Goal: Task Accomplishment & Management: Use online tool/utility

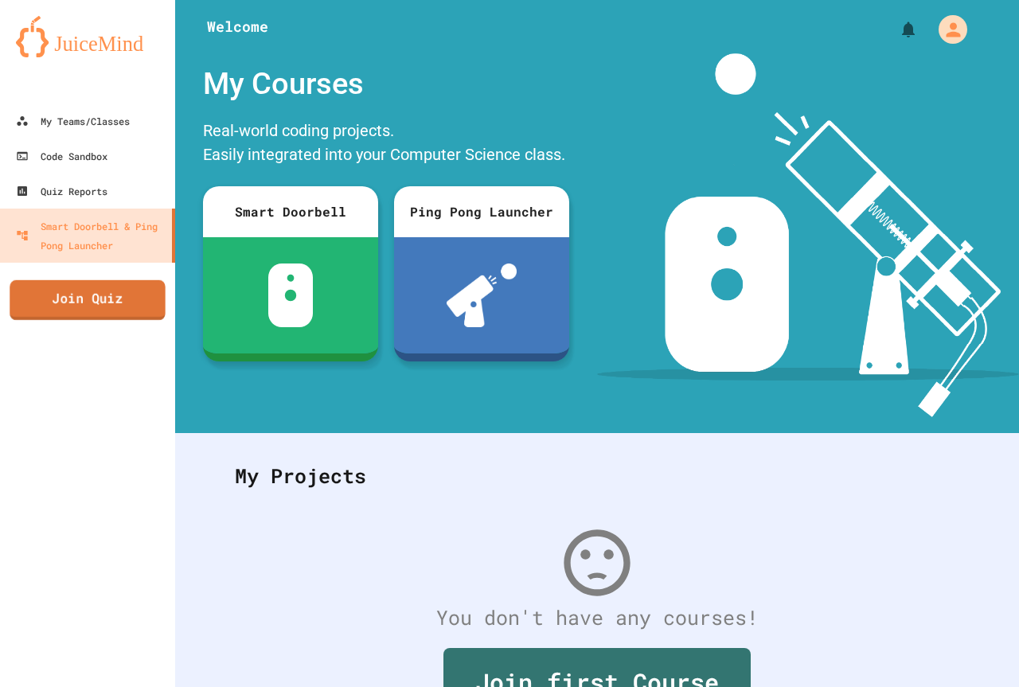
click at [140, 301] on link "Join Quiz" at bounding box center [87, 300] width 155 height 40
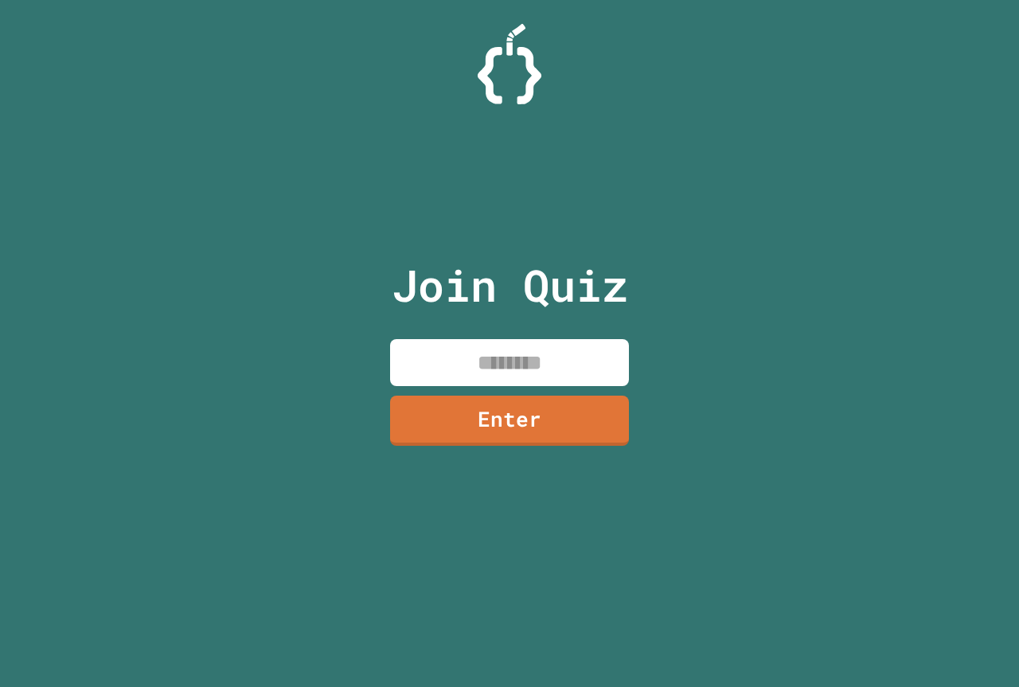
click at [537, 357] on input at bounding box center [509, 362] width 239 height 47
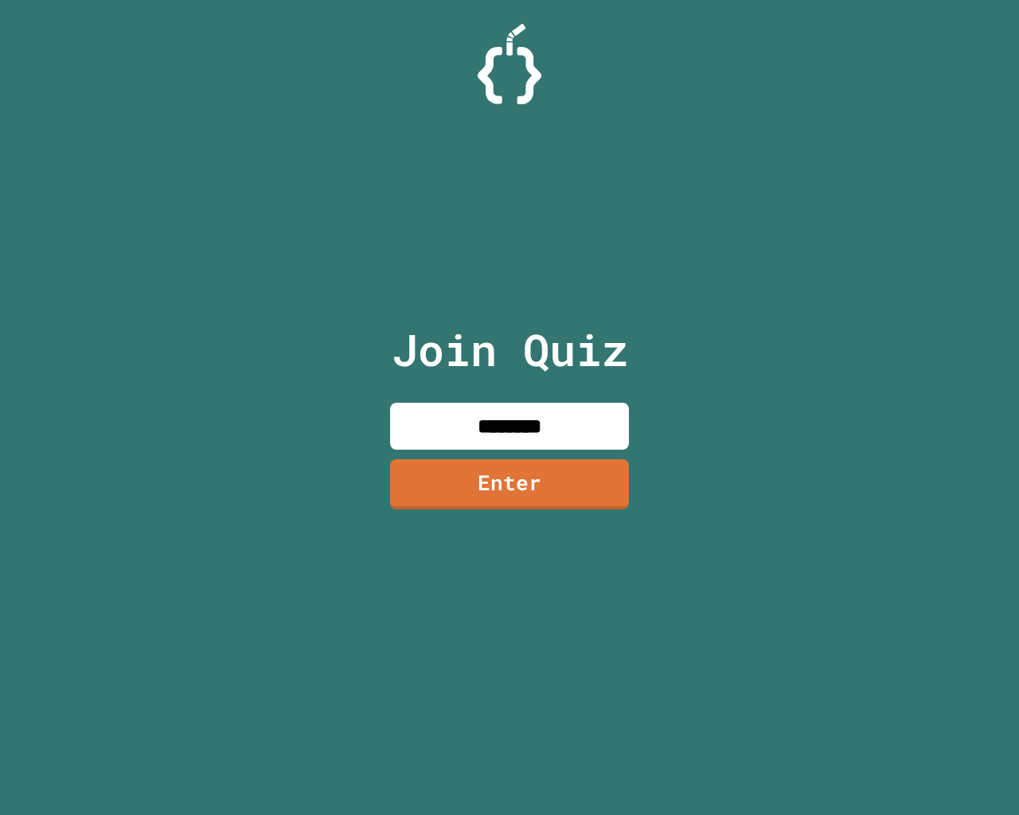
type input "********"
click at [506, 469] on link "Enter" at bounding box center [509, 484] width 240 height 52
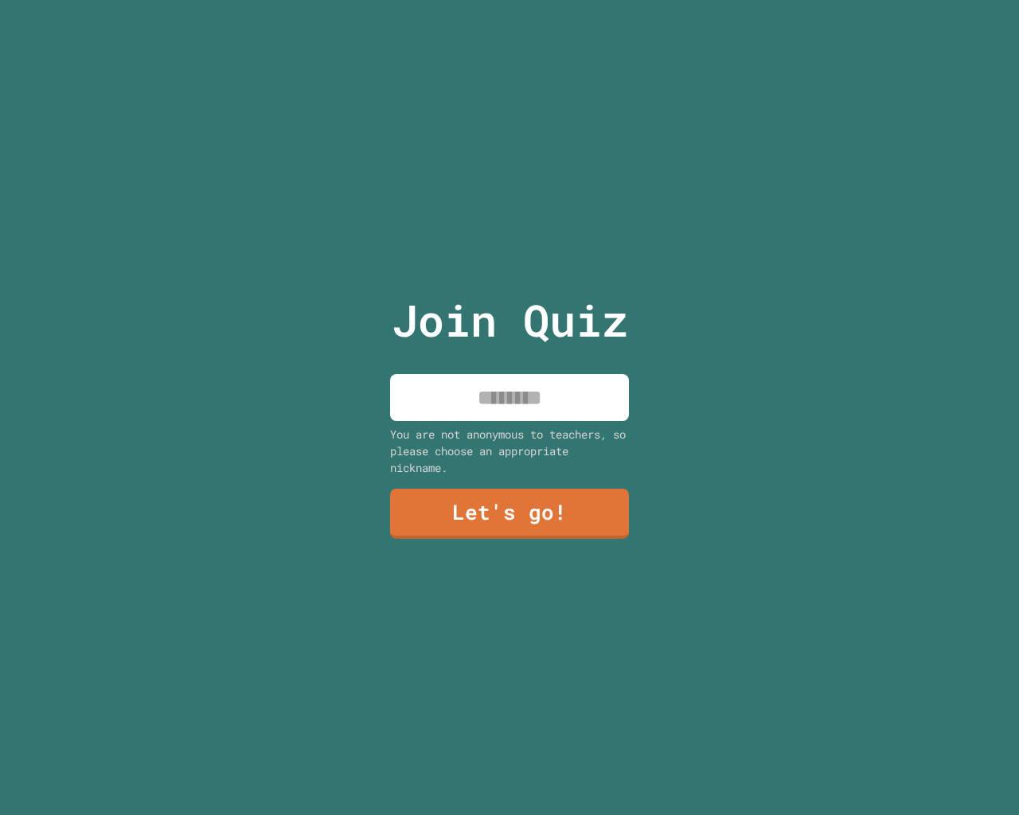
click at [519, 396] on input at bounding box center [509, 397] width 239 height 47
type input "******"
click at [451, 507] on link "Let's go!" at bounding box center [509, 513] width 241 height 53
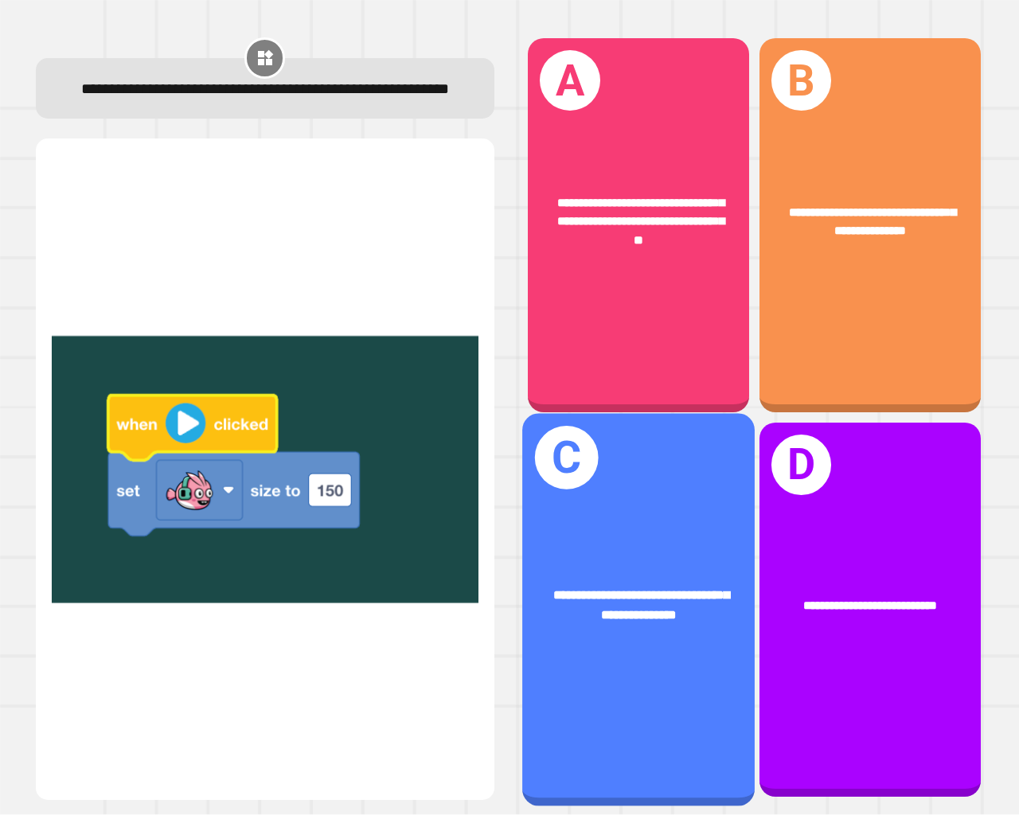
drag, startPoint x: 576, startPoint y: 625, endPoint x: 574, endPoint y: 597, distance: 27.9
click at [574, 597] on div "**********" at bounding box center [638, 605] width 233 height 89
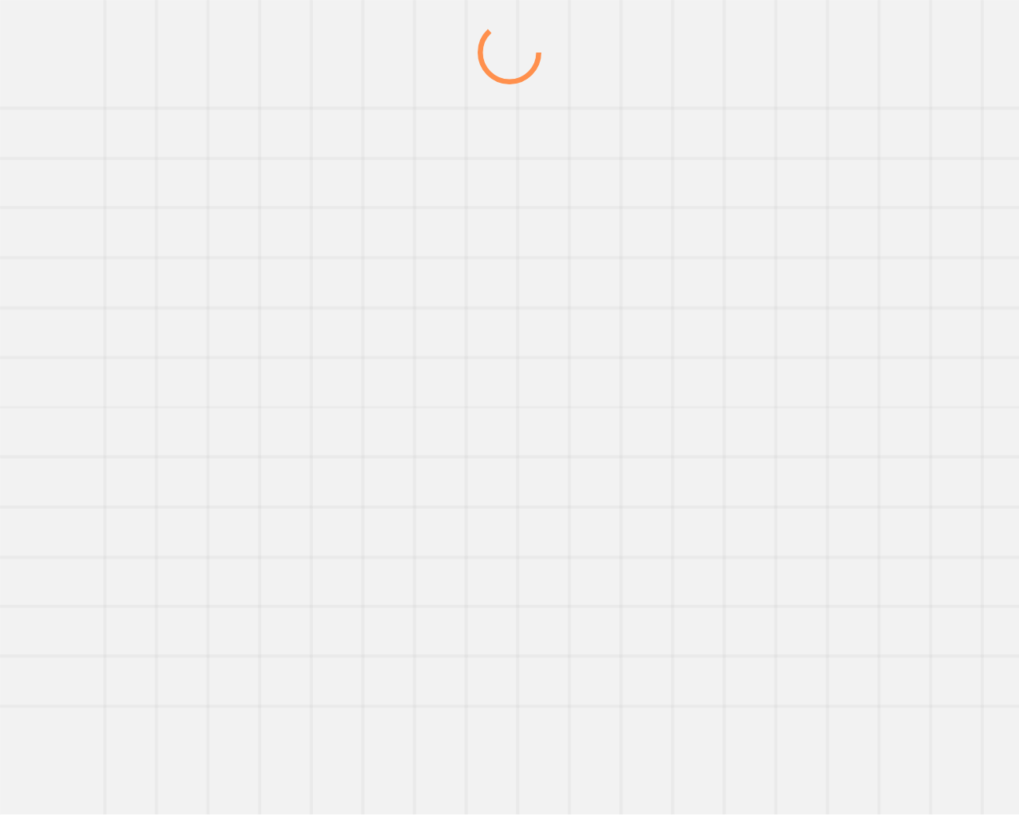
click at [567, 584] on div at bounding box center [510, 418] width 979 height 795
click at [0, 0] on div at bounding box center [0, 0] width 0 height 0
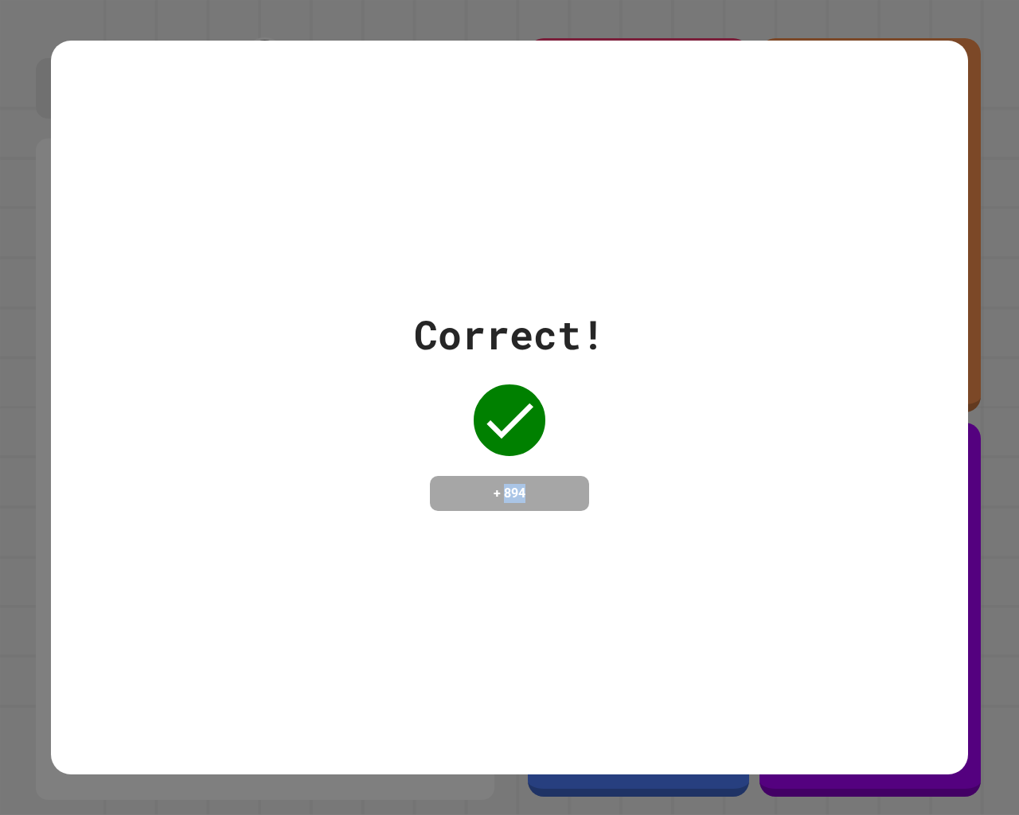
click at [567, 584] on div "Correct! + 894" at bounding box center [509, 408] width 917 height 734
drag, startPoint x: 508, startPoint y: 245, endPoint x: 518, endPoint y: 245, distance: 9.6
click at [511, 245] on div "Correct! + 894" at bounding box center [509, 408] width 917 height 734
click at [518, 245] on div "Correct! + 894" at bounding box center [509, 408] width 917 height 734
click at [522, 246] on div "Correct! + 894" at bounding box center [509, 408] width 917 height 734
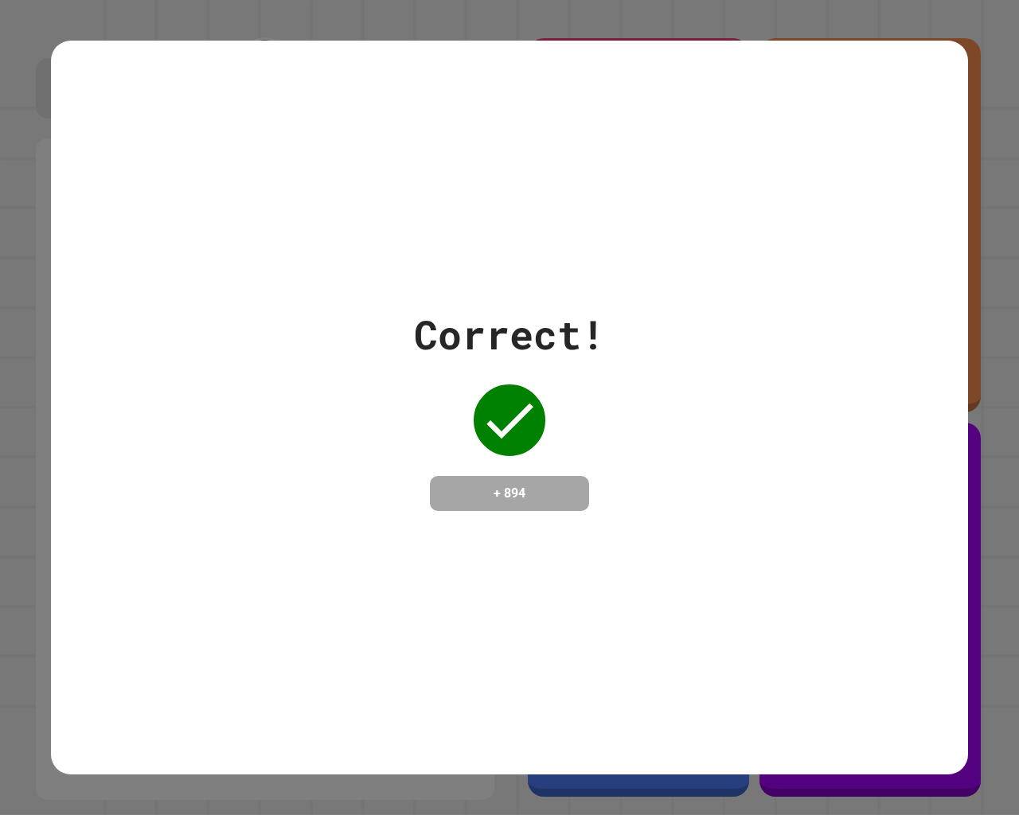
click at [525, 250] on div "Correct! + 894" at bounding box center [509, 408] width 917 height 734
click at [526, 256] on div "Correct! + 894" at bounding box center [509, 408] width 917 height 734
click at [526, 258] on div "Correct! + 894" at bounding box center [509, 408] width 917 height 734
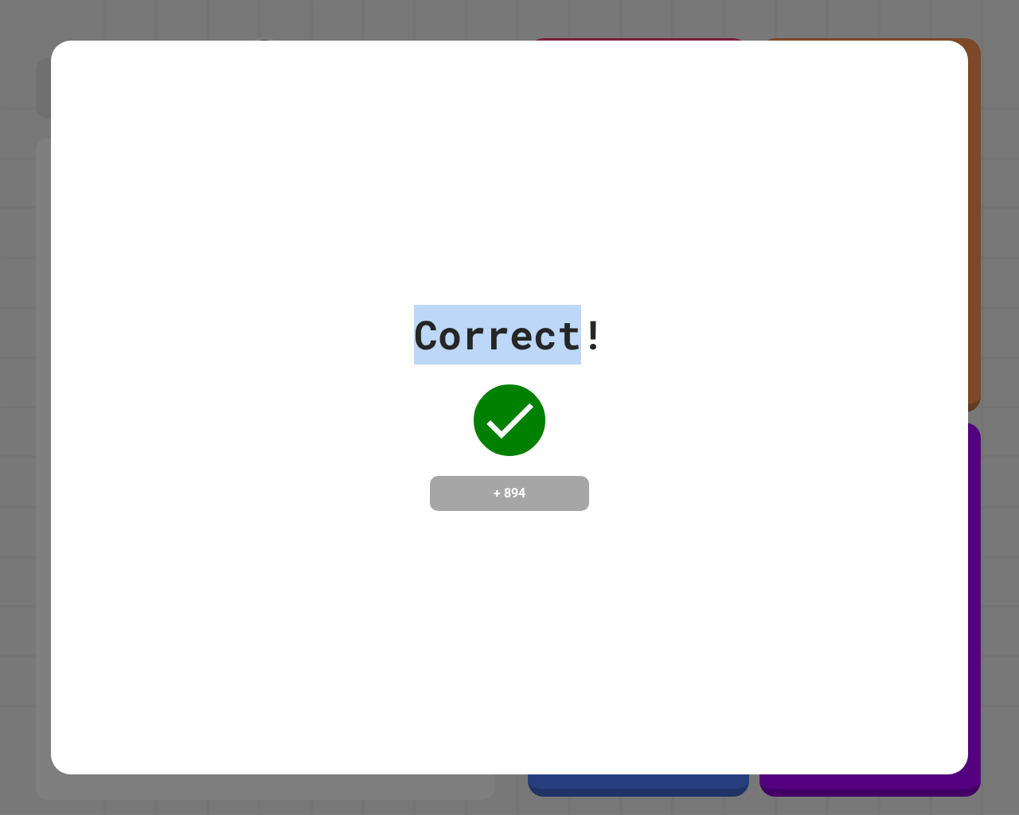
click at [526, 260] on div "Correct! + 894" at bounding box center [509, 408] width 917 height 734
click at [526, 256] on div "Correct! + 894" at bounding box center [509, 408] width 917 height 734
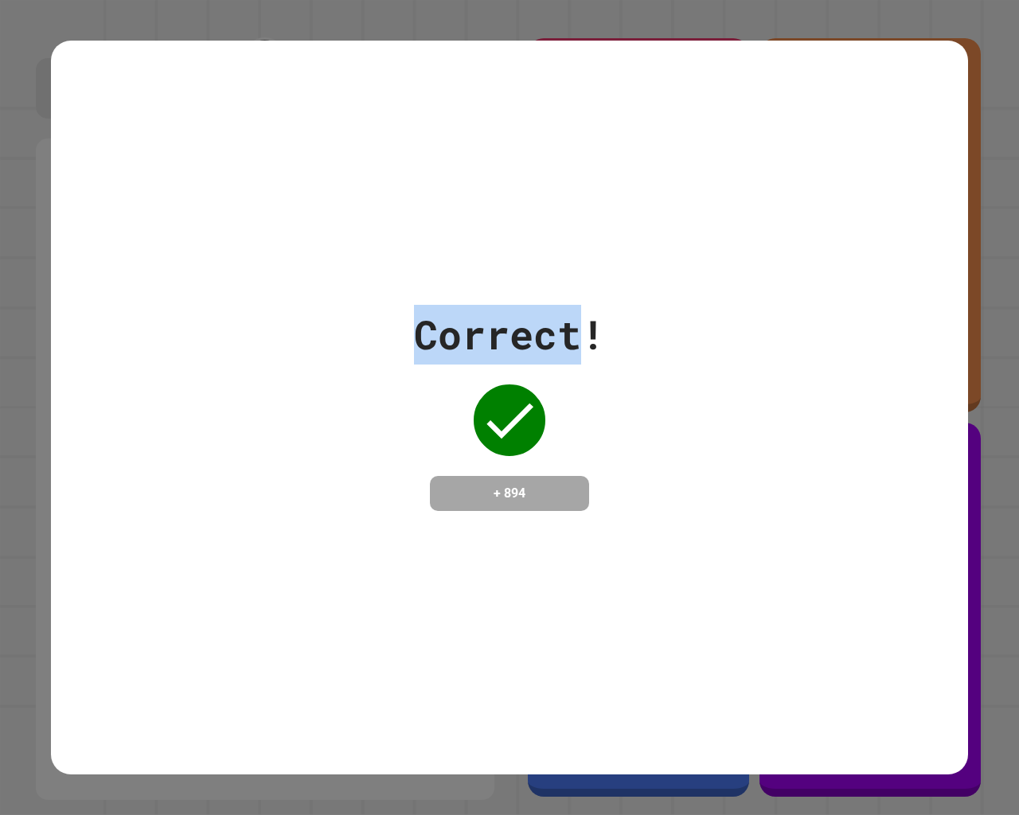
click at [525, 254] on div "Correct! + 894" at bounding box center [509, 408] width 917 height 734
click at [527, 257] on div "Correct! + 894" at bounding box center [509, 408] width 917 height 734
click at [558, 326] on div "Correct!" at bounding box center [509, 335] width 191 height 60
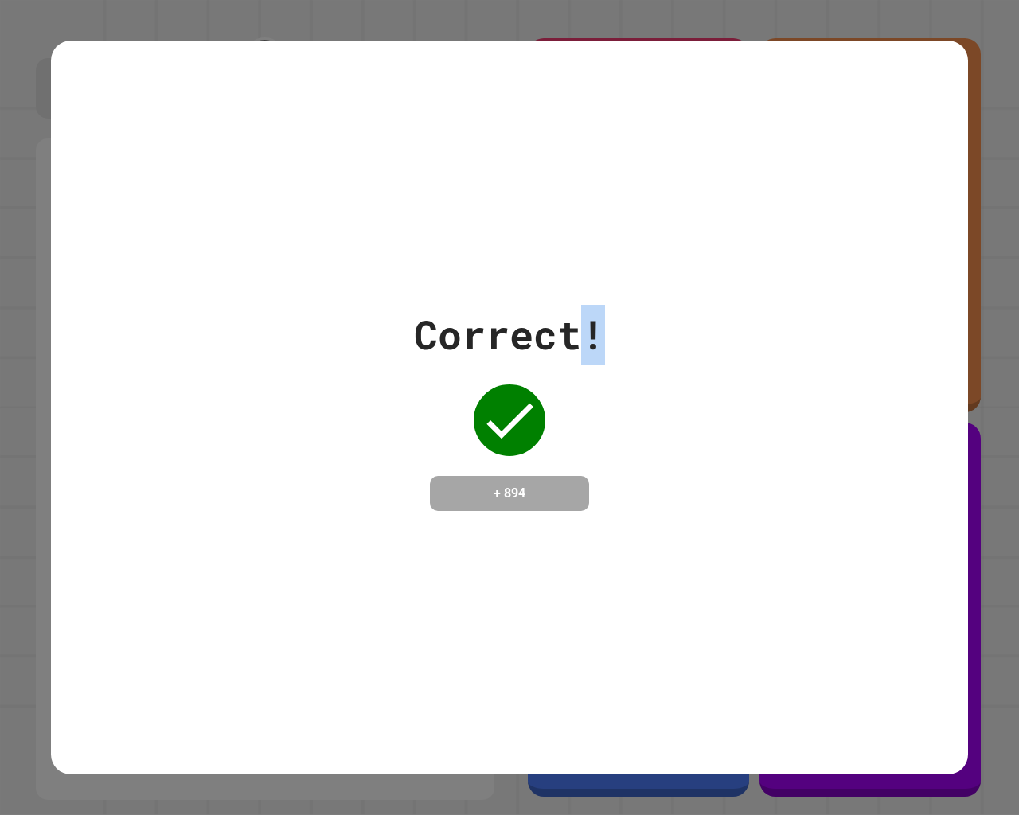
drag, startPoint x: 930, startPoint y: 339, endPoint x: 580, endPoint y: 329, distance: 350.5
click at [580, 329] on div "Correct! + 894" at bounding box center [509, 408] width 917 height 206
click at [365, 331] on div "Correct! + 894" at bounding box center [509, 408] width 917 height 206
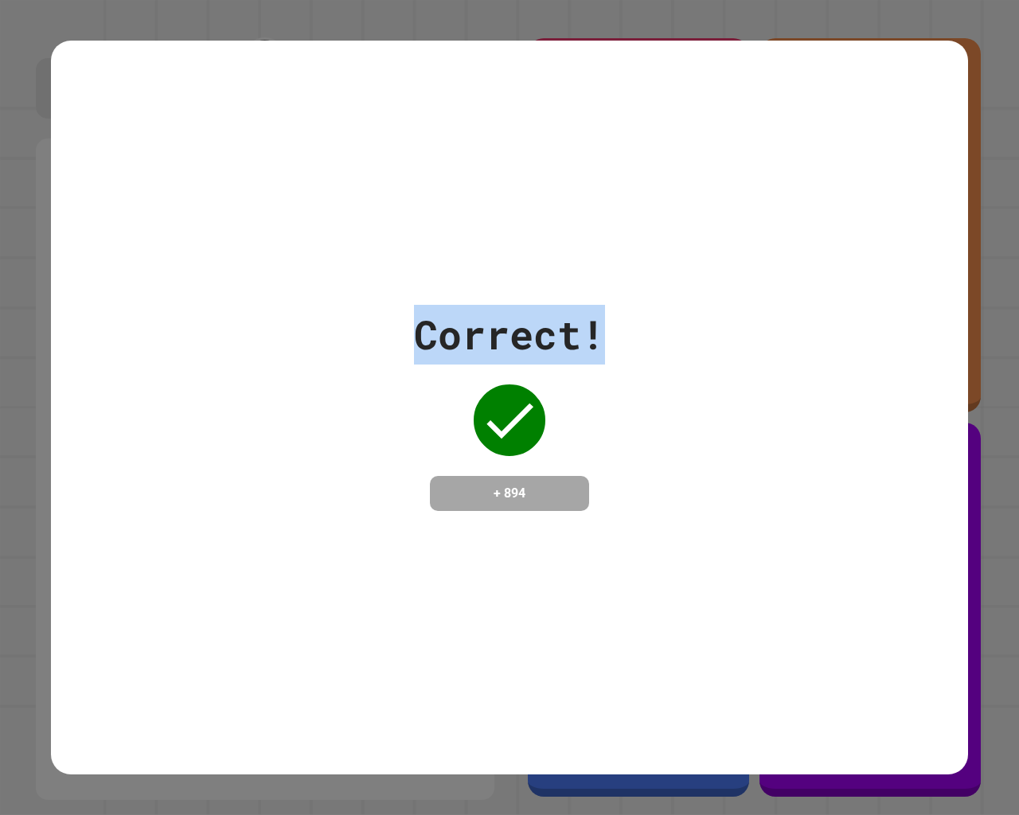
drag, startPoint x: 410, startPoint y: 309, endPoint x: 795, endPoint y: 401, distance: 395.4
click at [795, 401] on div "Correct! + 894" at bounding box center [509, 408] width 917 height 206
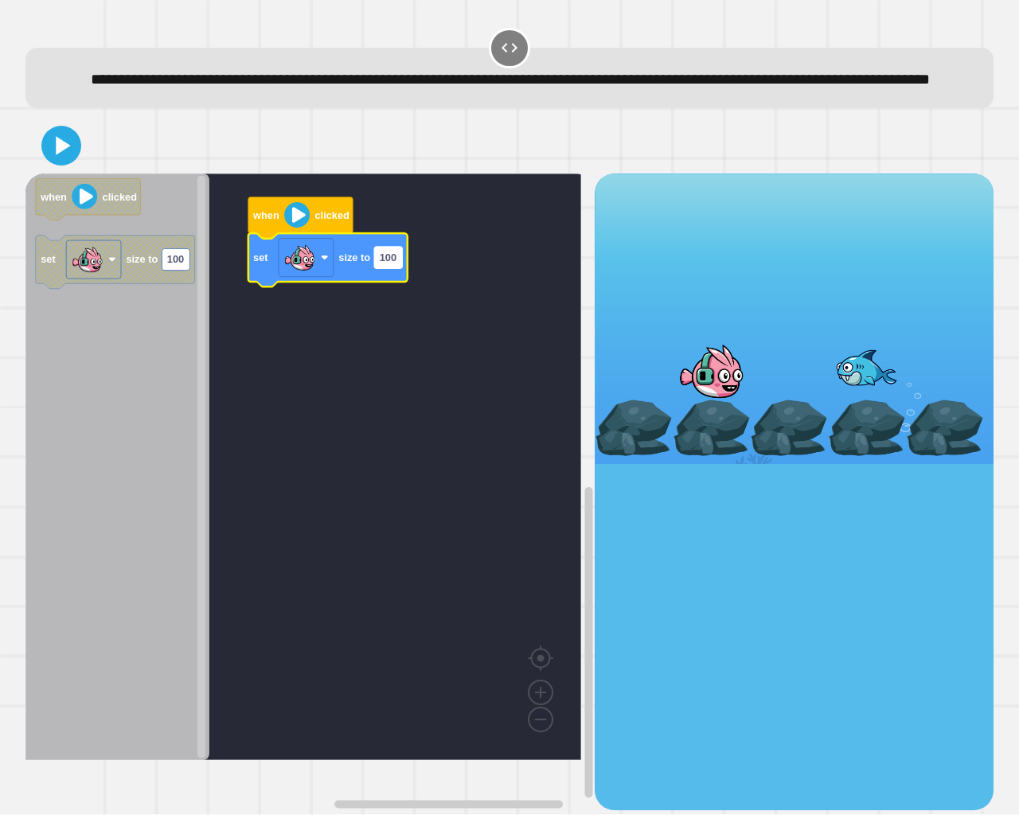
click at [391, 264] on text "100" at bounding box center [388, 258] width 17 height 12
type input "***"
click at [390, 563] on rect "Blockly Workspace" at bounding box center [303, 467] width 556 height 587
click at [35, 168] on div at bounding box center [509, 146] width 968 height 56
click at [57, 157] on icon at bounding box center [64, 146] width 18 height 22
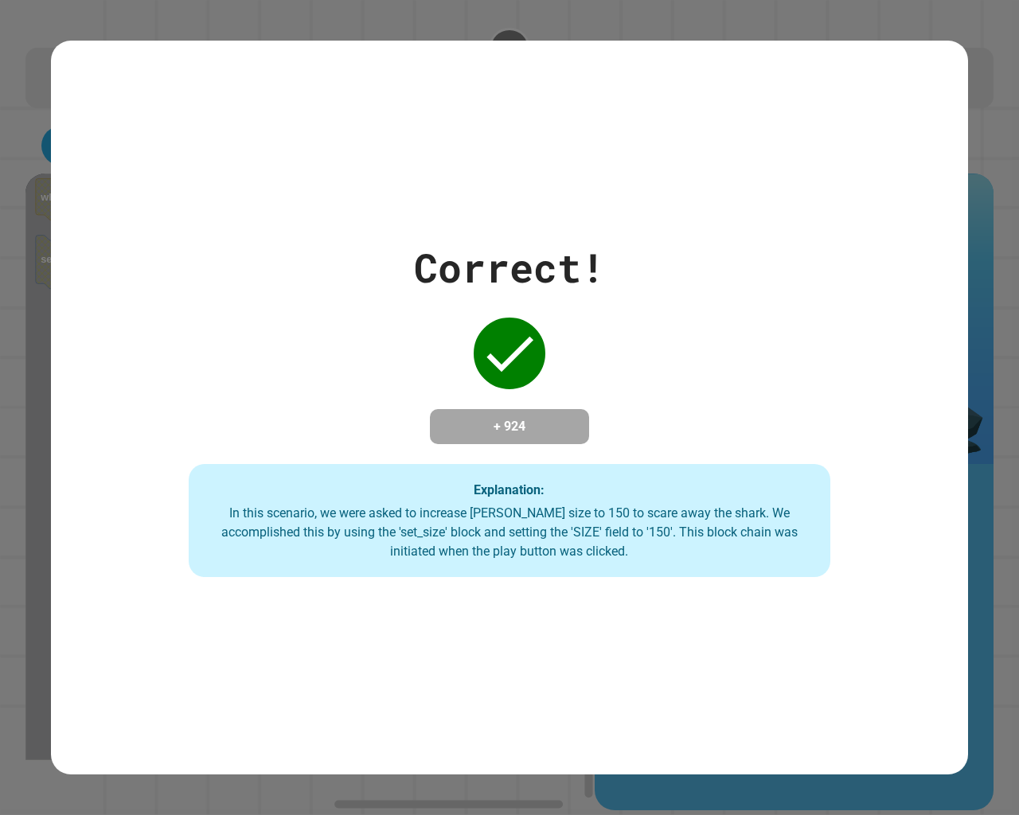
click at [598, 401] on div "Correct! + 924 Explanation: In this scenario, we were asked to increase Finley'…" at bounding box center [509, 407] width 917 height 339
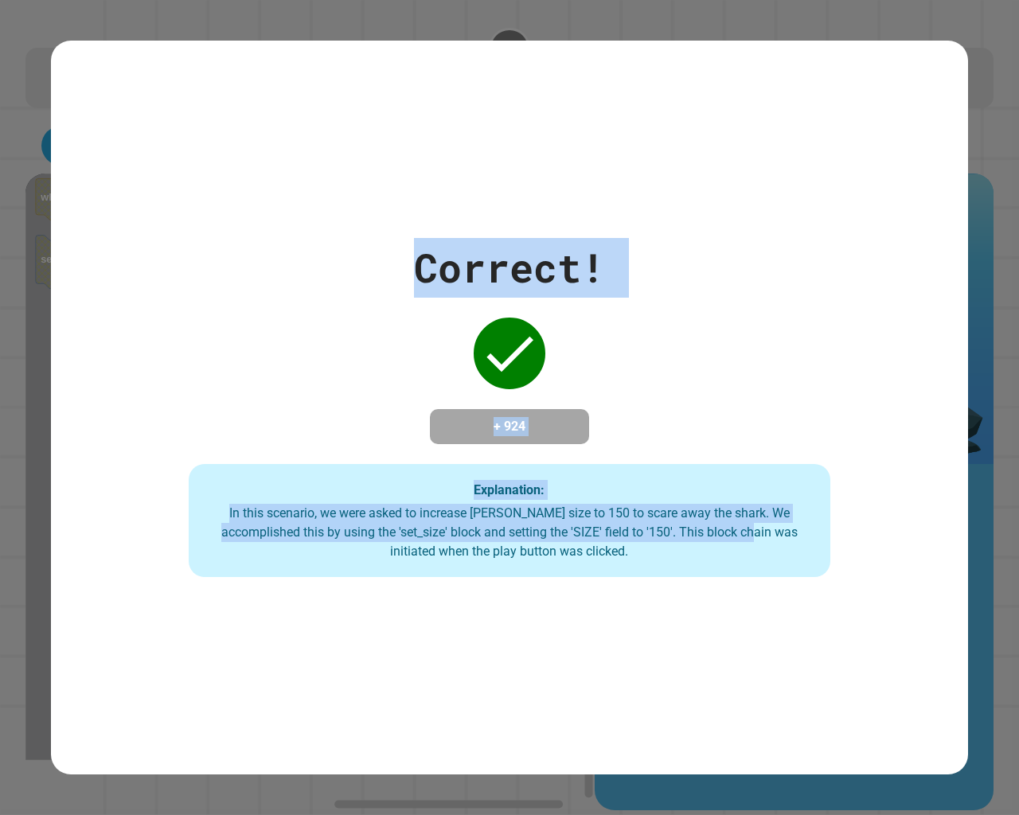
drag, startPoint x: 686, startPoint y: 527, endPoint x: 947, endPoint y: 761, distance: 350.8
click at [968, 686] on div "Correct! + 924 Explanation: In this scenario, we were asked to increase Finley'…" at bounding box center [509, 407] width 1019 height 815
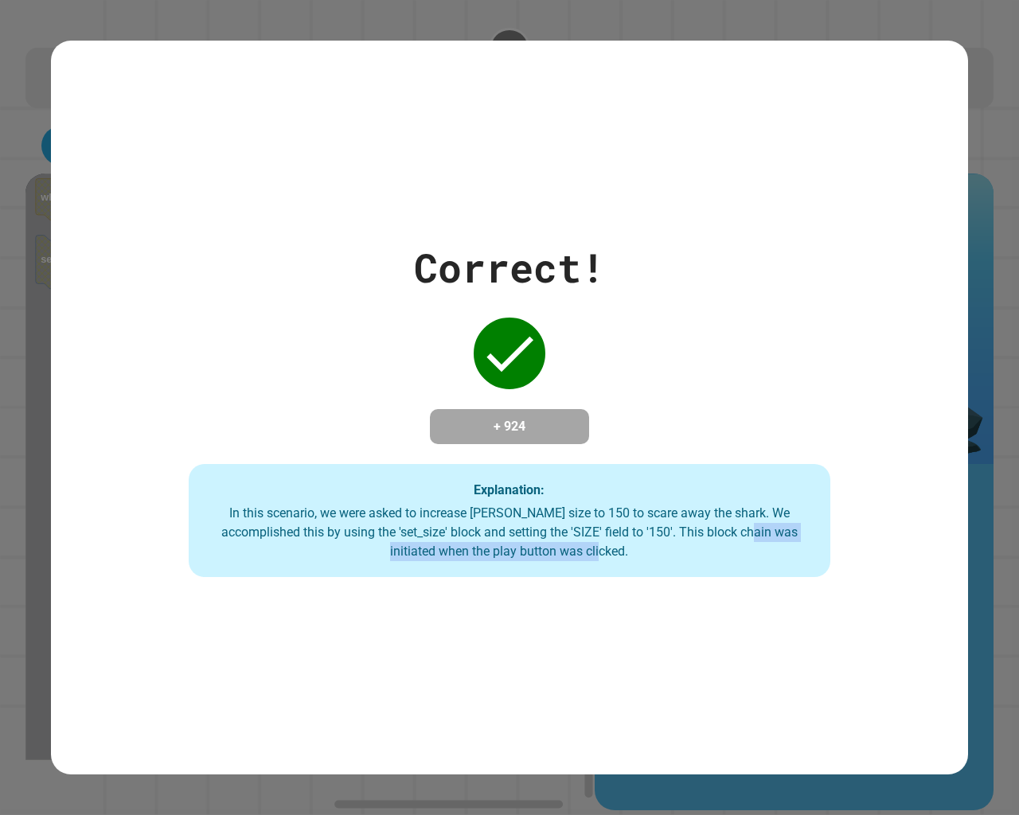
click at [868, 612] on div "Correct! + 924 Explanation: In this scenario, we were asked to increase Finley'…" at bounding box center [509, 408] width 917 height 734
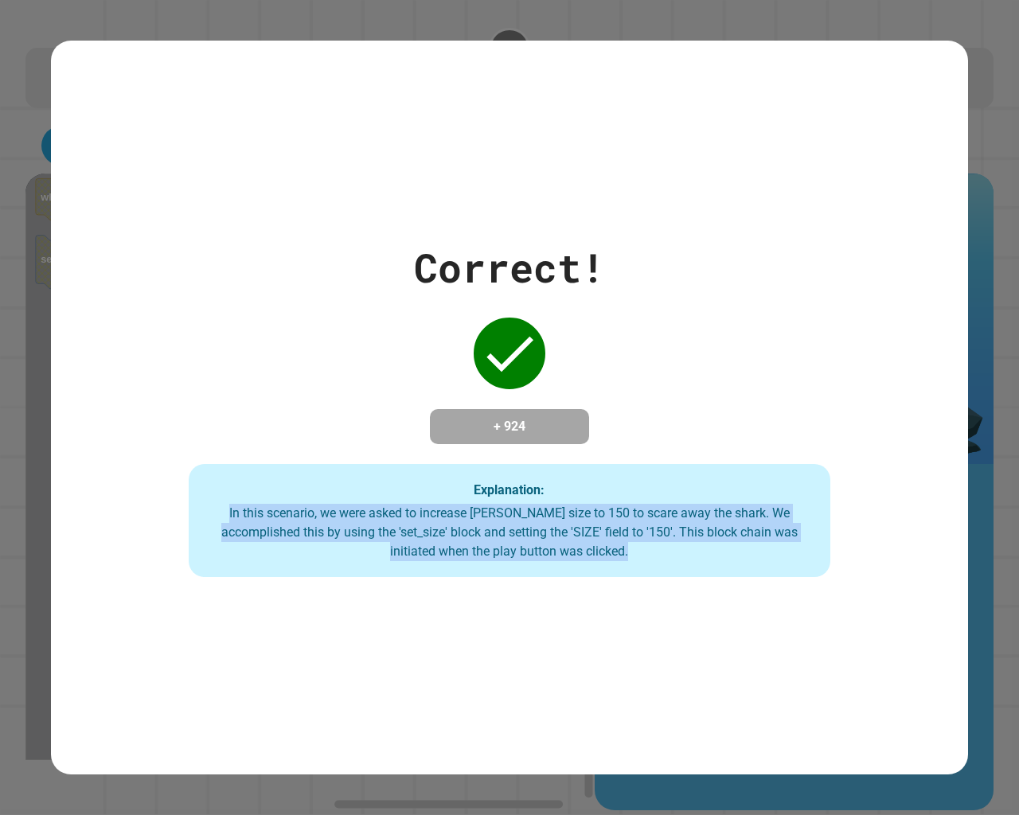
click at [866, 612] on div "Correct! + 924 Explanation: In this scenario, we were asked to increase Finley'…" at bounding box center [509, 408] width 917 height 734
click at [860, 606] on div "Correct! + 924 Explanation: In this scenario, we were asked to increase Finley'…" at bounding box center [509, 408] width 917 height 734
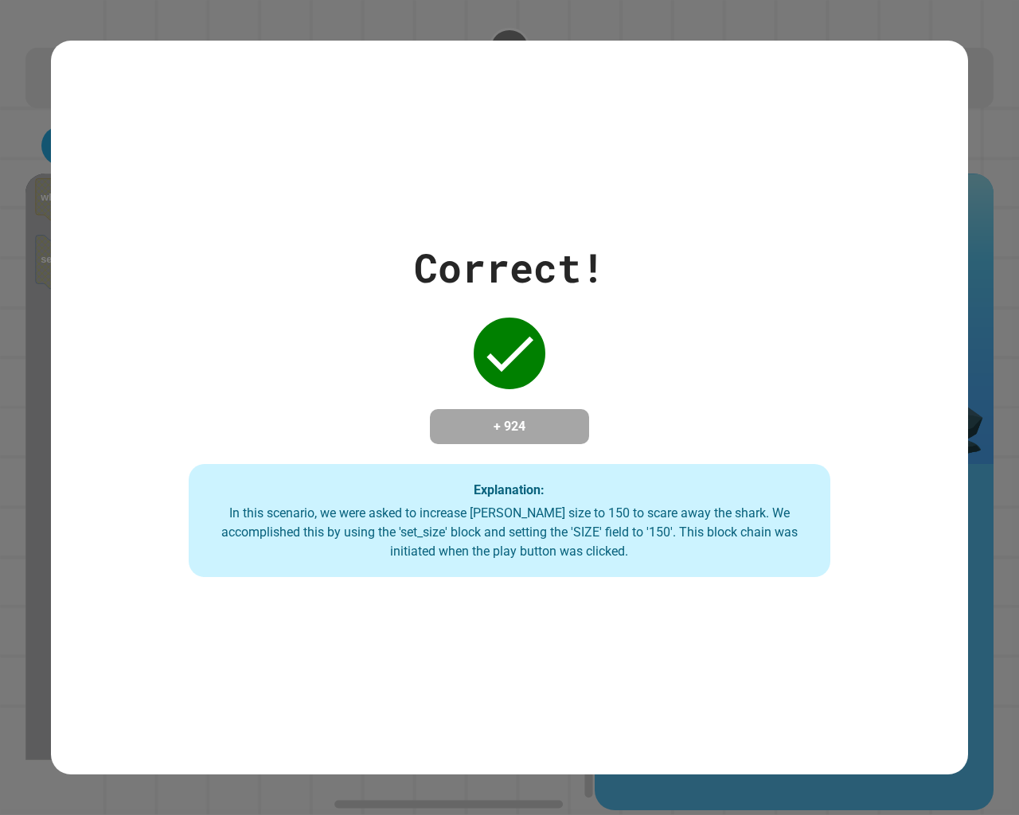
click at [873, 602] on div "Correct! + 924 Explanation: In this scenario, we were asked to increase Finley'…" at bounding box center [509, 408] width 917 height 734
drag, startPoint x: 873, startPoint y: 600, endPoint x: 873, endPoint y: 612, distance: 11.9
click at [871, 597] on div "Correct! + 924 Explanation: In this scenario, we were asked to increase Finley'…" at bounding box center [509, 408] width 917 height 734
click at [873, 612] on div "Correct! + 924 Explanation: In this scenario, we were asked to increase Finley'…" at bounding box center [509, 408] width 917 height 734
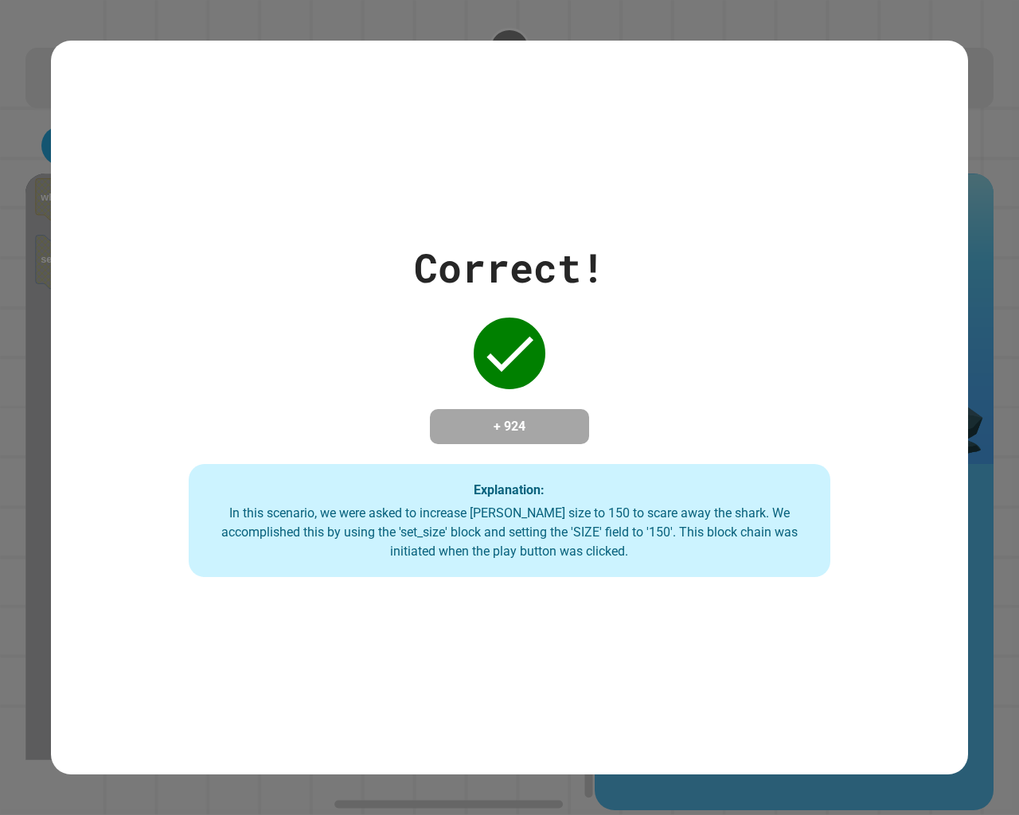
click at [874, 608] on div "Correct! + 924 Explanation: In this scenario, we were asked to increase Finley'…" at bounding box center [509, 408] width 917 height 734
drag, startPoint x: 874, startPoint y: 608, endPoint x: 709, endPoint y: 118, distance: 517.5
click at [716, 119] on div "Correct! + 924 Explanation: In this scenario, we were asked to increase Finley'…" at bounding box center [509, 408] width 917 height 734
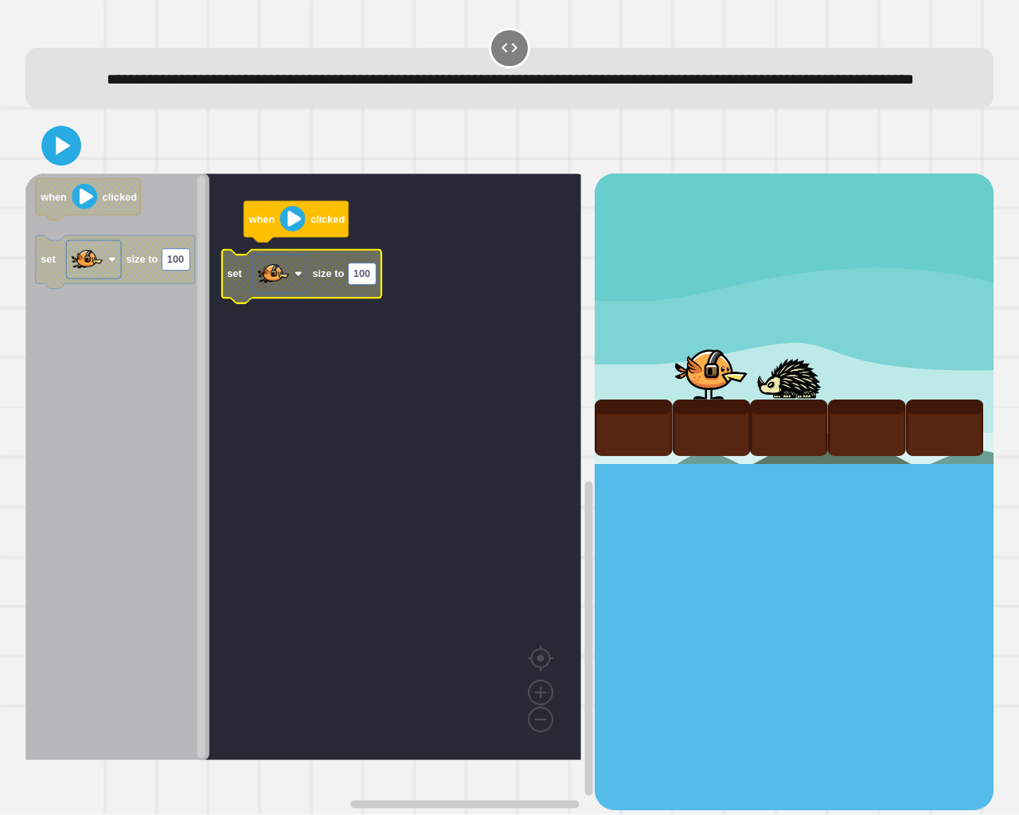
click at [358, 285] on rect "Blockly Workspace" at bounding box center [362, 275] width 28 height 22
type input "***"
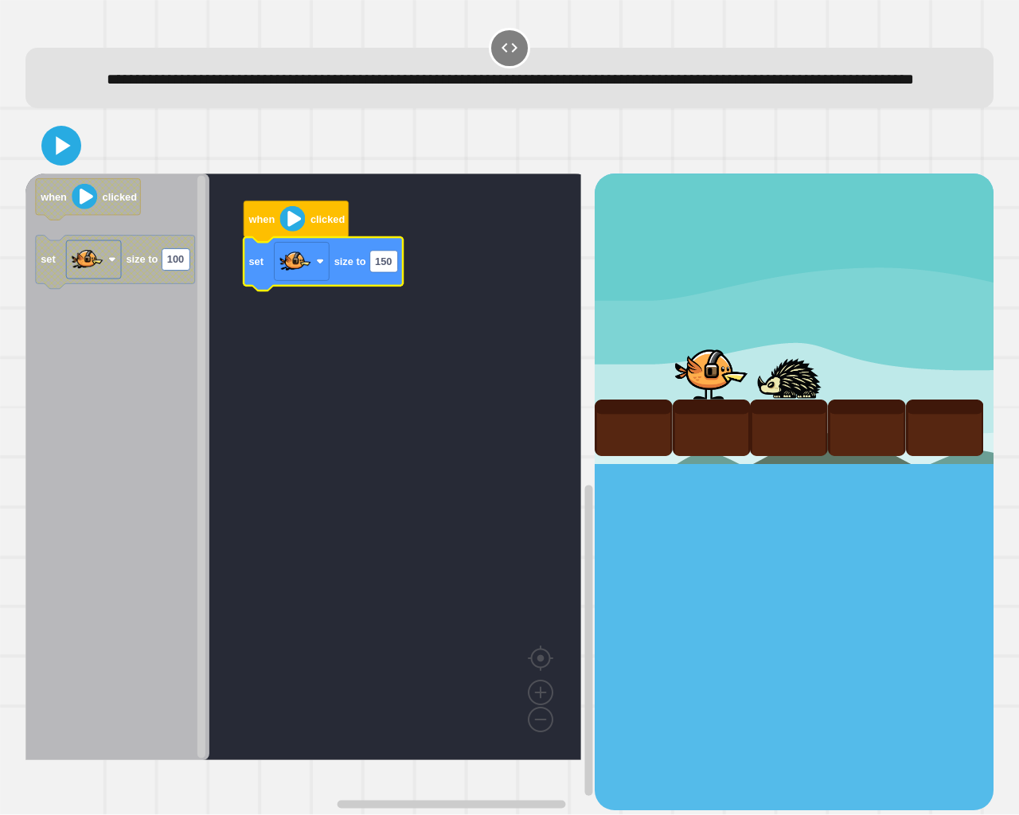
drag, startPoint x: 34, startPoint y: 163, endPoint x: 56, endPoint y: 163, distance: 21.5
click at [40, 163] on div at bounding box center [509, 146] width 968 height 56
click at [59, 162] on icon at bounding box center [61, 146] width 32 height 32
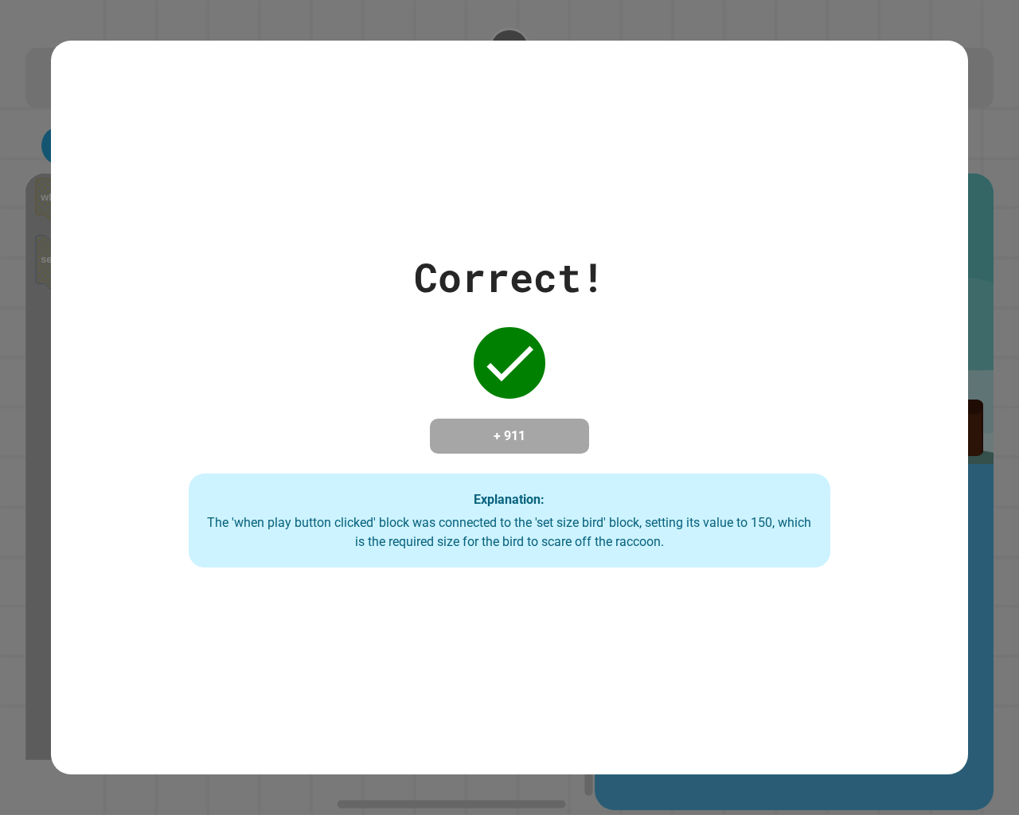
click at [161, 170] on div "Correct! + 911 Explanation: The 'when play button clicked' block was connected …" at bounding box center [509, 408] width 917 height 734
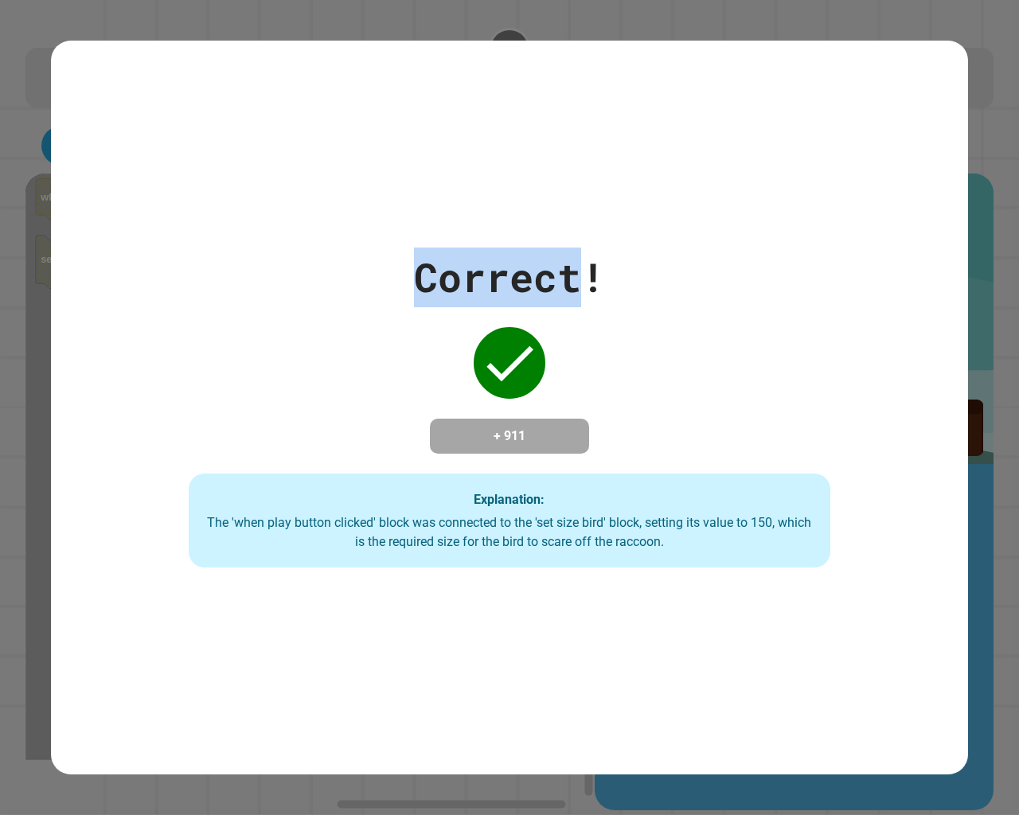
click at [161, 170] on div "Correct! + 911 Explanation: The 'when play button clicked' block was connected …" at bounding box center [509, 408] width 917 height 734
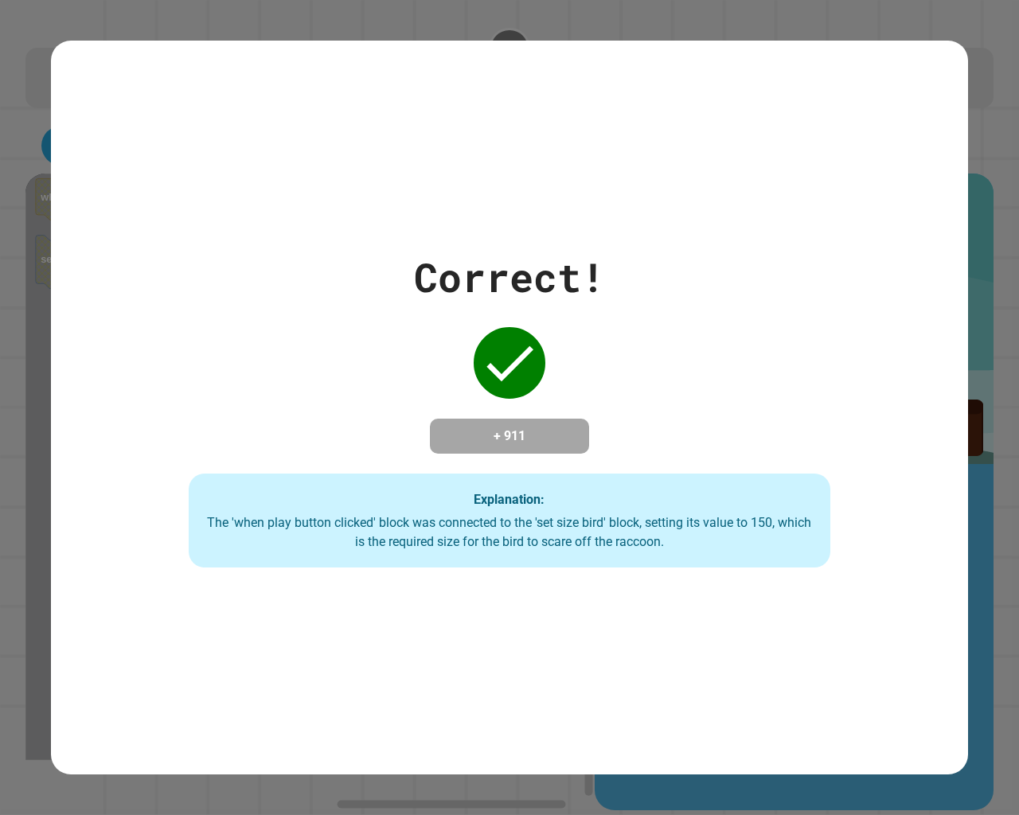
click at [161, 170] on div "Correct! + 911 Explanation: The 'when play button clicked' block was connected …" at bounding box center [509, 408] width 917 height 734
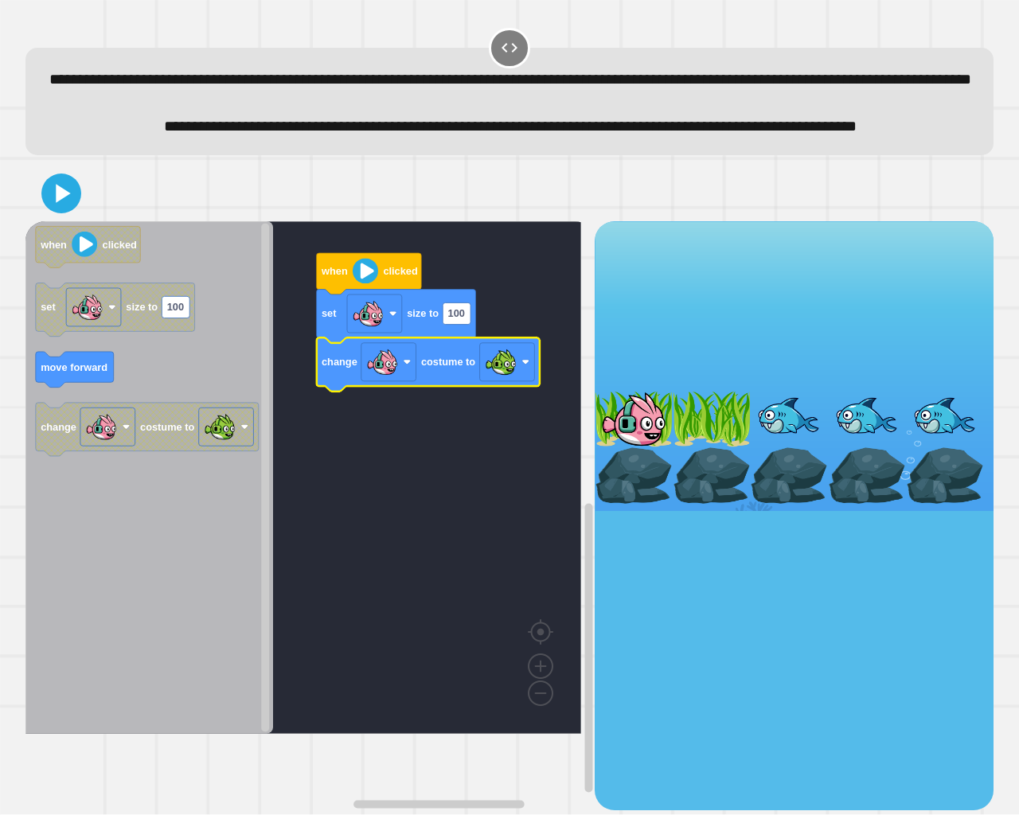
click at [472, 343] on icon "Blockly Workspace" at bounding box center [396, 316] width 159 height 53
click at [471, 324] on rect "Blockly Workspace" at bounding box center [457, 314] width 28 height 22
type input "***"
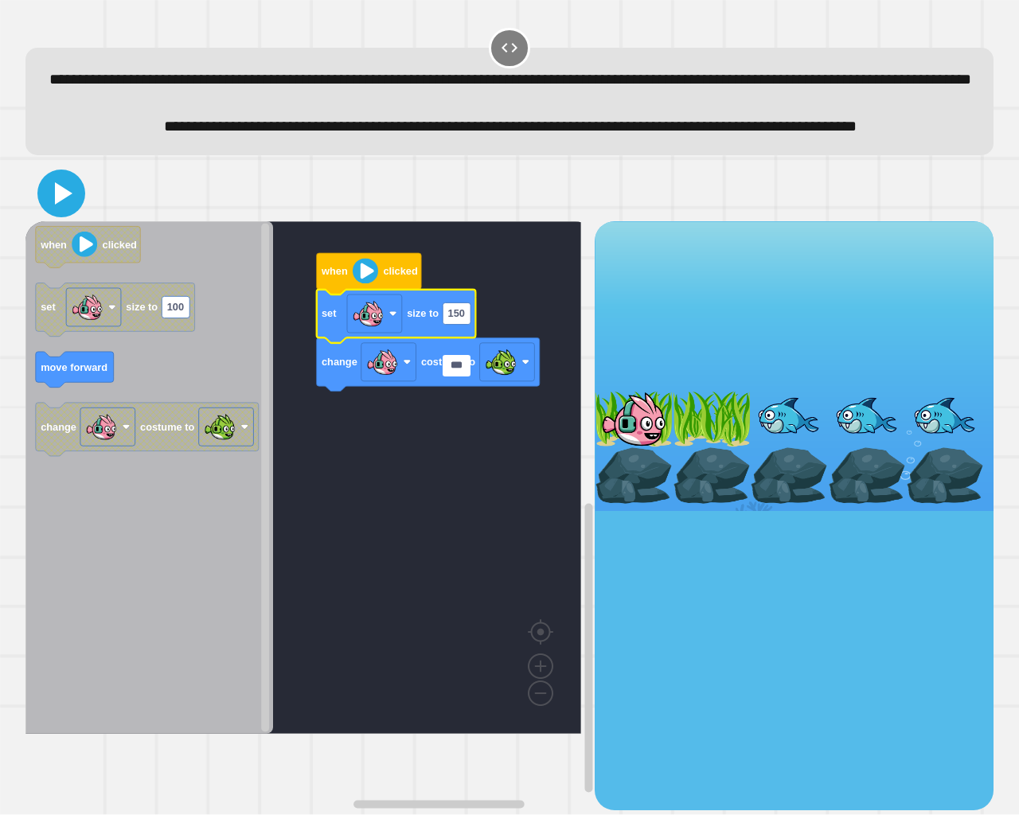
drag, startPoint x: 29, startPoint y: 214, endPoint x: 55, endPoint y: 243, distance: 38.4
click at [55, 243] on div "when clicked set size to 150 change costume to when clicked set size to 100 mov…" at bounding box center [510, 488] width 979 height 655
click at [55, 205] on icon at bounding box center [64, 193] width 18 height 22
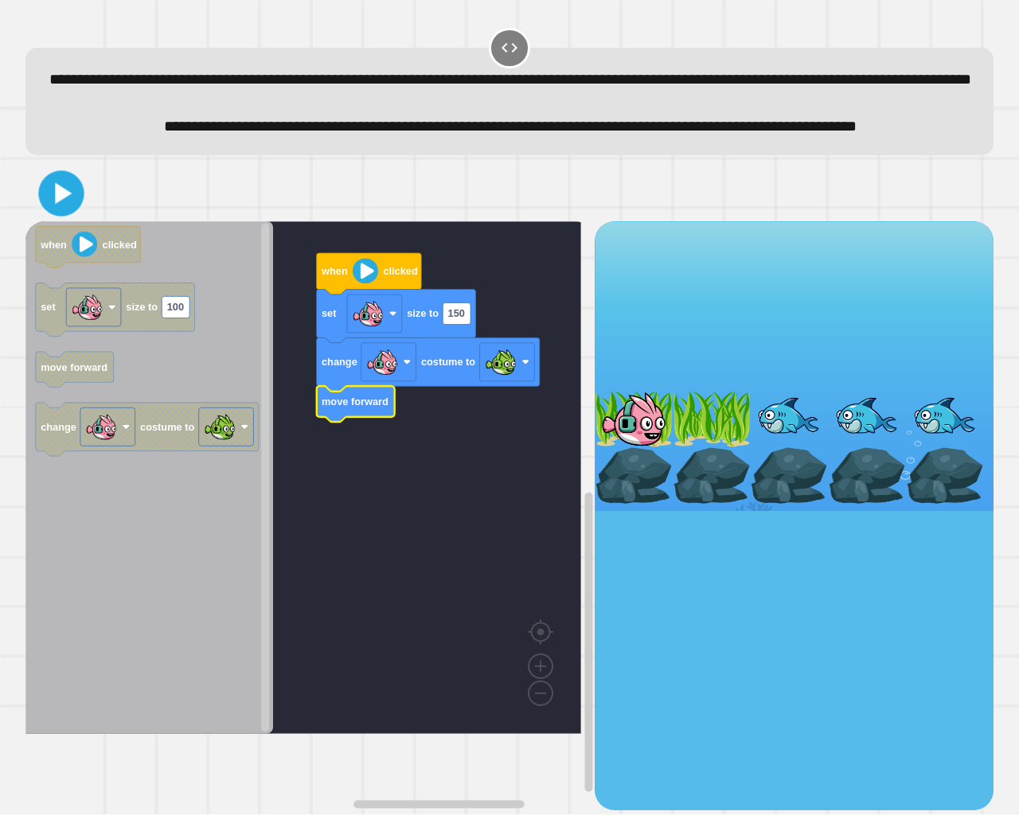
click at [65, 212] on icon at bounding box center [61, 193] width 37 height 37
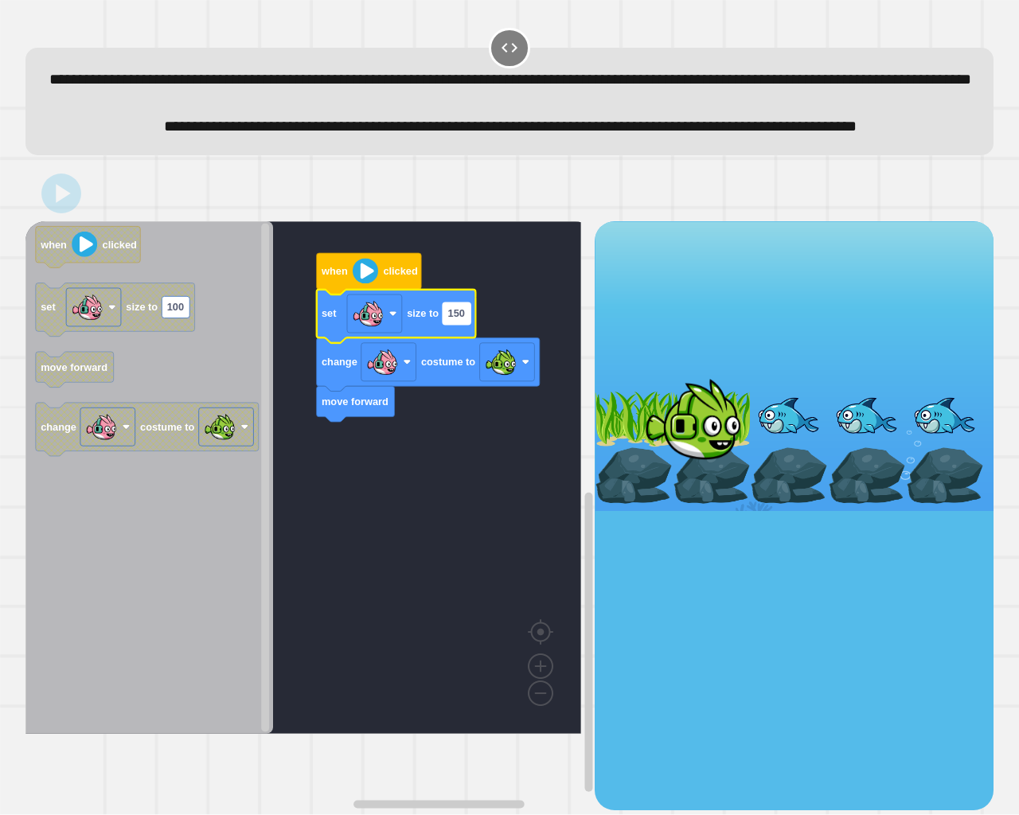
click at [465, 320] on text "150" at bounding box center [456, 314] width 17 height 12
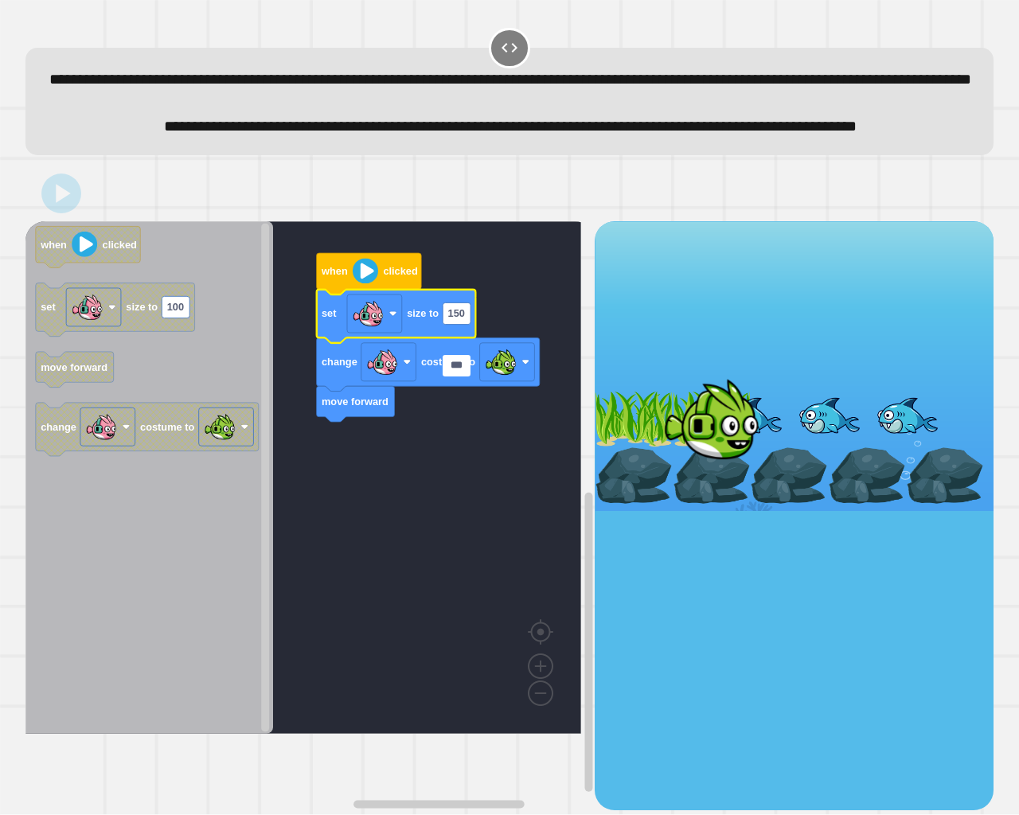
click at [465, 369] on input "***" at bounding box center [457, 366] width 28 height 22
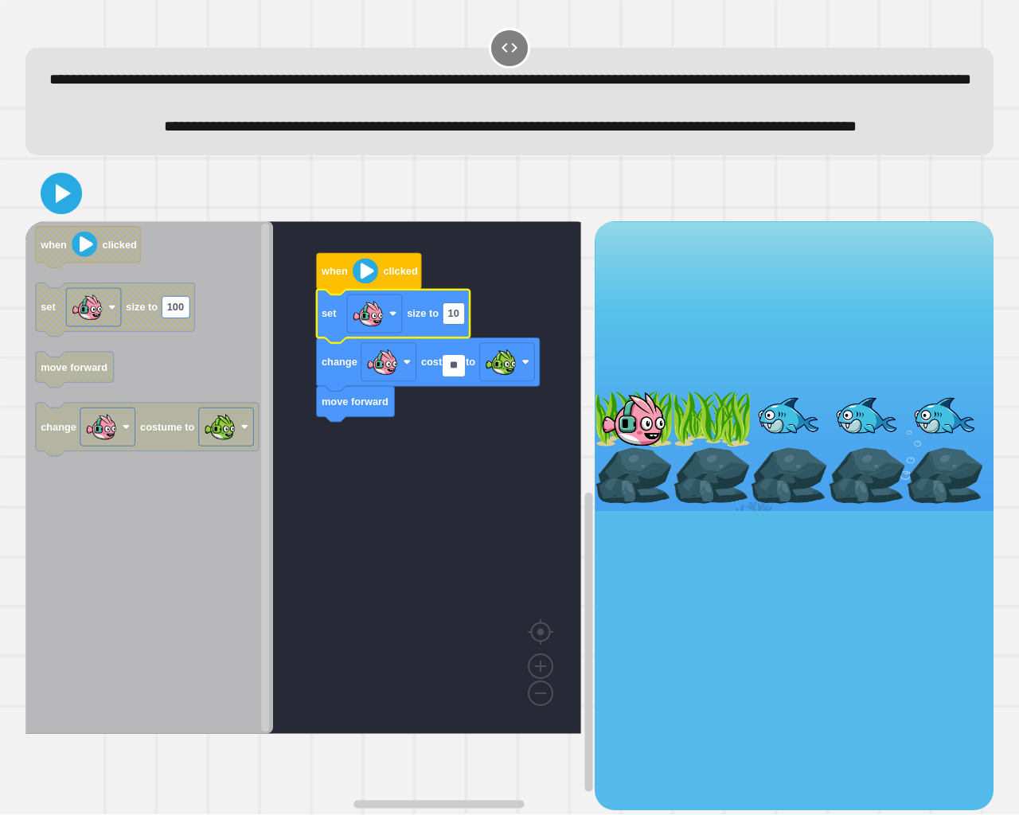
type input "**"
click at [52, 210] on icon at bounding box center [61, 193] width 33 height 33
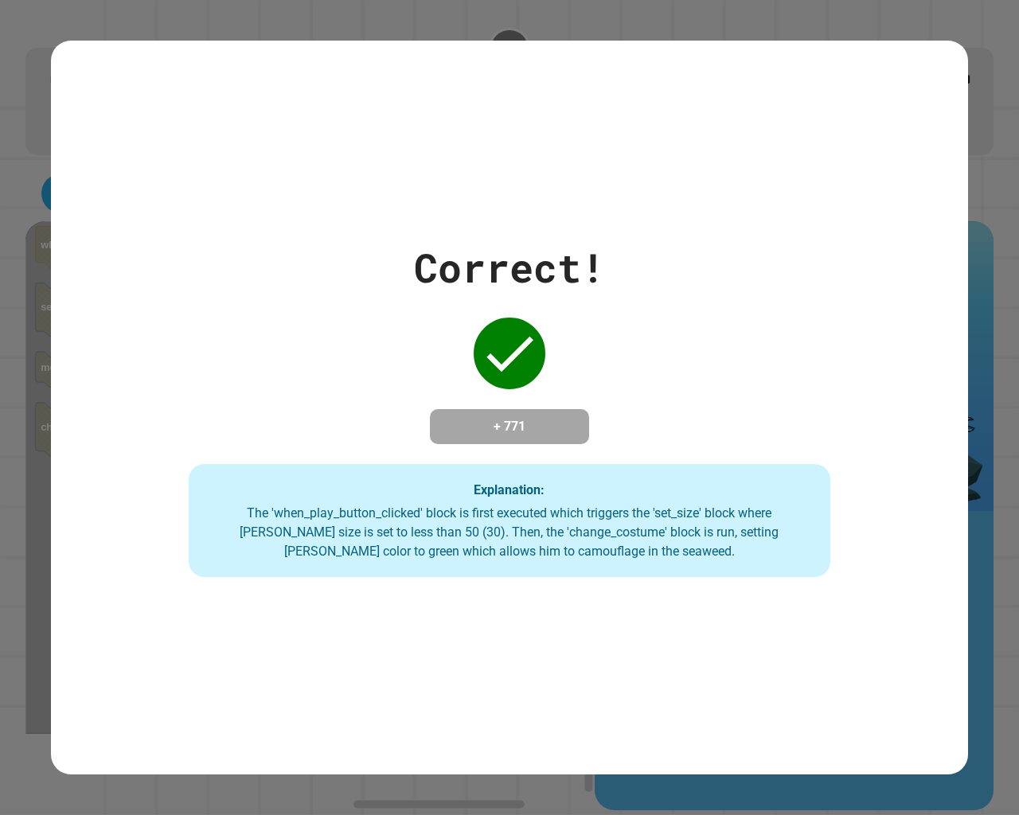
click at [86, 563] on div "Correct! + 771 Explanation: The 'when_play_button_clicked' block is first execu…" at bounding box center [509, 407] width 917 height 339
drag, startPoint x: 86, startPoint y: 563, endPoint x: 361, endPoint y: 350, distance: 347.9
click at [361, 350] on div "Correct! + 771 Explanation: The 'when_play_button_clicked' block is first execu…" at bounding box center [509, 407] width 917 height 339
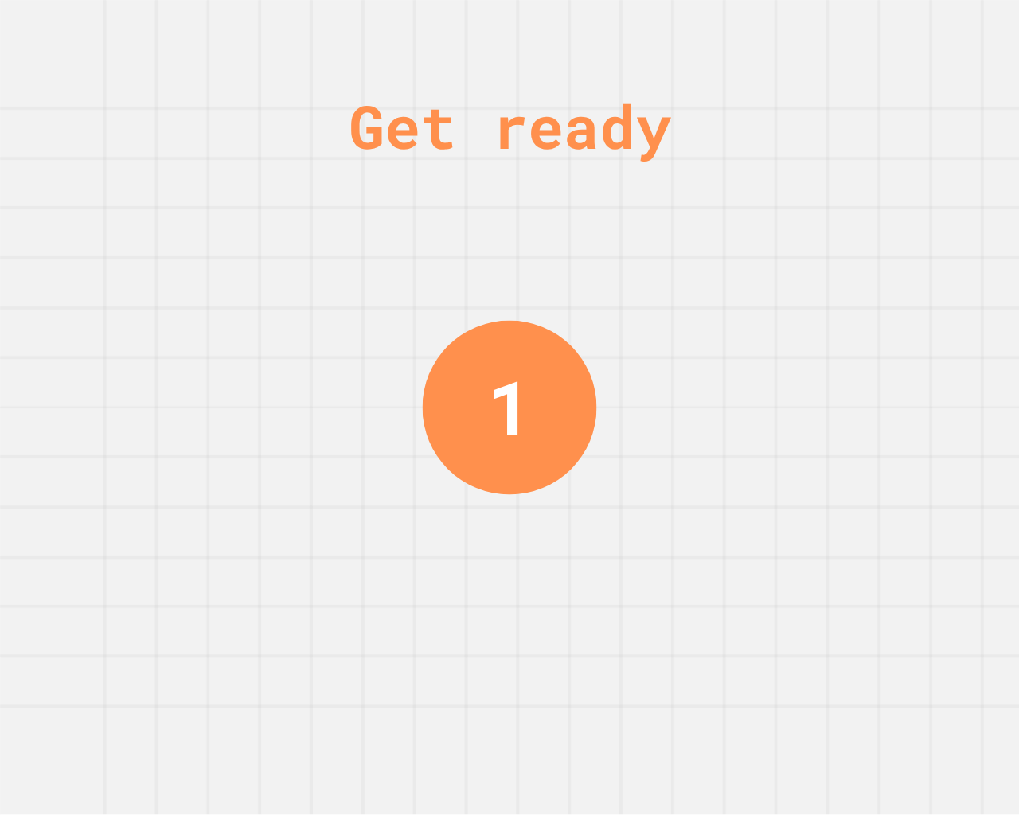
drag, startPoint x: 294, startPoint y: 471, endPoint x: 295, endPoint y: 123, distance: 348.8
click at [295, 123] on div "Get ready 1" at bounding box center [509, 407] width 1019 height 815
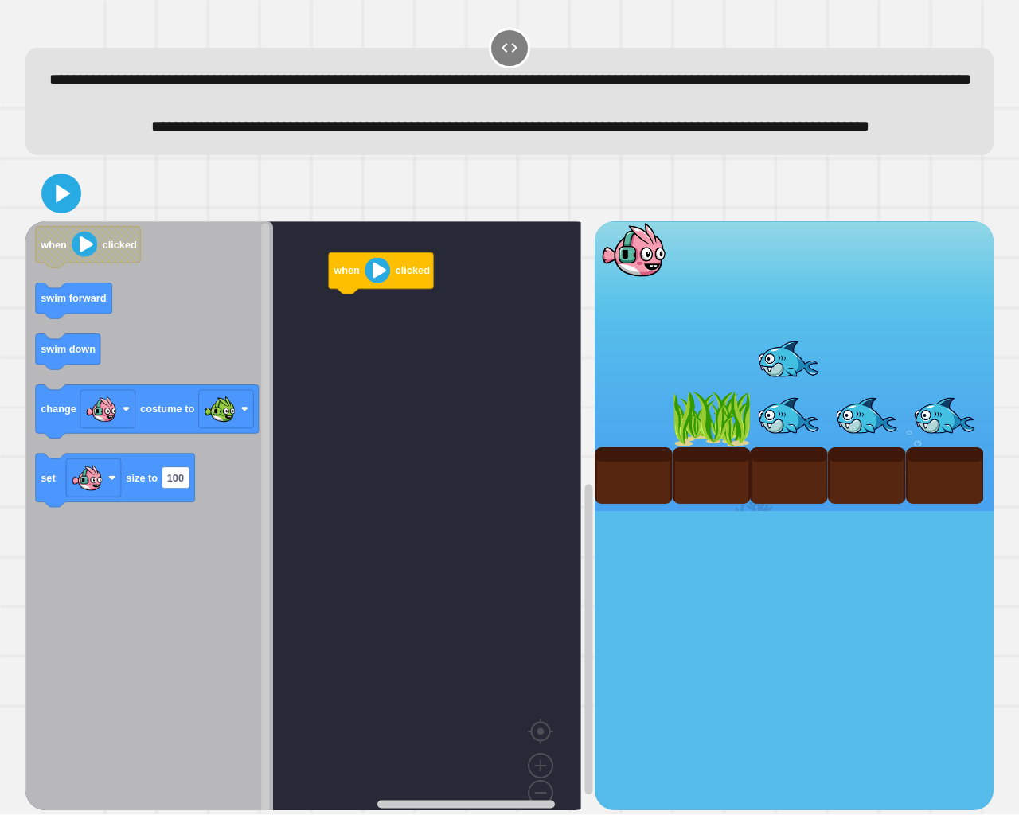
drag, startPoint x: 305, startPoint y: 109, endPoint x: 519, endPoint y: 549, distance: 489.7
click at [624, 661] on div "**********" at bounding box center [509, 407] width 1019 height 815
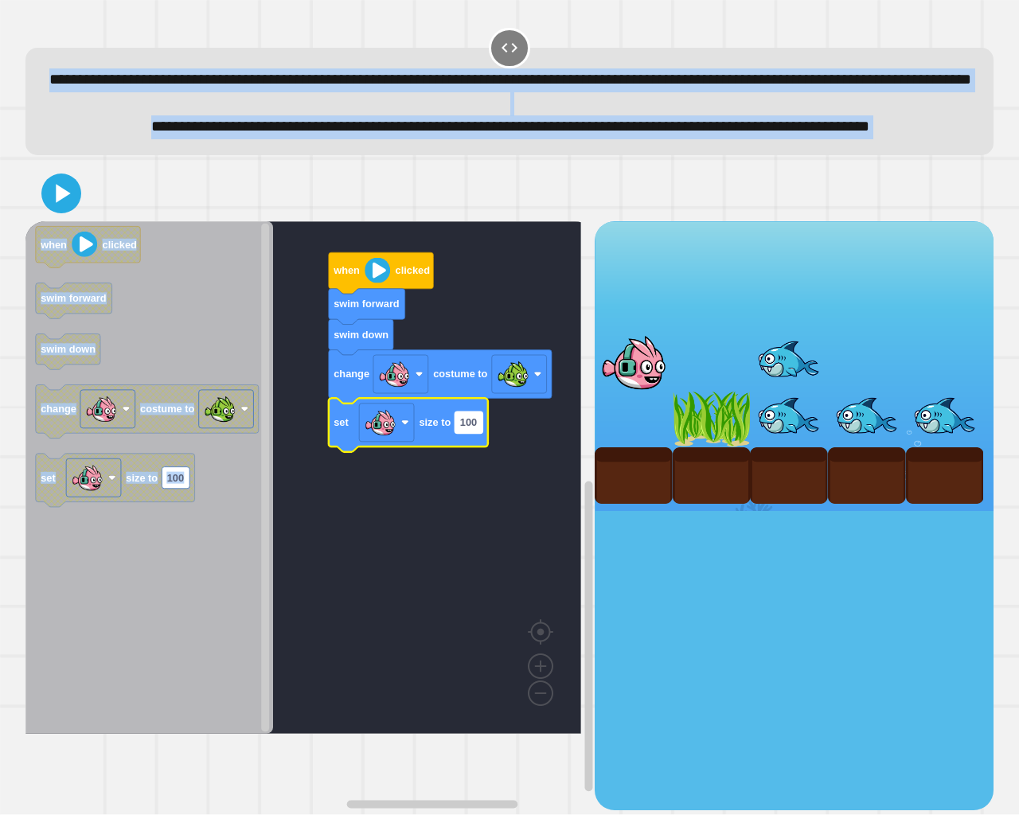
click at [477, 428] on text "100" at bounding box center [468, 422] width 17 height 12
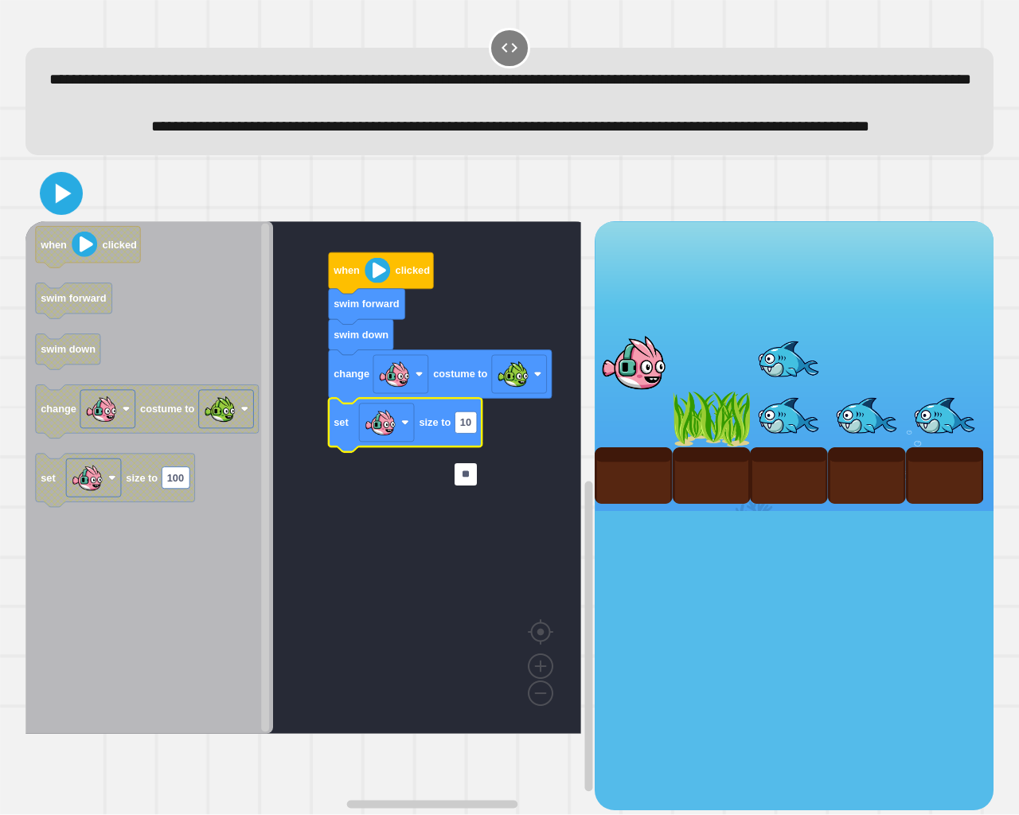
type input "**"
drag, startPoint x: 48, startPoint y: 273, endPoint x: 51, endPoint y: 265, distance: 8.6
click at [50, 268] on div "when clicked swim forward swim down change costume to set size to 10 when click…" at bounding box center [509, 488] width 968 height 645
click at [66, 209] on icon at bounding box center [61, 194] width 32 height 32
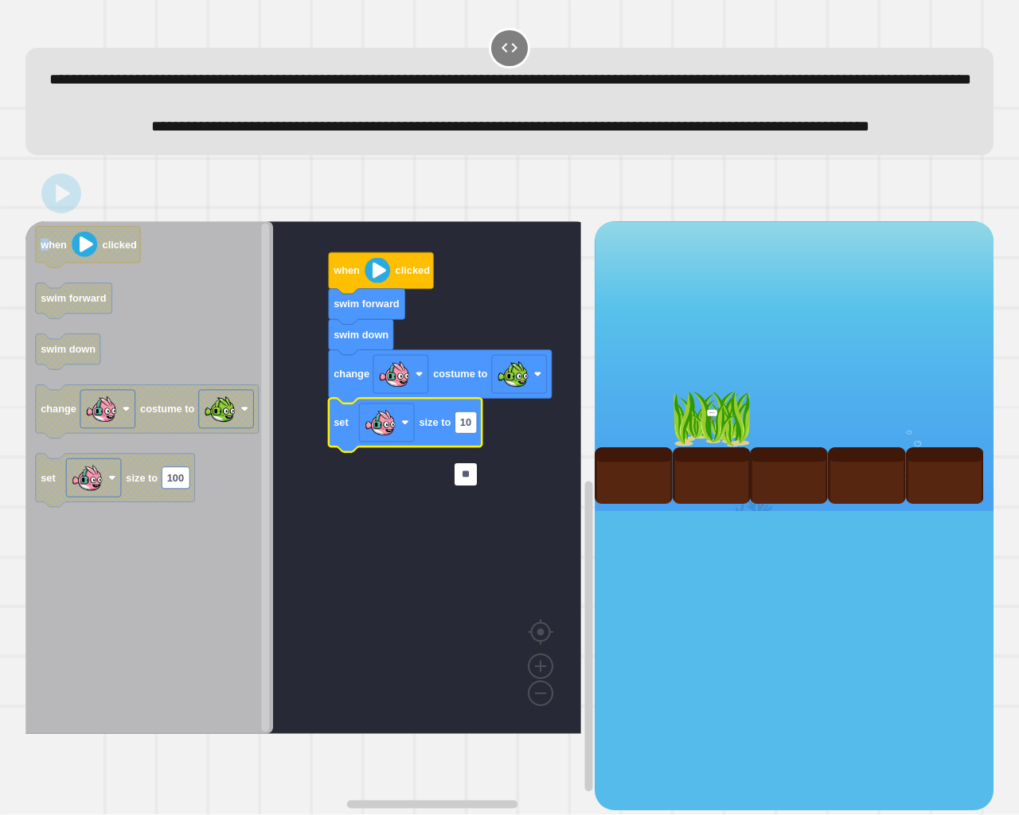
drag, startPoint x: 488, startPoint y: 49, endPoint x: 498, endPoint y: 54, distance: 11.1
click at [500, 51] on icon at bounding box center [509, 47] width 19 height 19
click at [500, 54] on icon at bounding box center [509, 47] width 19 height 19
drag, startPoint x: 502, startPoint y: 54, endPoint x: 459, endPoint y: 128, distance: 85.6
click at [471, 106] on div "**********" at bounding box center [509, 102] width 968 height 108
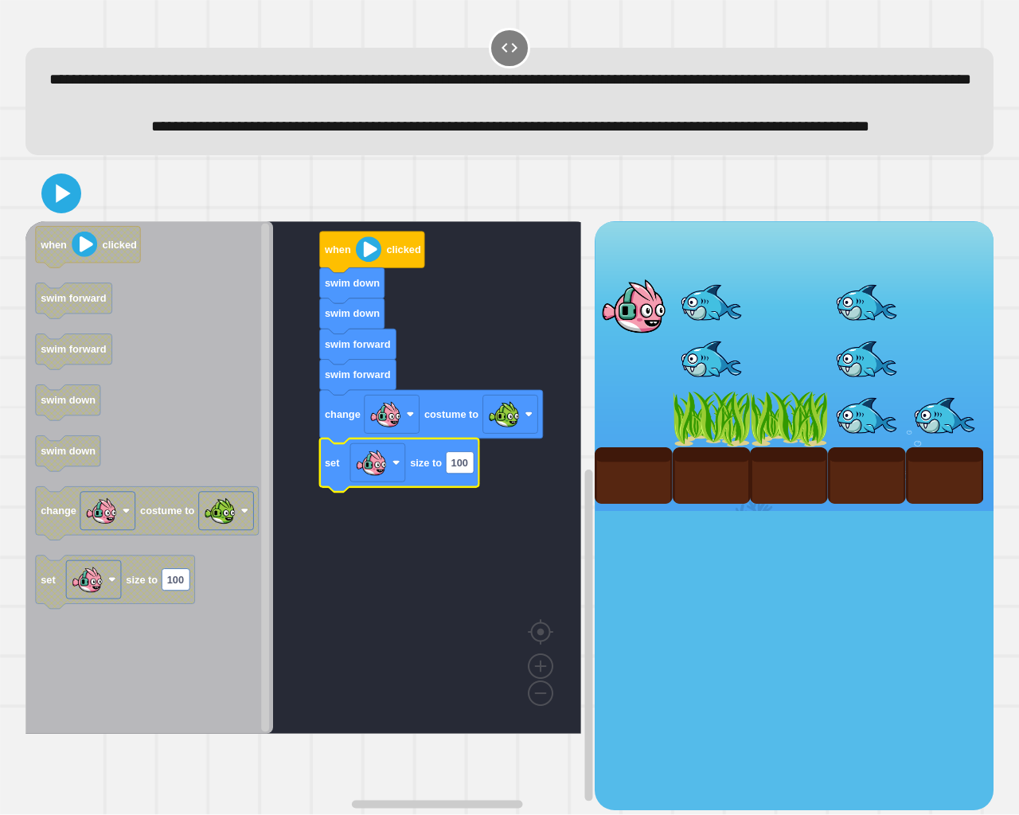
click at [463, 492] on icon "Blockly Workspace" at bounding box center [399, 465] width 159 height 53
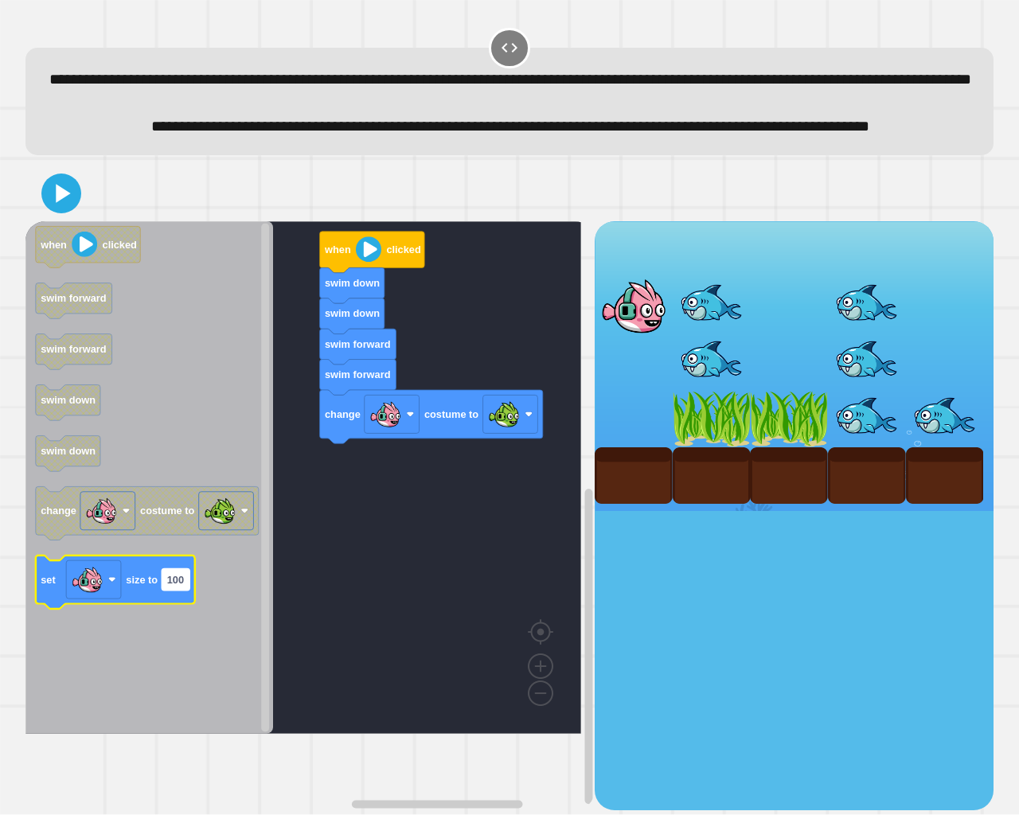
click at [183, 586] on text "100" at bounding box center [175, 580] width 17 height 12
type input "*"
click at [94, 614] on icon "when clicked swim forward swim forward swim down swim down change costume to se…" at bounding box center [149, 477] width 248 height 513
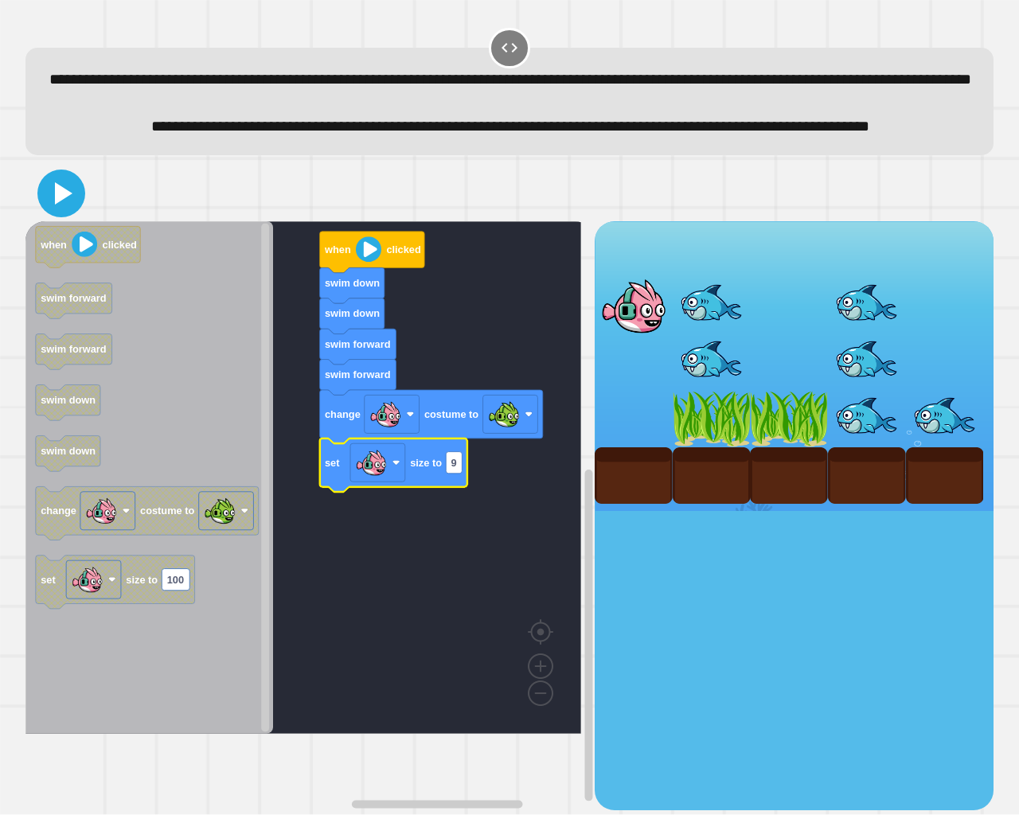
drag, startPoint x: 43, startPoint y: 231, endPoint x: 56, endPoint y: 240, distance: 15.5
click at [49, 213] on icon at bounding box center [61, 193] width 38 height 38
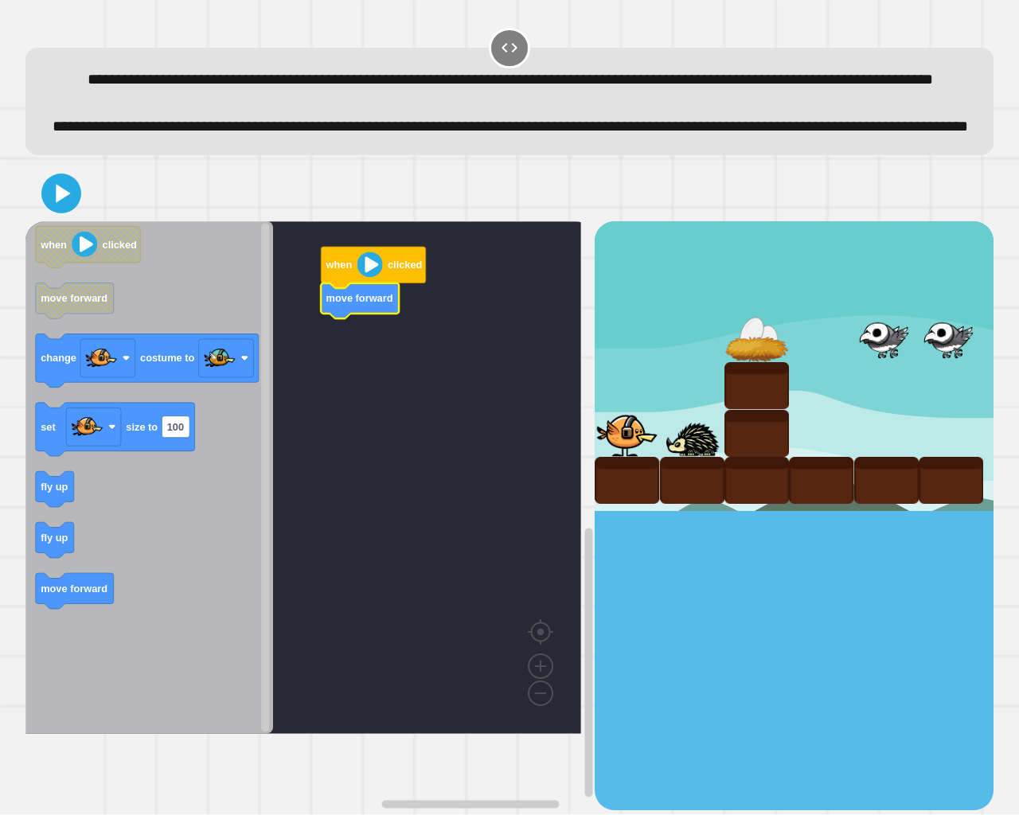
click at [381, 393] on rect "Blockly Workspace" at bounding box center [303, 477] width 556 height 513
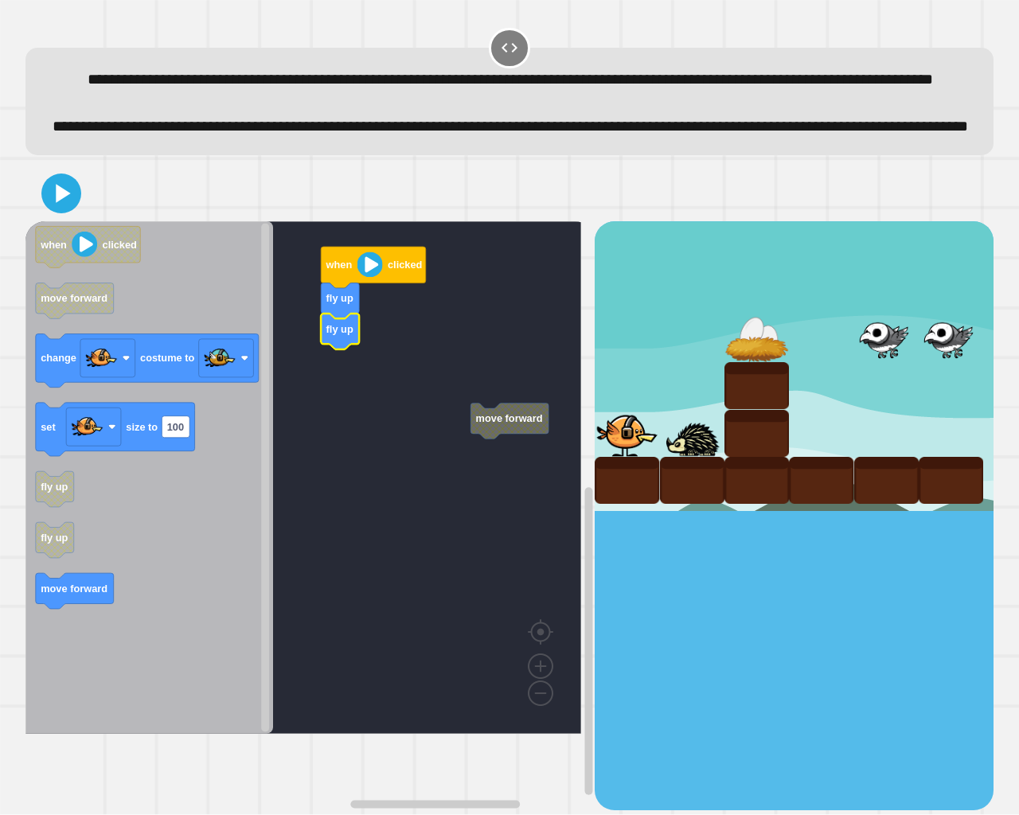
click at [372, 453] on rect "Blockly Workspace" at bounding box center [303, 477] width 556 height 513
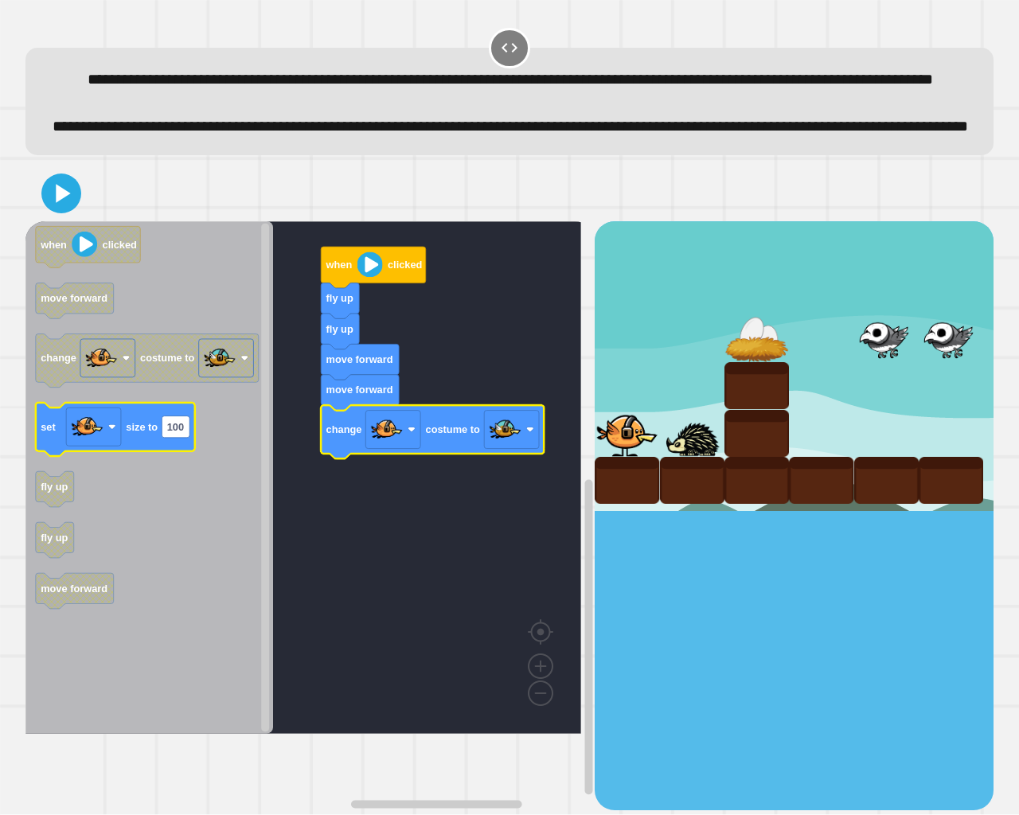
click at [169, 456] on icon "Blockly Workspace" at bounding box center [115, 429] width 159 height 53
click at [182, 433] on text "100" at bounding box center [175, 427] width 17 height 12
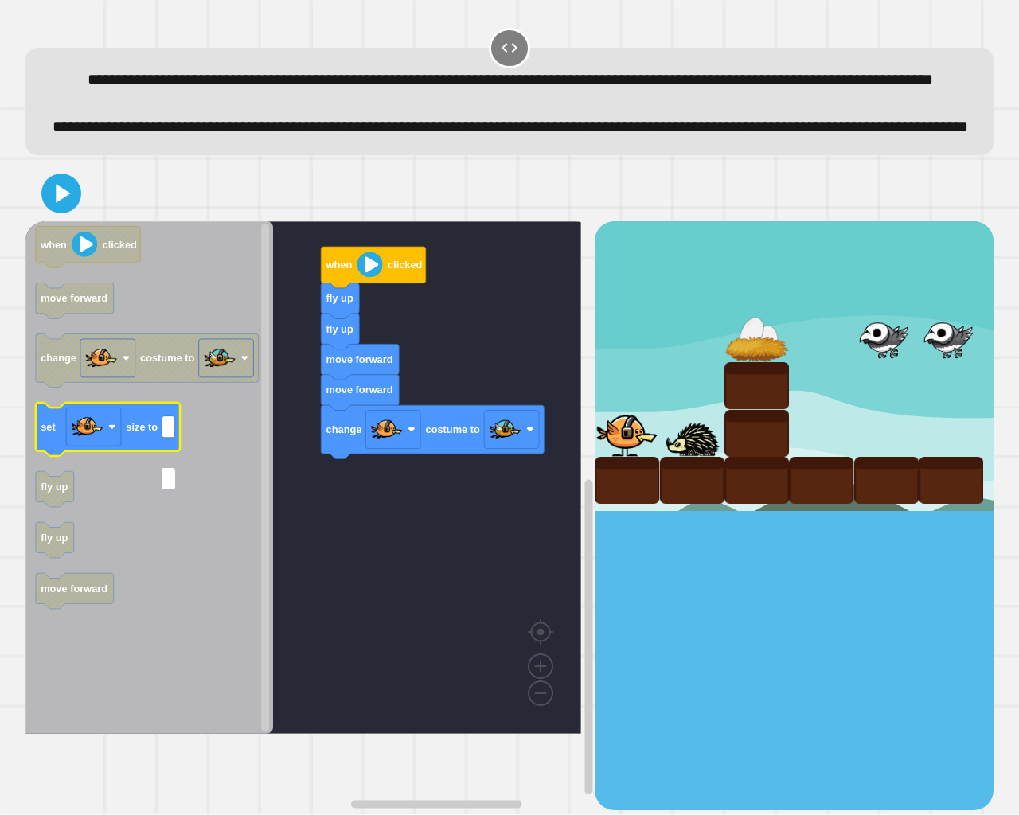
type input "*"
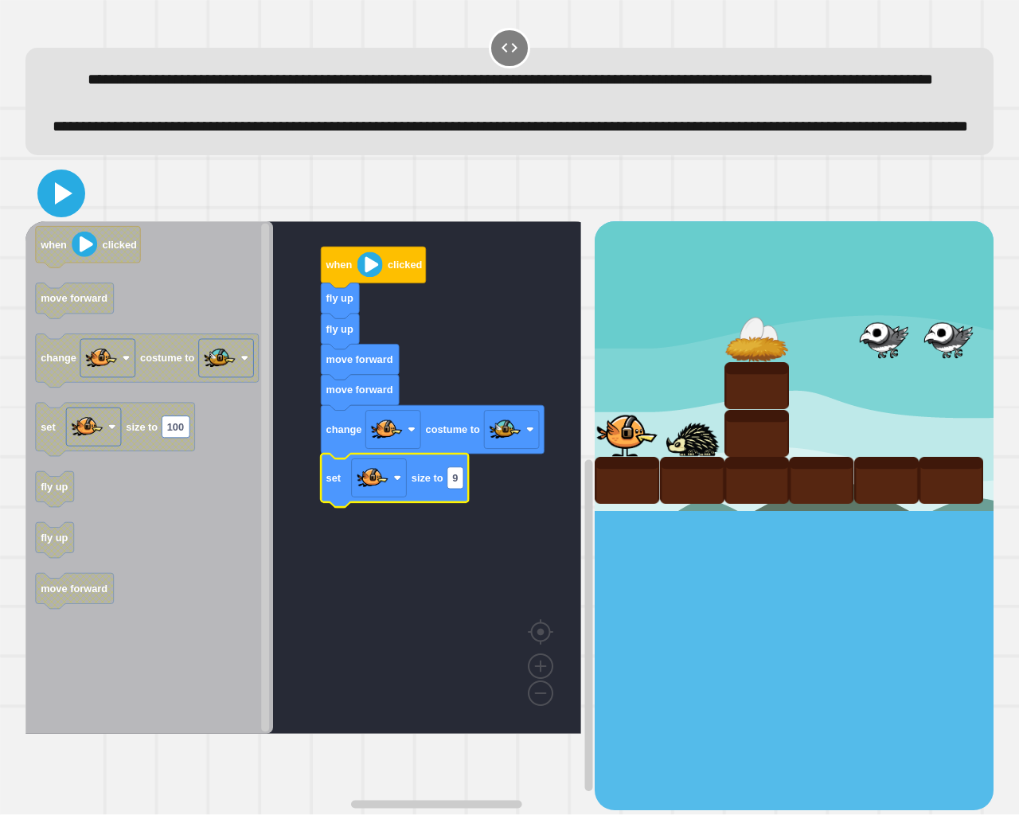
drag, startPoint x: 68, startPoint y: 255, endPoint x: 65, endPoint y: 247, distance: 8.6
click at [68, 213] on icon at bounding box center [61, 193] width 38 height 38
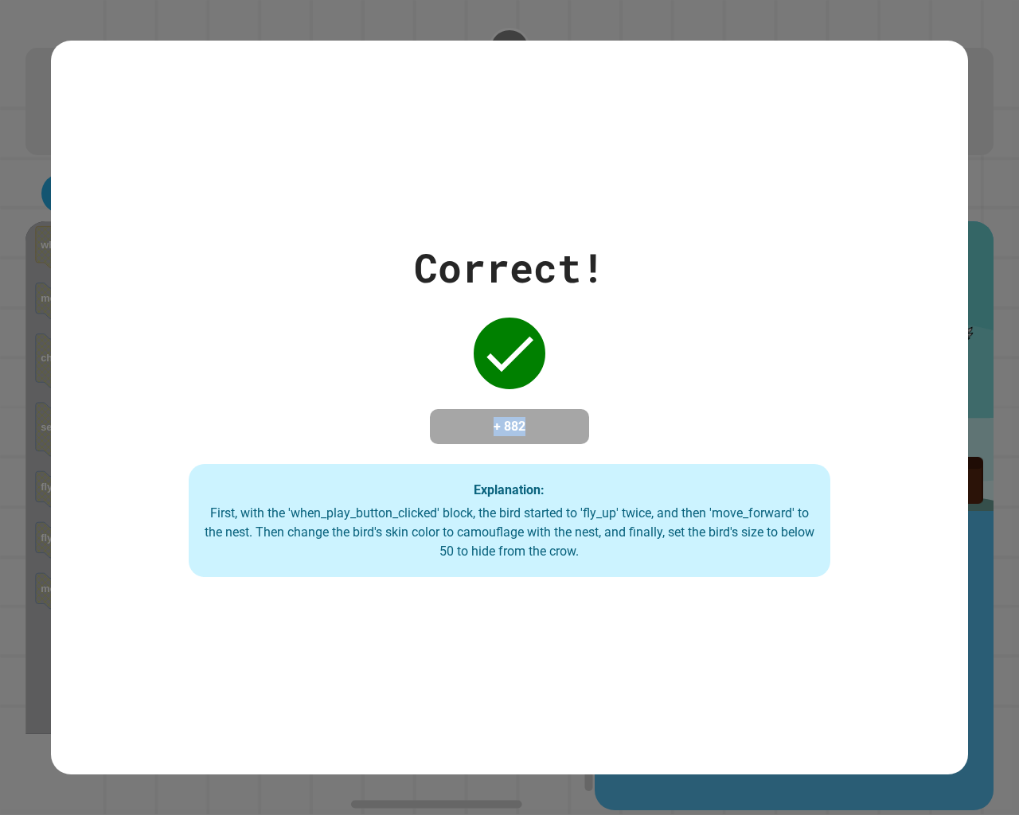
drag, startPoint x: 536, startPoint y: 420, endPoint x: 397, endPoint y: 428, distance: 139.6
click at [397, 428] on div "Correct! + 882 Explanation: First, with the 'when_play_button_clicked' block, t…" at bounding box center [509, 407] width 917 height 339
click at [901, 328] on div "Correct! + 882 Explanation: First, with the 'when_play_button_clicked' block, t…" at bounding box center [509, 407] width 917 height 339
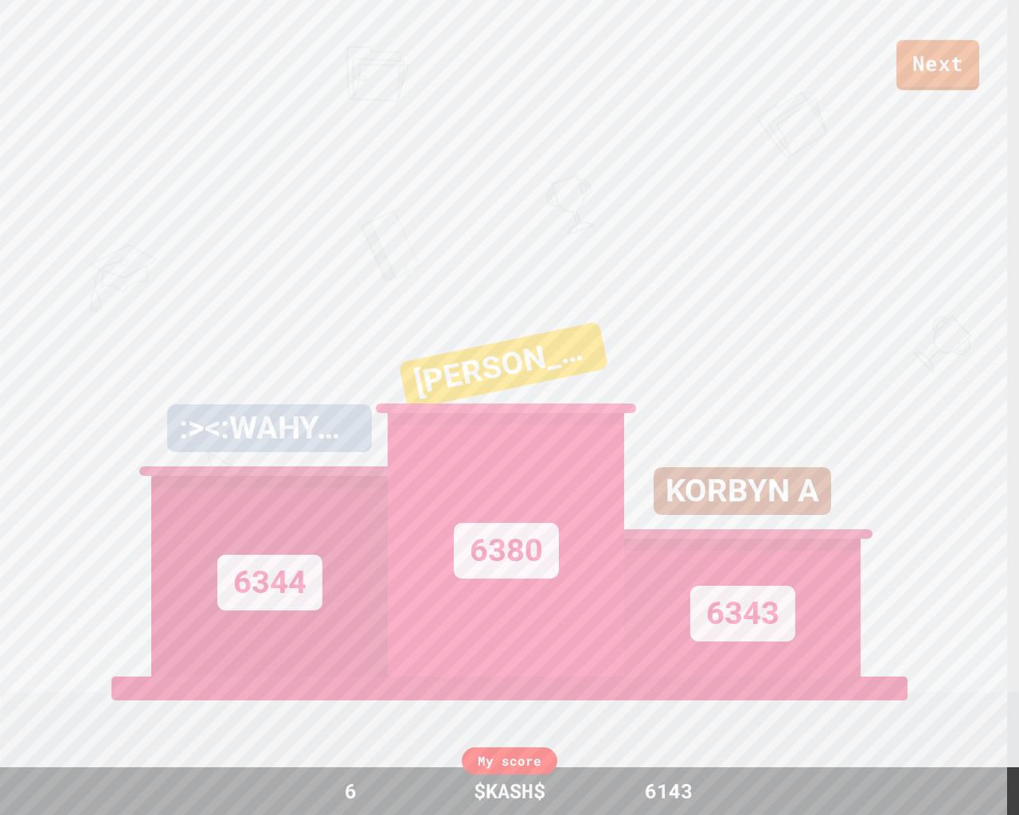
click at [986, 53] on div "Next" at bounding box center [509, 45] width 1019 height 90
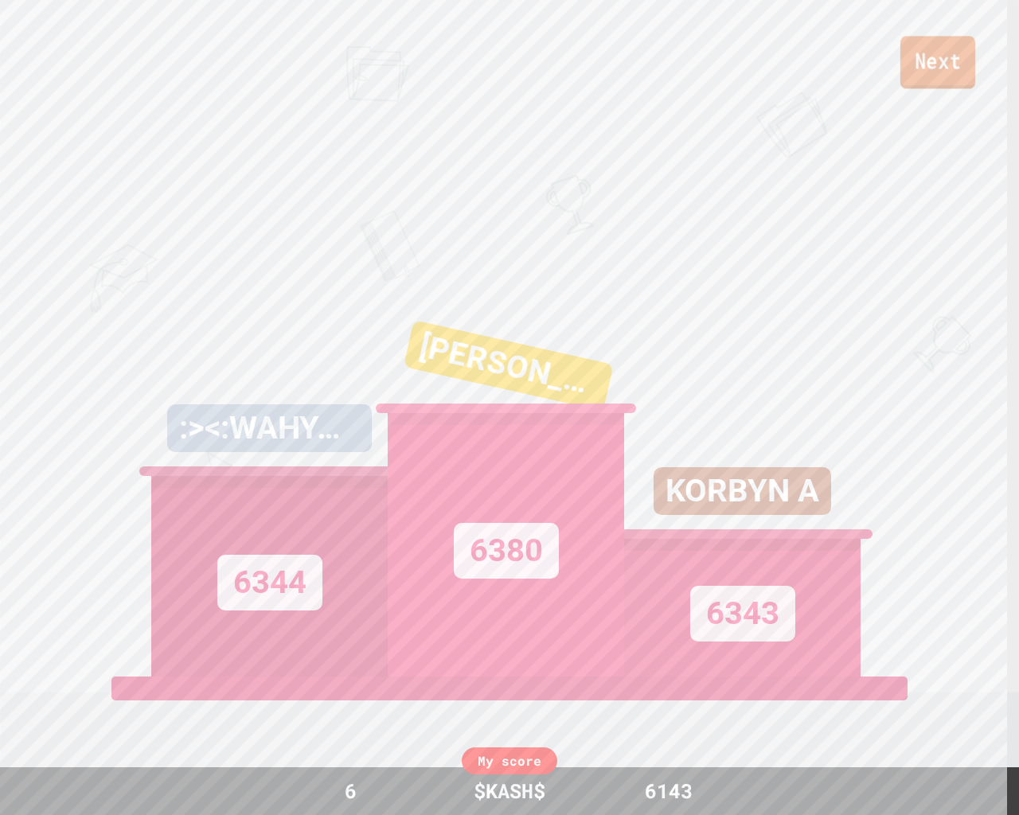
click at [958, 69] on link "Next" at bounding box center [938, 62] width 75 height 53
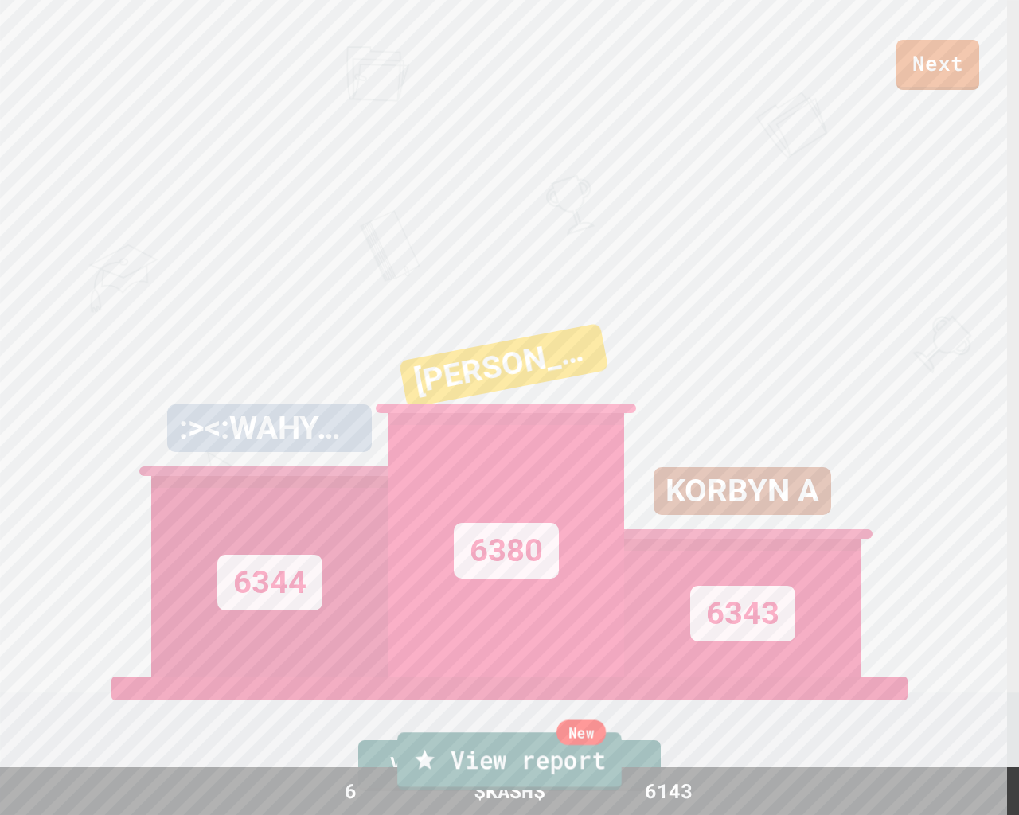
click at [558, 686] on link "New View report" at bounding box center [509, 761] width 225 height 57
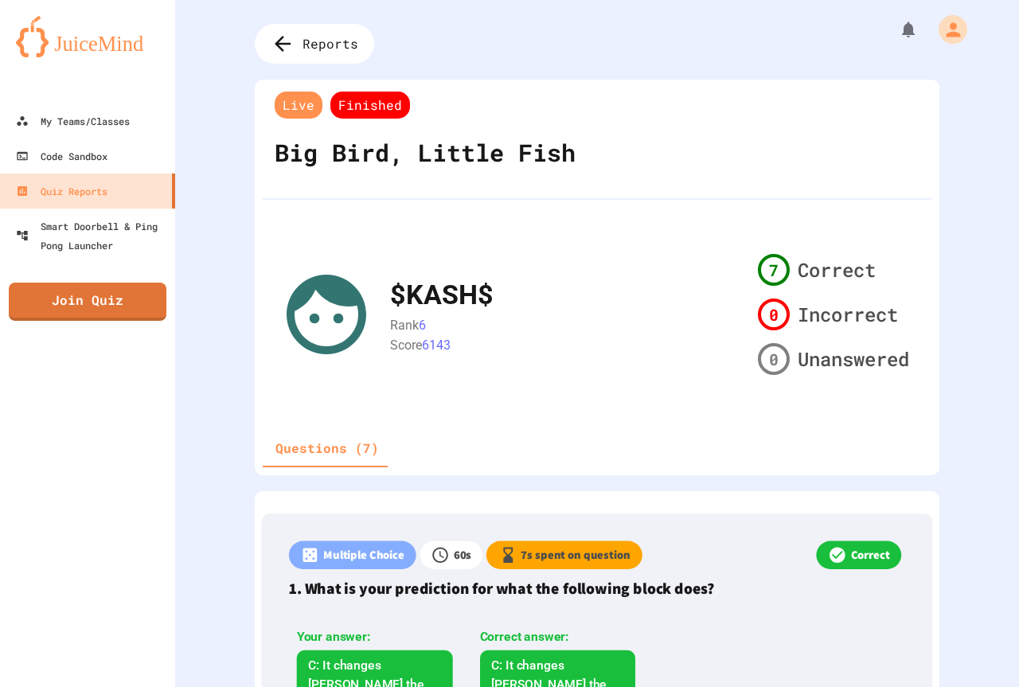
drag, startPoint x: 366, startPoint y: 323, endPoint x: 346, endPoint y: 284, distance: 43.5
click at [346, 284] on icon at bounding box center [327, 315] width 96 height 96
drag, startPoint x: 363, startPoint y: 301, endPoint x: 519, endPoint y: 309, distance: 156.3
click at [519, 309] on div "$KASH$ Rank 6 Score 6143 7 Correct 0 Incorrect 0 Unanswered" at bounding box center [597, 315] width 637 height 134
drag, startPoint x: 519, startPoint y: 309, endPoint x: 341, endPoint y: 442, distance: 222.5
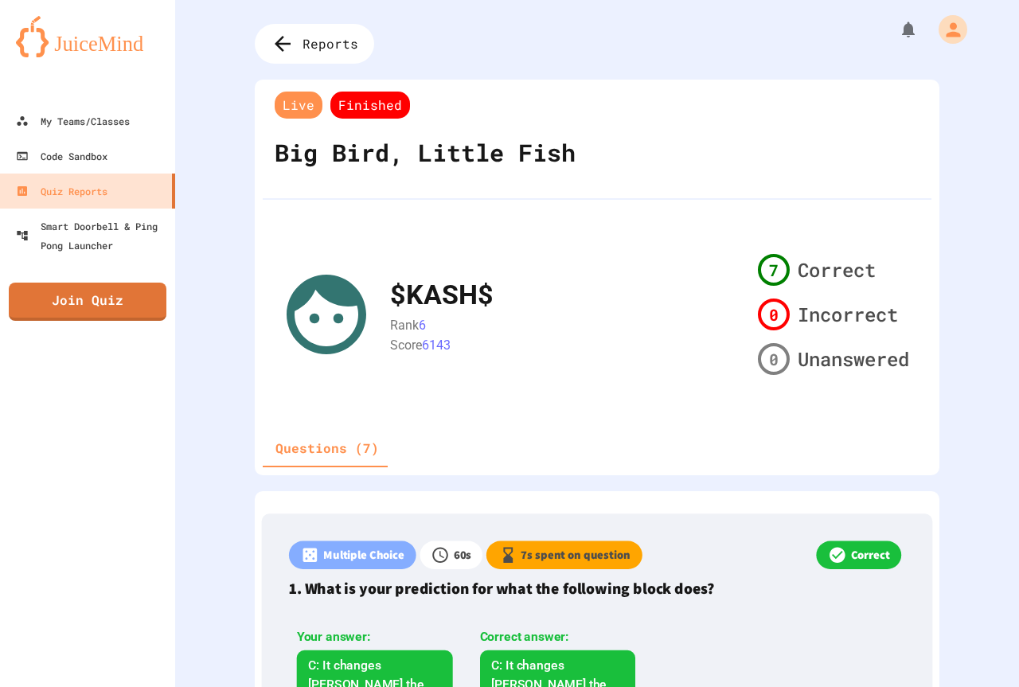
click at [341, 442] on div "Live Finished Big Bird, Little Fish $KASH$ Rank 6 Score 6143 7 Correct 0 Incorr…" at bounding box center [597, 278] width 685 height 396
drag, startPoint x: 400, startPoint y: 327, endPoint x: 407, endPoint y: 350, distance: 24.2
click at [400, 329] on span "Rank" at bounding box center [404, 325] width 29 height 15
click at [538, 284] on div "$KASH$ Rank 6 Score 6143" at bounding box center [571, 315] width 362 height 80
click at [538, 285] on div "$KASH$ Rank 6 Score 6143" at bounding box center [571, 315] width 362 height 80
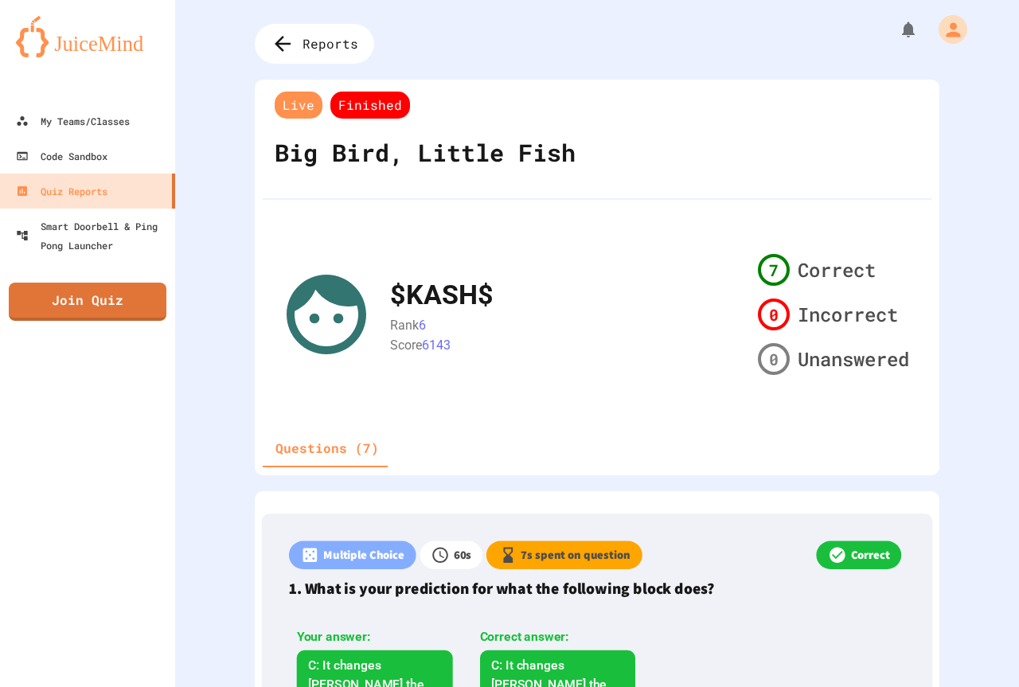
click at [538, 285] on div "$KASH$ Rank 6 Score 6143" at bounding box center [571, 315] width 362 height 80
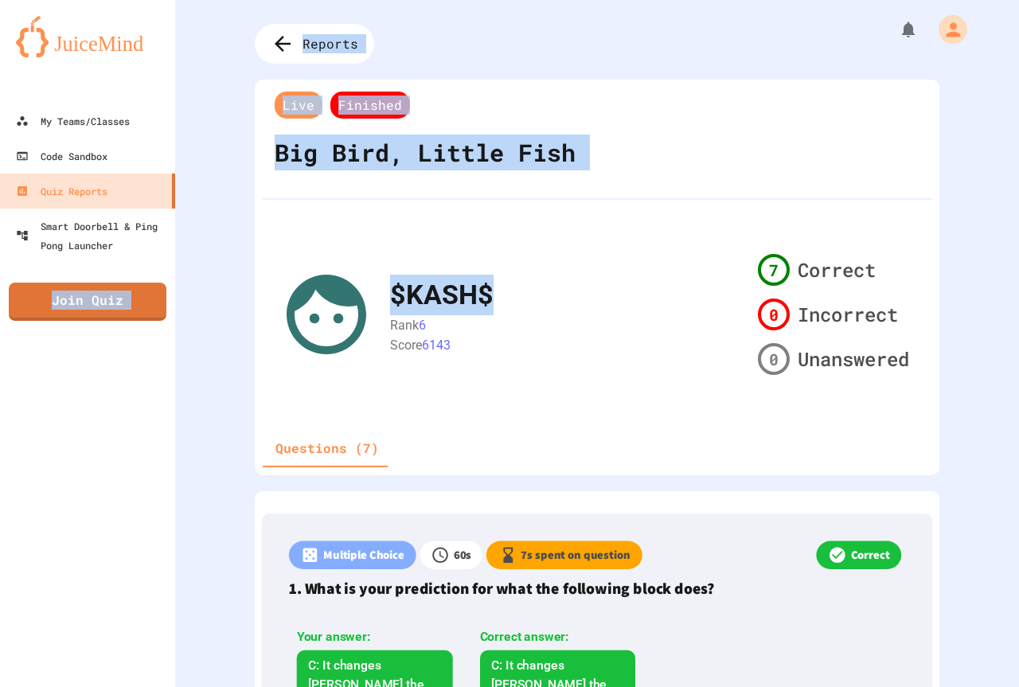
drag, startPoint x: 538, startPoint y: 285, endPoint x: 165, endPoint y: 283, distance: 373.5
click at [165, 283] on div "My Teams/Classes Code Sandbox Quiz Reports Smart Doorbell & Ping Pong Launcher …" at bounding box center [509, 343] width 1019 height 687
click at [164, 283] on div "My Teams/Classes Code Sandbox Quiz Reports Smart Doorbell & Ping Pong Launcher …" at bounding box center [87, 343] width 175 height 687
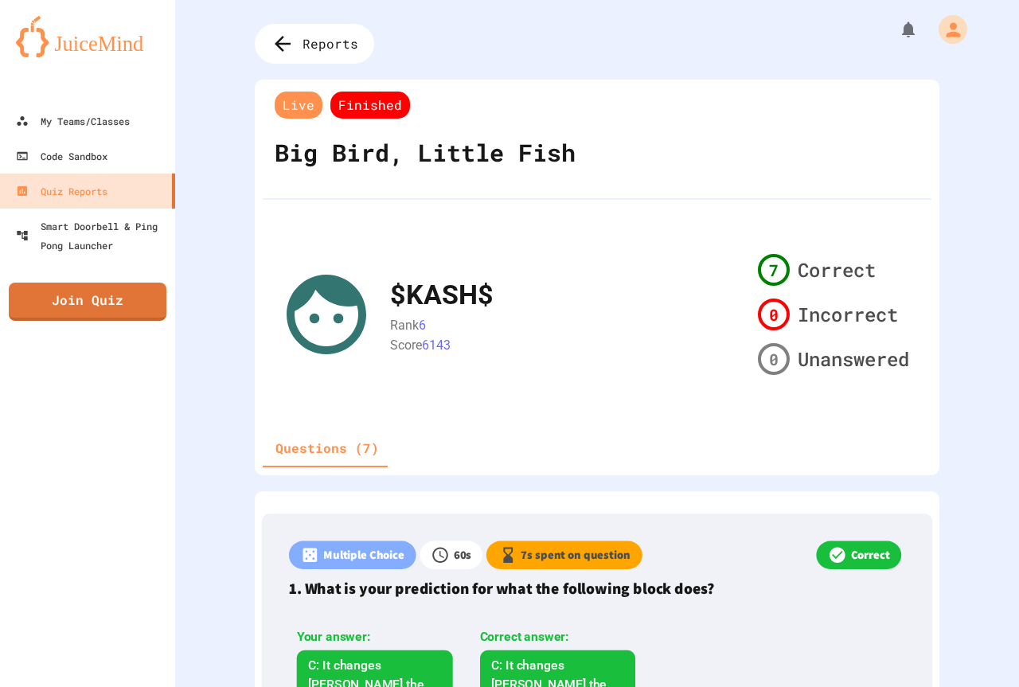
drag, startPoint x: 386, startPoint y: 487, endPoint x: 402, endPoint y: 474, distance: 20.4
click at [436, 307] on div "Live Finished Big Bird, Little Fish $KASH$ Rank 6 Score 6143 7 Correct 0 Incorr…" at bounding box center [597, 278] width 685 height 396
drag, startPoint x: 413, startPoint y: 69, endPoint x: 315, endPoint y: 66, distance: 98.8
click at [407, 68] on div "Reports Live Finished Big Bird, Little Fish $KASH$ Rank 6 Score 6143 7 Correct …" at bounding box center [597, 343] width 844 height 687
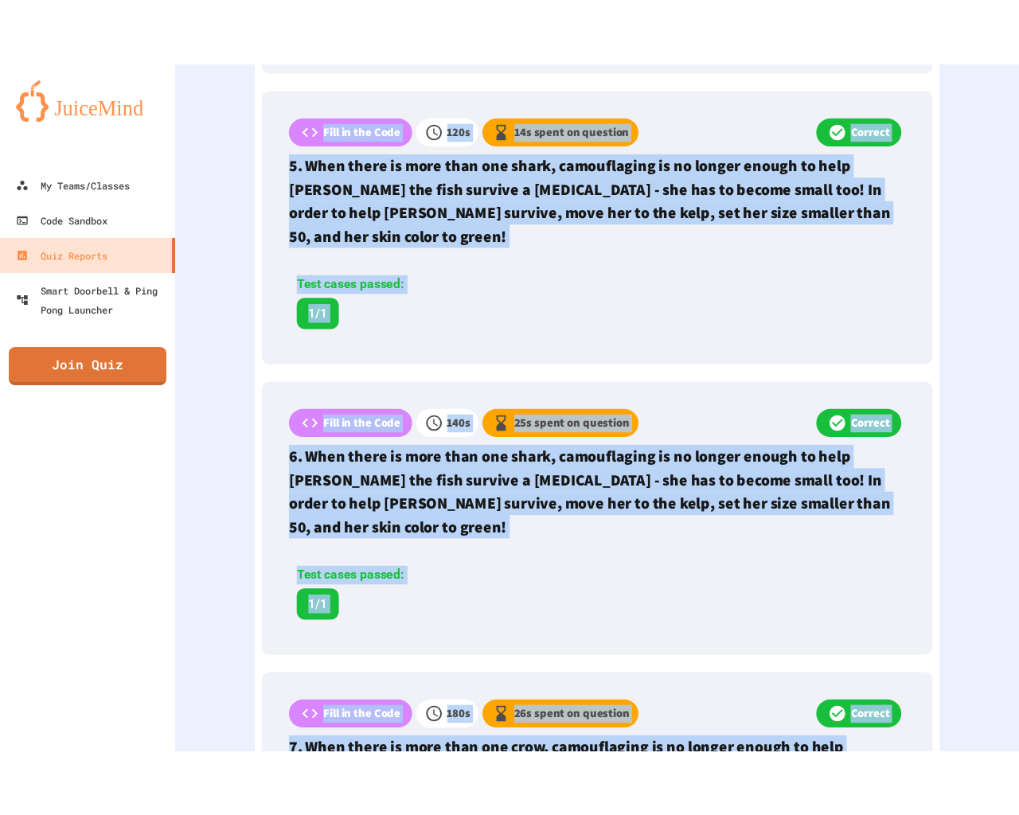
scroll to position [1698, 0]
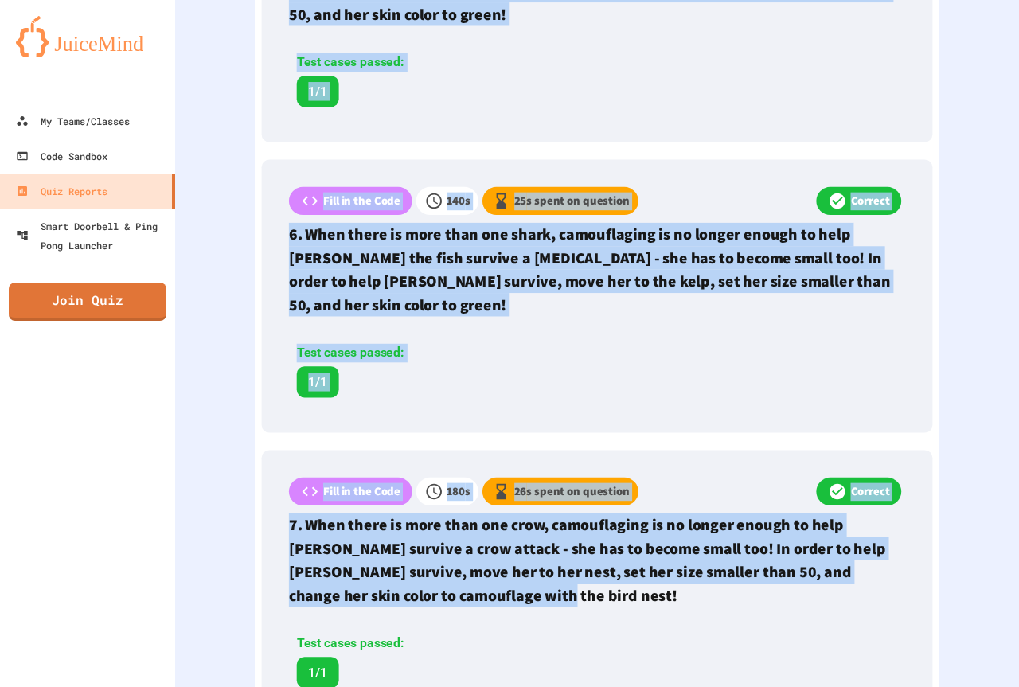
drag, startPoint x: 265, startPoint y: 149, endPoint x: 879, endPoint y: 695, distance: 821.8
click at [879, 686] on html "We are updating our servers at 7PM EST [DATE]. [PERSON_NAME] should continue to…" at bounding box center [509, 343] width 1019 height 687
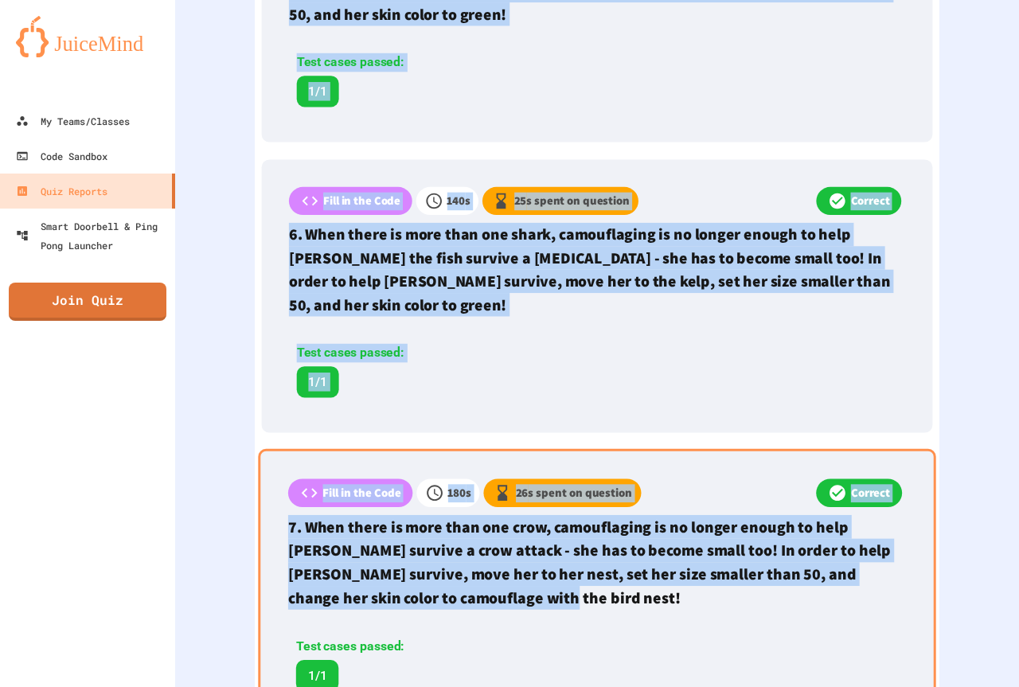
click at [372, 515] on p "7. When there is more than one crow, camouflaging is no longer enough to help […" at bounding box center [597, 562] width 618 height 95
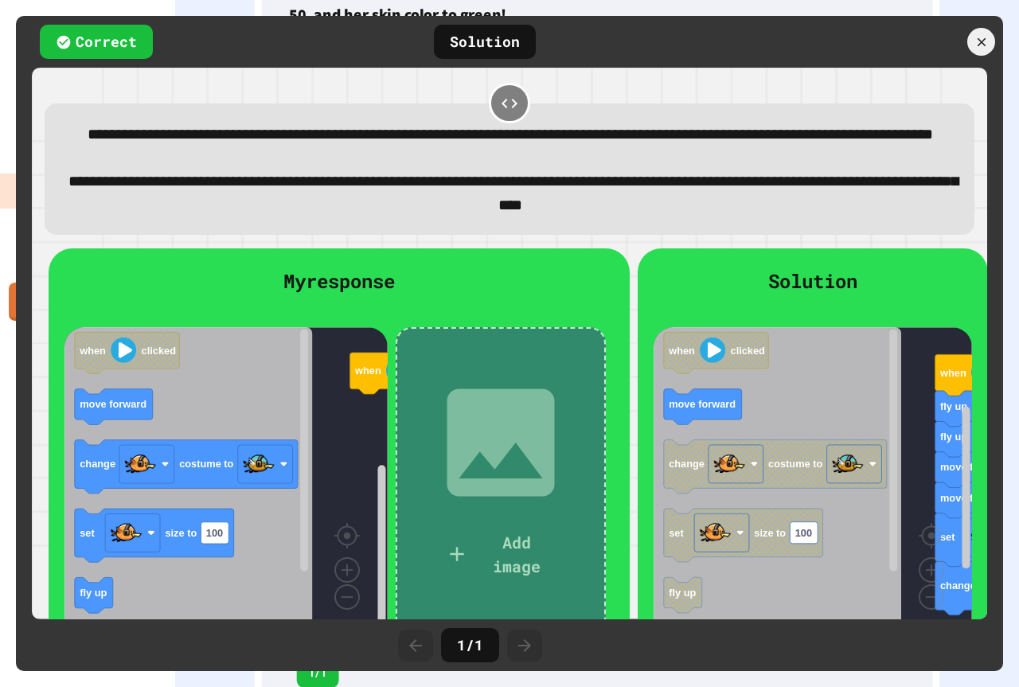
click at [355, 378] on rect "Blockly Workspace" at bounding box center [226, 482] width 323 height 311
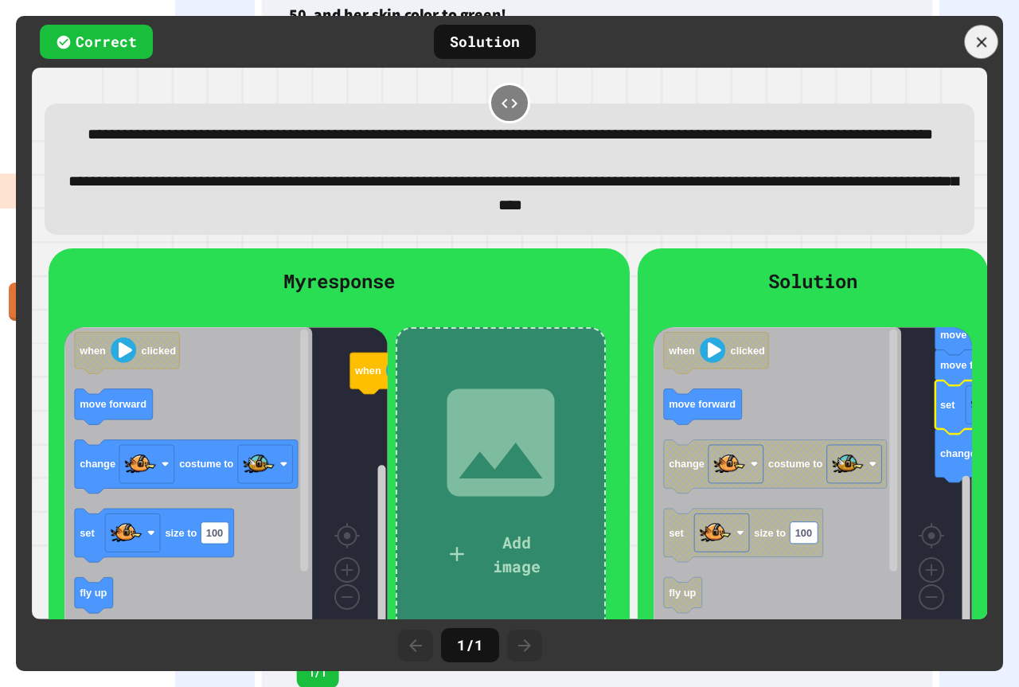
click at [998, 45] on div at bounding box center [981, 41] width 33 height 33
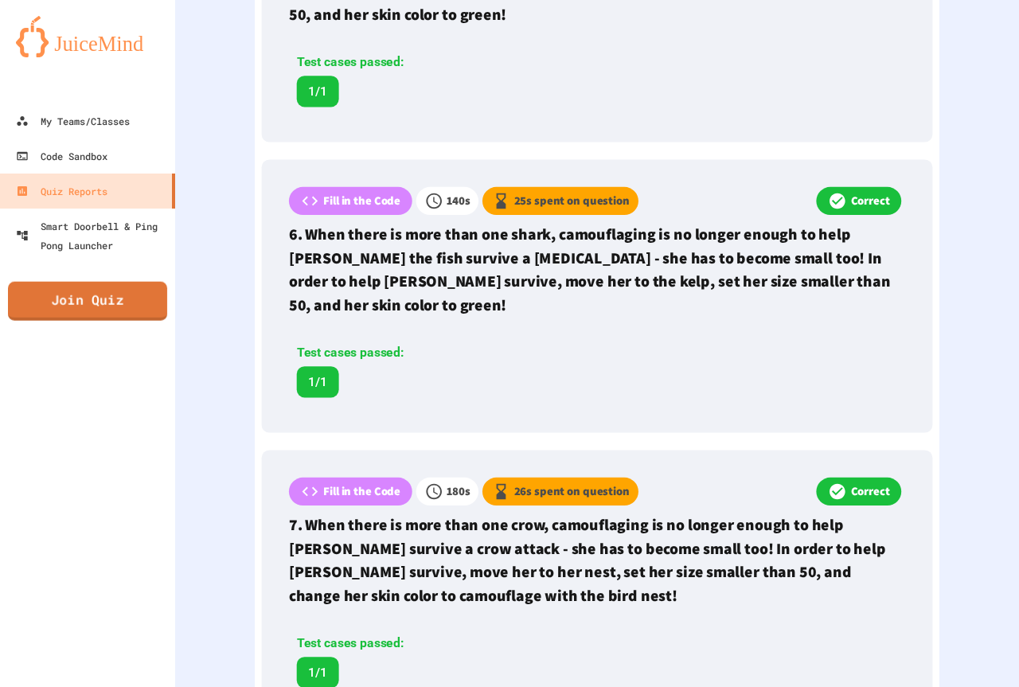
click at [92, 292] on link "Join Quiz" at bounding box center [87, 301] width 159 height 39
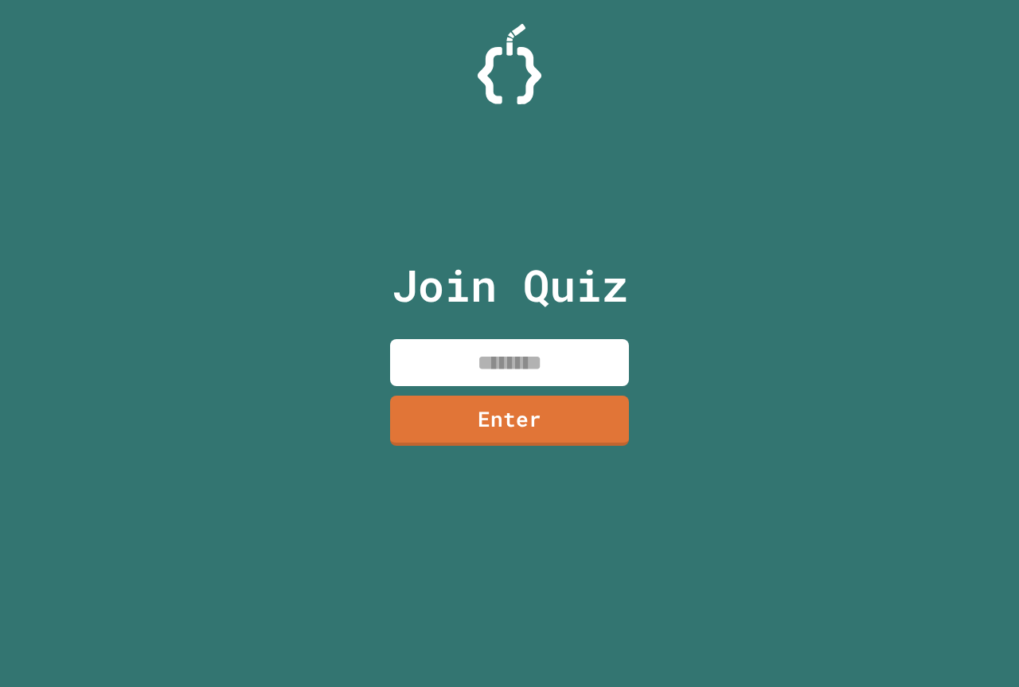
click at [85, 296] on div "Join Quiz Enter" at bounding box center [509, 343] width 1019 height 687
drag, startPoint x: 526, startPoint y: 240, endPoint x: 577, endPoint y: 313, distance: 89.7
click at [560, 260] on div "Join Quiz Enter" at bounding box center [510, 344] width 268 height 608
drag, startPoint x: 549, startPoint y: 349, endPoint x: 543, endPoint y: 377, distance: 28.6
click at [546, 363] on input at bounding box center [509, 362] width 239 height 47
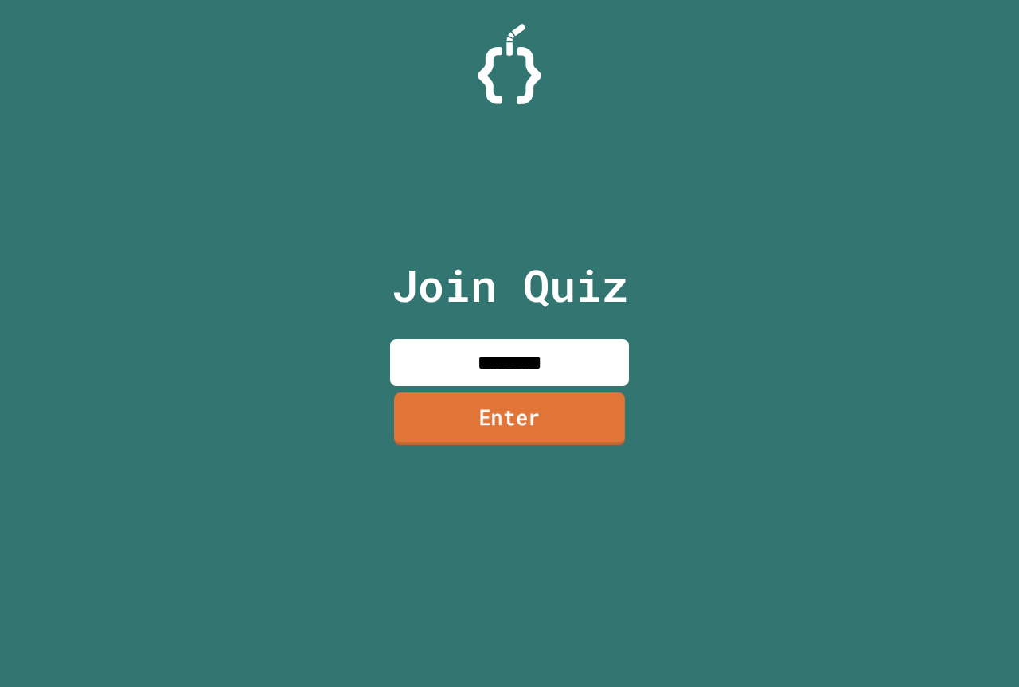
type input "********"
click at [506, 445] on link "Enter" at bounding box center [509, 419] width 229 height 53
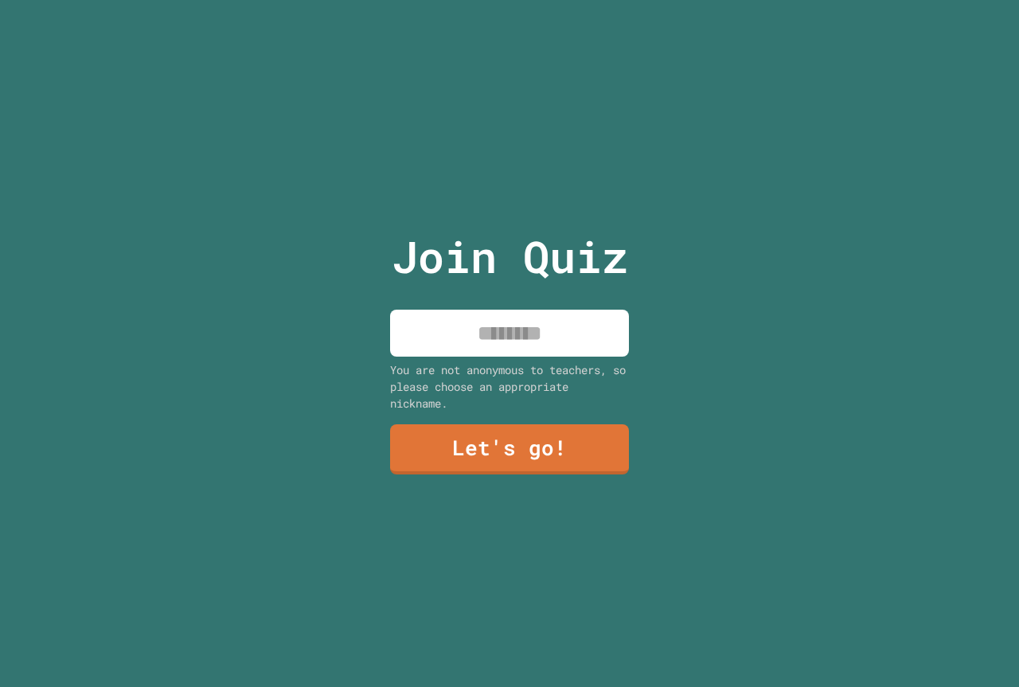
click at [541, 345] on input at bounding box center [509, 333] width 239 height 47
type input "*"
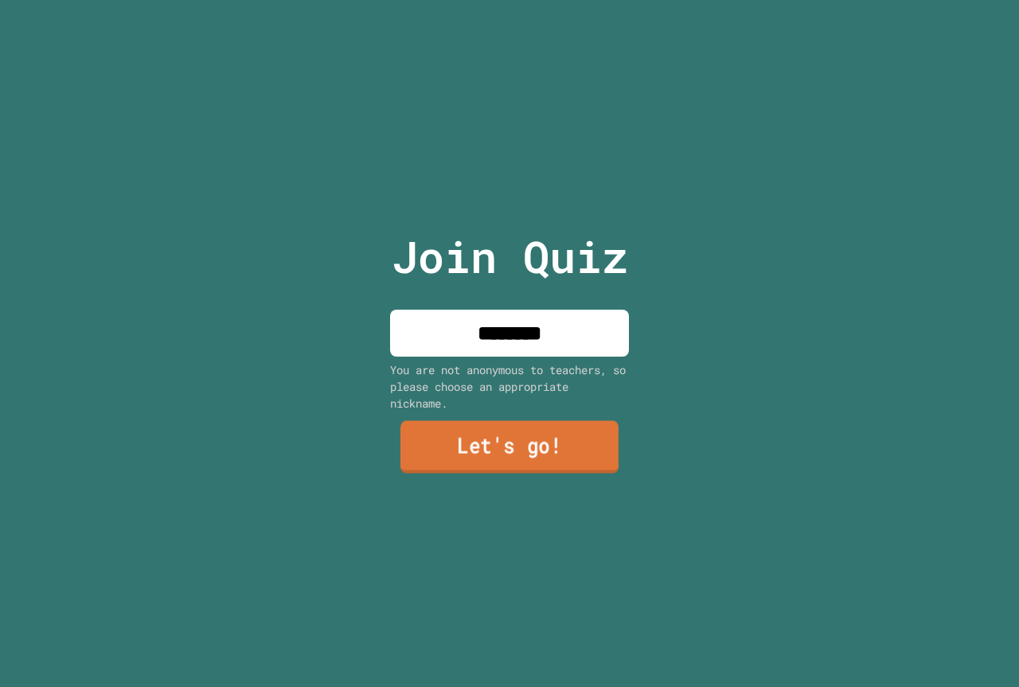
type input "********"
click at [514, 432] on link "Let's go!" at bounding box center [510, 447] width 218 height 53
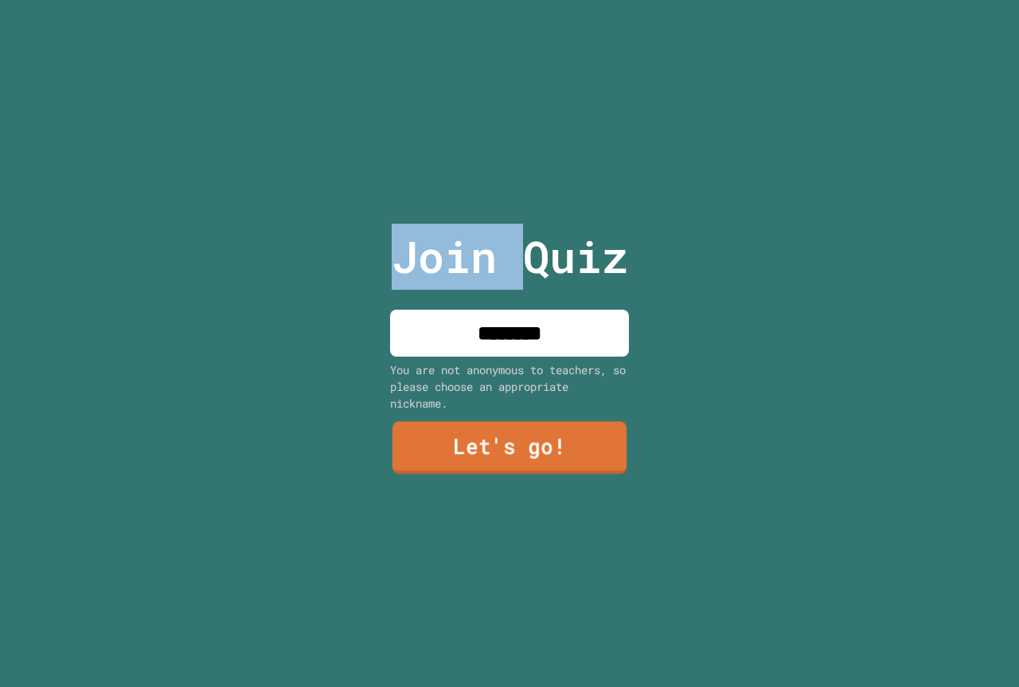
drag, startPoint x: 516, startPoint y: 435, endPoint x: 526, endPoint y: 474, distance: 40.4
click at [510, 0] on div at bounding box center [510, 0] width 0 height 0
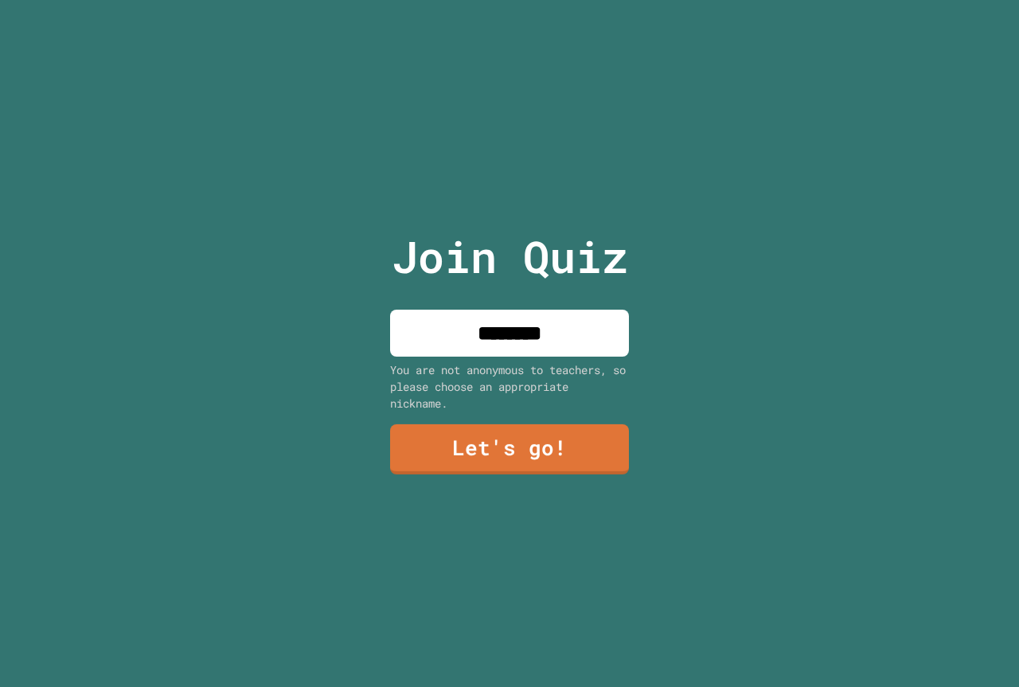
click at [510, 0] on div at bounding box center [510, 0] width 0 height 0
drag, startPoint x: 506, startPoint y: 315, endPoint x: 506, endPoint y: 324, distance: 8.8
click at [506, 324] on input at bounding box center [509, 333] width 239 height 47
type input "******"
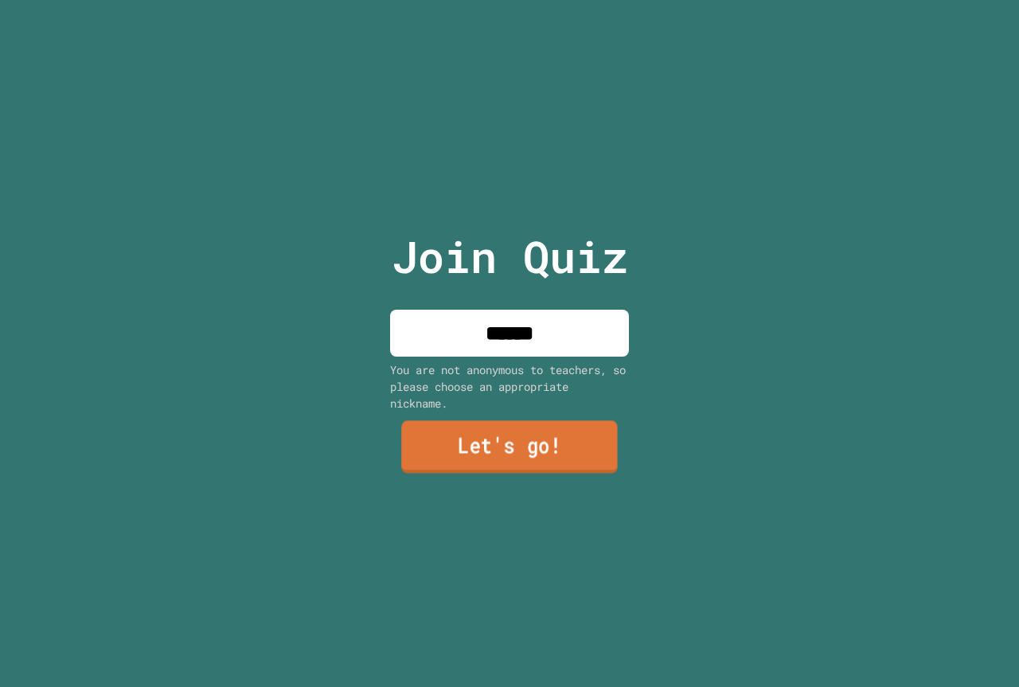
click at [581, 463] on link "Let's go!" at bounding box center [509, 447] width 217 height 53
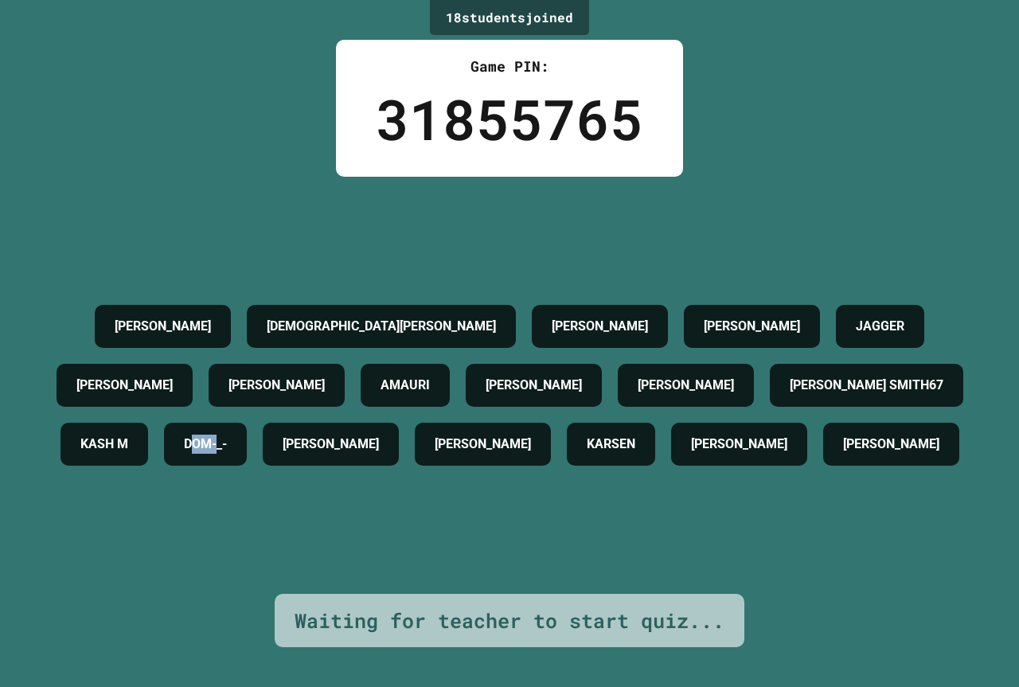
drag, startPoint x: 545, startPoint y: 406, endPoint x: 500, endPoint y: 434, distance: 53.3
click at [247, 436] on div "DOM-_-" at bounding box center [205, 444] width 83 height 43
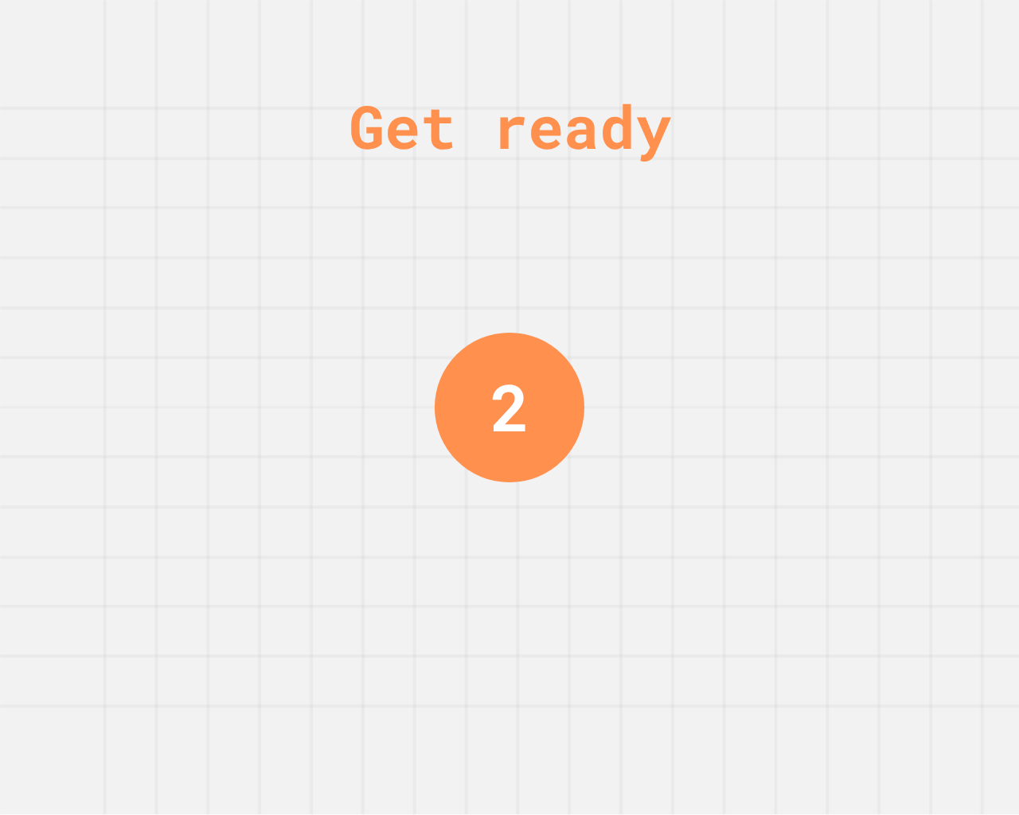
drag, startPoint x: 510, startPoint y: 276, endPoint x: 522, endPoint y: 282, distance: 13.9
click at [522, 282] on div "Get ready 2" at bounding box center [509, 407] width 119 height 815
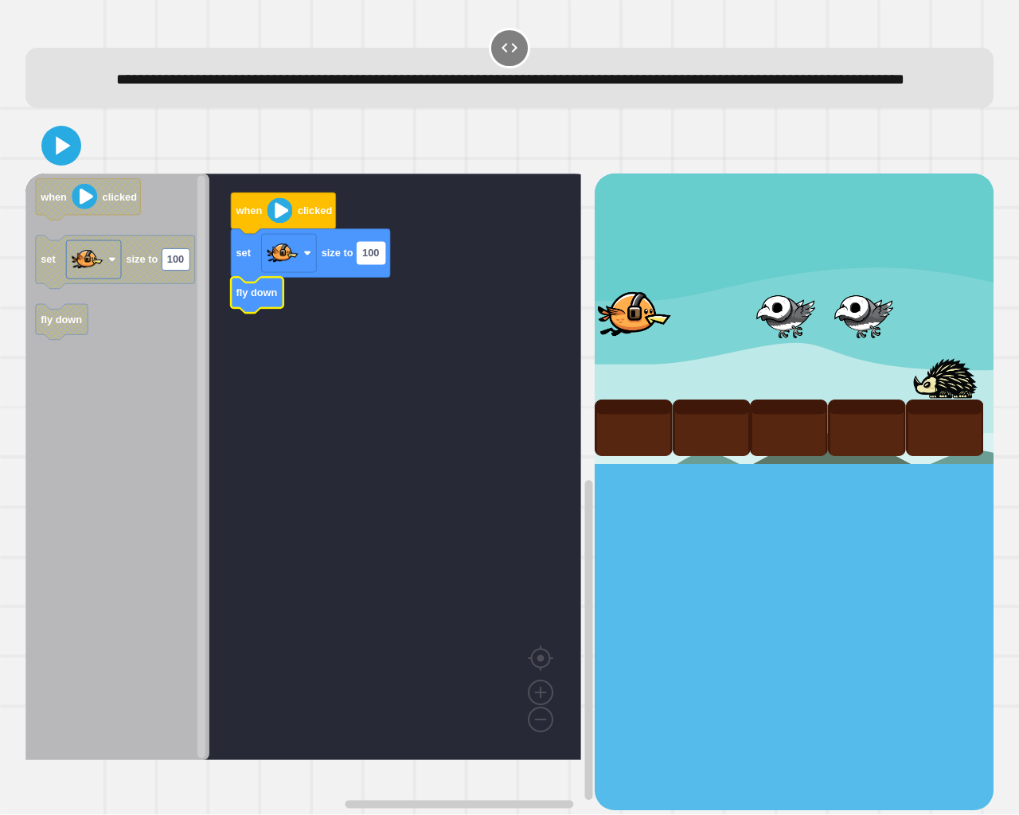
click at [381, 264] on rect "Blockly Workspace" at bounding box center [372, 254] width 28 height 22
type input "*"
type input "***"
click at [43, 165] on icon at bounding box center [61, 145] width 37 height 37
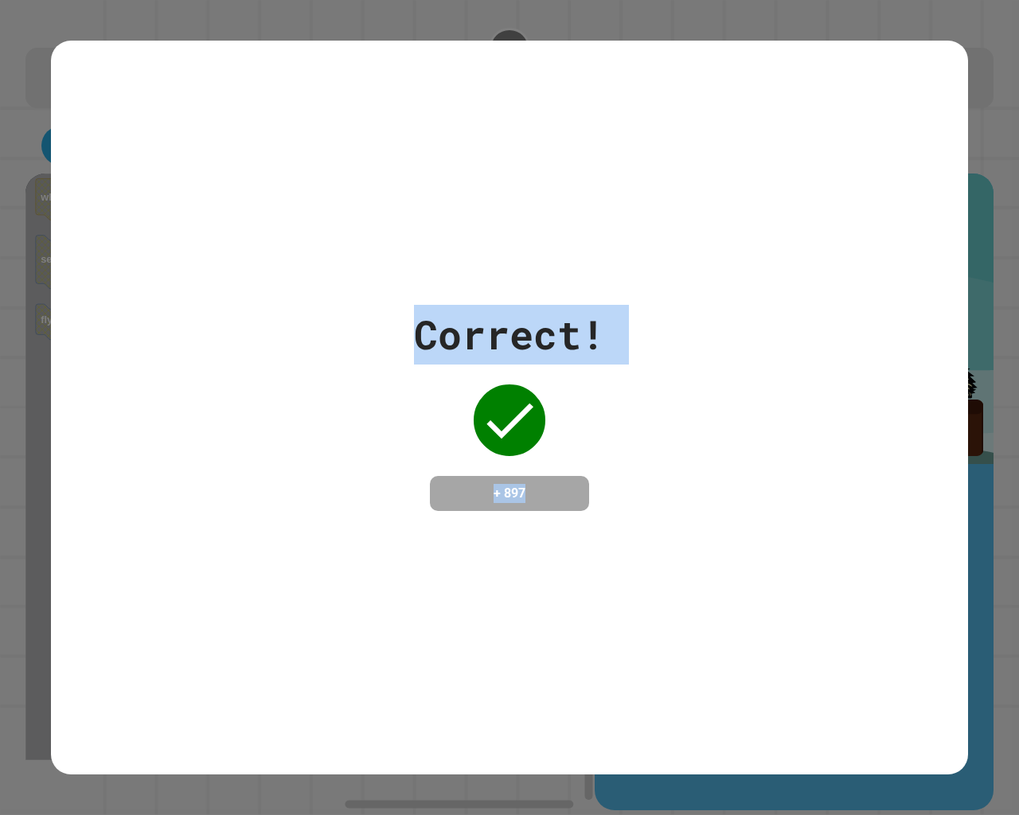
drag, startPoint x: 0, startPoint y: 465, endPoint x: 625, endPoint y: 487, distance: 625.5
click at [603, 522] on div "Correct! + 897" at bounding box center [509, 407] width 1019 height 815
click at [884, 411] on div "Correct! + 897" at bounding box center [509, 408] width 917 height 206
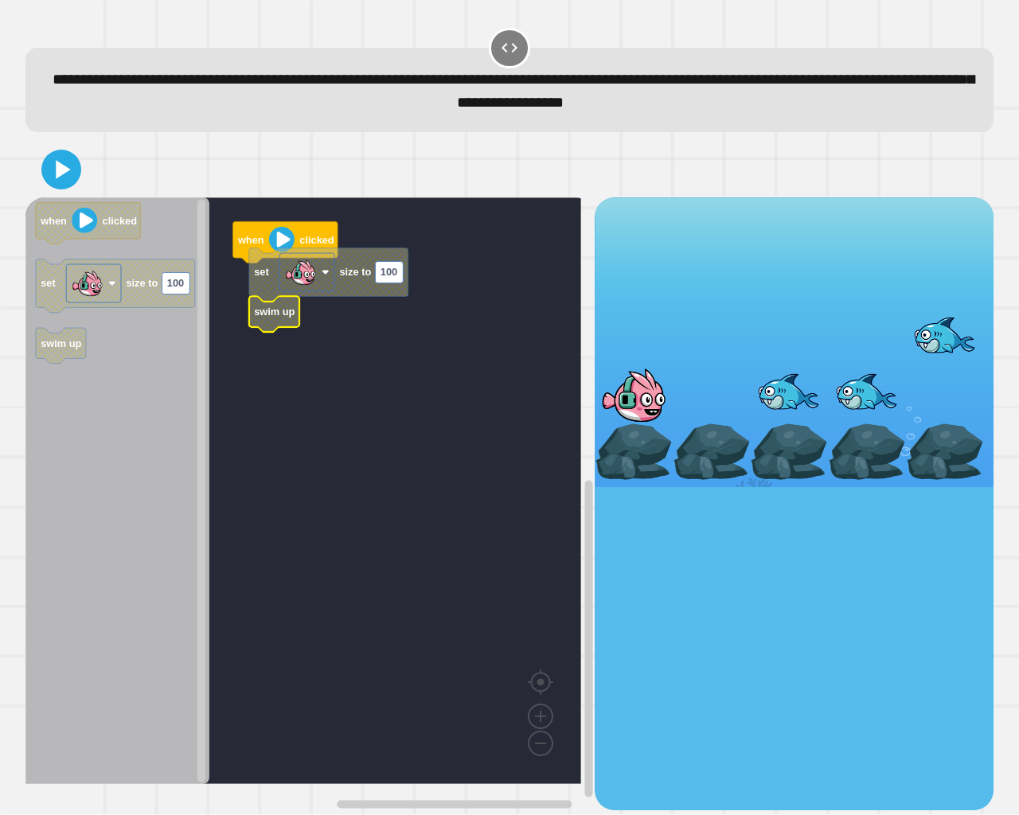
click at [306, 305] on rect "Blockly Workspace" at bounding box center [303, 490] width 556 height 587
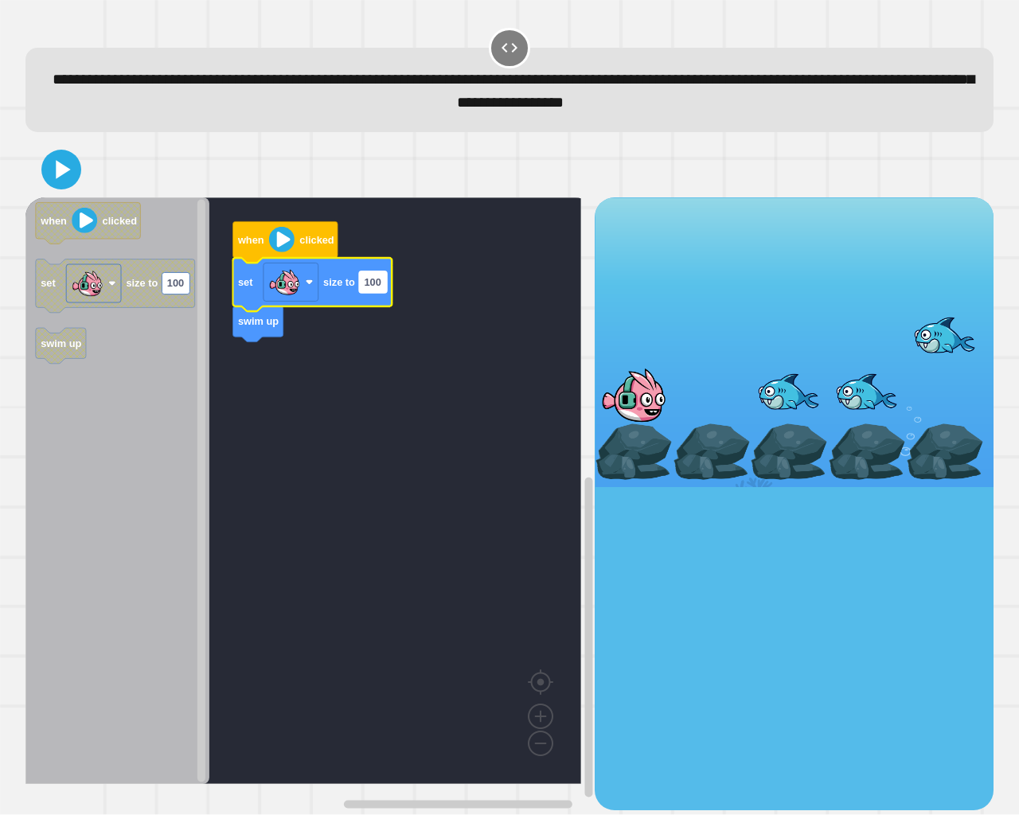
click at [369, 285] on text "100" at bounding box center [372, 282] width 17 height 12
type input "***"
click at [80, 180] on div at bounding box center [509, 170] width 968 height 56
drag, startPoint x: 77, startPoint y: 177, endPoint x: 68, endPoint y: 156, distance: 22.8
click at [73, 167] on icon at bounding box center [61, 170] width 38 height 38
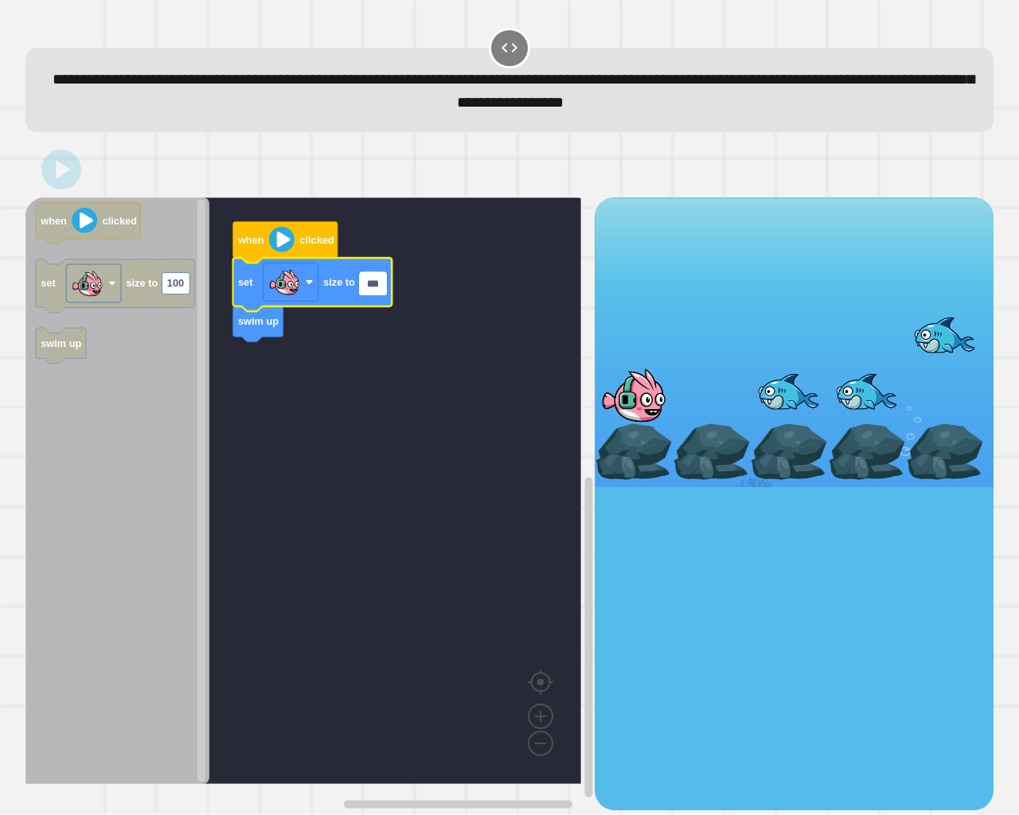
click at [88, 154] on div at bounding box center [509, 170] width 968 height 56
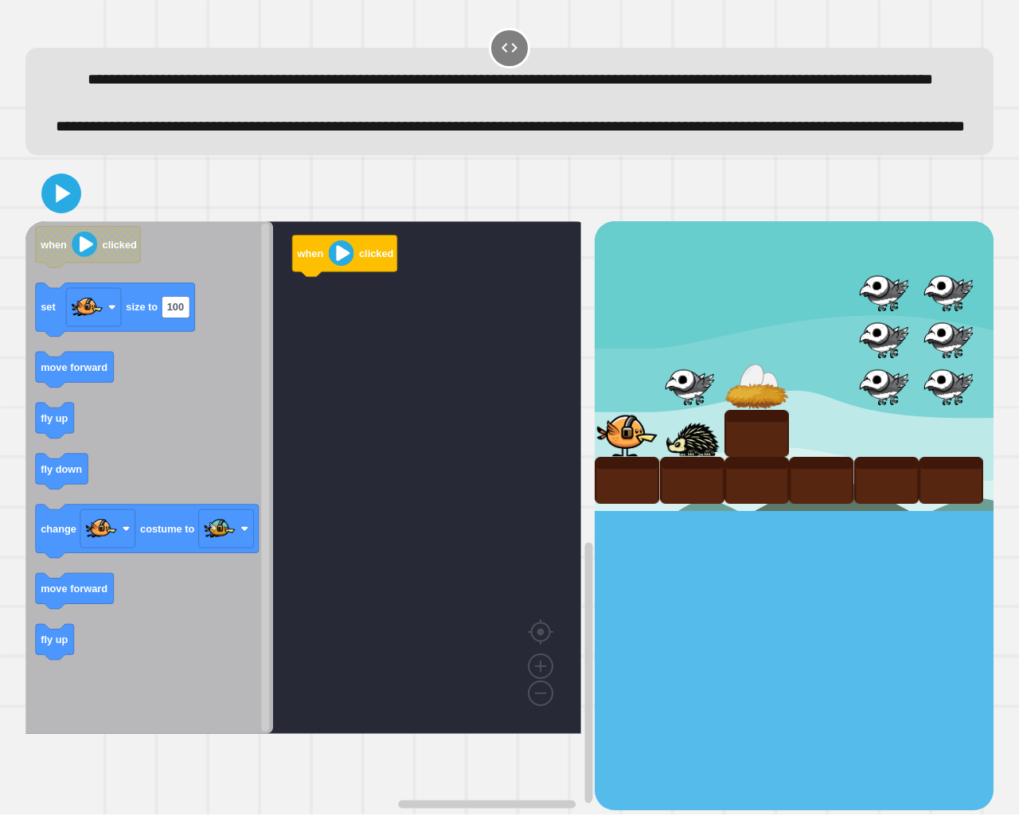
click at [58, 439] on icon "Blockly Workspace" at bounding box center [55, 421] width 38 height 36
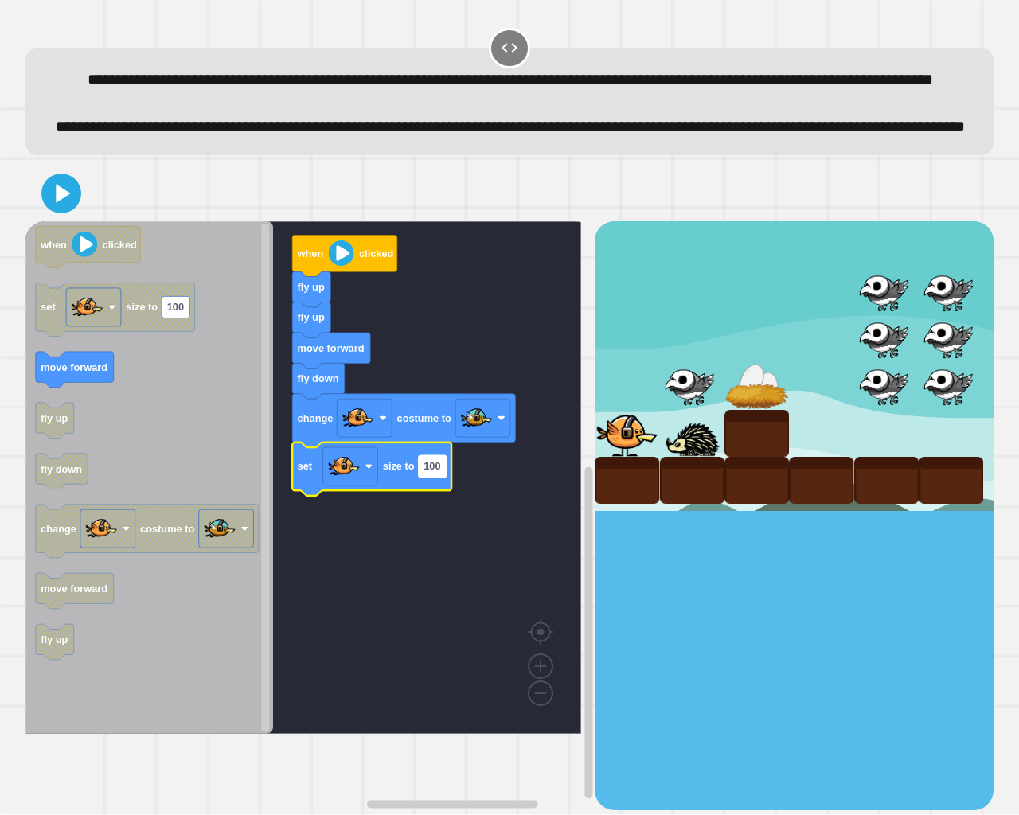
click at [438, 477] on rect "Blockly Workspace" at bounding box center [433, 466] width 28 height 22
type input "**"
click at [69, 212] on icon at bounding box center [61, 193] width 37 height 37
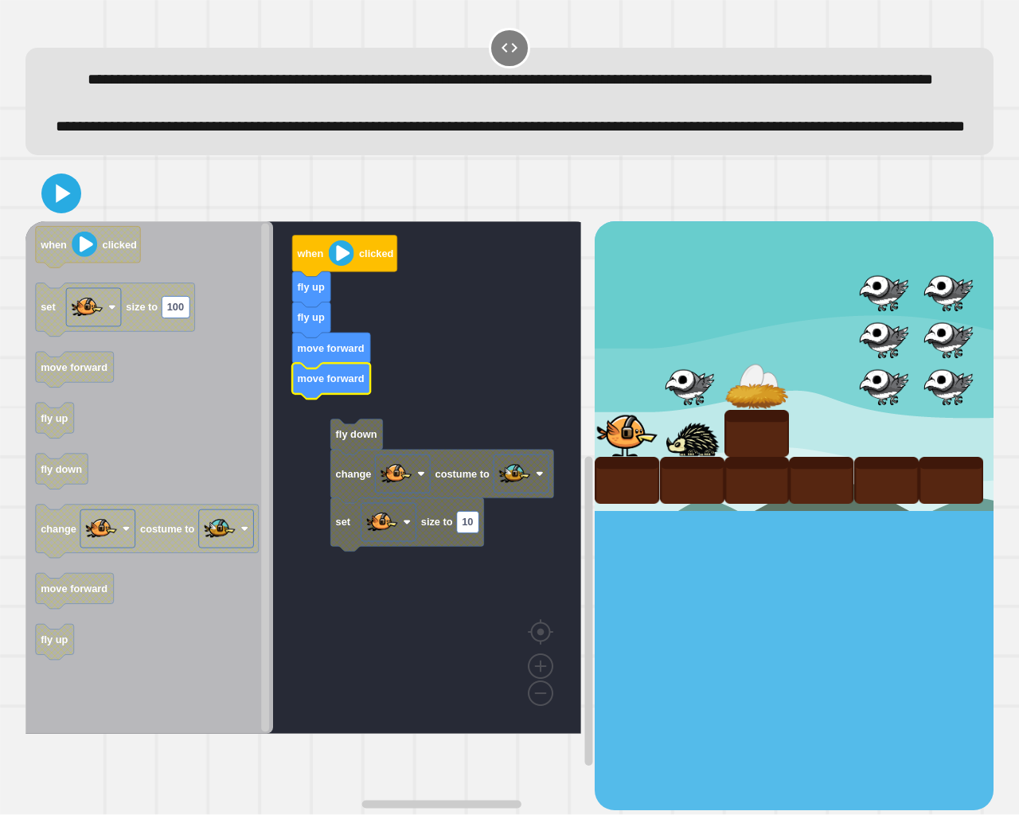
click at [321, 473] on rect "Blockly Workspace" at bounding box center [303, 477] width 556 height 513
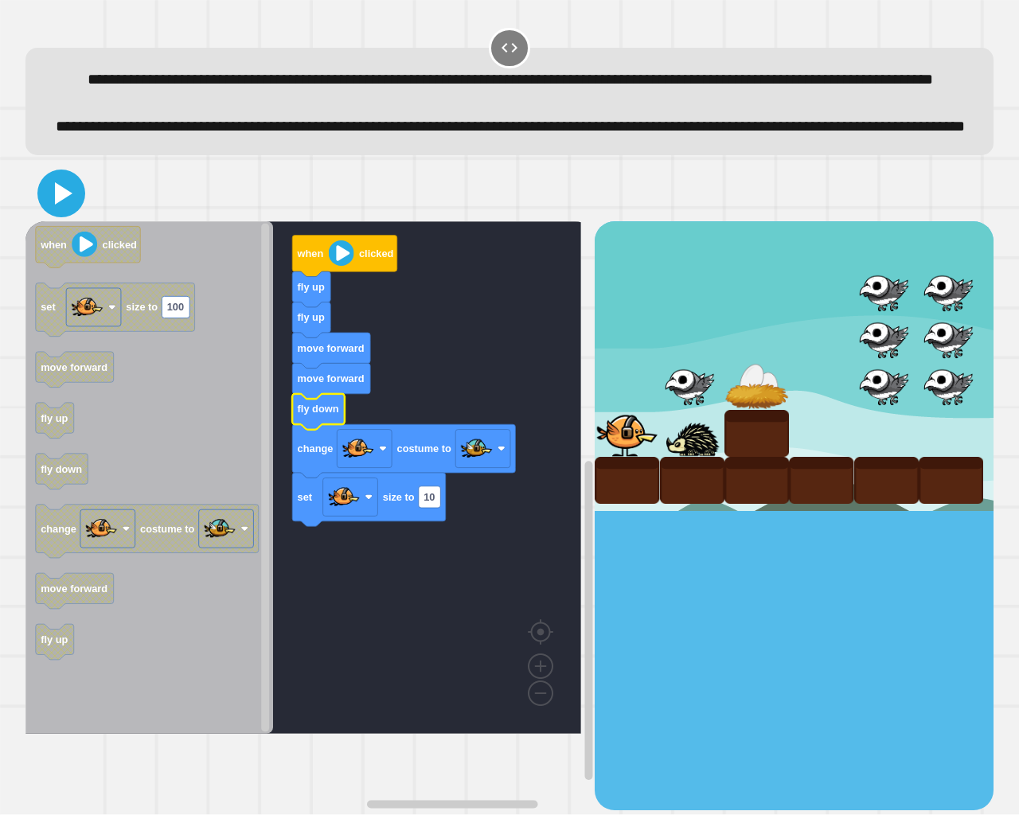
click at [53, 213] on icon at bounding box center [61, 193] width 38 height 38
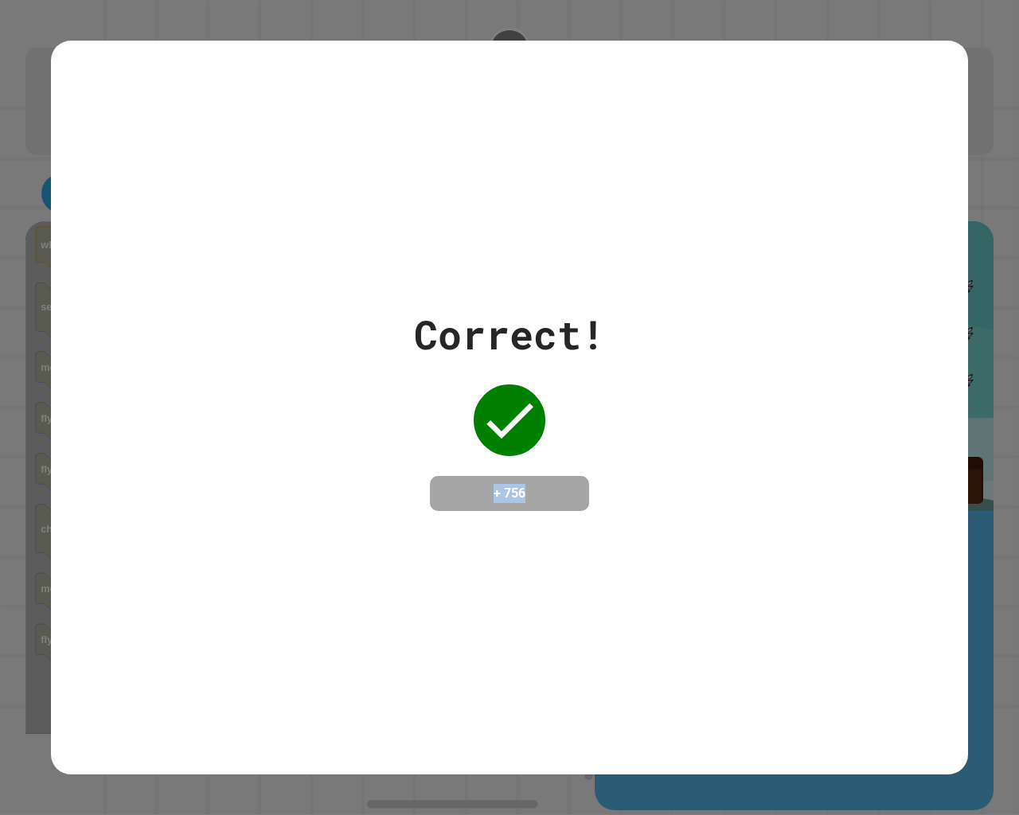
drag, startPoint x: 792, startPoint y: 357, endPoint x: 639, endPoint y: 377, distance: 153.5
click at [741, 488] on div "Correct! + 756" at bounding box center [509, 408] width 917 height 206
drag, startPoint x: 357, startPoint y: 161, endPoint x: 449, endPoint y: 732, distance: 578.4
click at [659, 686] on div "Correct! + 756" at bounding box center [509, 407] width 1019 height 815
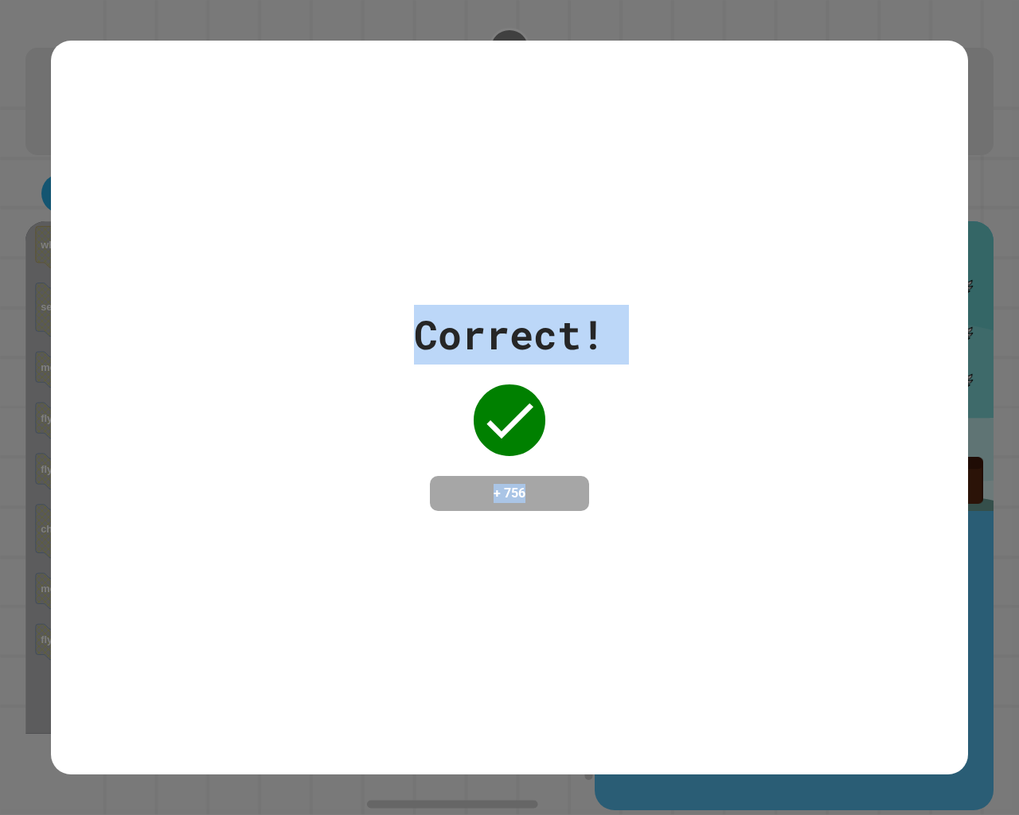
click at [417, 268] on div "Correct! + 756" at bounding box center [509, 408] width 917 height 734
click at [461, 342] on div "Correct!" at bounding box center [509, 335] width 191 height 60
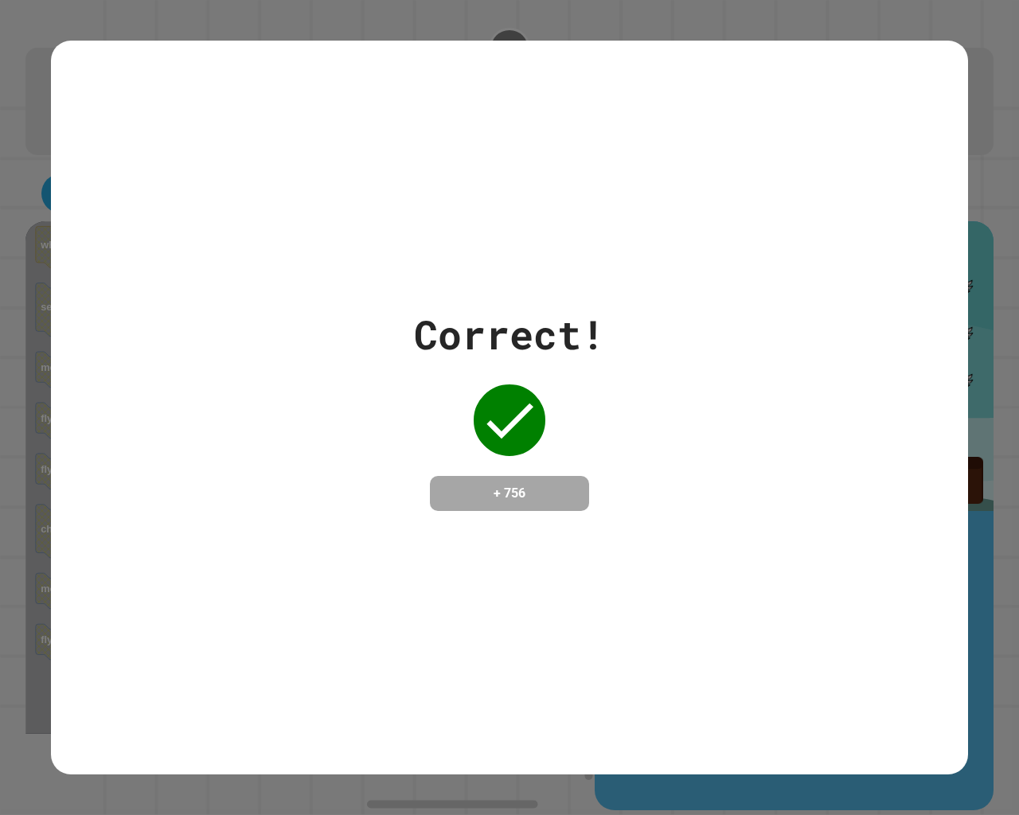
drag, startPoint x: 461, startPoint y: 342, endPoint x: 363, endPoint y: 417, distance: 123.3
click at [353, 422] on div "Correct! + 756" at bounding box center [509, 408] width 917 height 206
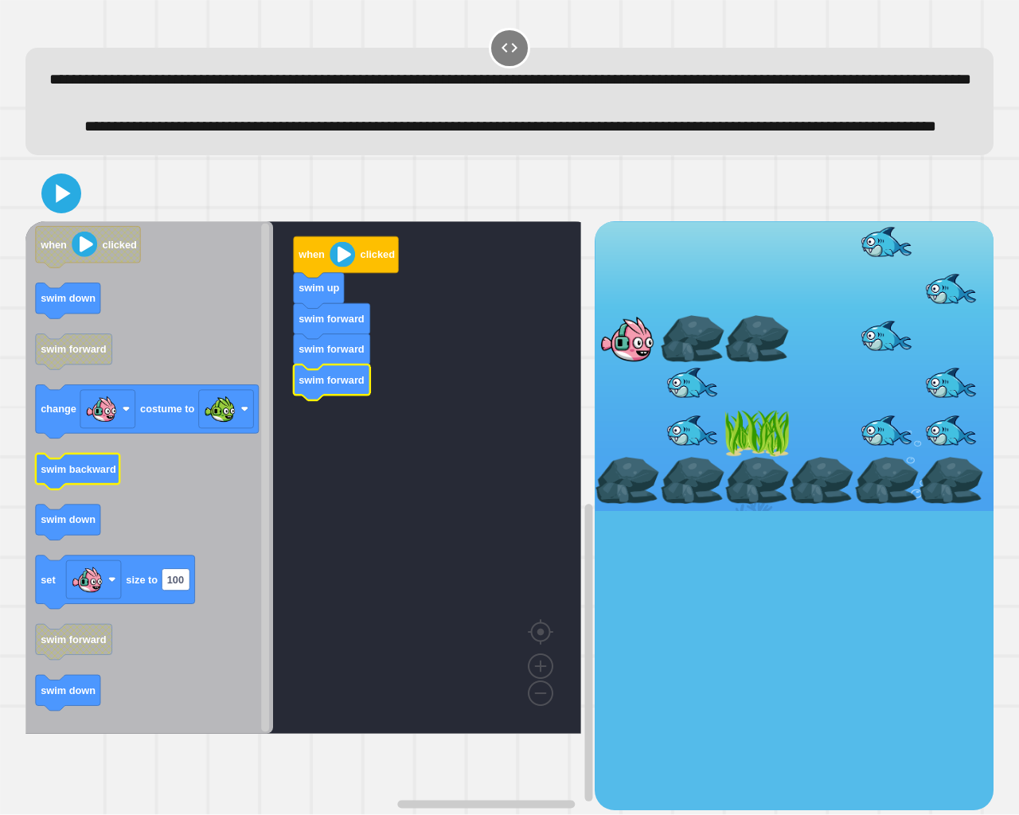
click at [75, 490] on icon "Blockly Workspace" at bounding box center [78, 472] width 84 height 36
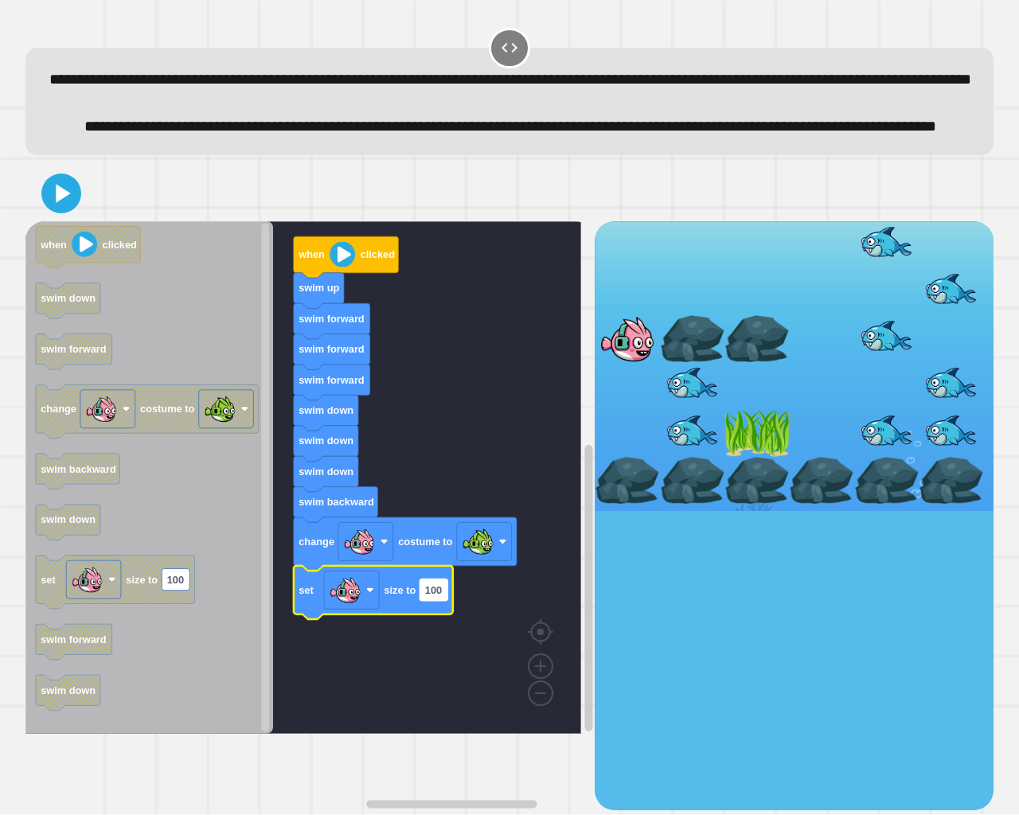
click at [428, 596] on text "100" at bounding box center [433, 590] width 17 height 12
click at [432, 645] on input "***" at bounding box center [434, 642] width 28 height 22
type input "**"
drag, startPoint x: 74, startPoint y: 236, endPoint x: 62, endPoint y: 244, distance: 14.8
click at [62, 209] on icon at bounding box center [61, 194] width 32 height 32
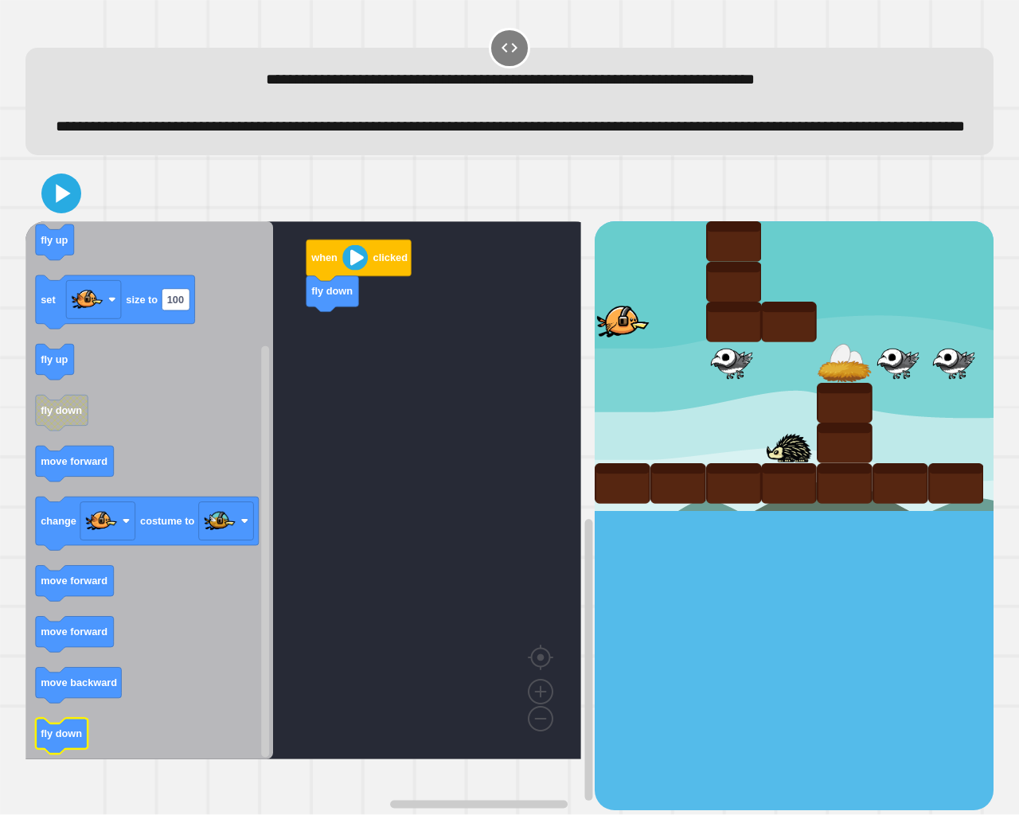
click at [258, 489] on icon "Blockly Workspace" at bounding box center [149, 490] width 248 height 538
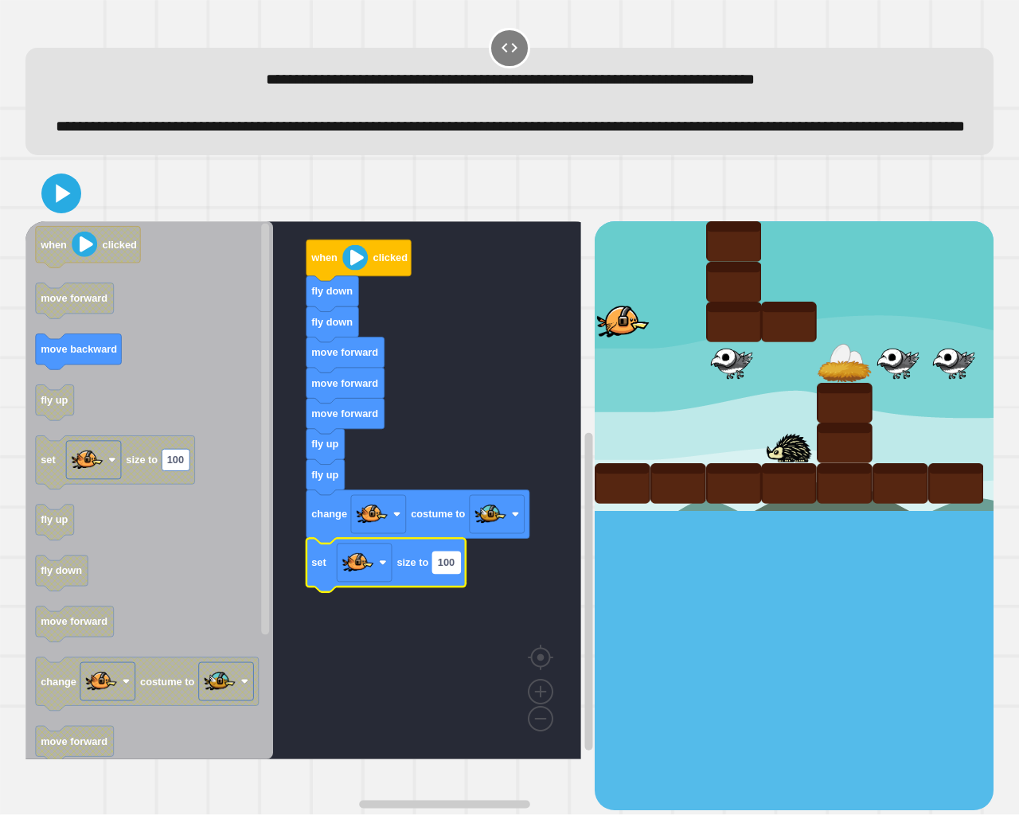
click at [444, 569] on text "100" at bounding box center [446, 563] width 17 height 12
click at [454, 594] on input "***" at bounding box center [446, 590] width 28 height 22
type input "**"
click at [40, 221] on div at bounding box center [509, 194] width 968 height 56
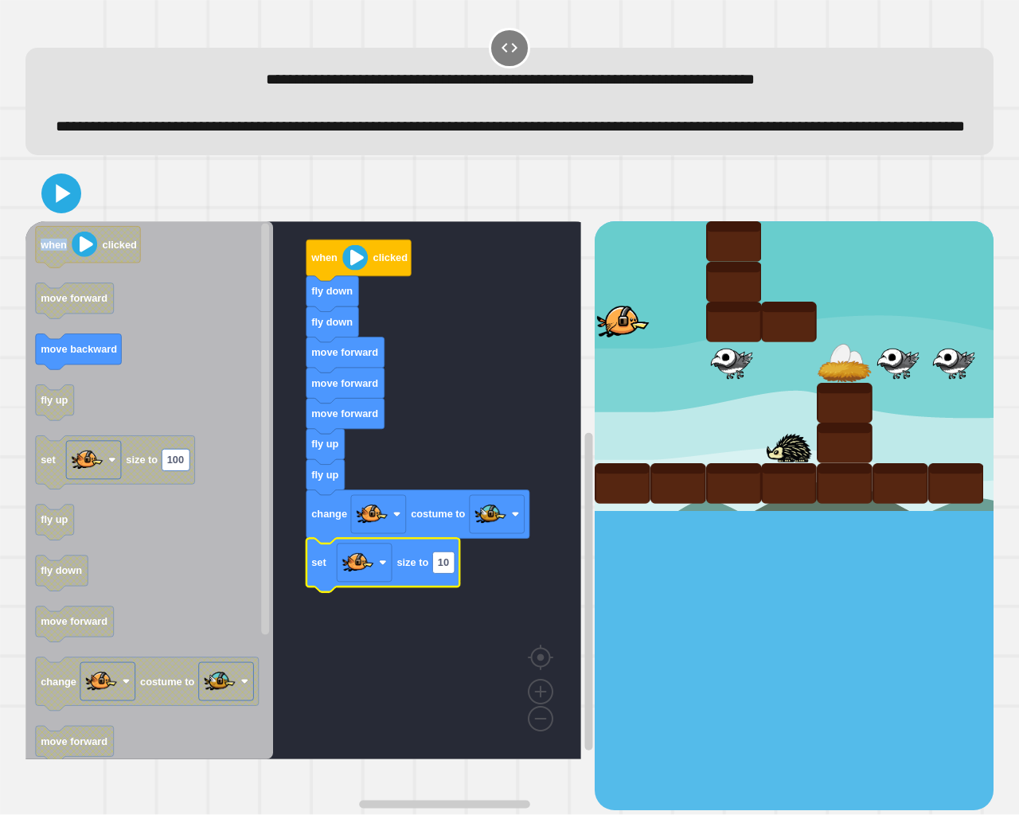
click at [57, 202] on icon at bounding box center [63, 193] width 14 height 18
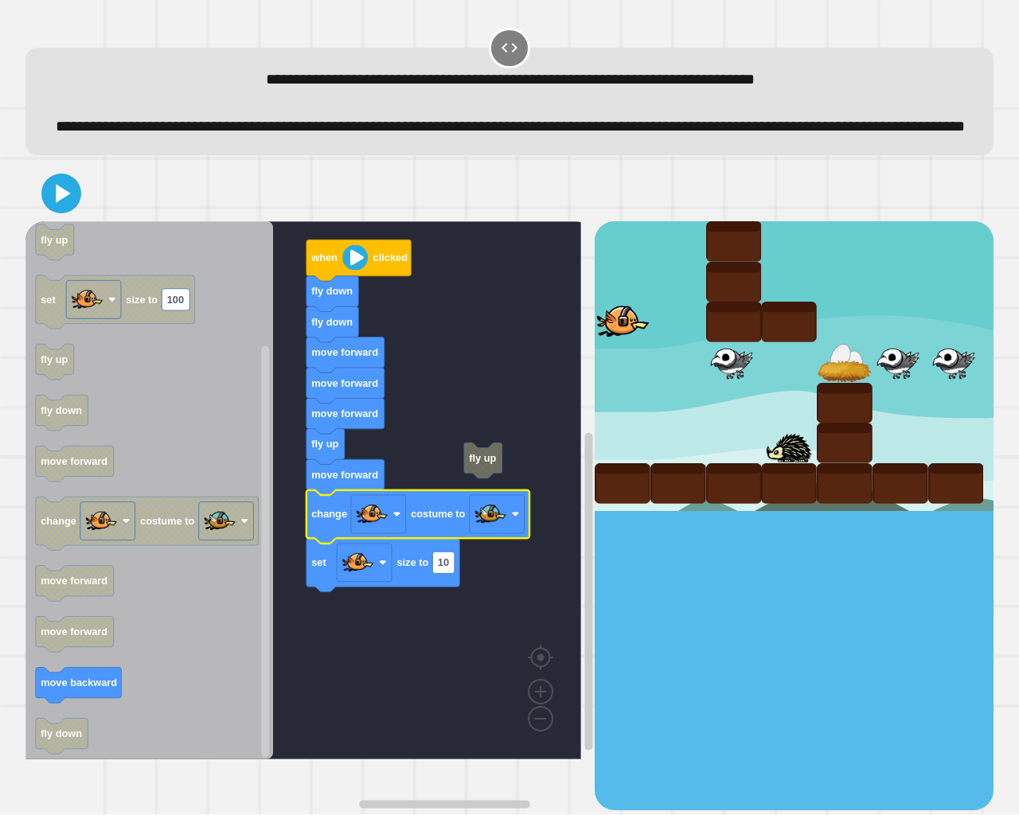
click at [43, 210] on button at bounding box center [61, 194] width 40 height 40
click at [43, 210] on div at bounding box center [509, 194] width 968 height 56
click at [47, 201] on div at bounding box center [509, 194] width 968 height 56
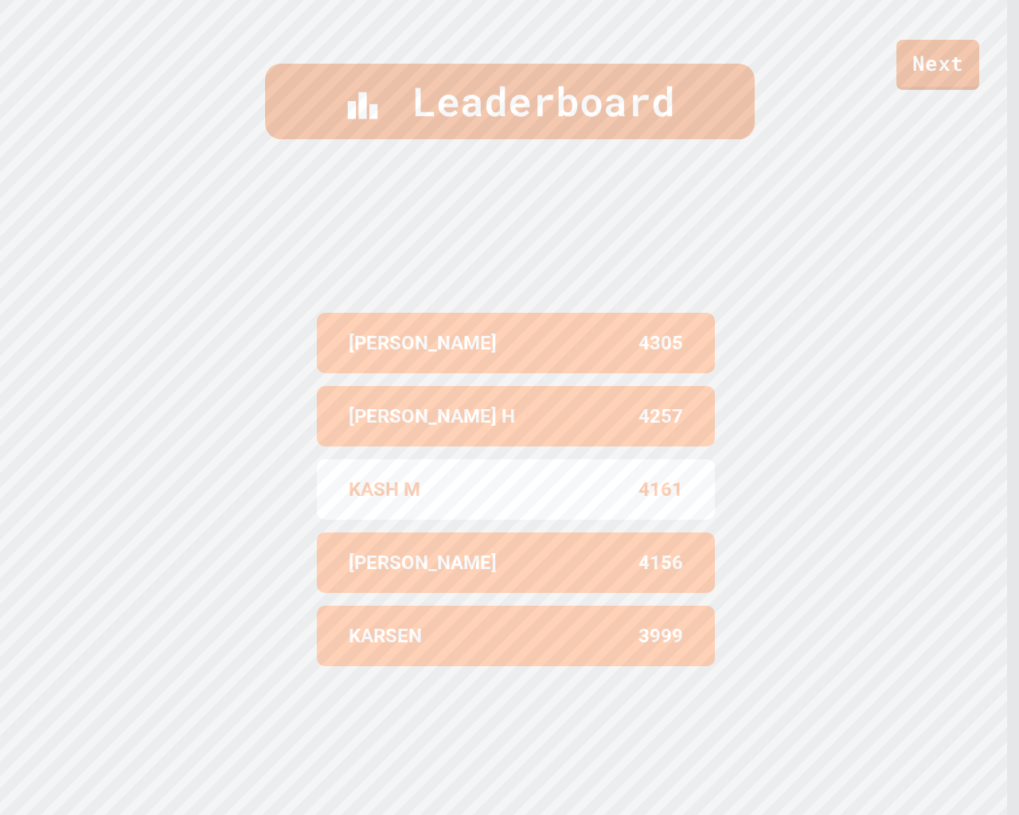
scroll to position [822, 0]
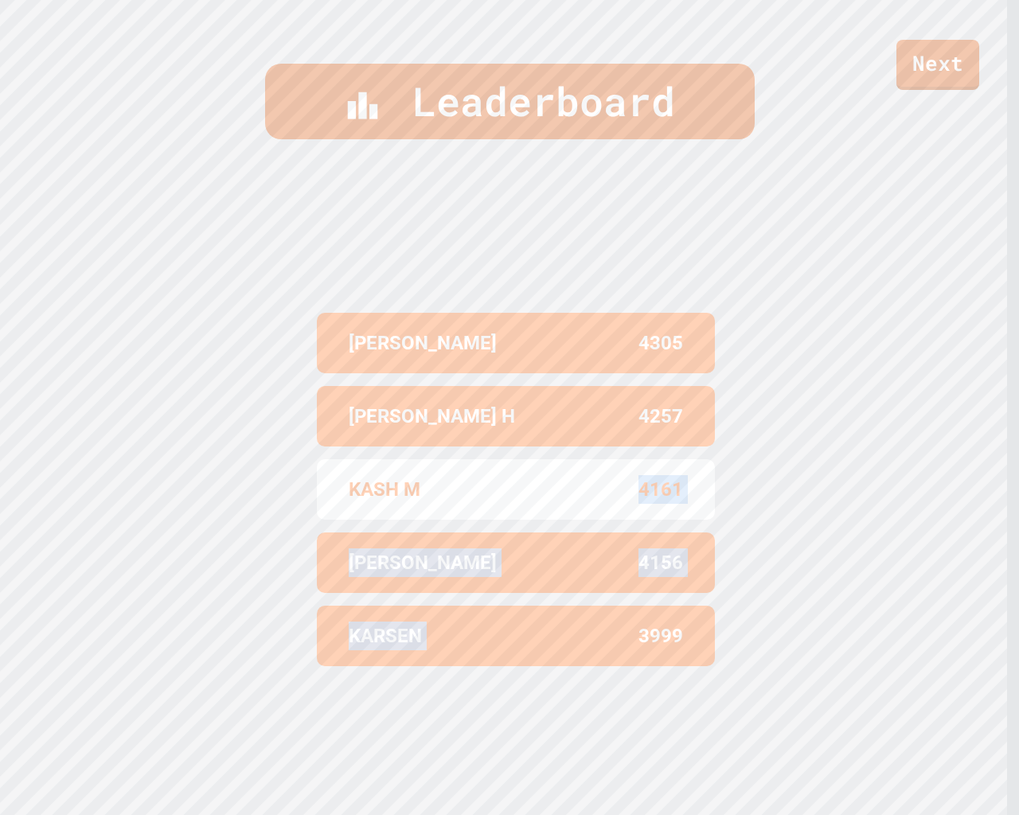
drag, startPoint x: 613, startPoint y: 471, endPoint x: 539, endPoint y: 723, distance: 263.1
click at [539, 686] on div "[PERSON_NAME] W 4305 [PERSON_NAME] H 4257 KASH M 4161 [PERSON_NAME] 4156 [PERSO…" at bounding box center [510, 489] width 398 height 588
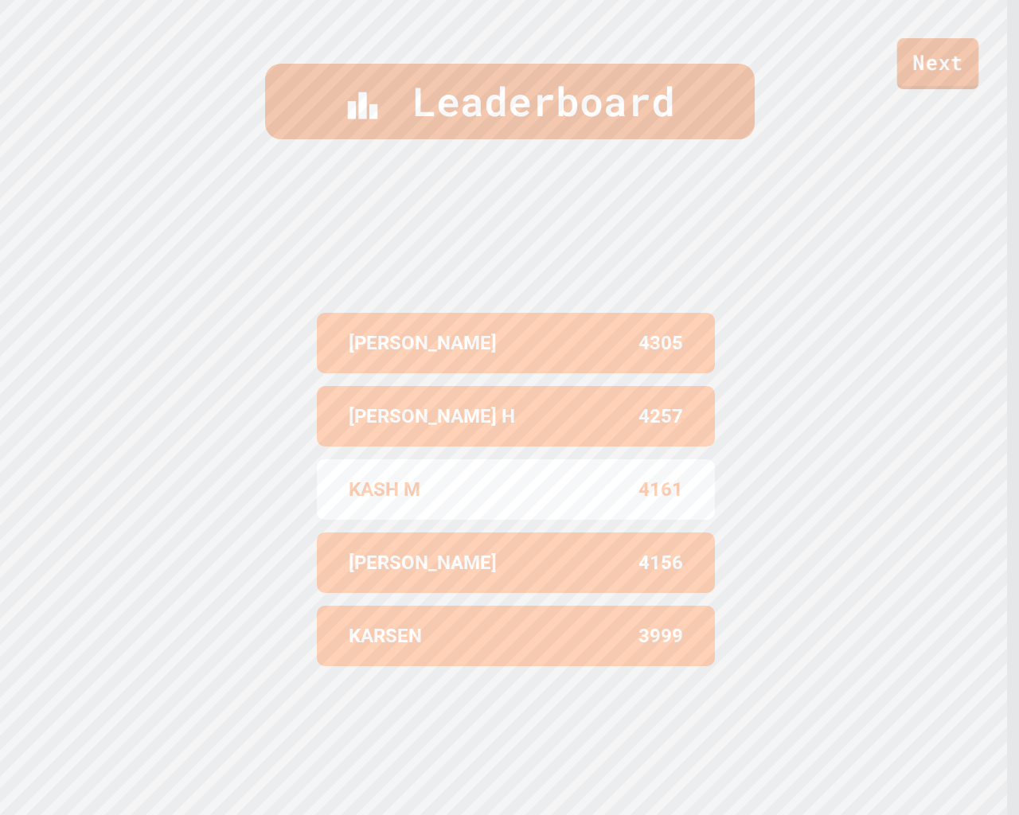
click at [917, 43] on link "Next" at bounding box center [937, 63] width 81 height 51
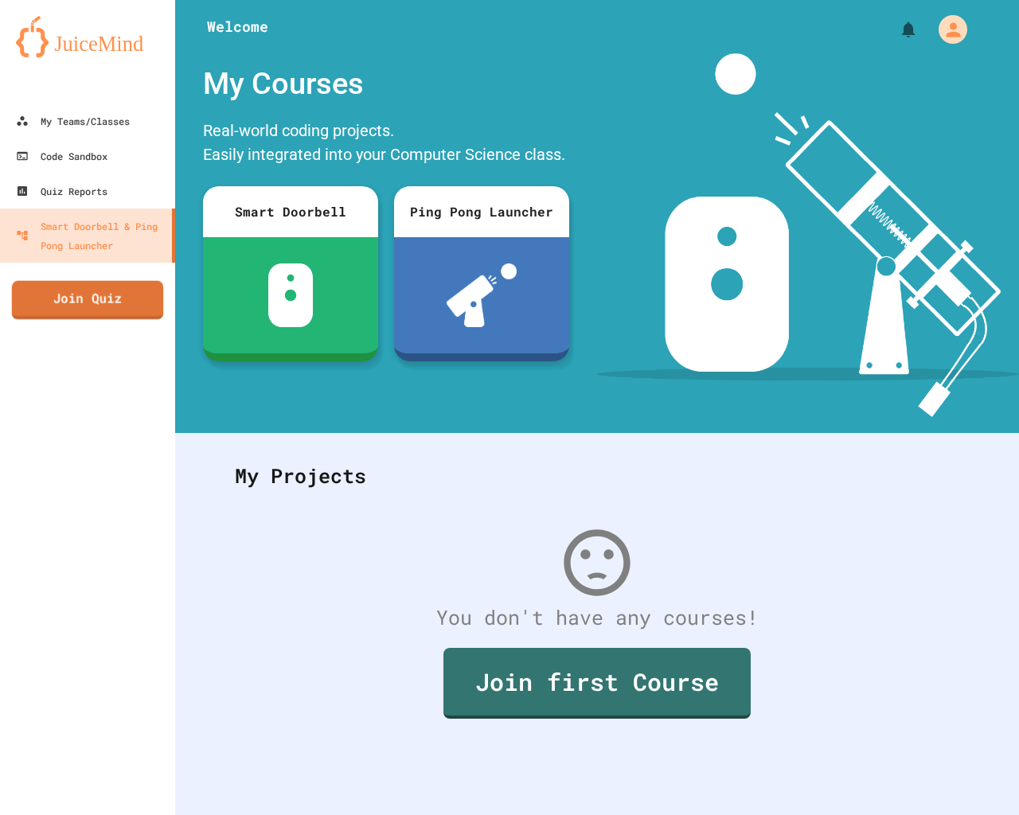
click at [72, 324] on div "My Teams/Classes Code Sandbox Quiz Reports Smart Doorbell & Ping Pong Launcher …" at bounding box center [87, 407] width 175 height 815
click at [15, 263] on div "My Teams/Classes Code Sandbox Quiz Reports Smart Doorbell & Ping Pong Launcher …" at bounding box center [87, 407] width 175 height 815
click at [66, 287] on link "Join Quiz" at bounding box center [87, 300] width 144 height 40
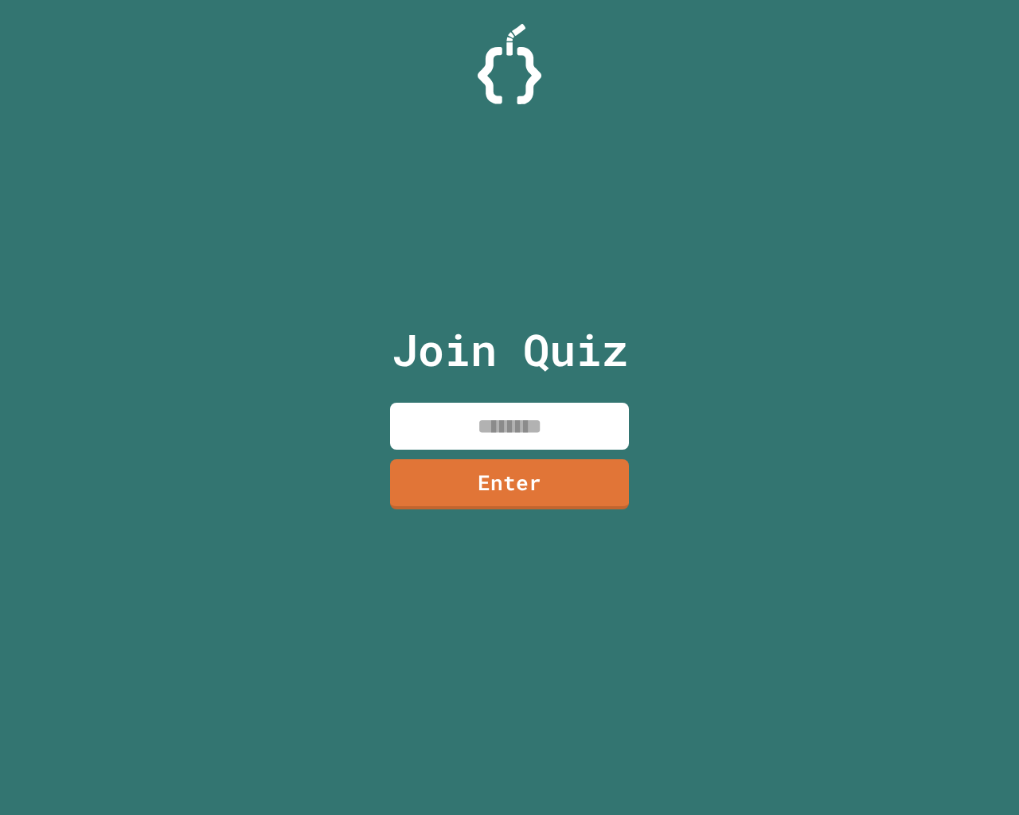
drag, startPoint x: 354, startPoint y: 424, endPoint x: 385, endPoint y: 420, distance: 32.1
click at [358, 420] on div "Join Quiz Enter" at bounding box center [509, 407] width 1019 height 815
click at [538, 424] on input at bounding box center [509, 426] width 239 height 47
type input "*"
type input "********"
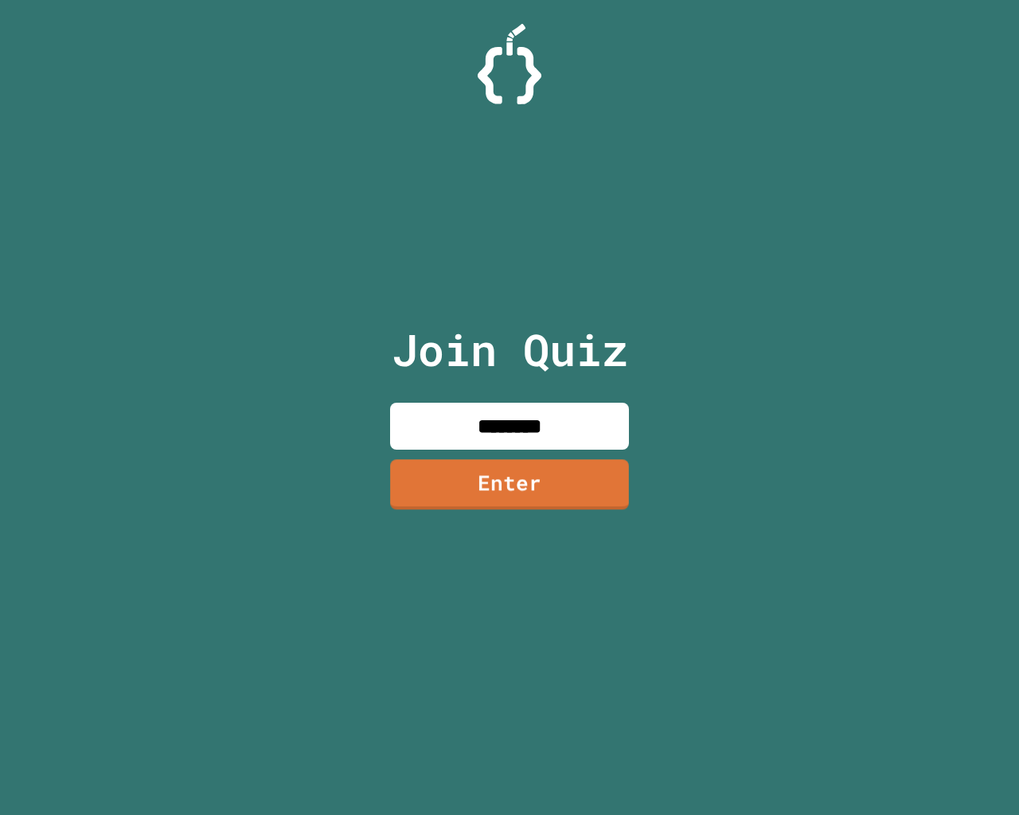
click at [549, 472] on link "Enter" at bounding box center [509, 485] width 239 height 50
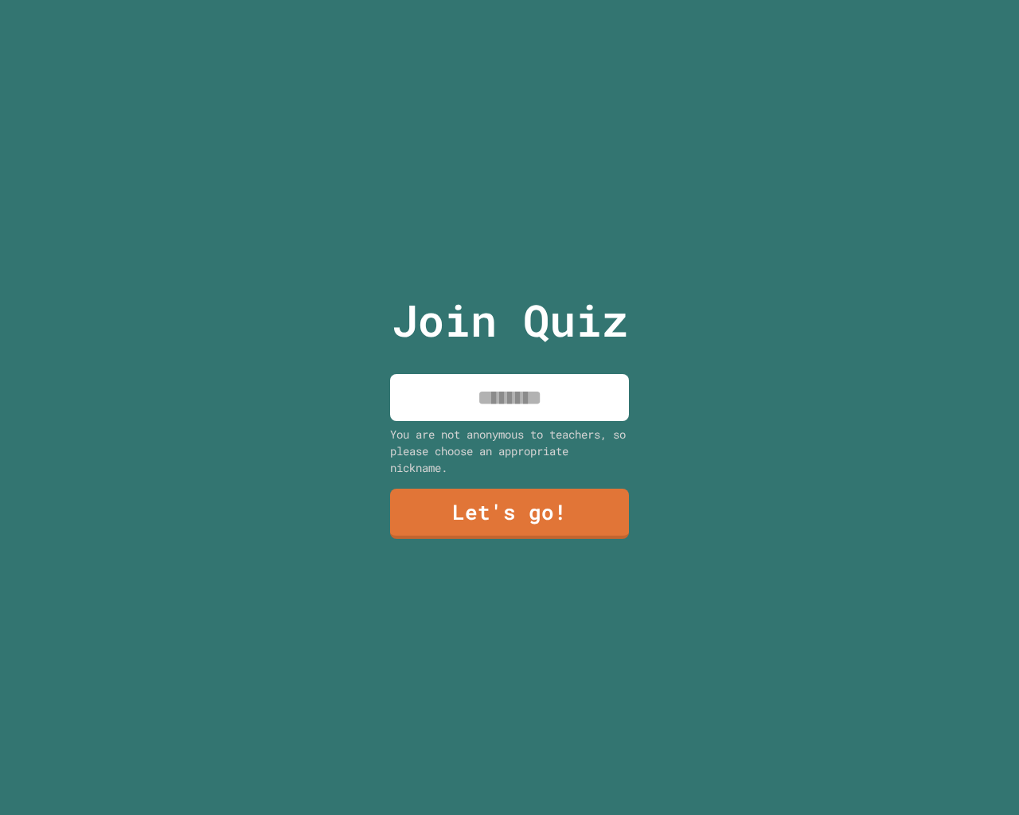
click at [472, 405] on input at bounding box center [509, 397] width 239 height 47
type input "*****"
click at [584, 516] on link "Let's go!" at bounding box center [509, 514] width 239 height 50
click at [510, 0] on div at bounding box center [510, 0] width 0 height 0
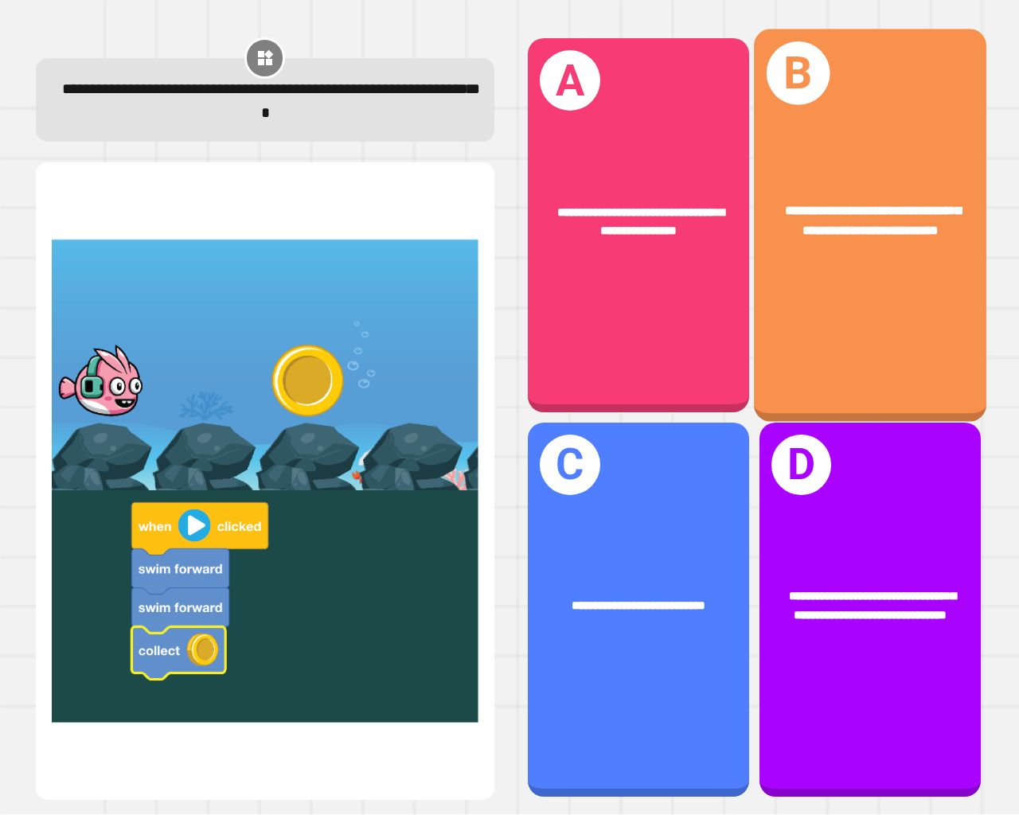
click at [837, 286] on div "**********" at bounding box center [870, 225] width 233 height 393
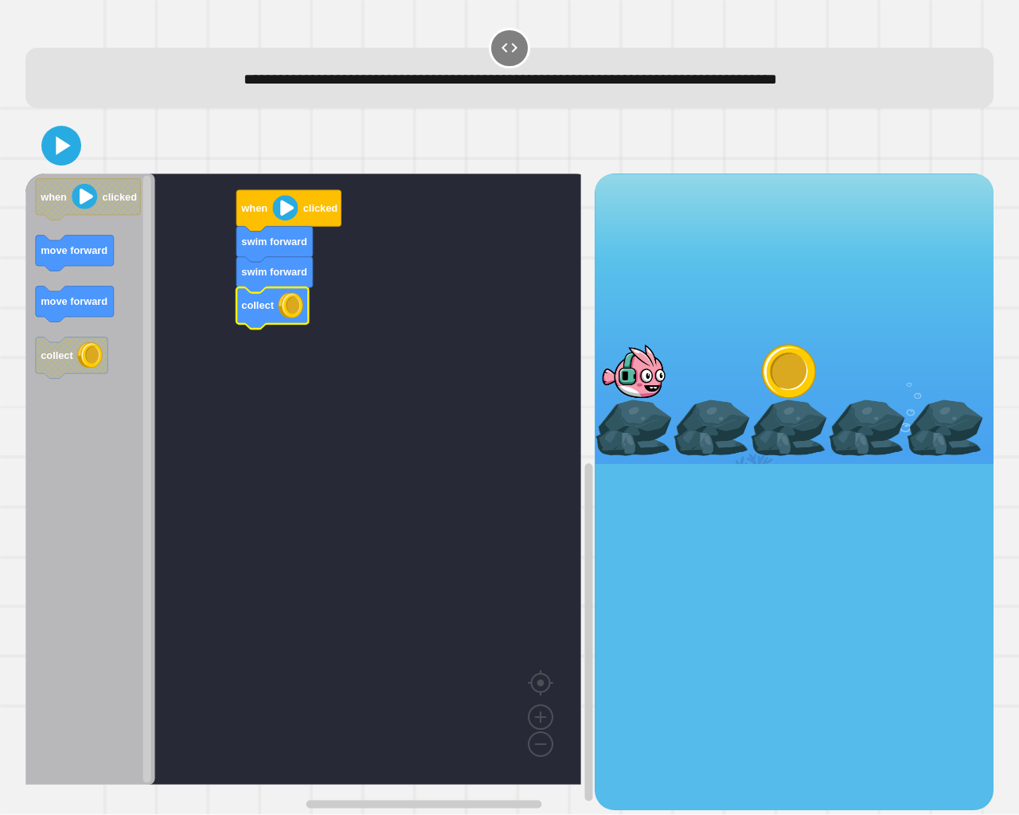
drag, startPoint x: 42, startPoint y: 166, endPoint x: 66, endPoint y: 154, distance: 26.4
click at [66, 166] on div at bounding box center [509, 146] width 968 height 56
click at [66, 154] on div at bounding box center [509, 146] width 968 height 56
click at [60, 155] on icon at bounding box center [60, 145] width 37 height 37
click at [52, 170] on div at bounding box center [509, 146] width 968 height 56
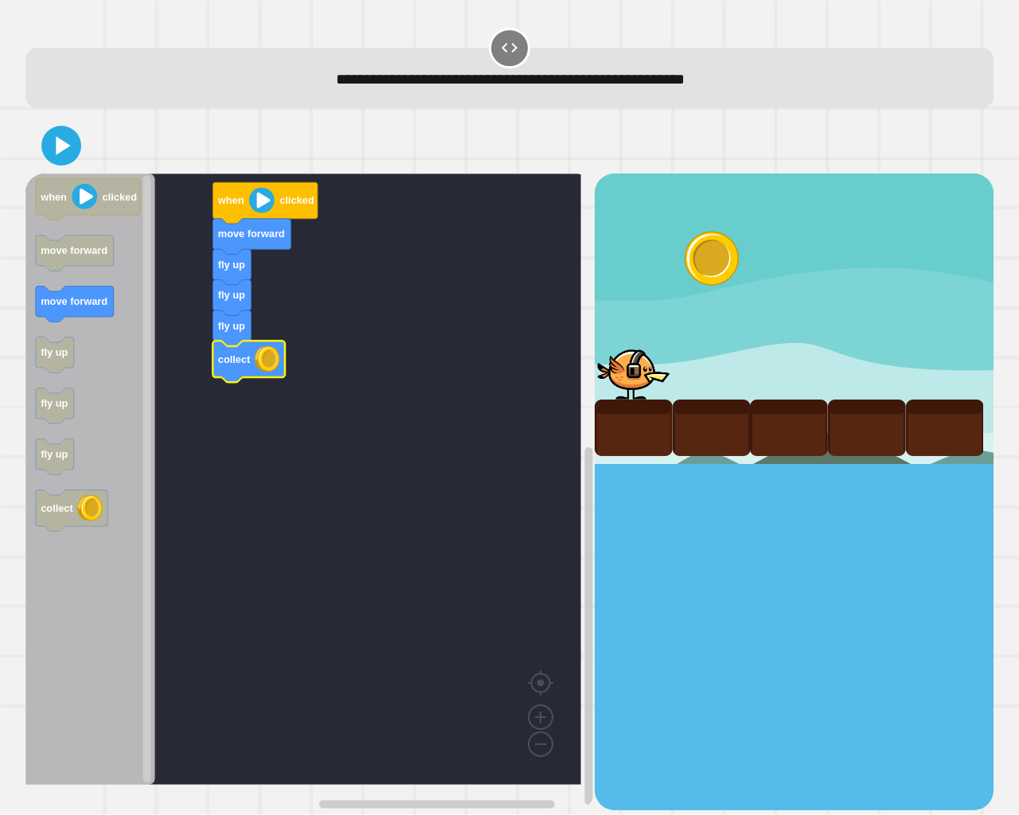
click at [80, 127] on div at bounding box center [509, 146] width 968 height 56
click at [76, 126] on div at bounding box center [509, 146] width 968 height 56
click at [75, 128] on div at bounding box center [509, 146] width 968 height 56
drag, startPoint x: 76, startPoint y: 129, endPoint x: 68, endPoint y: 162, distance: 33.8
click at [76, 148] on div at bounding box center [509, 146] width 968 height 56
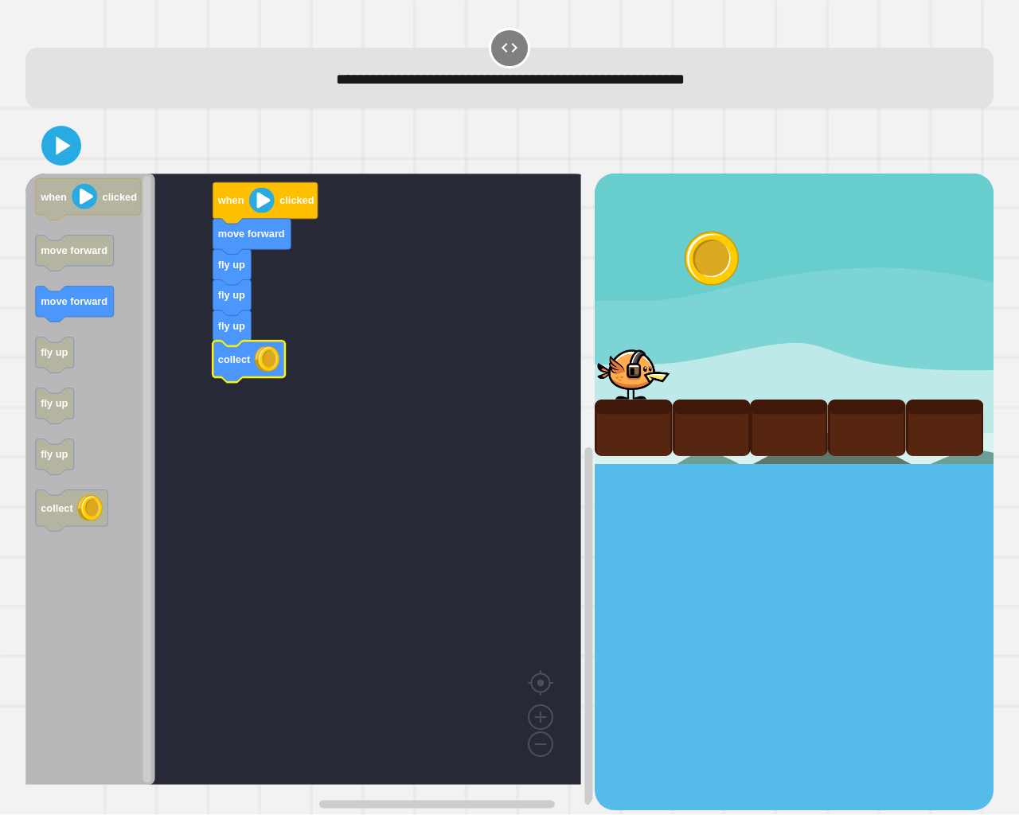
click at [66, 162] on icon at bounding box center [61, 146] width 32 height 32
click at [36, 139] on div at bounding box center [509, 146] width 968 height 56
click at [45, 154] on div at bounding box center [509, 146] width 968 height 56
click at [45, 147] on icon at bounding box center [61, 146] width 32 height 32
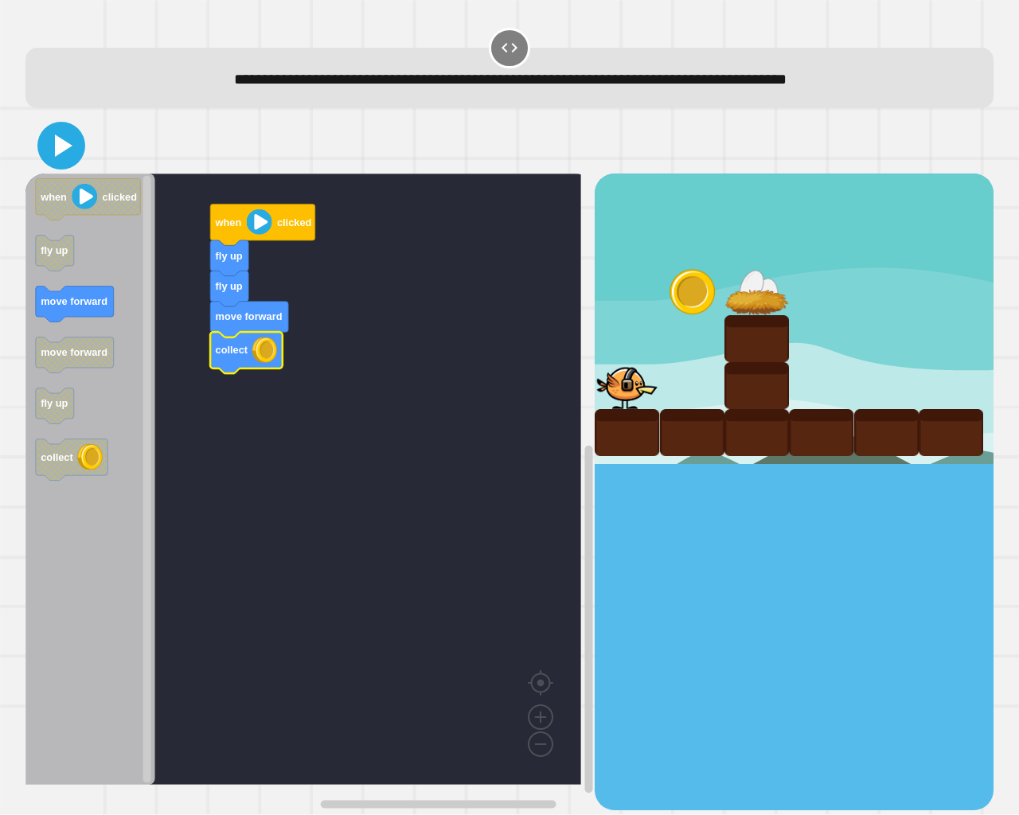
click at [58, 134] on icon at bounding box center [61, 146] width 38 height 38
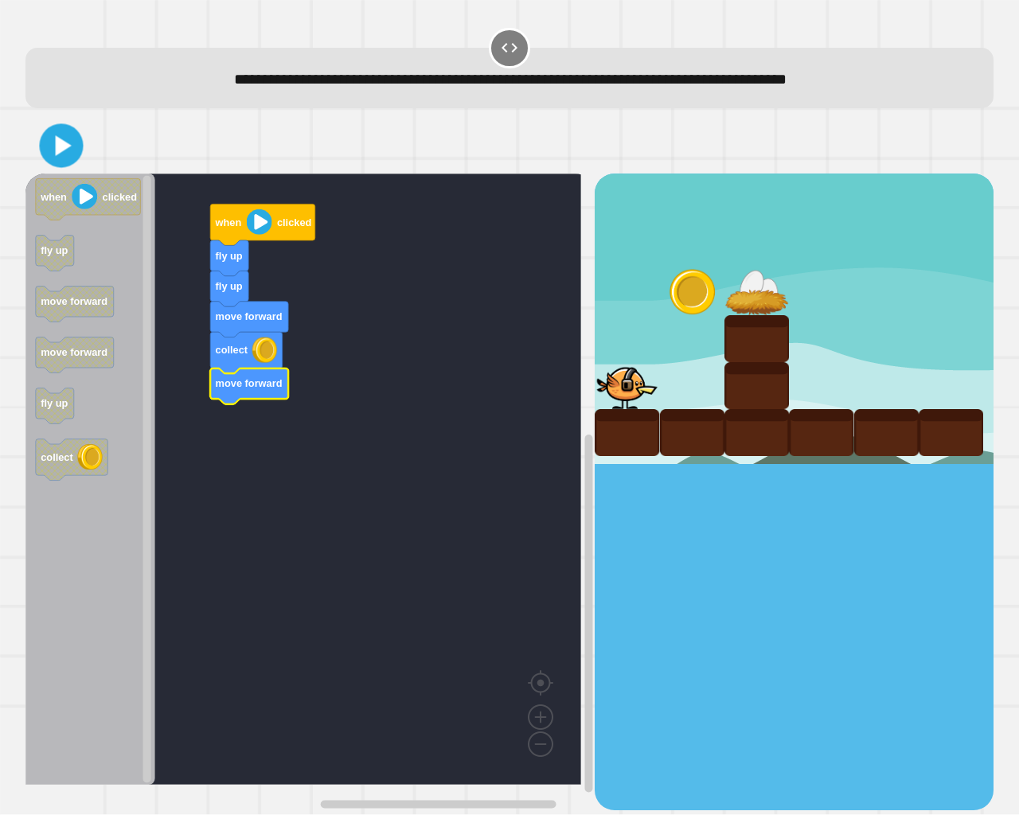
click at [90, 155] on div at bounding box center [509, 146] width 968 height 56
drag, startPoint x: 89, startPoint y: 154, endPoint x: 43, endPoint y: 150, distance: 46.4
click at [49, 151] on div at bounding box center [509, 146] width 968 height 56
click at [32, 143] on div at bounding box center [509, 146] width 968 height 56
click at [43, 142] on div at bounding box center [509, 146] width 968 height 56
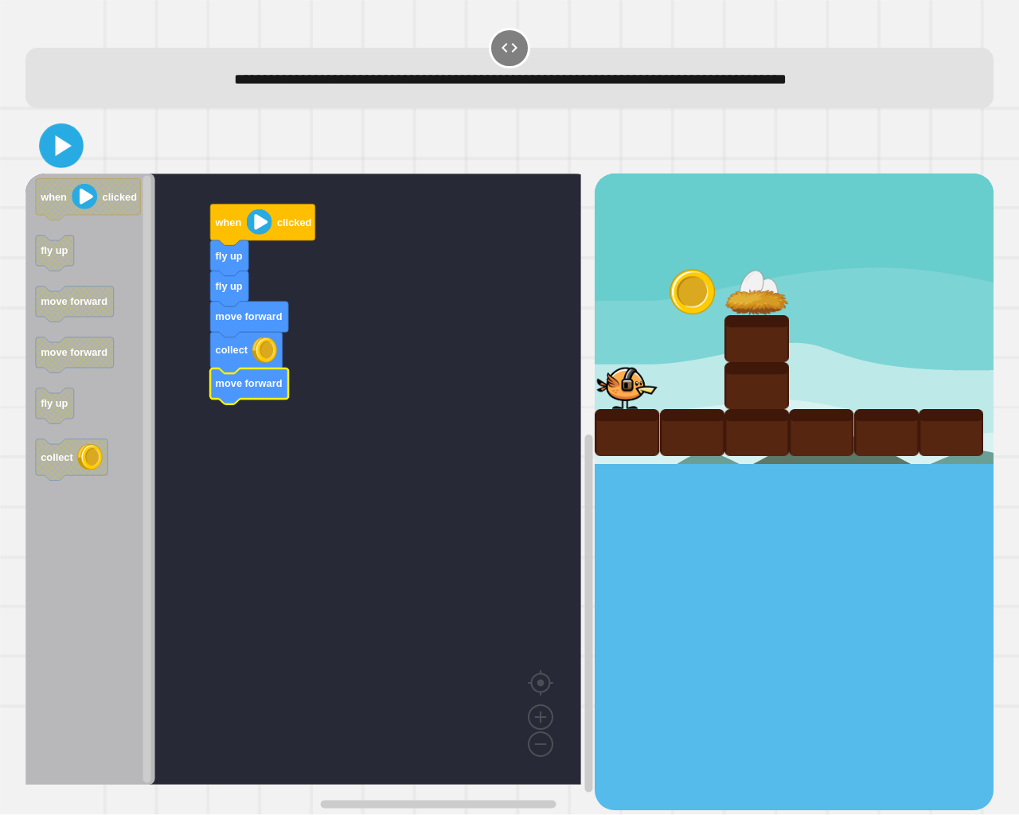
click at [67, 164] on icon at bounding box center [62, 146] width 36 height 36
click at [25, 165] on div at bounding box center [509, 146] width 968 height 56
click at [10, 174] on div "**********" at bounding box center [509, 407] width 1019 height 815
click at [0, 189] on div "**********" at bounding box center [509, 407] width 1019 height 815
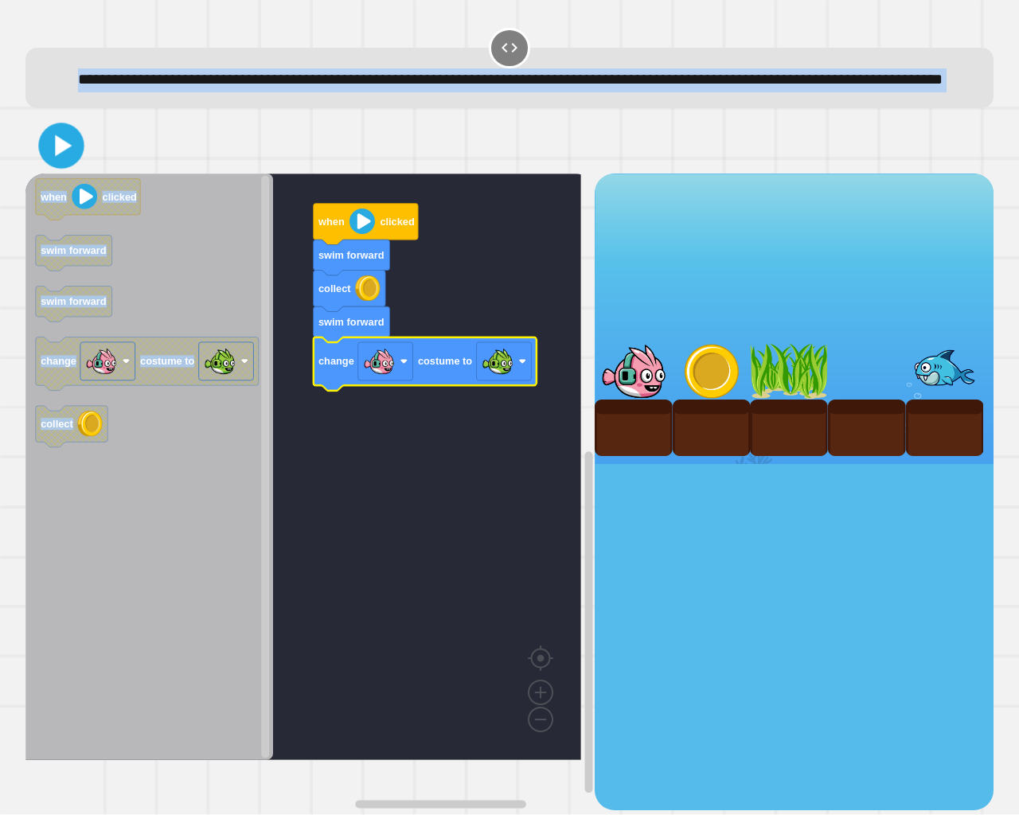
click at [54, 165] on icon at bounding box center [61, 146] width 37 height 37
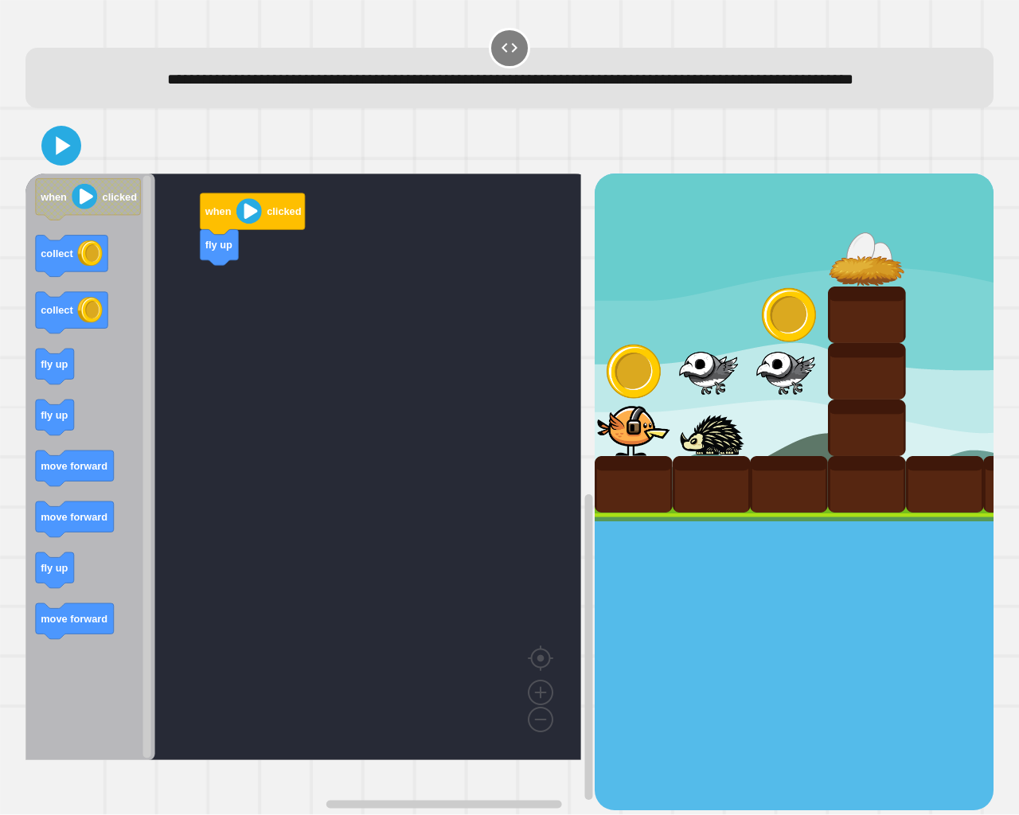
click at [33, 354] on icon "Blockly Workspace" at bounding box center [90, 467] width 130 height 587
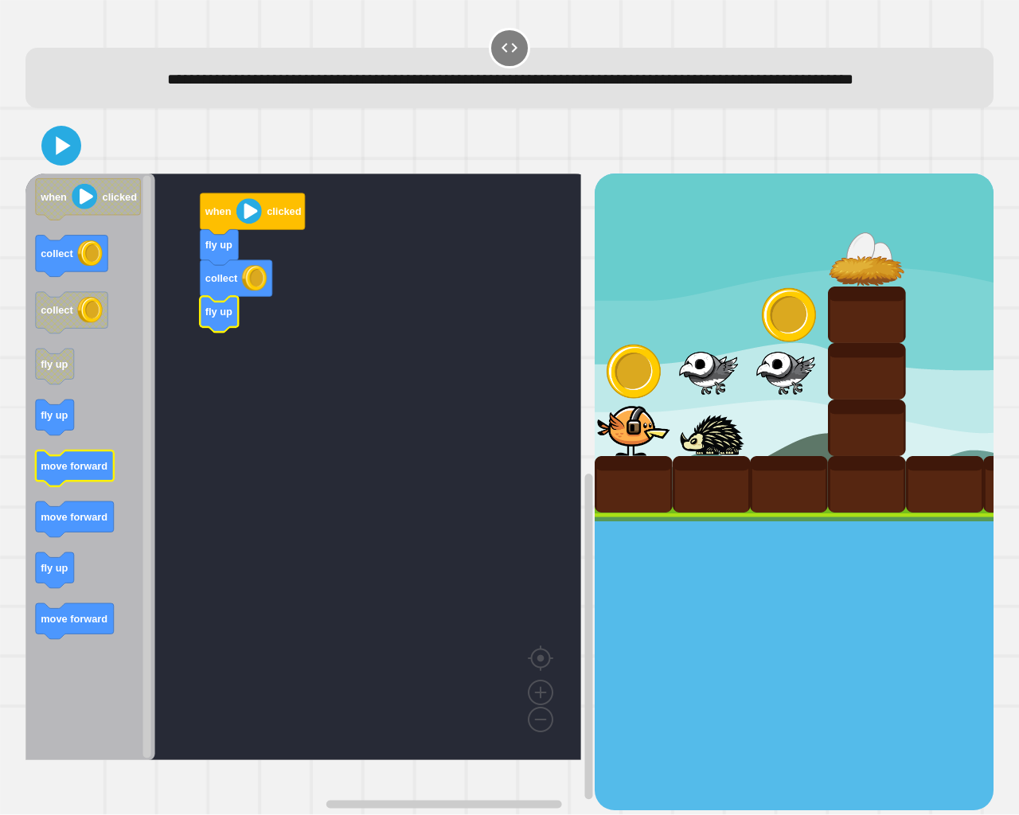
click at [80, 489] on icon "when clicked collect collect fly up fly up move forward move forward fly up mov…" at bounding box center [90, 467] width 130 height 587
click at [194, 443] on div "fly up collect fly up move forward when clicked when clicked collect collect fl…" at bounding box center [309, 492] width 569 height 636
click at [61, 564] on icon "Blockly Workspace" at bounding box center [90, 467] width 130 height 587
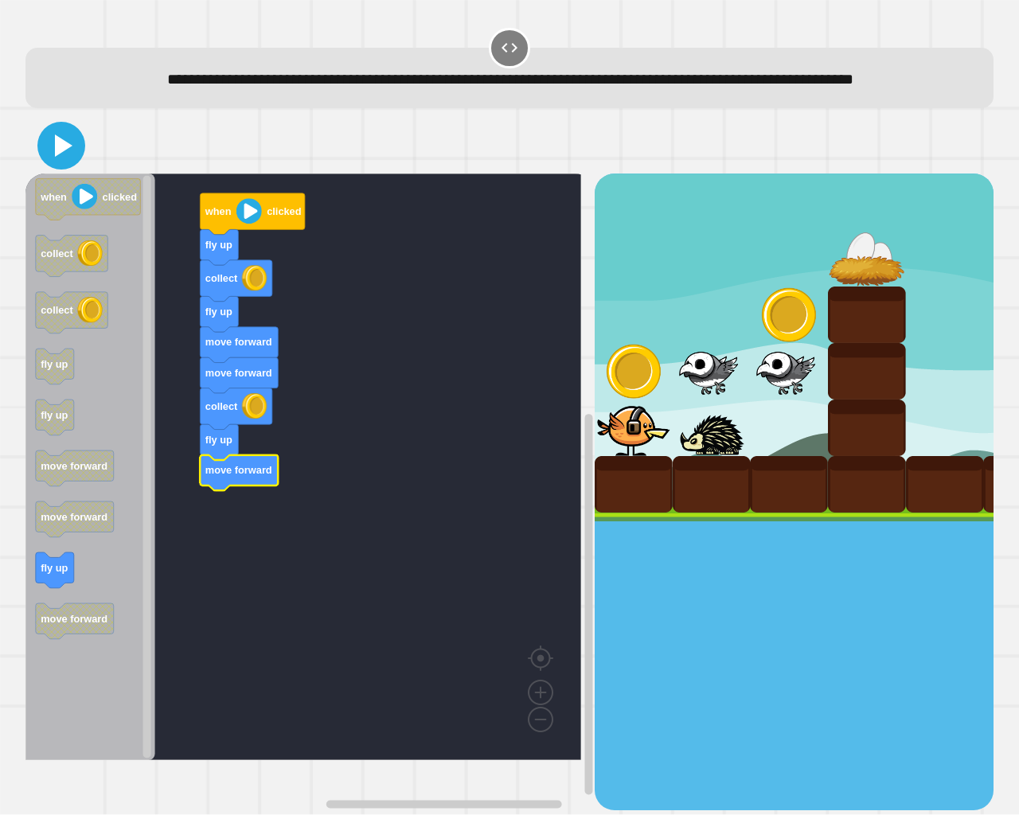
click at [71, 165] on icon at bounding box center [61, 146] width 38 height 38
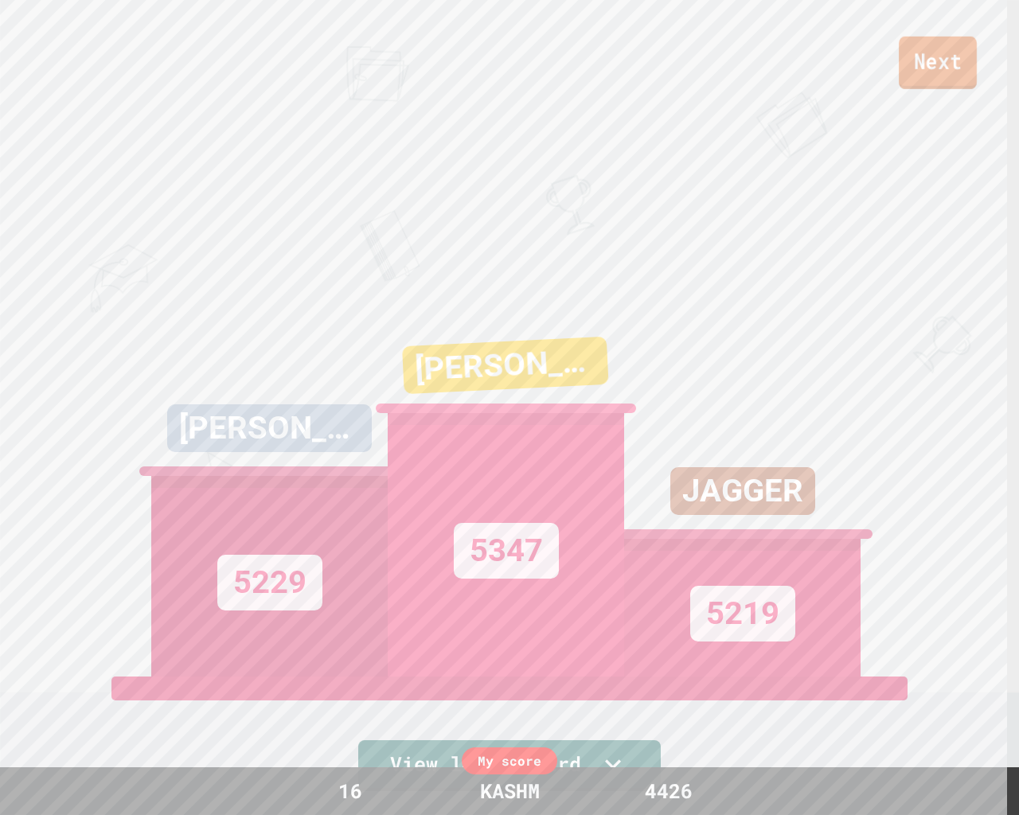
click at [971, 44] on link "Next" at bounding box center [938, 63] width 78 height 53
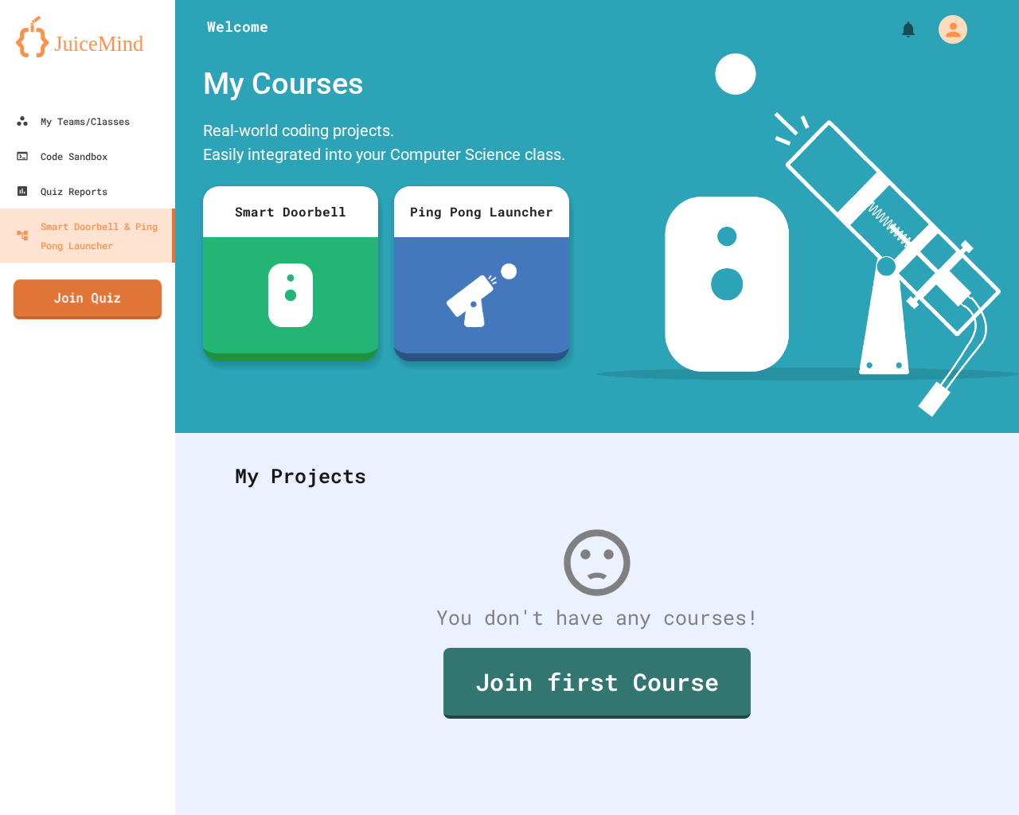
click at [124, 309] on link "Join Quiz" at bounding box center [88, 300] width 148 height 40
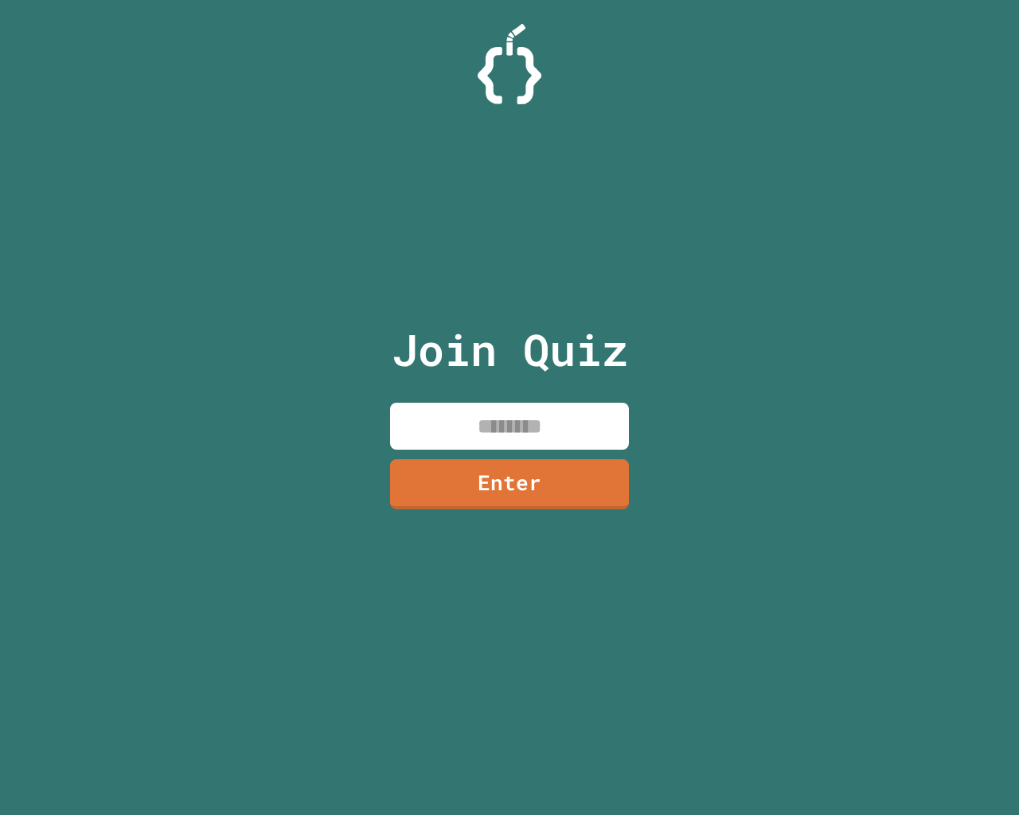
click at [485, 408] on input at bounding box center [509, 426] width 239 height 47
click at [467, 412] on input at bounding box center [509, 426] width 239 height 47
click at [467, 411] on input at bounding box center [509, 426] width 239 height 47
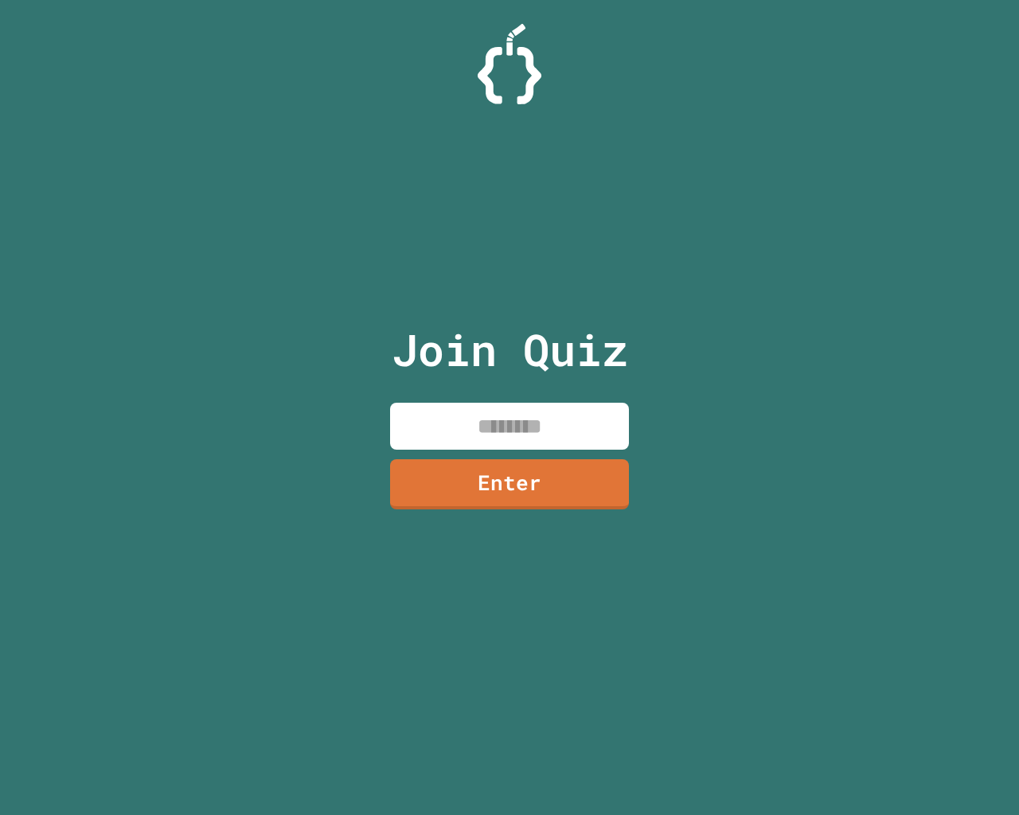
click at [468, 409] on input at bounding box center [509, 426] width 239 height 47
type input "********"
click at [589, 485] on link "Enter" at bounding box center [510, 482] width 232 height 53
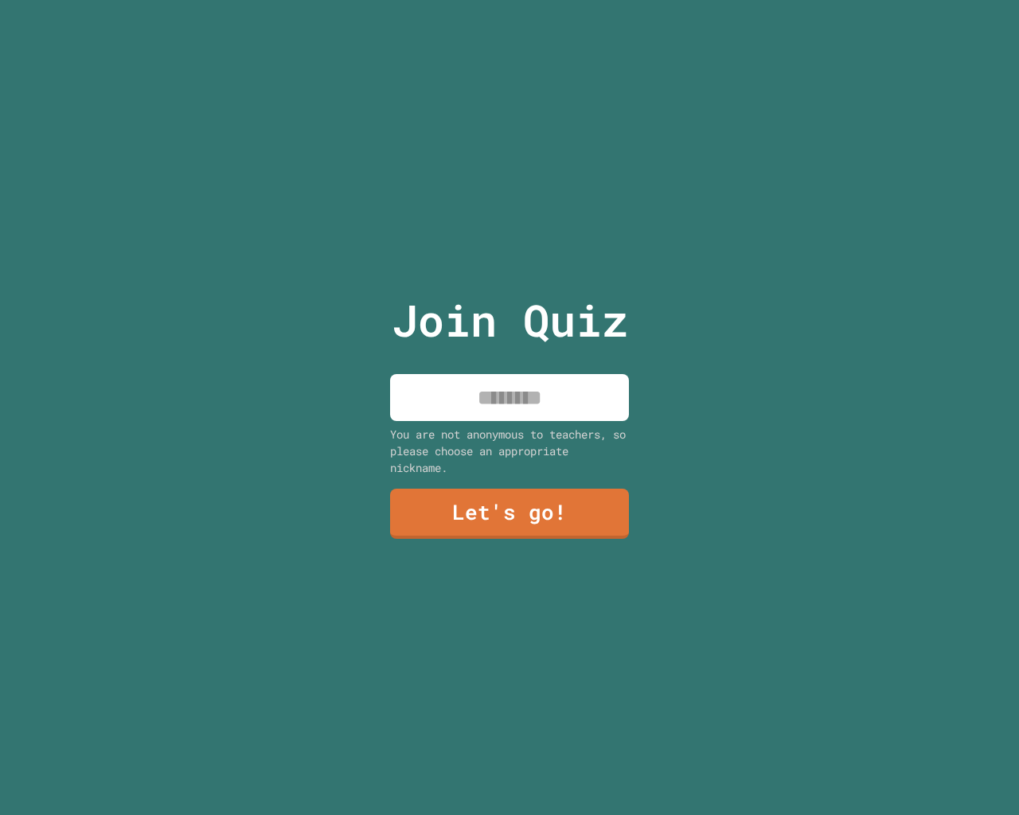
click at [577, 416] on div "Join Quiz You are not anonymous to teachers, so please choose an appropriate ni…" at bounding box center [510, 407] width 268 height 815
click at [533, 390] on input at bounding box center [509, 397] width 239 height 47
type input "*****"
click at [530, 512] on link "Let's go!" at bounding box center [510, 512] width 237 height 53
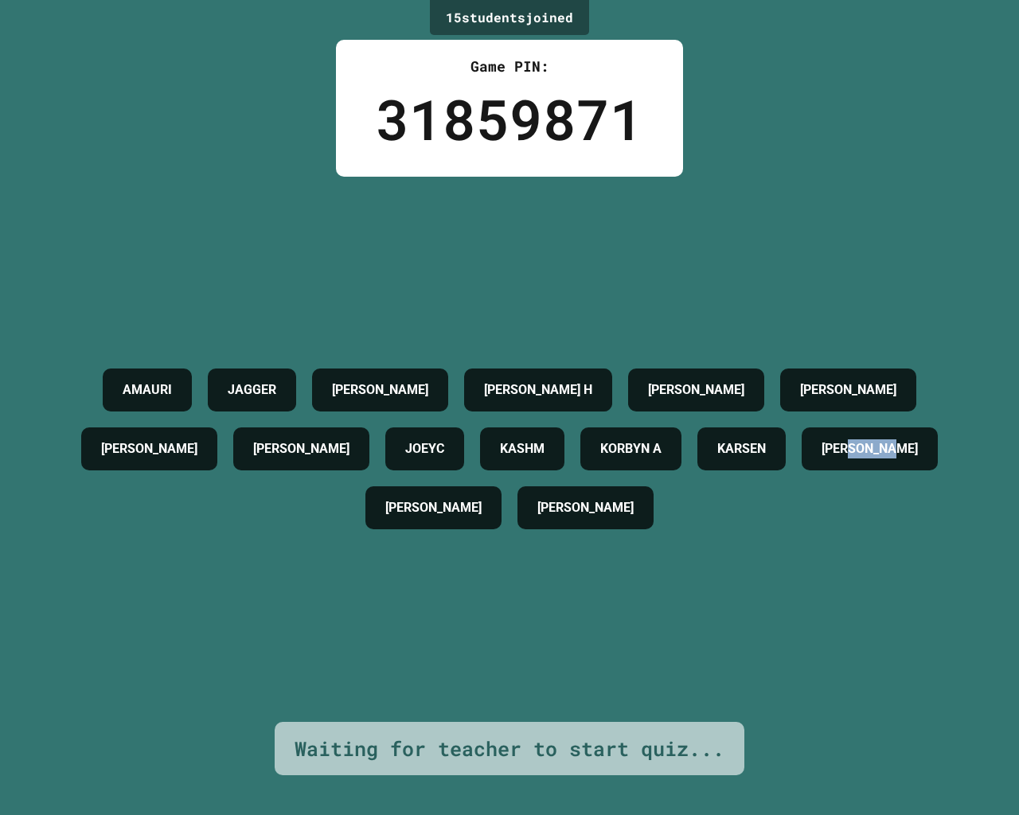
drag, startPoint x: 530, startPoint y: 512, endPoint x: 537, endPoint y: 519, distance: 9.6
click at [822, 459] on h4 "[PERSON_NAME]" at bounding box center [870, 449] width 96 height 19
click at [554, 483] on div "[PERSON_NAME] [PERSON_NAME] H [PERSON_NAME] [PERSON_NAME] [PERSON_NAME] A [PERS…" at bounding box center [510, 449] width 940 height 177
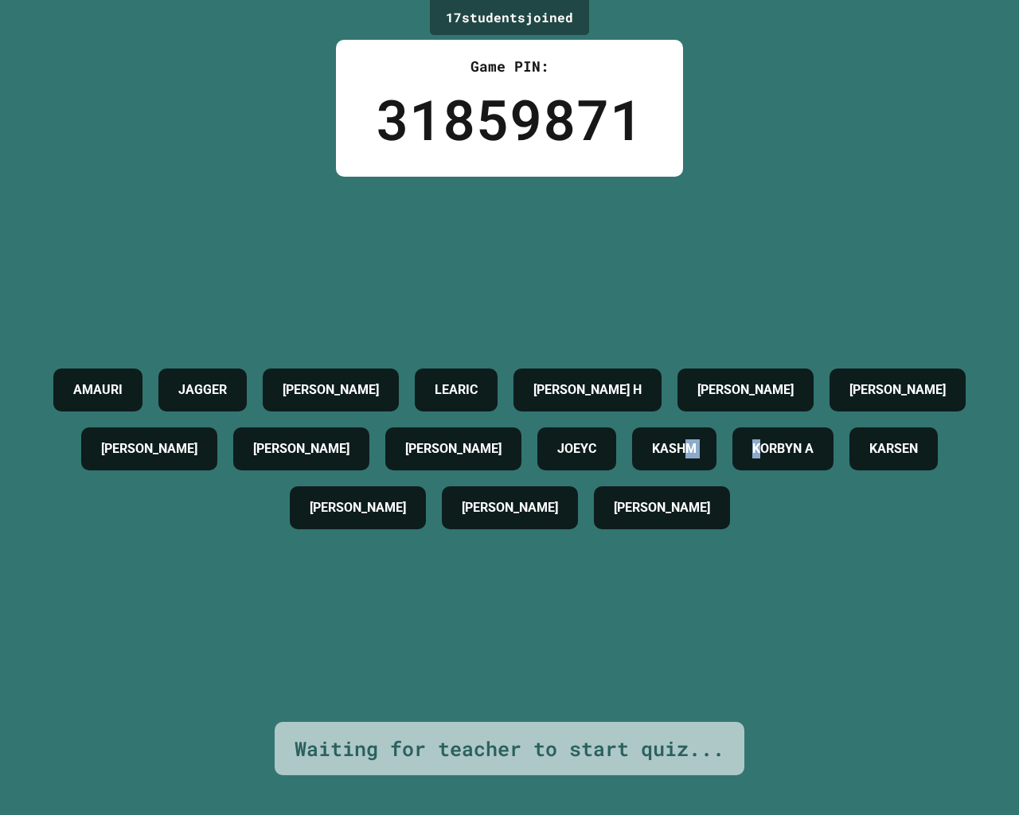
drag, startPoint x: 508, startPoint y: 472, endPoint x: 660, endPoint y: 469, distance: 152.1
click at [654, 470] on div "[PERSON_NAME] [PERSON_NAME] H [PERSON_NAME] [PERSON_NAME] [PERSON_NAME] A [PERS…" at bounding box center [510, 449] width 940 height 177
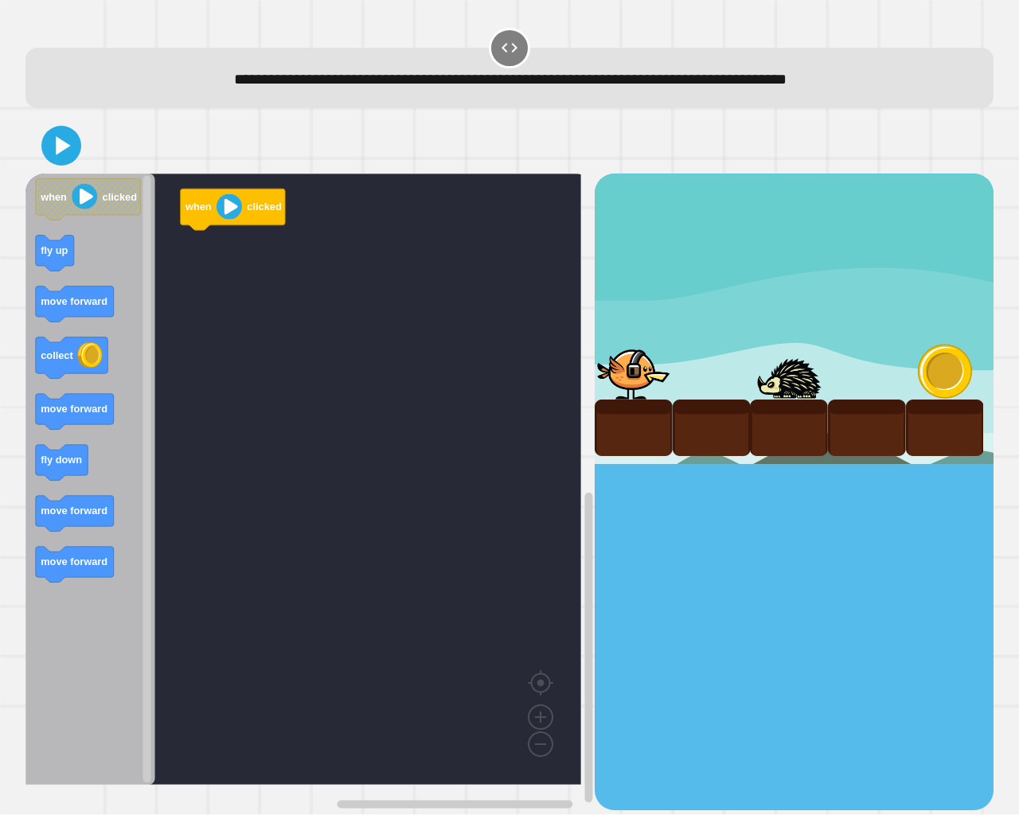
click at [134, 269] on icon "Blockly Workspace" at bounding box center [90, 480] width 130 height 612
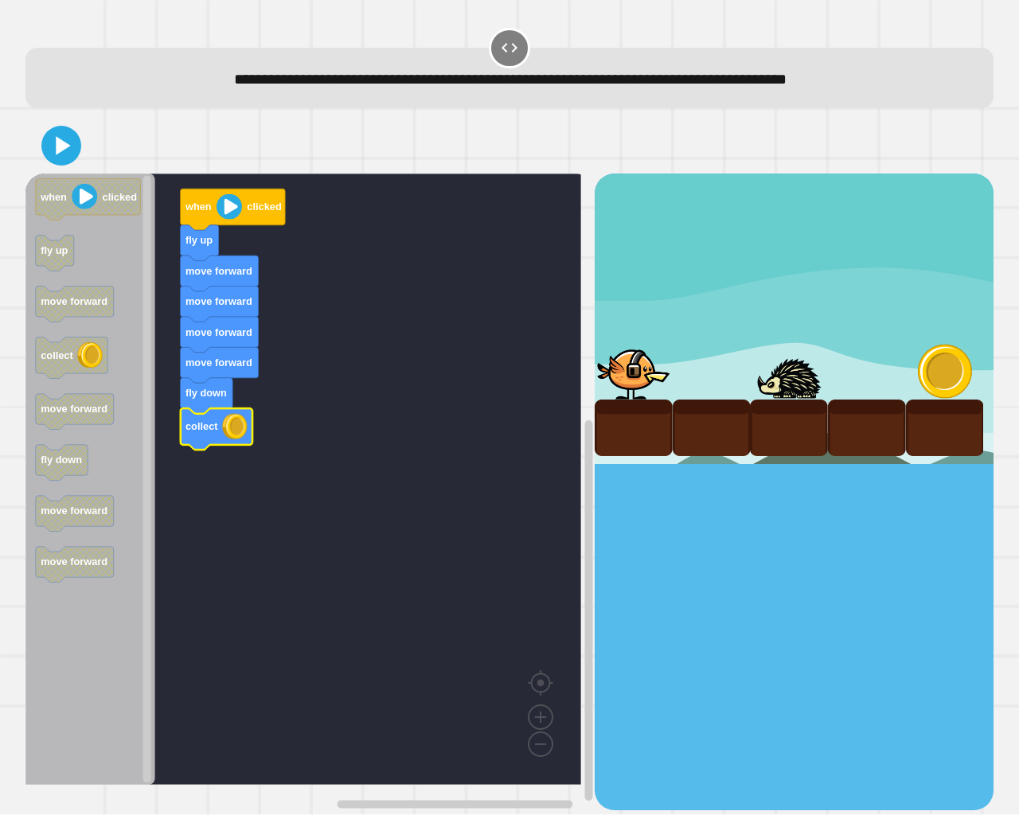
drag, startPoint x: 53, startPoint y: 167, endPoint x: 72, endPoint y: 147, distance: 28.2
click at [69, 158] on div at bounding box center [509, 146] width 968 height 56
click at [69, 147] on icon at bounding box center [64, 146] width 18 height 22
click at [109, 175] on div "when clicked fly up move forward move forward move forward move forward fly dow…" at bounding box center [509, 464] width 968 height 692
click at [125, 157] on div at bounding box center [509, 146] width 968 height 56
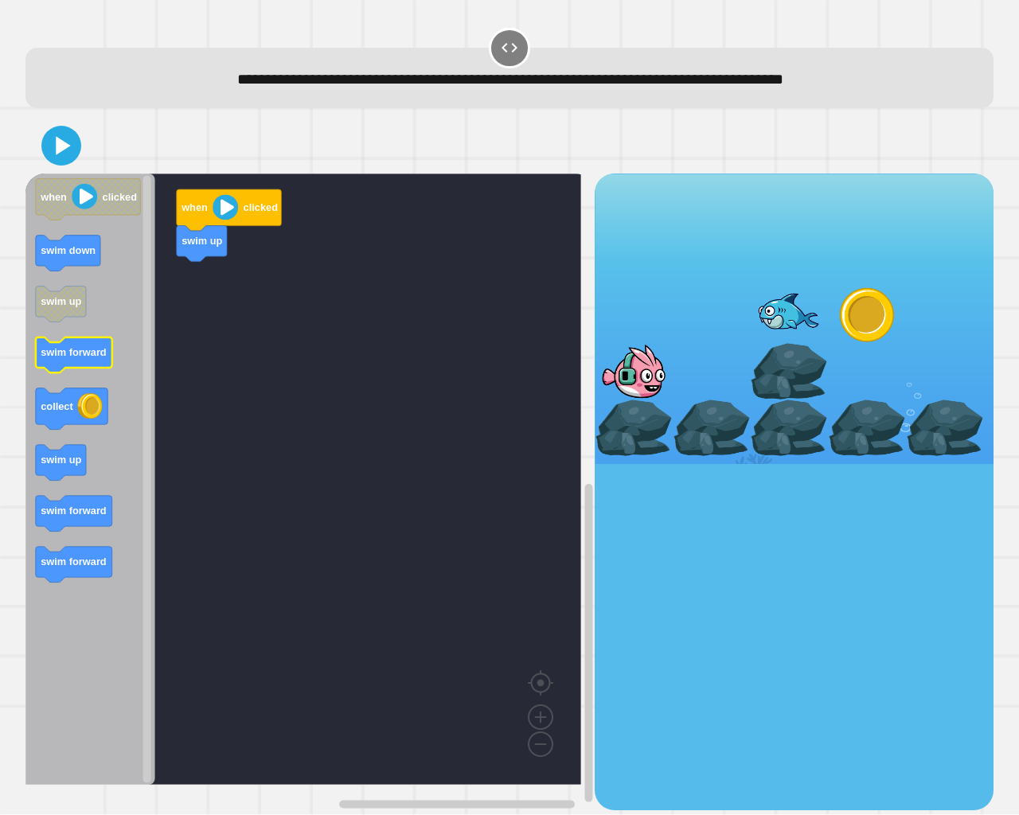
click at [65, 369] on icon "Blockly Workspace" at bounding box center [74, 356] width 76 height 36
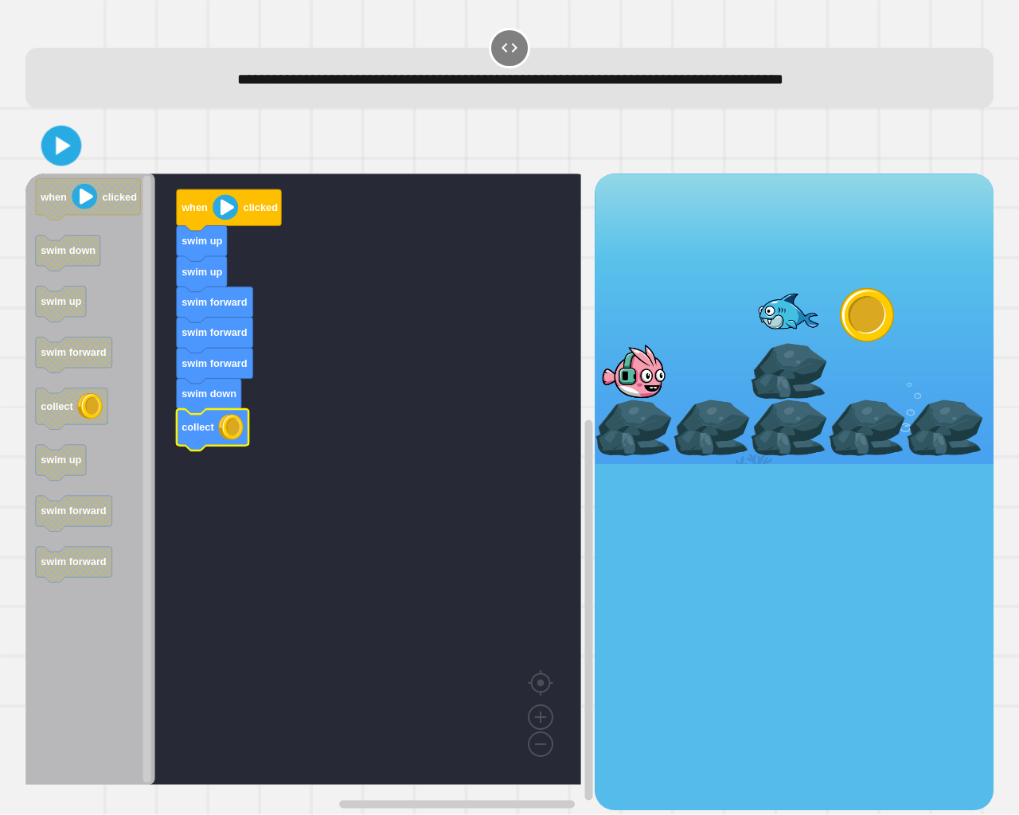
click at [74, 151] on icon at bounding box center [61, 146] width 33 height 33
click at [104, 125] on div at bounding box center [509, 146] width 968 height 56
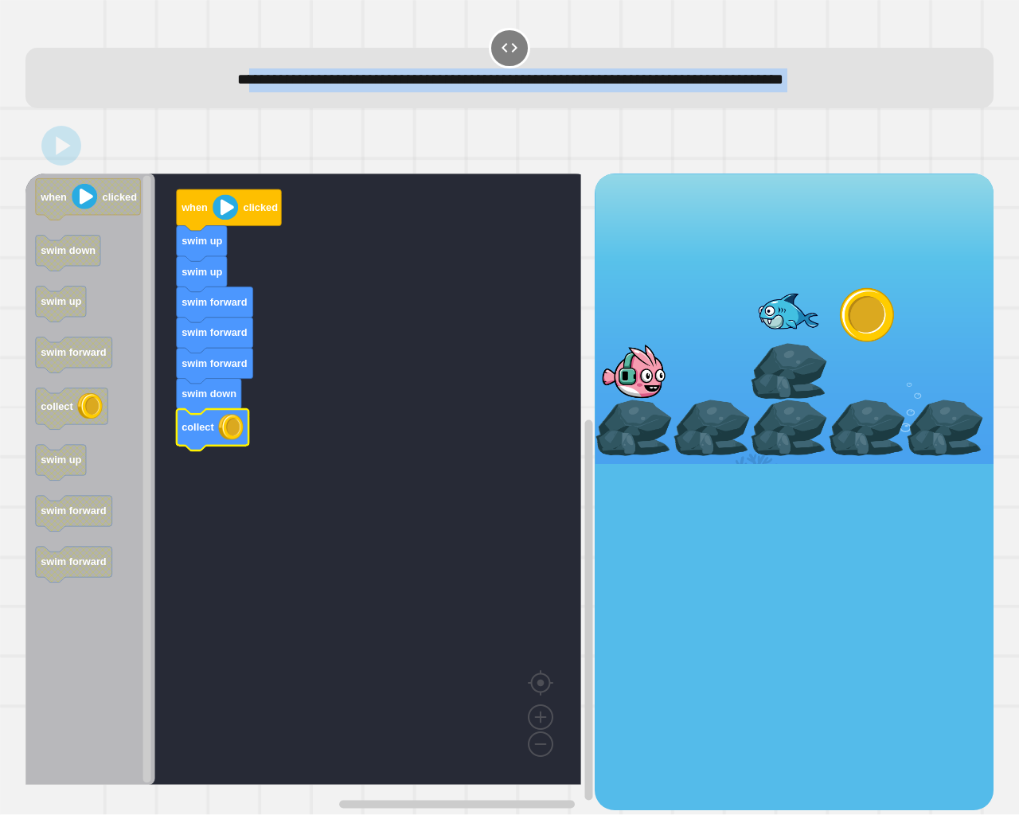
click at [123, 112] on div "**********" at bounding box center [510, 418] width 979 height 795
click at [122, 111] on div "**********" at bounding box center [510, 67] width 979 height 93
click at [121, 113] on div "**********" at bounding box center [510, 67] width 979 height 93
click at [122, 135] on div at bounding box center [509, 146] width 968 height 56
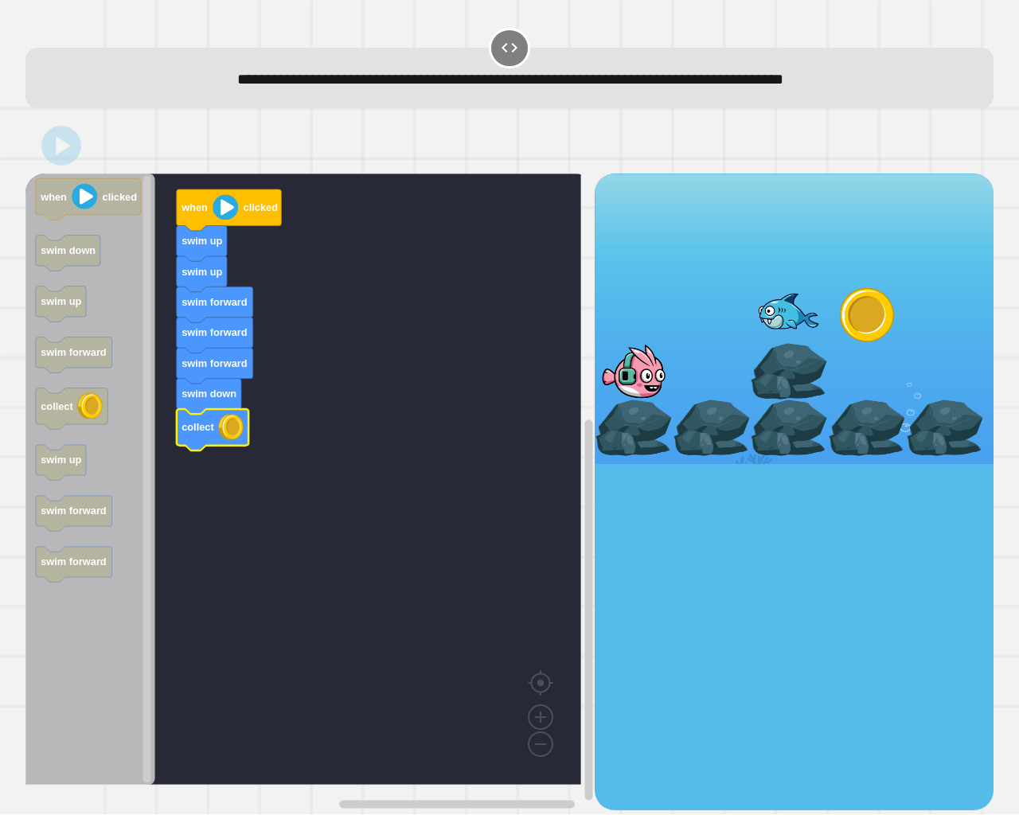
click at [71, 156] on div at bounding box center [509, 146] width 968 height 56
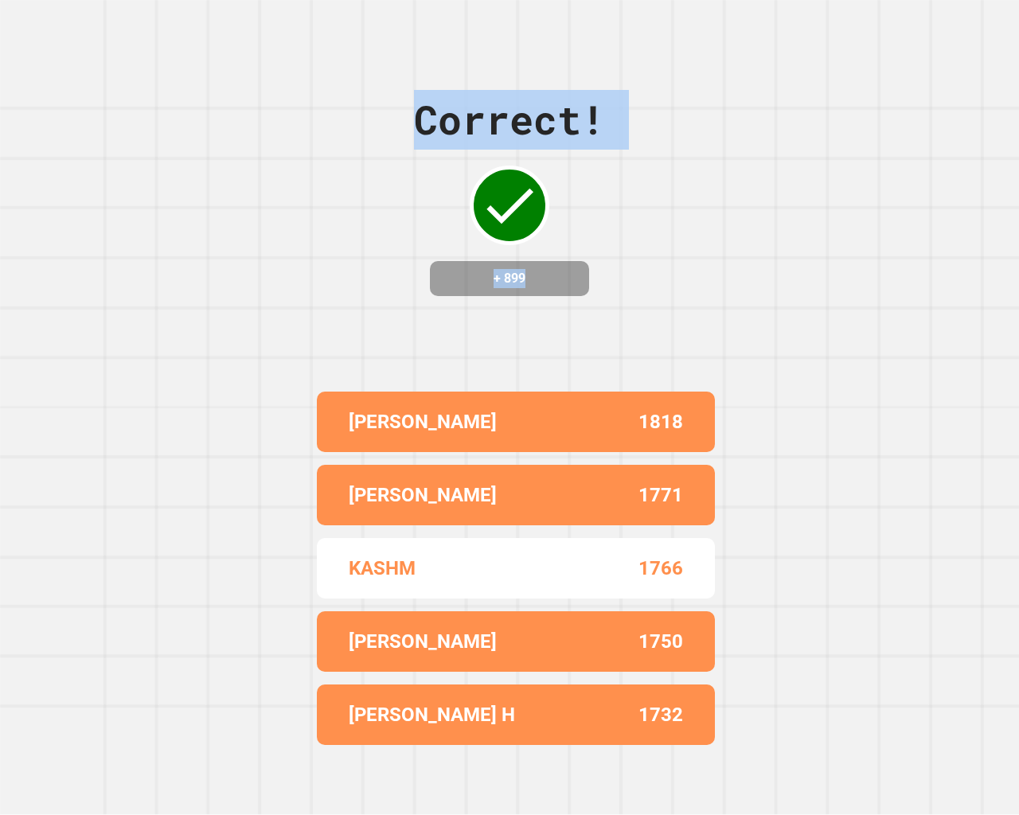
drag, startPoint x: 596, startPoint y: 283, endPoint x: 311, endPoint y: 72, distance: 354.7
click at [311, 72] on div "Correct! + 899 [PERSON_NAME] W 1818 [PERSON_NAME] A 1771 KASHM 1766 [PERSON_NAM…" at bounding box center [509, 407] width 1019 height 815
click at [643, 89] on div "Correct! + 899 [PERSON_NAME] W 1818 [PERSON_NAME] A 1771 KASHM 1766 [PERSON_NAM…" at bounding box center [509, 407] width 1019 height 815
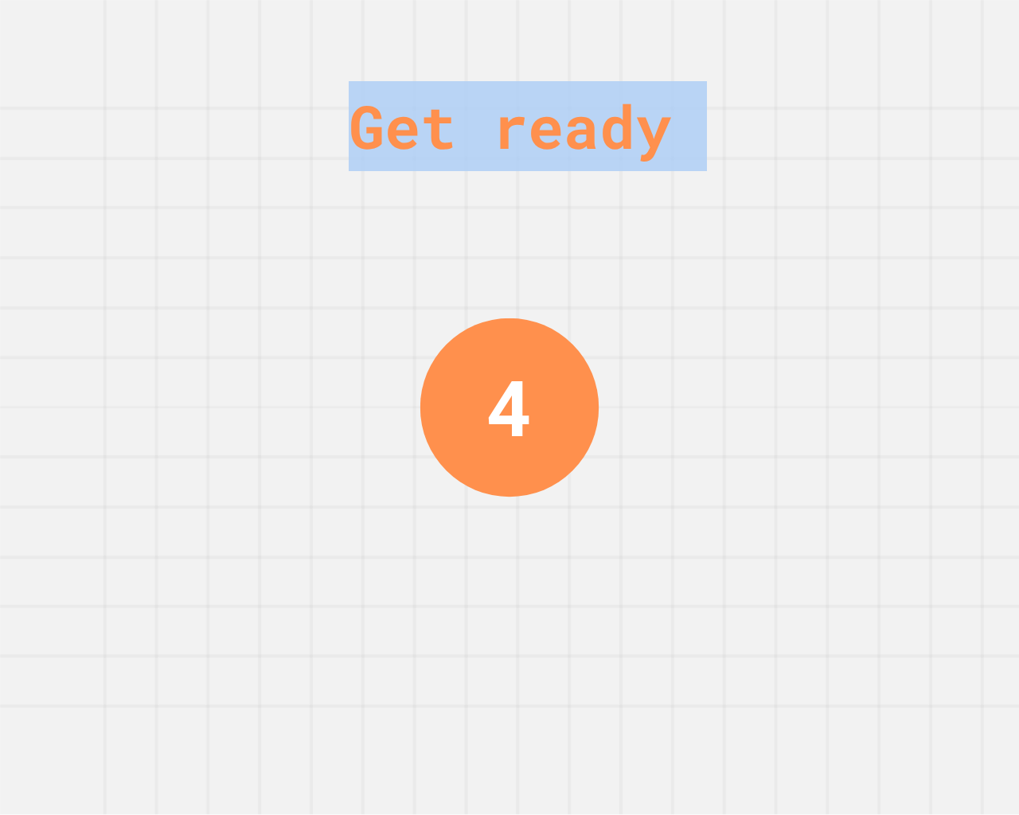
drag, startPoint x: 578, startPoint y: 104, endPoint x: 475, endPoint y: 452, distance: 363.6
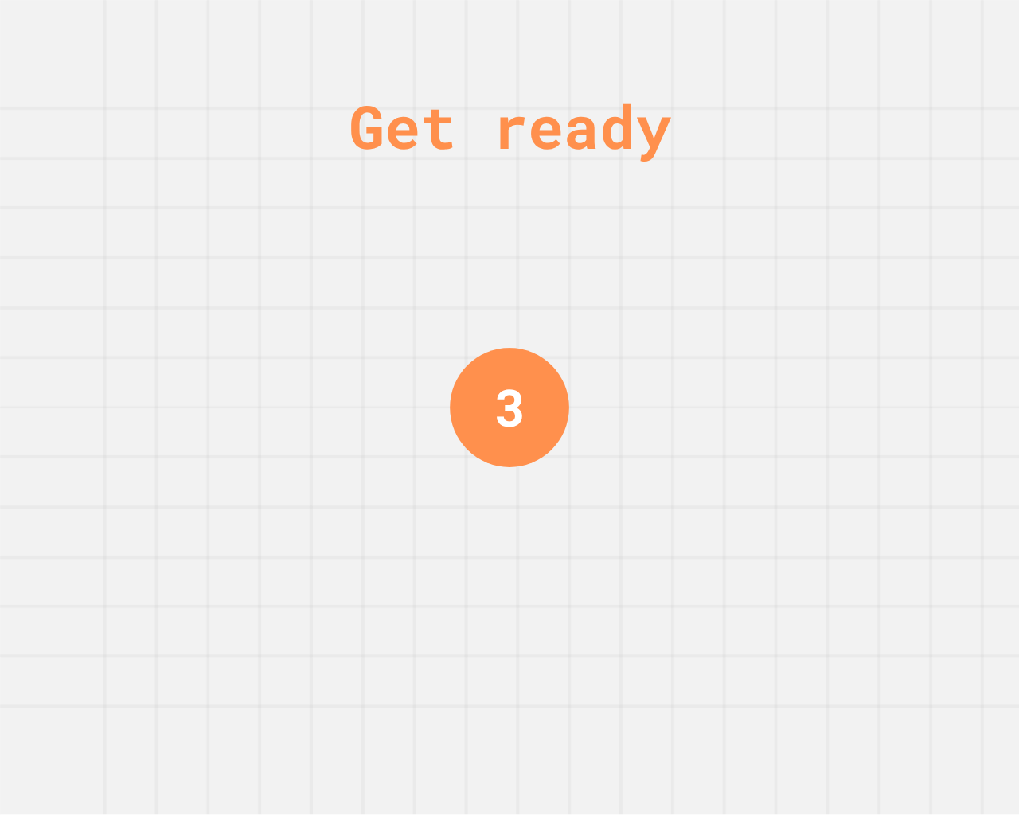
drag, startPoint x: 776, startPoint y: 169, endPoint x: 765, endPoint y: 162, distance: 12.2
click at [765, 162] on div "Get ready 3" at bounding box center [509, 407] width 1019 height 815
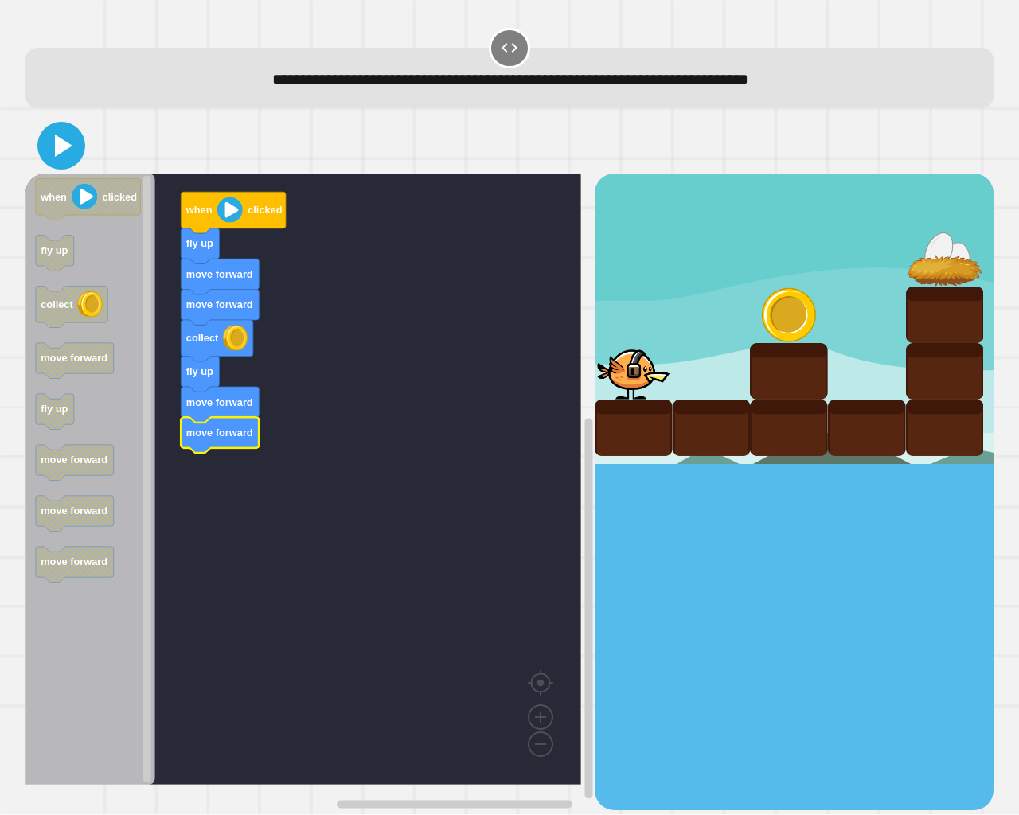
click at [47, 131] on icon at bounding box center [61, 146] width 38 height 38
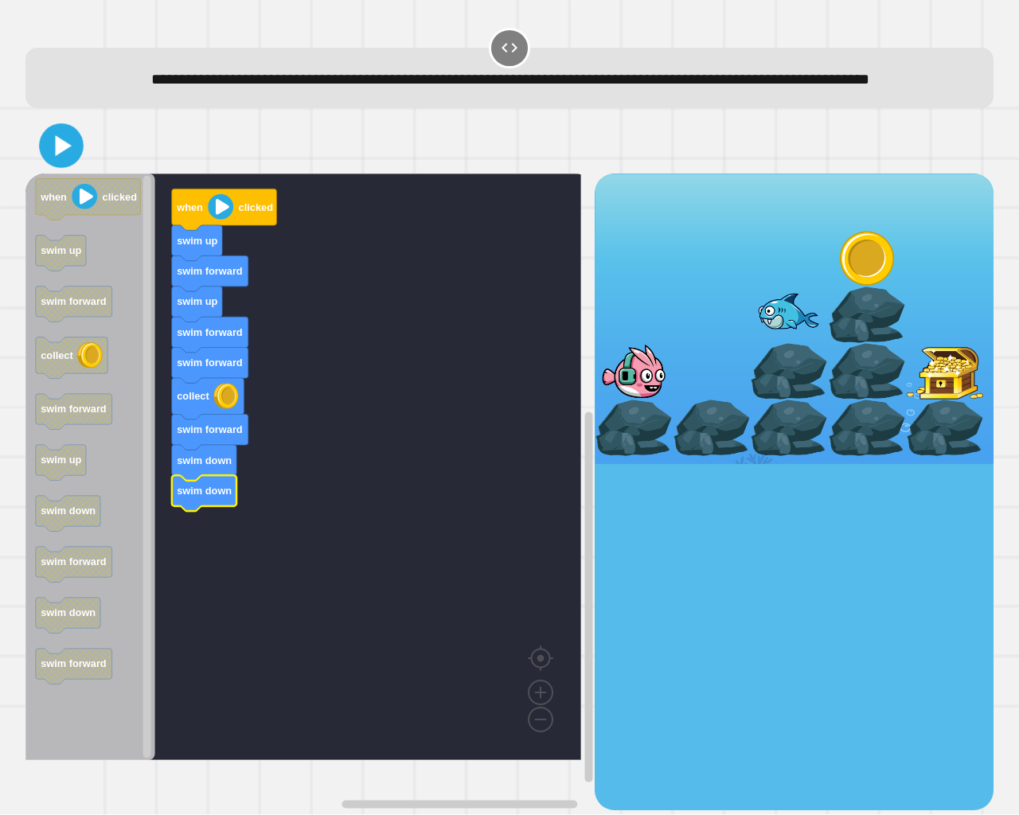
click at [72, 163] on icon at bounding box center [62, 146] width 36 height 36
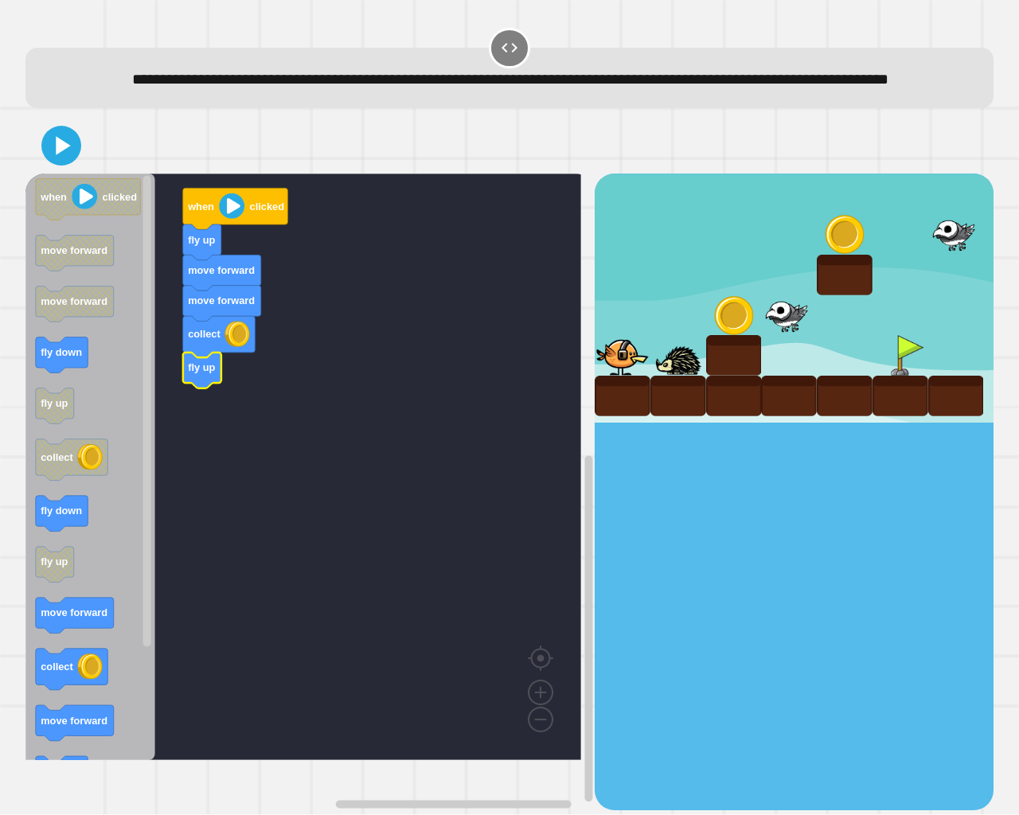
click at [92, 680] on image "Blockly Workspace" at bounding box center [89, 667] width 25 height 25
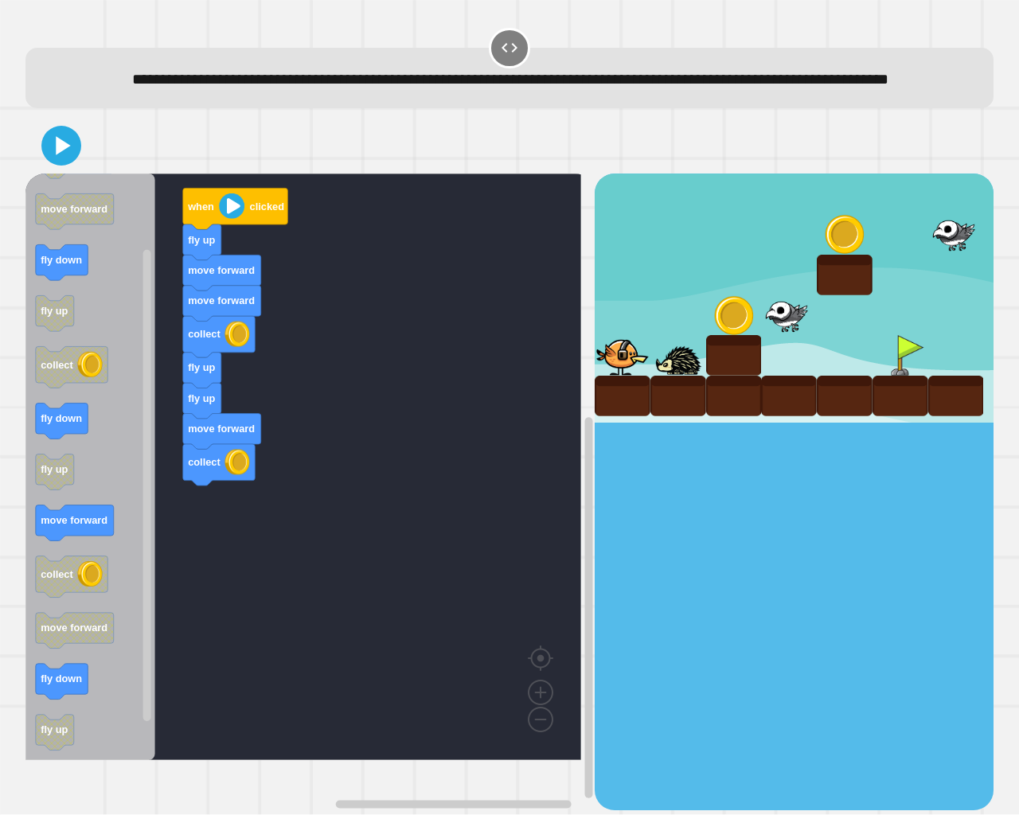
click at [127, 558] on icon "Blockly Workspace" at bounding box center [90, 467] width 130 height 587
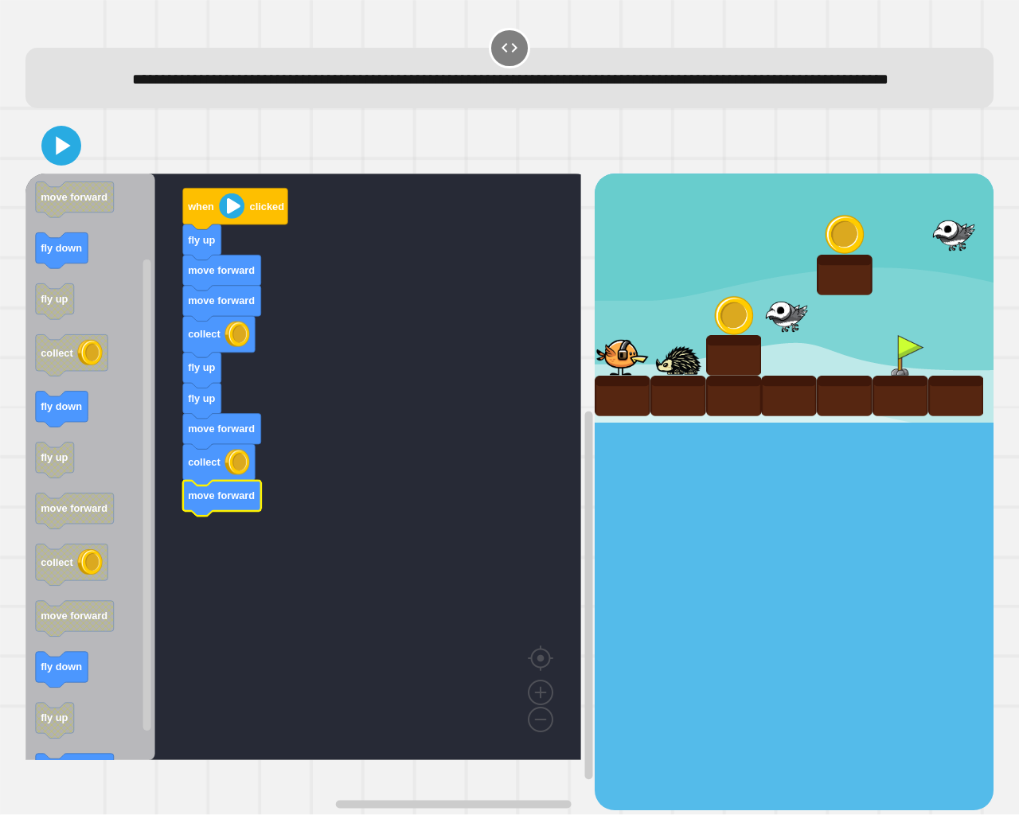
click at [113, 442] on div "when clicked fly up move forward move forward collect fly up fly up move forwar…" at bounding box center [309, 492] width 569 height 636
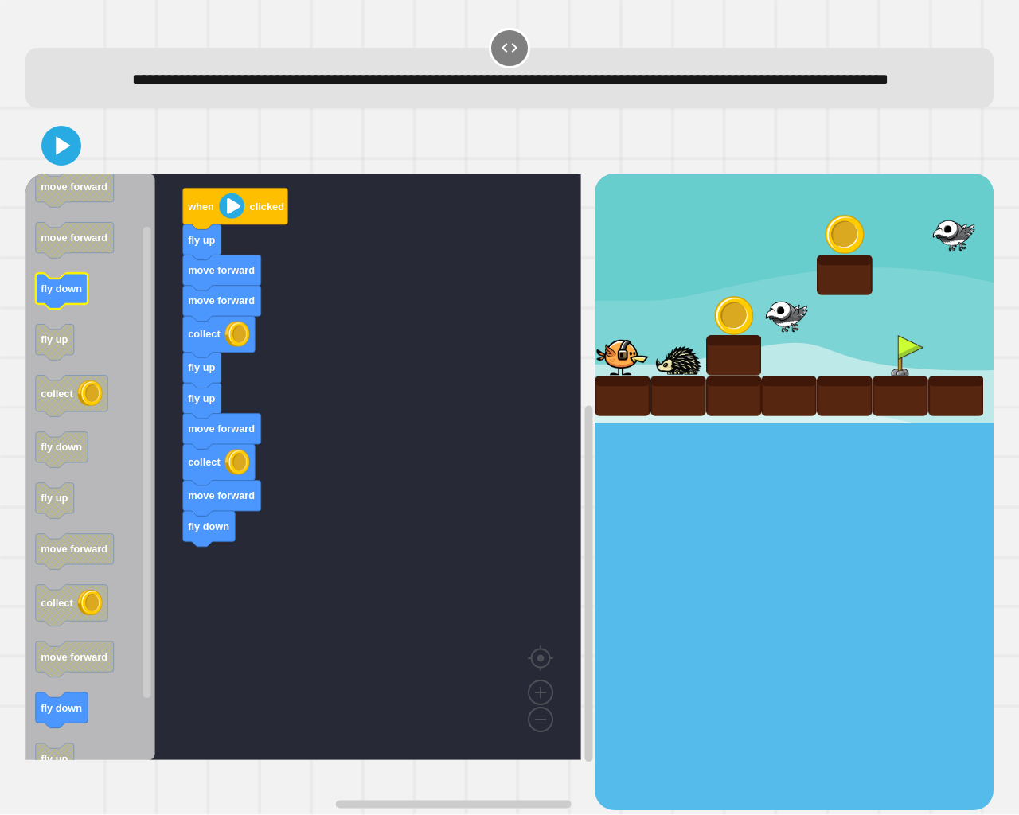
click at [49, 310] on g "fly down" at bounding box center [62, 292] width 53 height 36
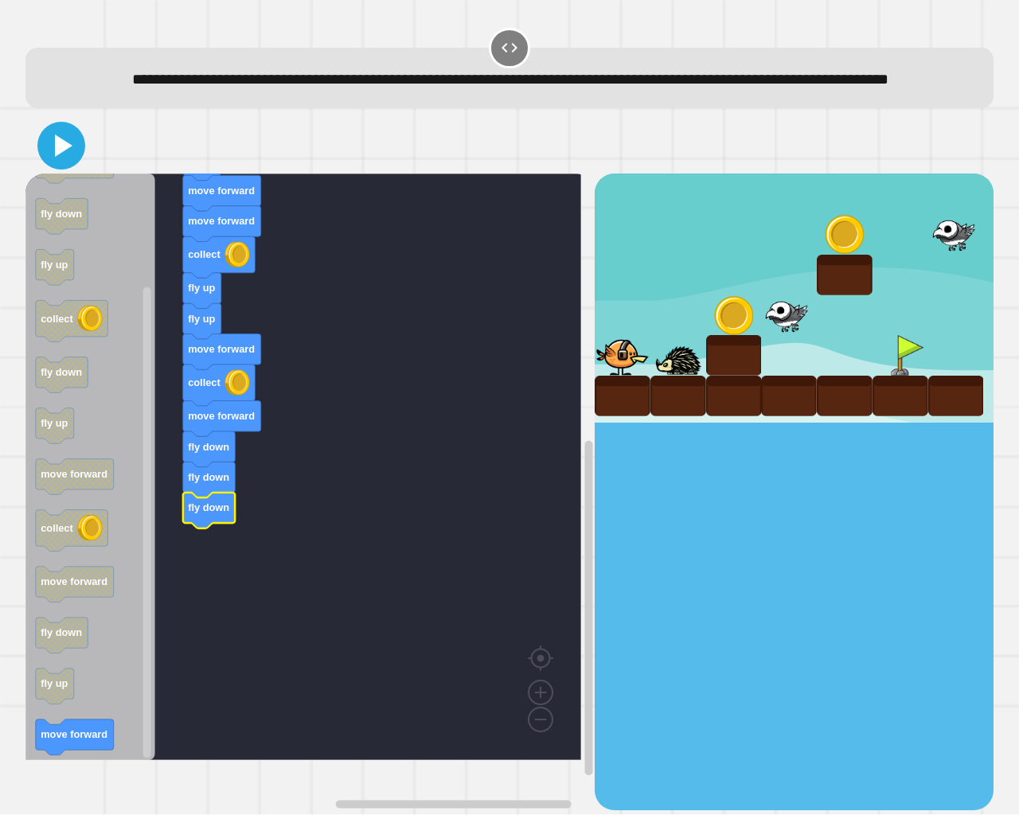
click at [60, 160] on icon at bounding box center [61, 146] width 38 height 38
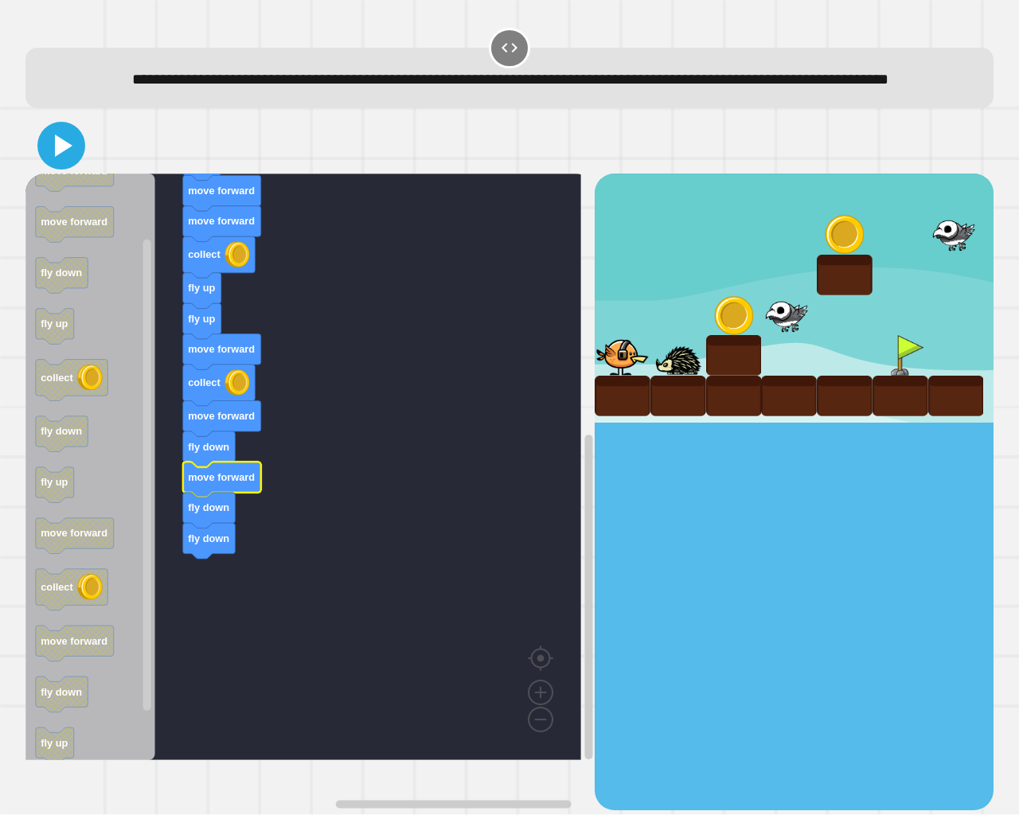
click at [60, 157] on icon at bounding box center [64, 146] width 18 height 22
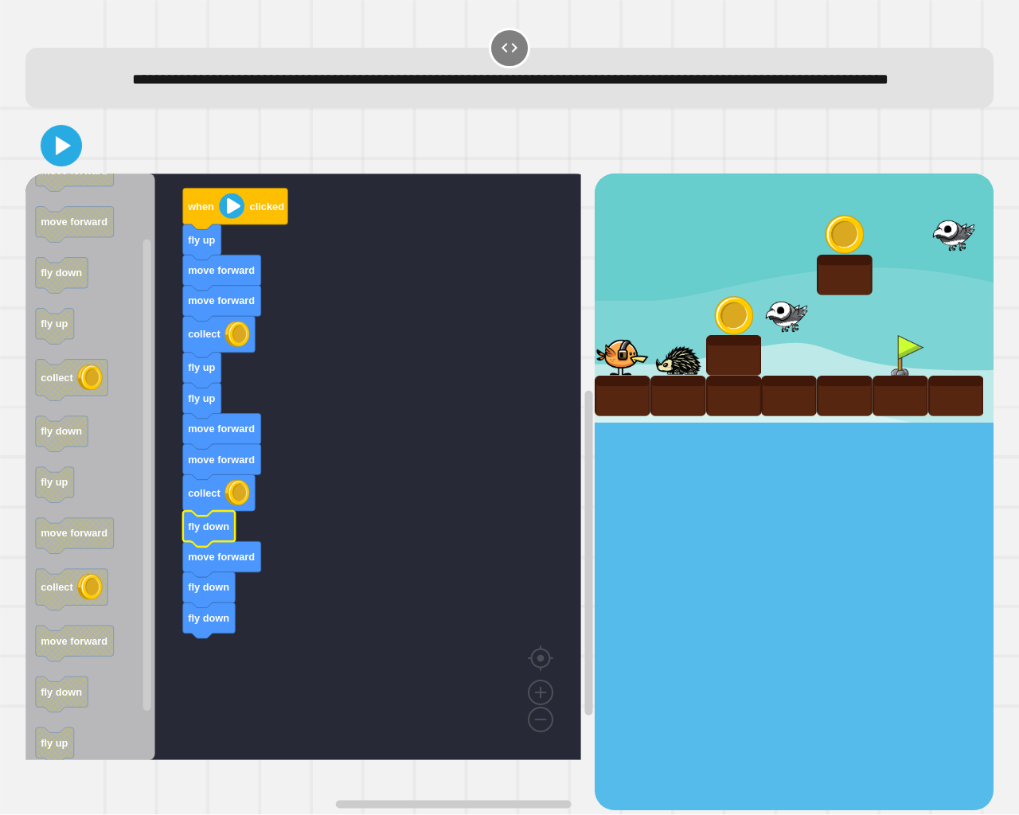
click at [82, 166] on button at bounding box center [61, 145] width 41 height 41
click at [61, 157] on icon at bounding box center [64, 146] width 18 height 22
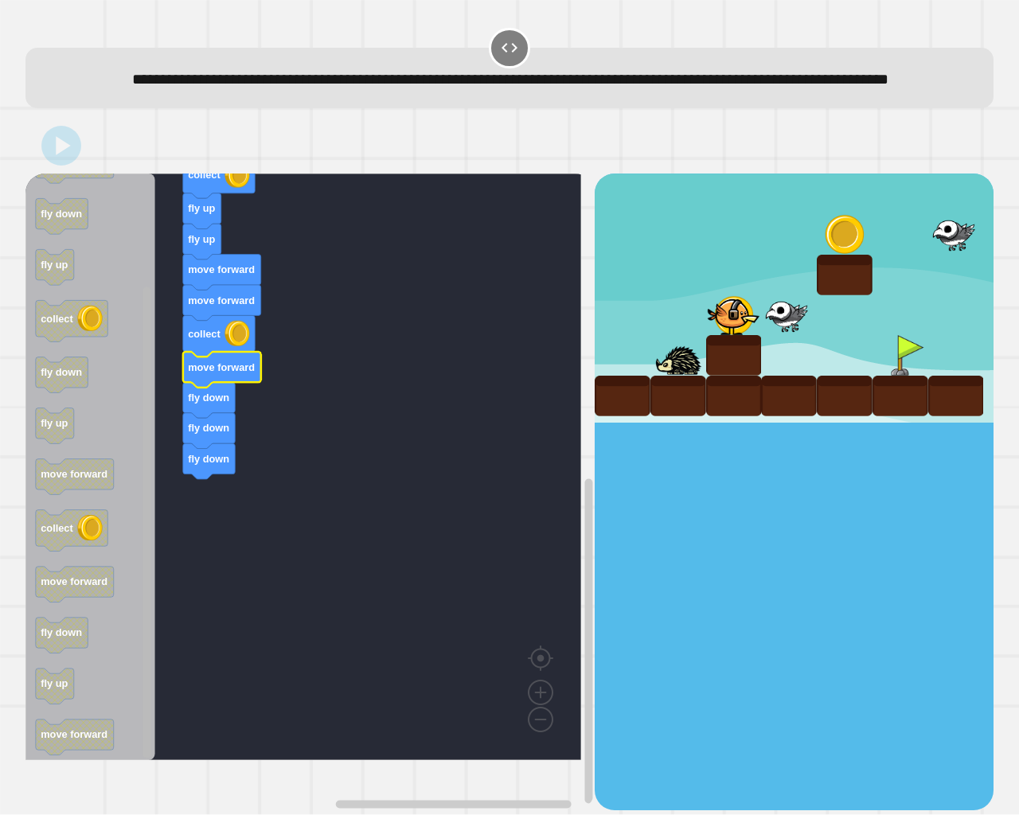
click at [151, 493] on g "Blockly Workspace" at bounding box center [147, 467] width 12 height 583
click at [328, 496] on rect "Blockly Workspace" at bounding box center [303, 467] width 556 height 587
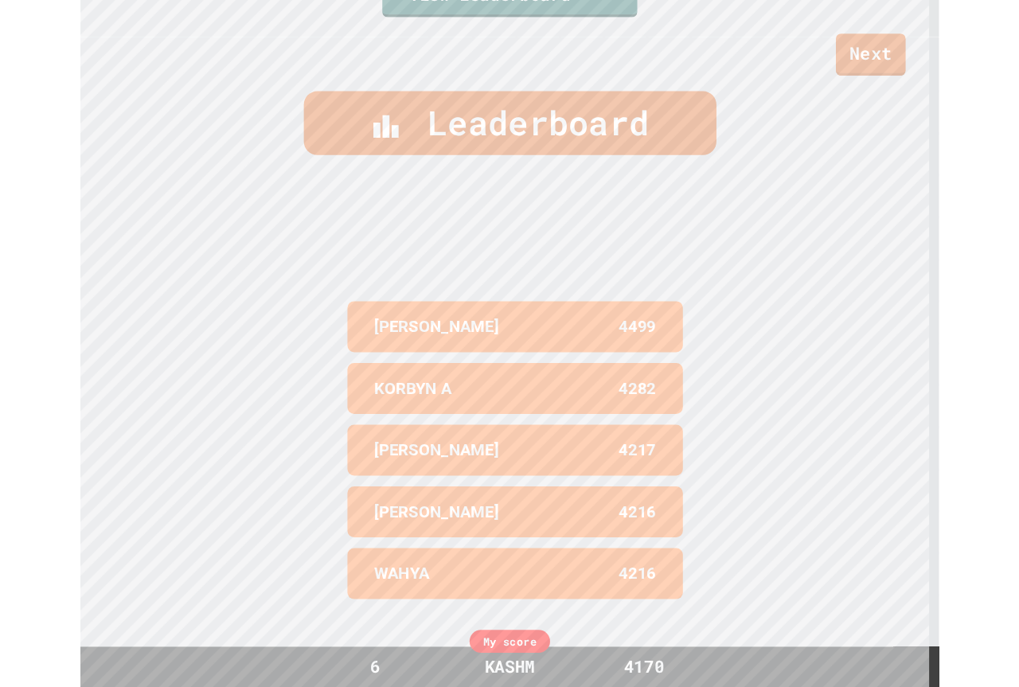
scroll to position [822, 0]
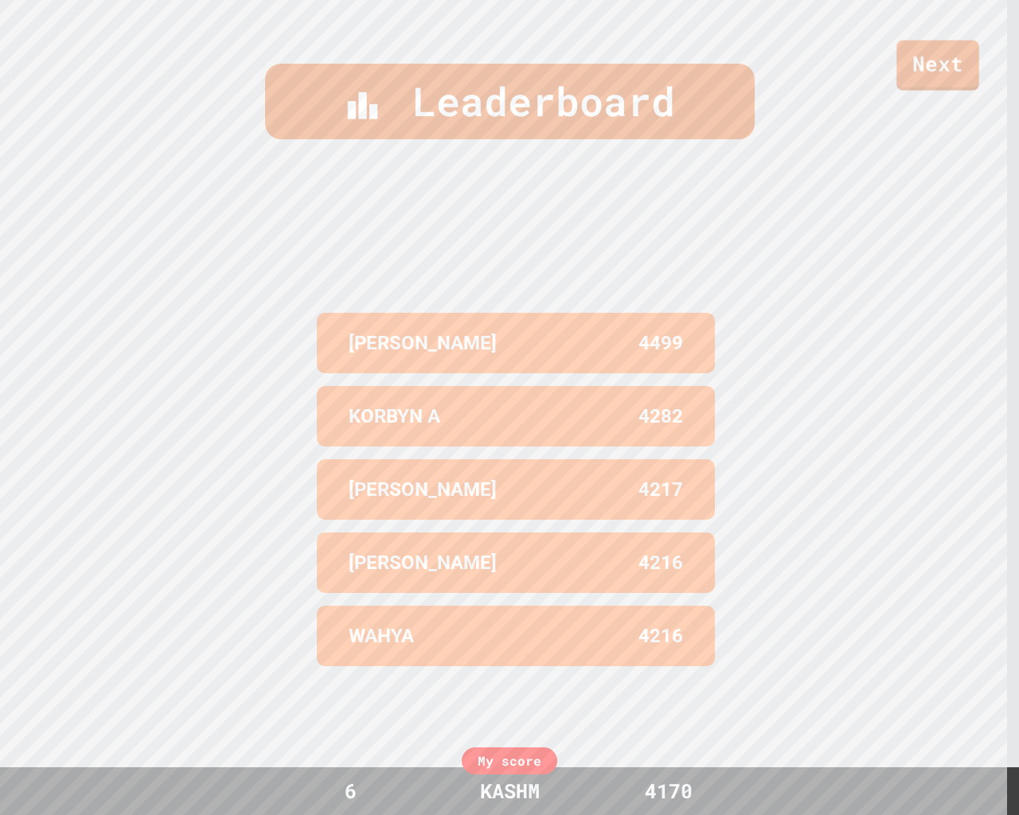
drag, startPoint x: 917, startPoint y: 22, endPoint x: 919, endPoint y: 33, distance: 11.3
click at [917, 25] on div "Next" at bounding box center [509, 45] width 1019 height 90
click at [935, 47] on link "Next" at bounding box center [937, 63] width 79 height 53
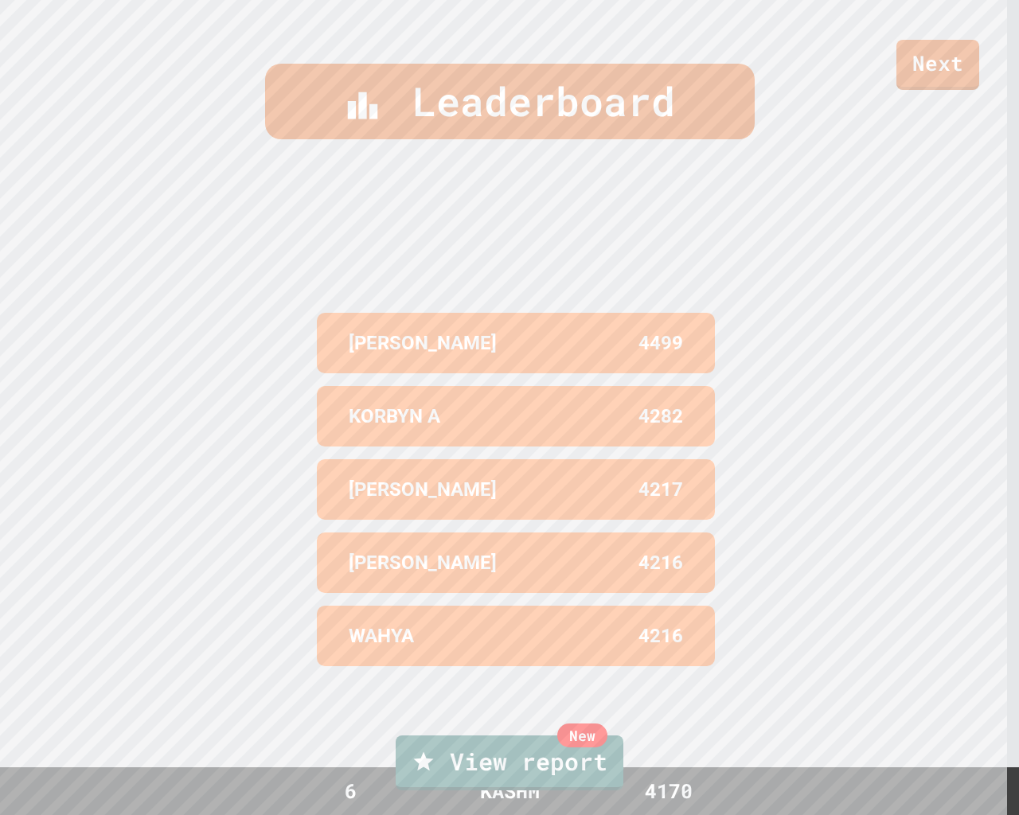
type textarea "********"
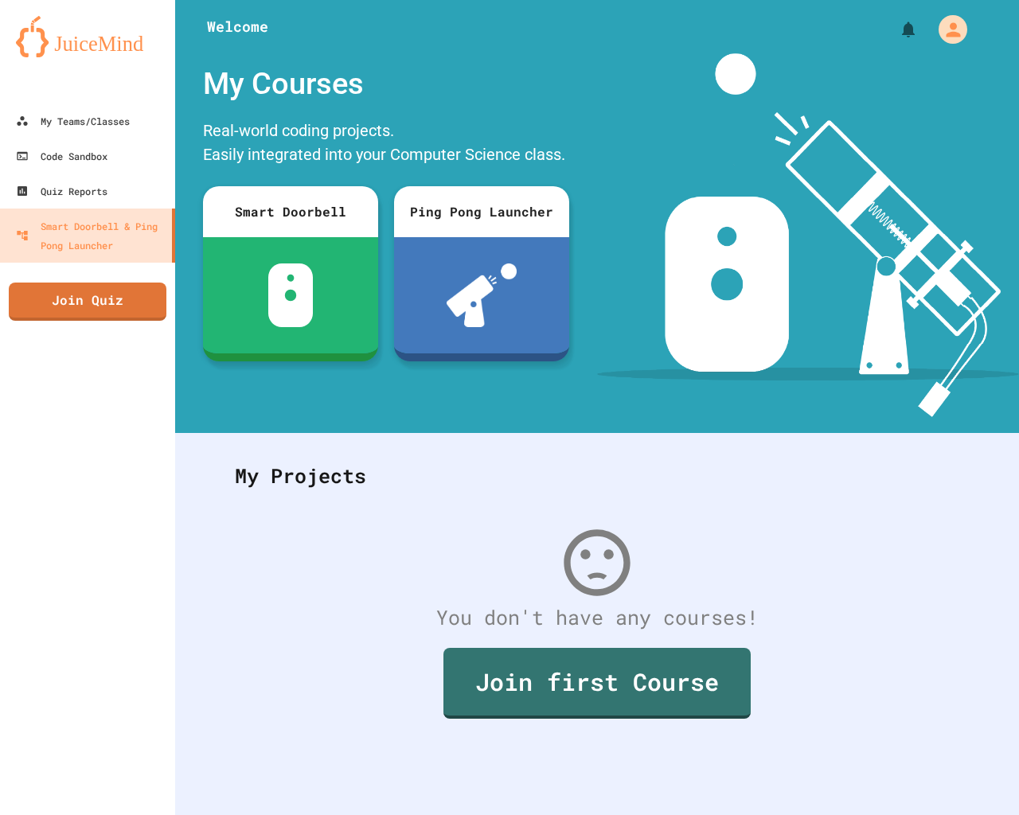
click at [515, 73] on div "My Courses" at bounding box center [386, 83] width 382 height 61
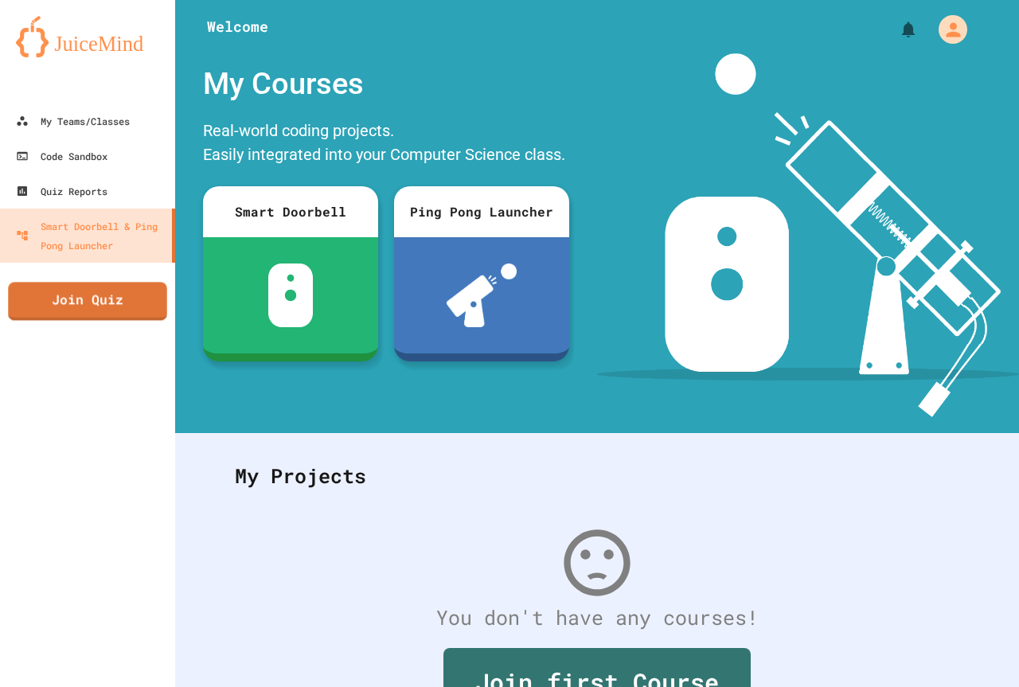
click at [61, 301] on link "Join Quiz" at bounding box center [87, 301] width 158 height 38
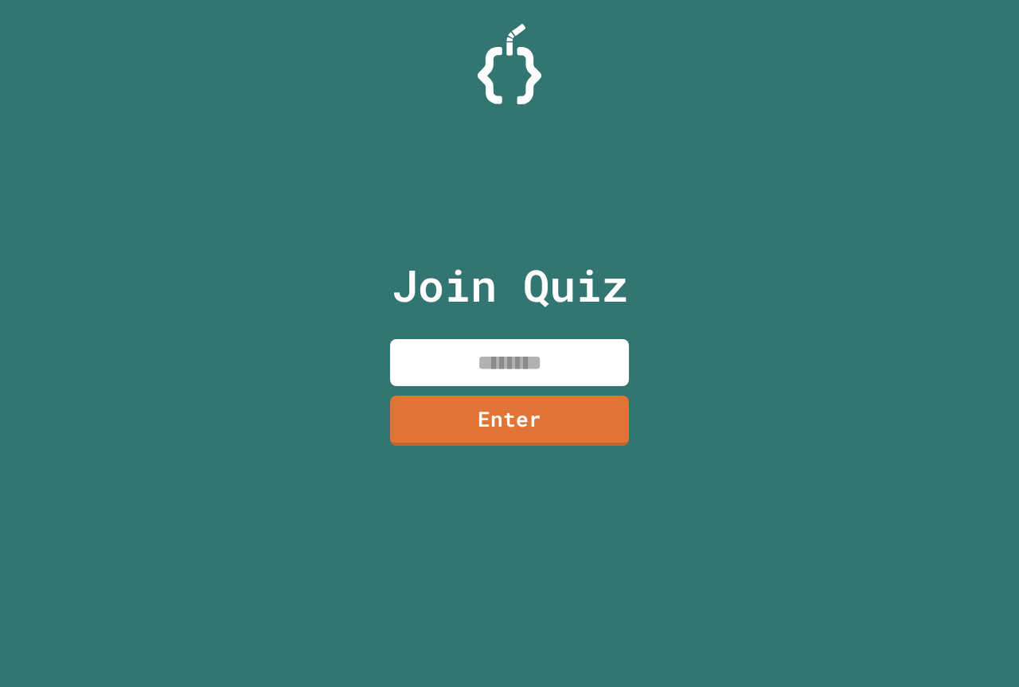
click at [443, 361] on input at bounding box center [509, 362] width 239 height 47
paste input "********"
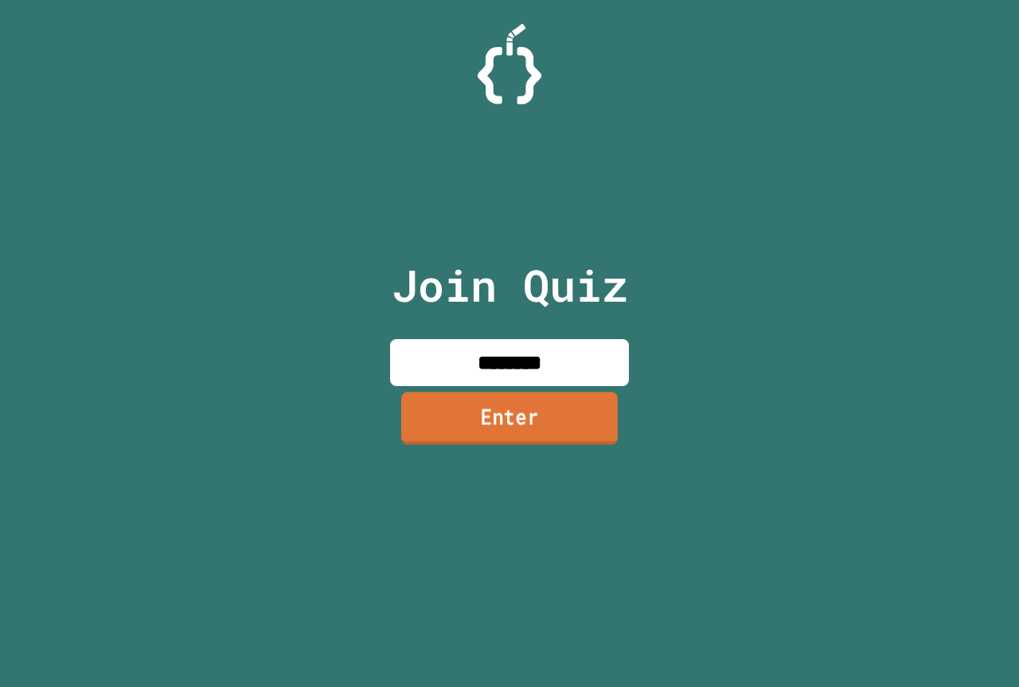
type input "********"
click at [487, 401] on link "Enter" at bounding box center [509, 418] width 217 height 53
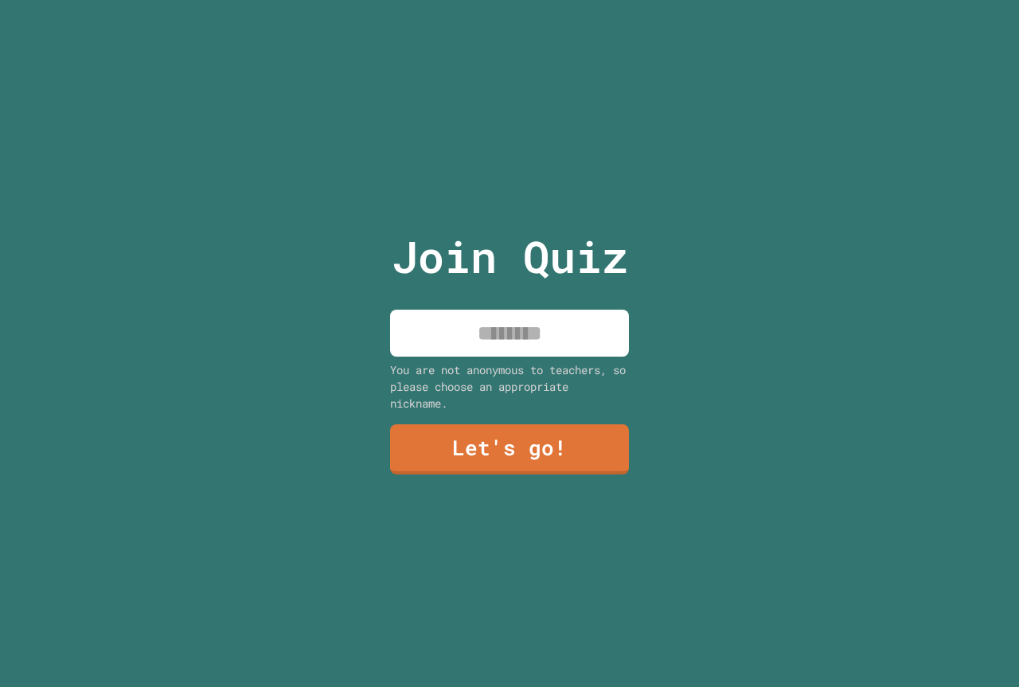
click at [524, 332] on input at bounding box center [509, 333] width 239 height 47
type input "******"
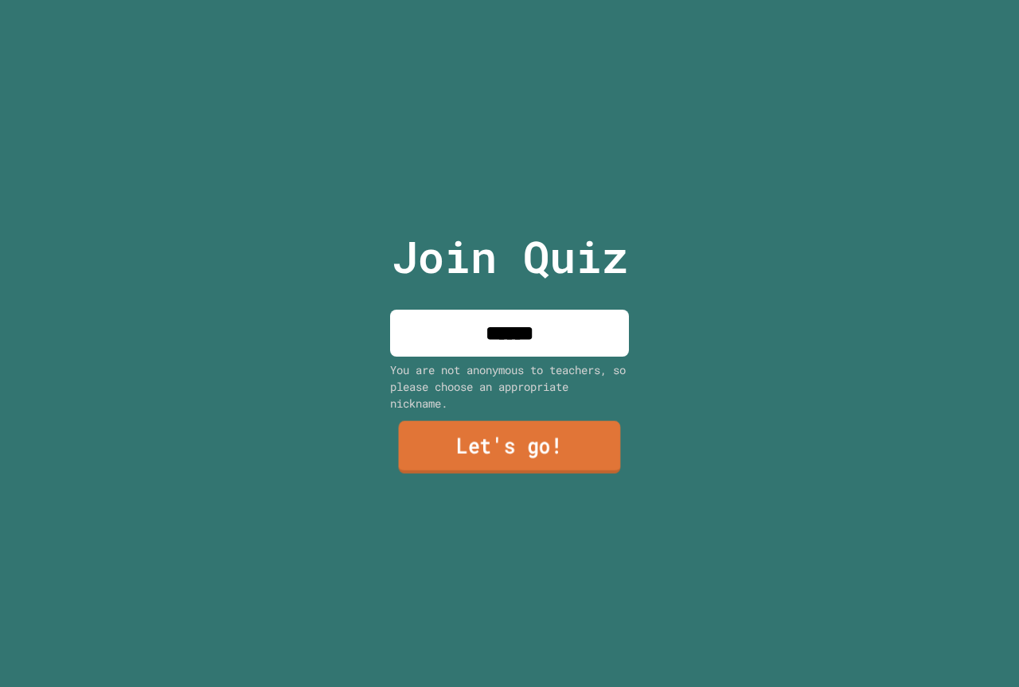
click at [600, 439] on link "Let's go!" at bounding box center [510, 447] width 222 height 53
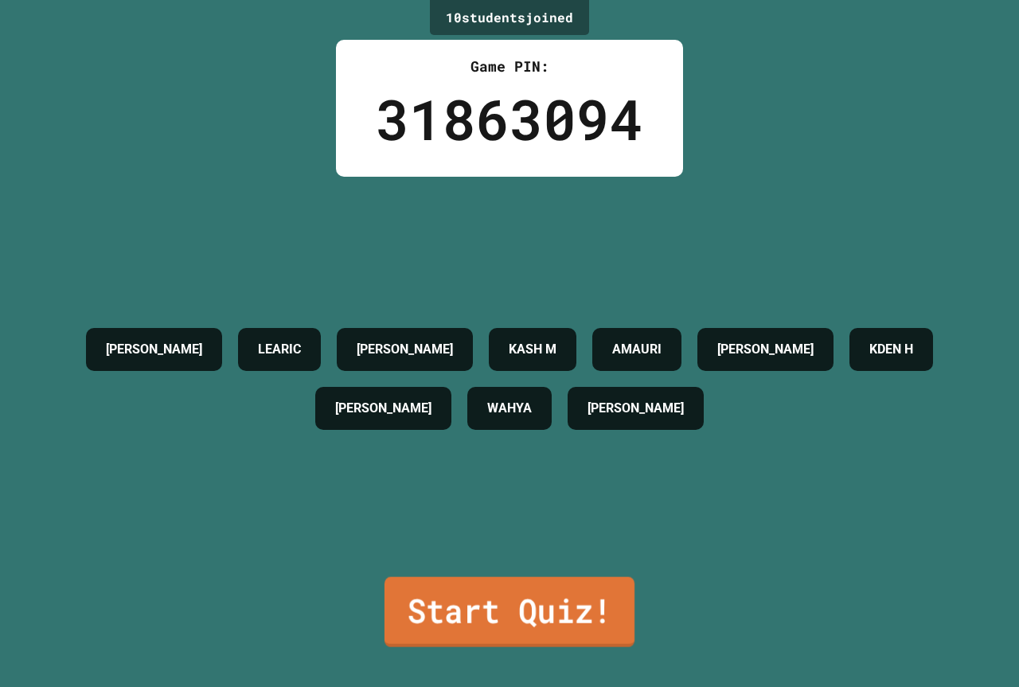
click at [538, 601] on link "Start Quiz!" at bounding box center [510, 612] width 250 height 70
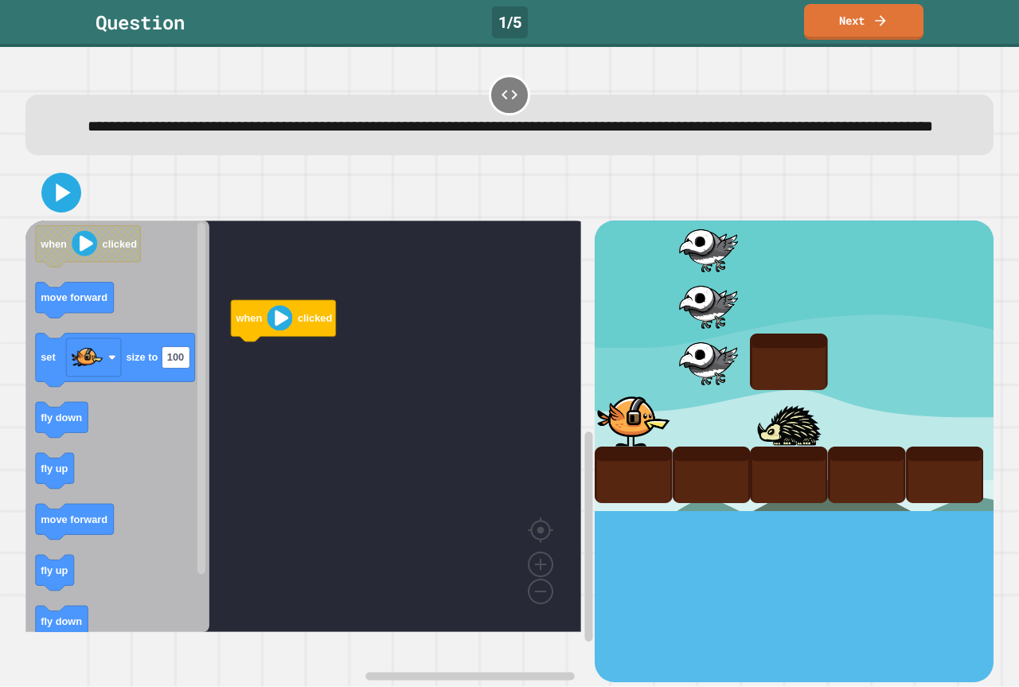
click at [286, 405] on div "when clicked when clicked move forward set size to 100 fly down fly up move for…" at bounding box center [309, 451] width 569 height 461
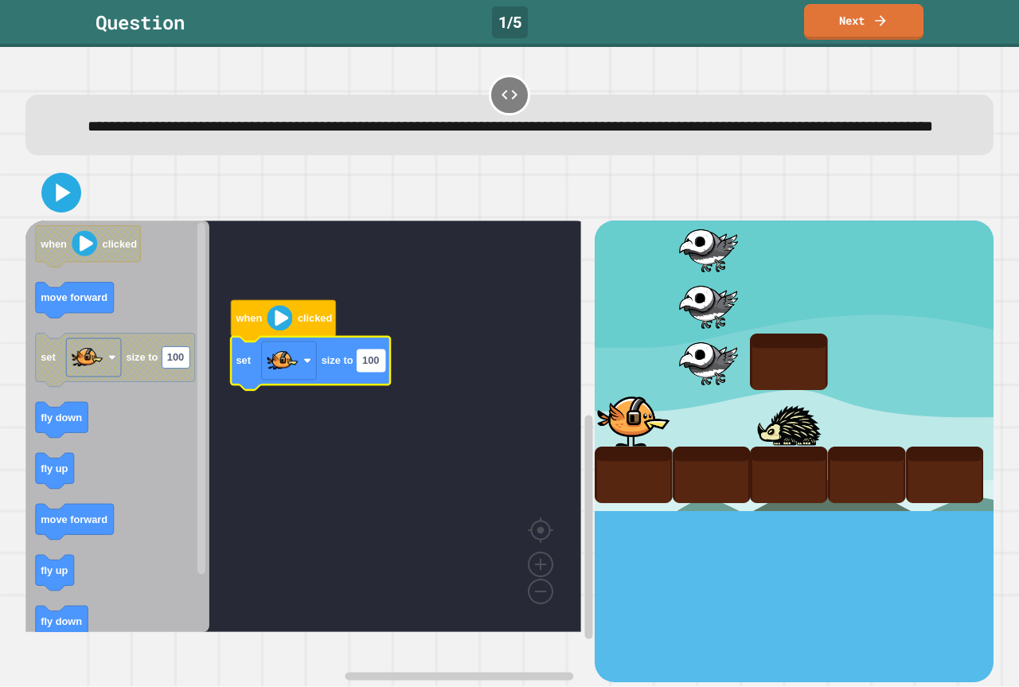
click at [366, 367] on text "100" at bounding box center [370, 361] width 17 height 12
click at [373, 392] on input "***" at bounding box center [372, 387] width 28 height 22
type input "***"
click at [48, 203] on icon at bounding box center [61, 193] width 33 height 33
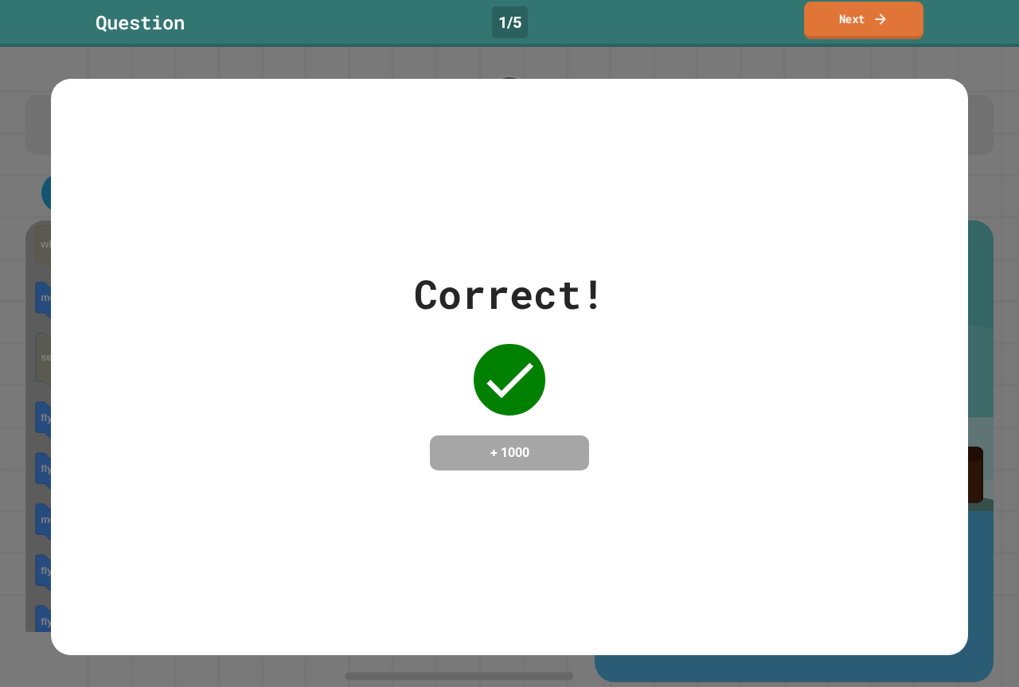
click at [912, 6] on link "Next" at bounding box center [863, 20] width 119 height 37
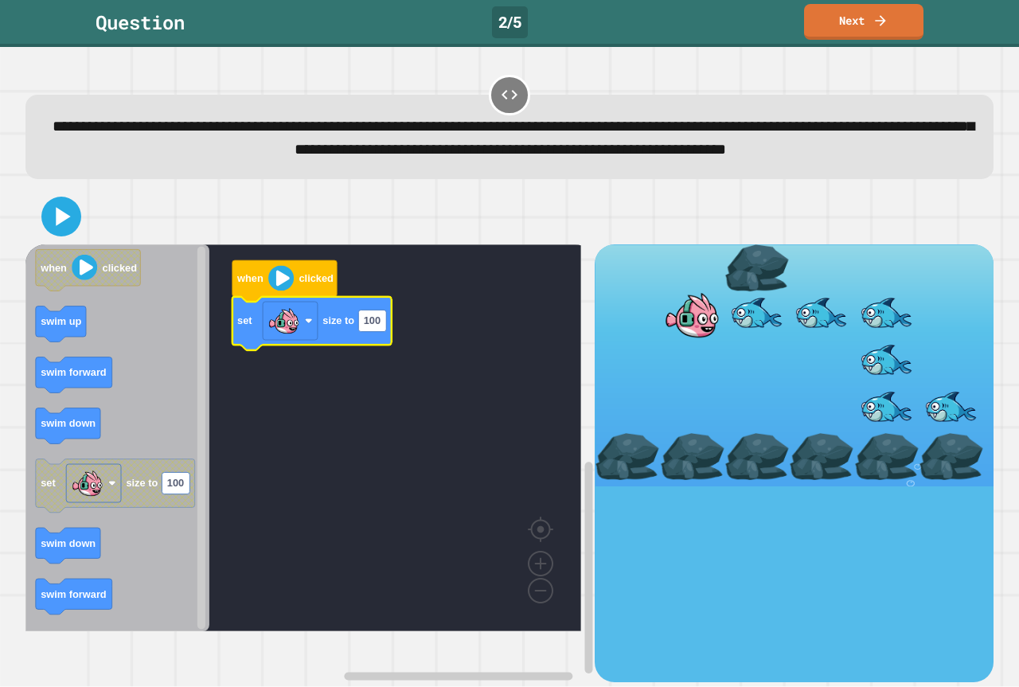
click at [382, 332] on rect "Blockly Workspace" at bounding box center [372, 322] width 28 height 22
type input "****"
click at [55, 233] on icon at bounding box center [61, 217] width 34 height 34
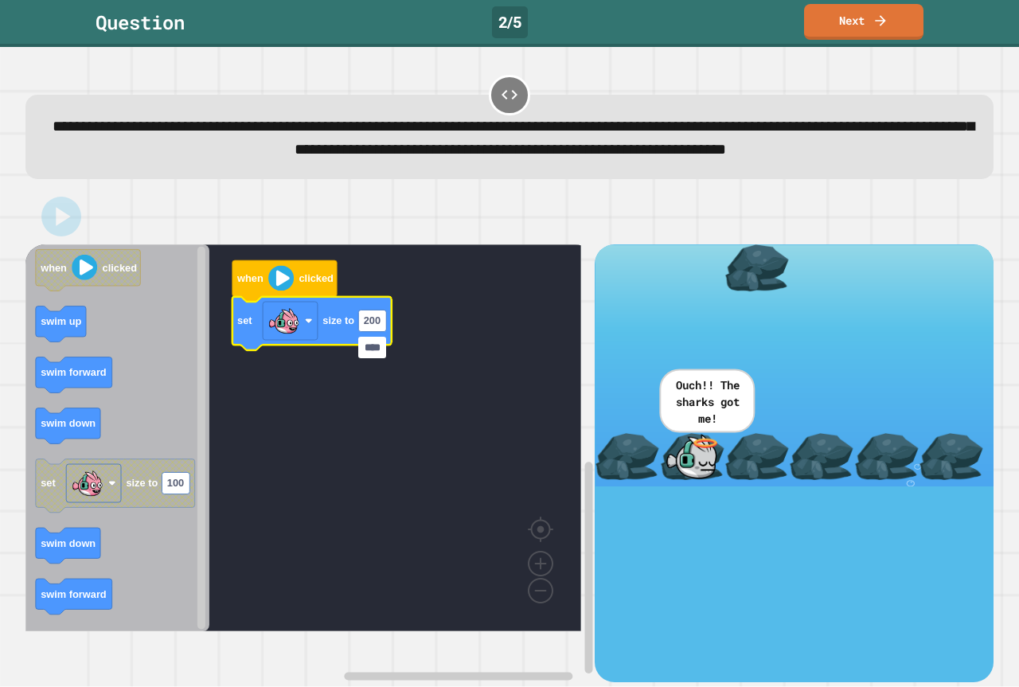
click at [377, 350] on input "****" at bounding box center [372, 348] width 28 height 22
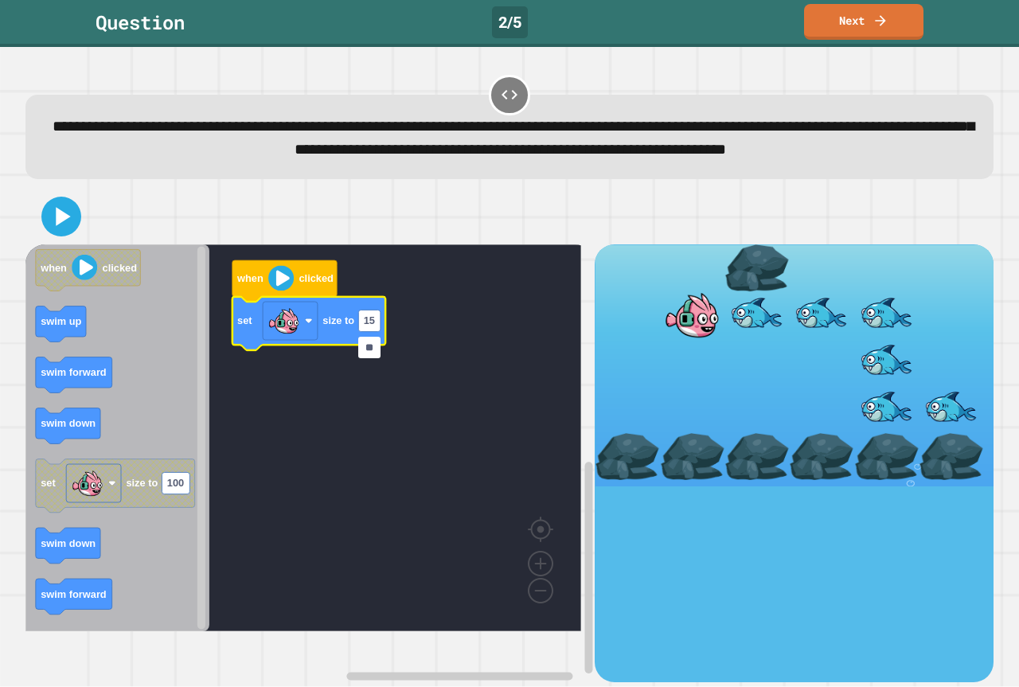
type input "***"
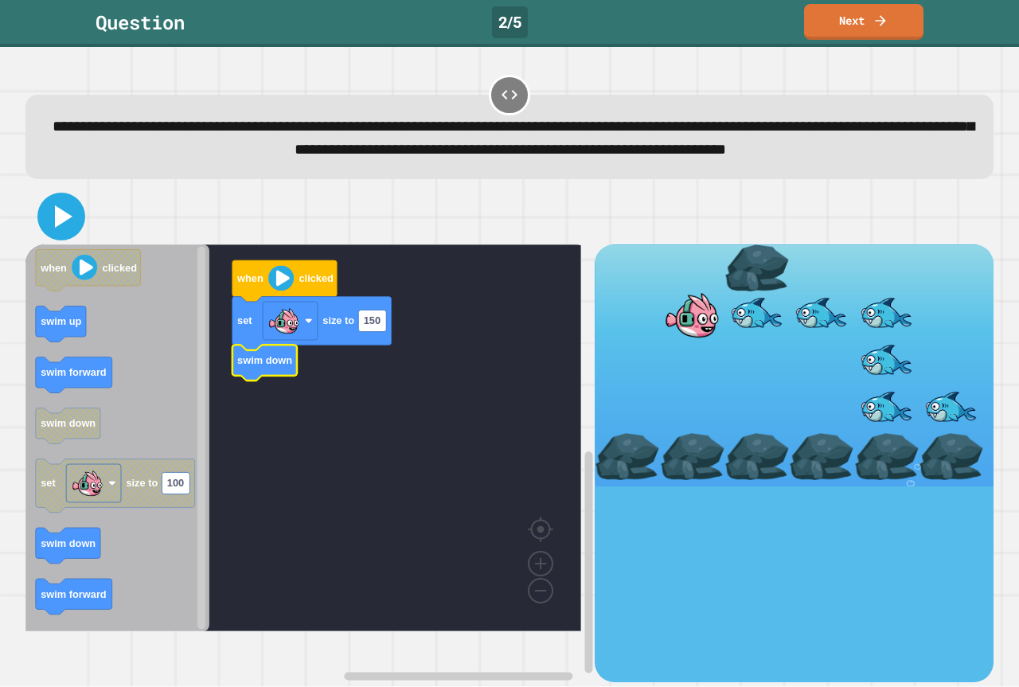
click at [48, 236] on icon at bounding box center [61, 216] width 38 height 38
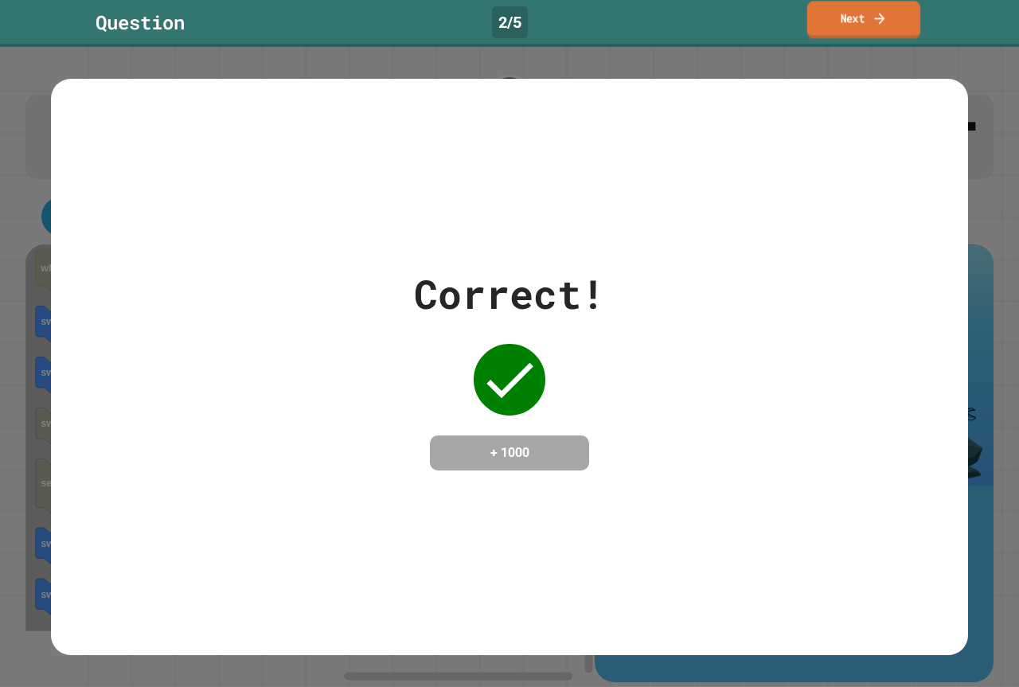
click at [886, 17] on icon at bounding box center [879, 18] width 15 height 17
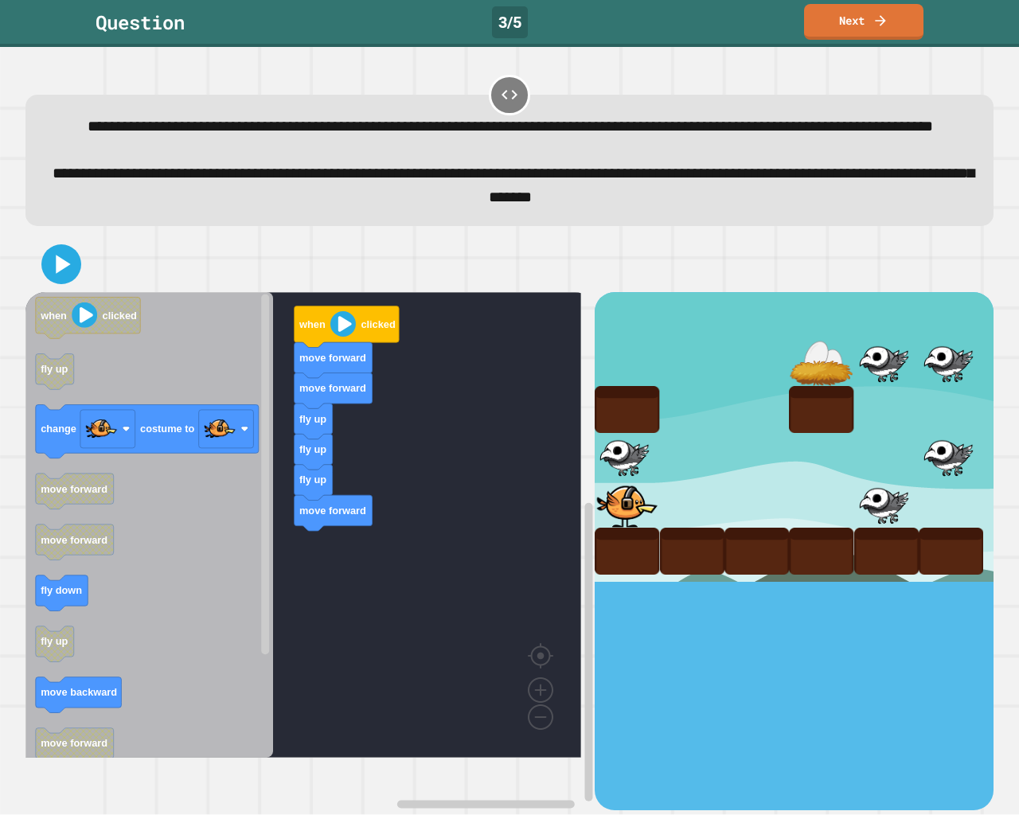
click at [298, 596] on div "when clicked move forward move forward fly up fly up fly up move forward when c…" at bounding box center [309, 551] width 569 height 518
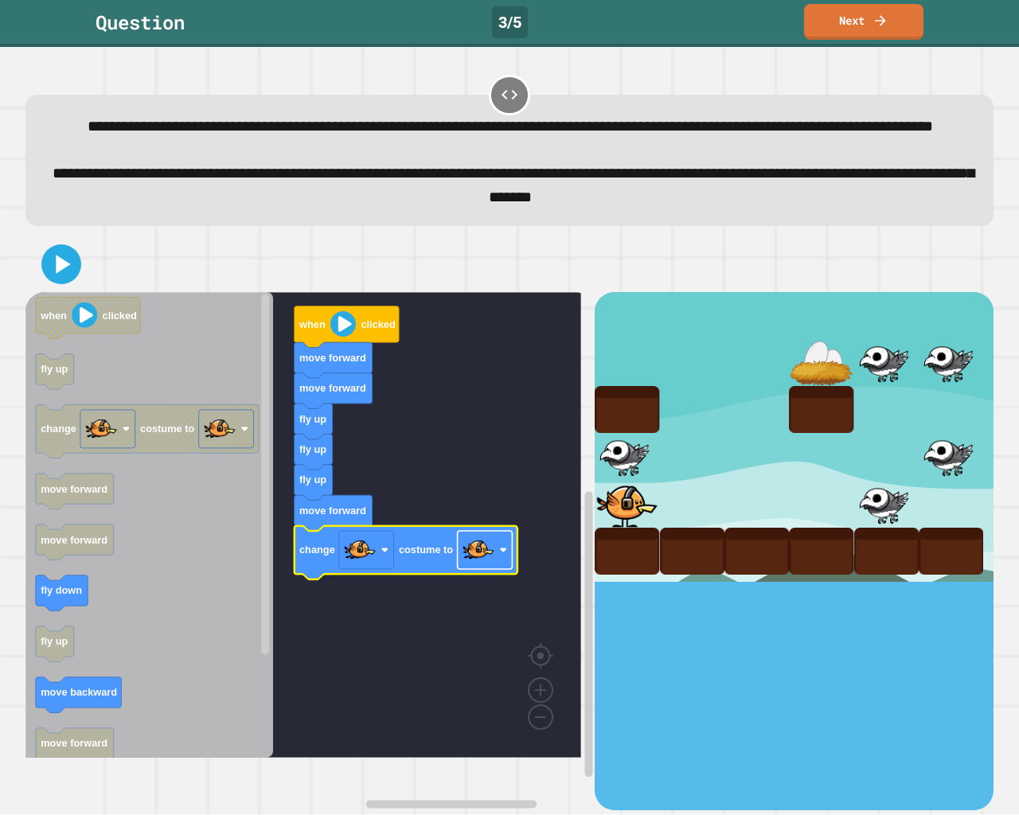
click at [475, 566] on image "Blockly Workspace" at bounding box center [479, 550] width 32 height 32
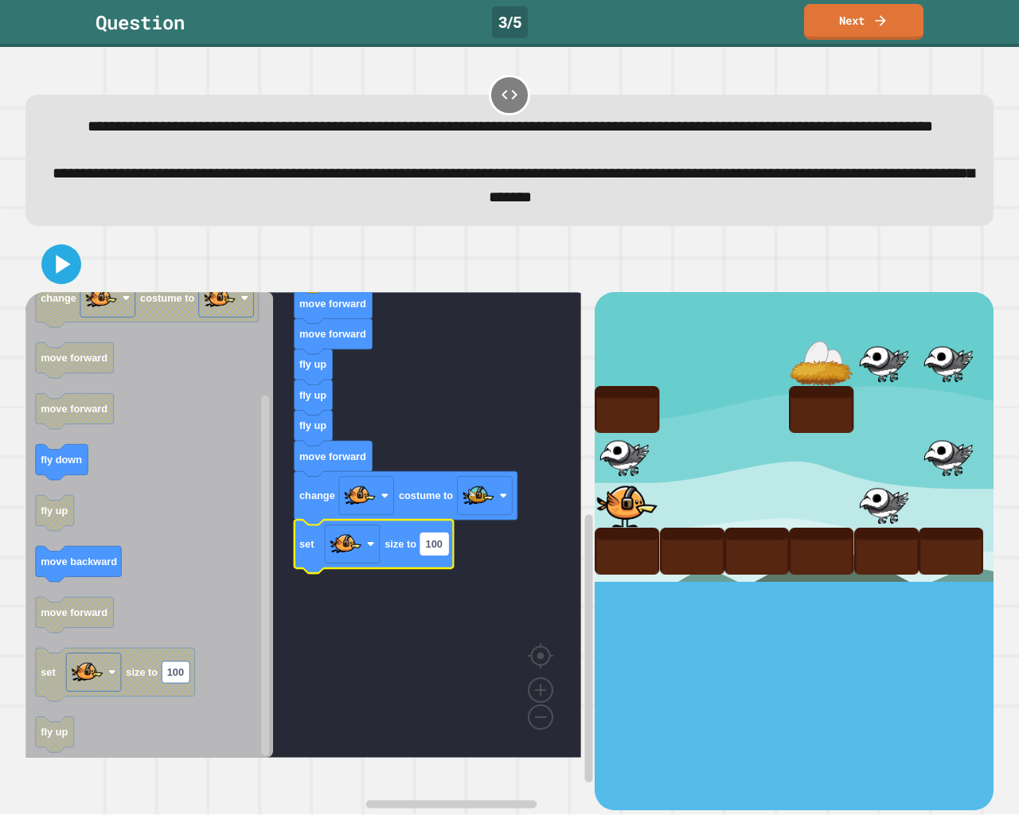
click at [448, 555] on rect "Blockly Workspace" at bounding box center [434, 545] width 28 height 22
type input "*"
click at [62, 281] on icon at bounding box center [61, 264] width 34 height 34
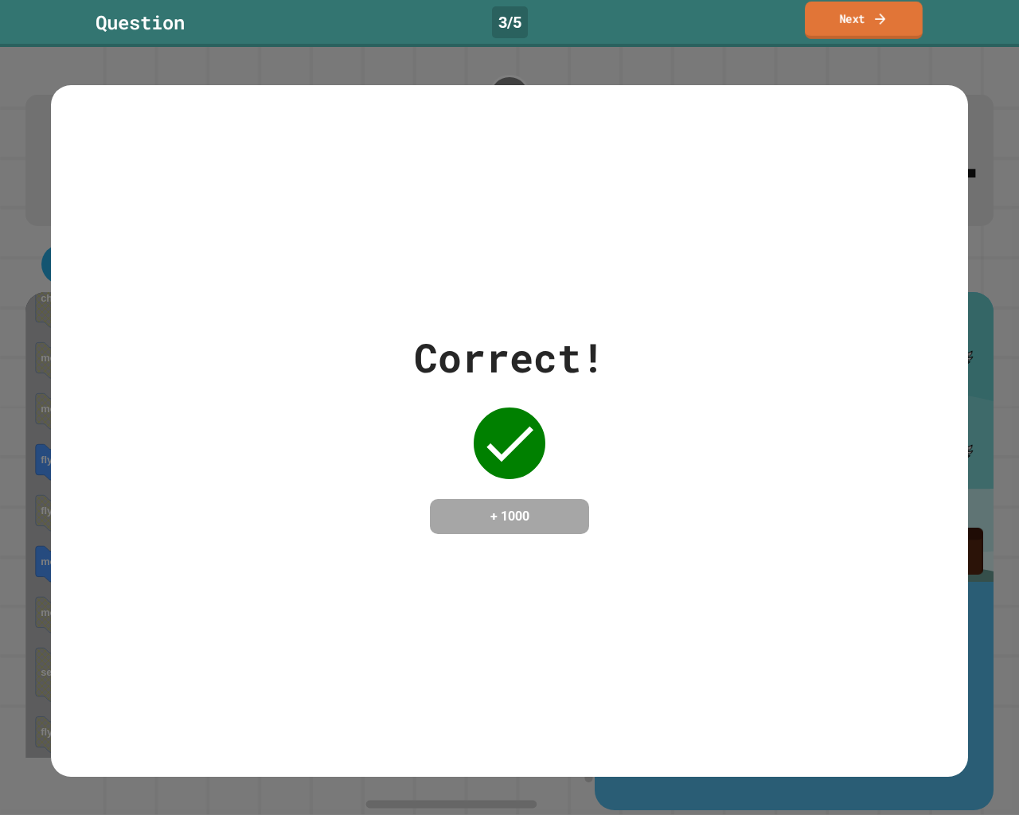
click at [844, 23] on link "Next" at bounding box center [864, 20] width 118 height 37
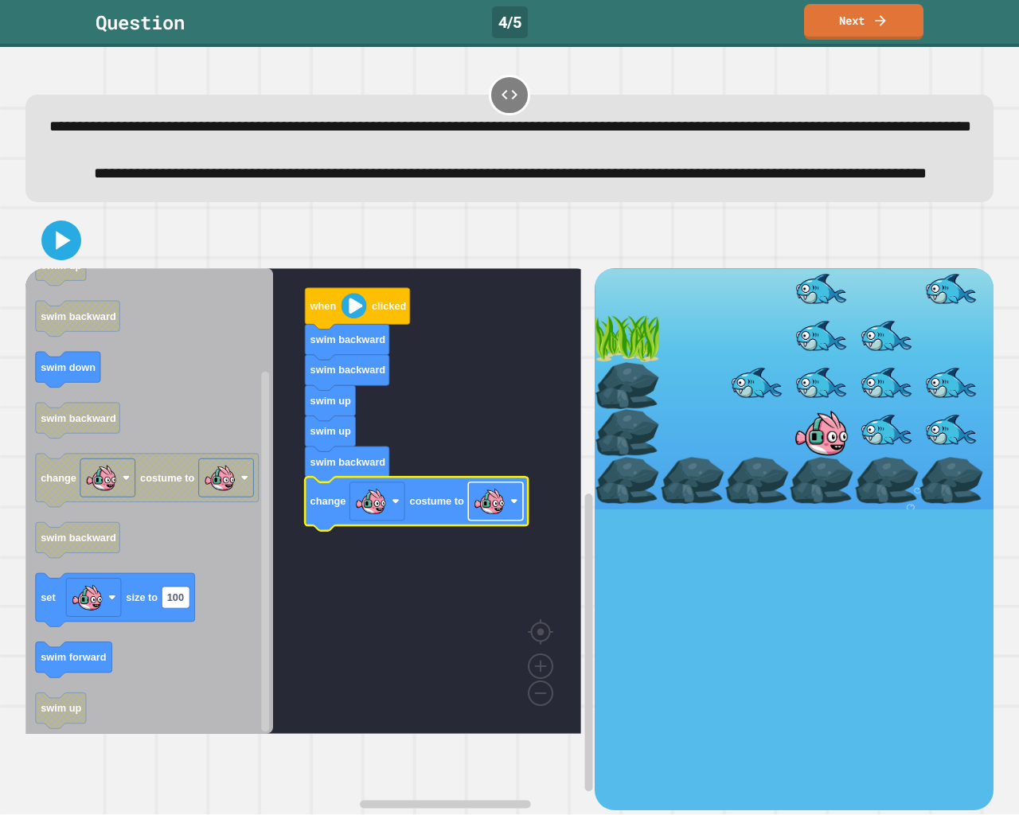
click at [490, 518] on image "Blockly Workspace" at bounding box center [490, 502] width 32 height 32
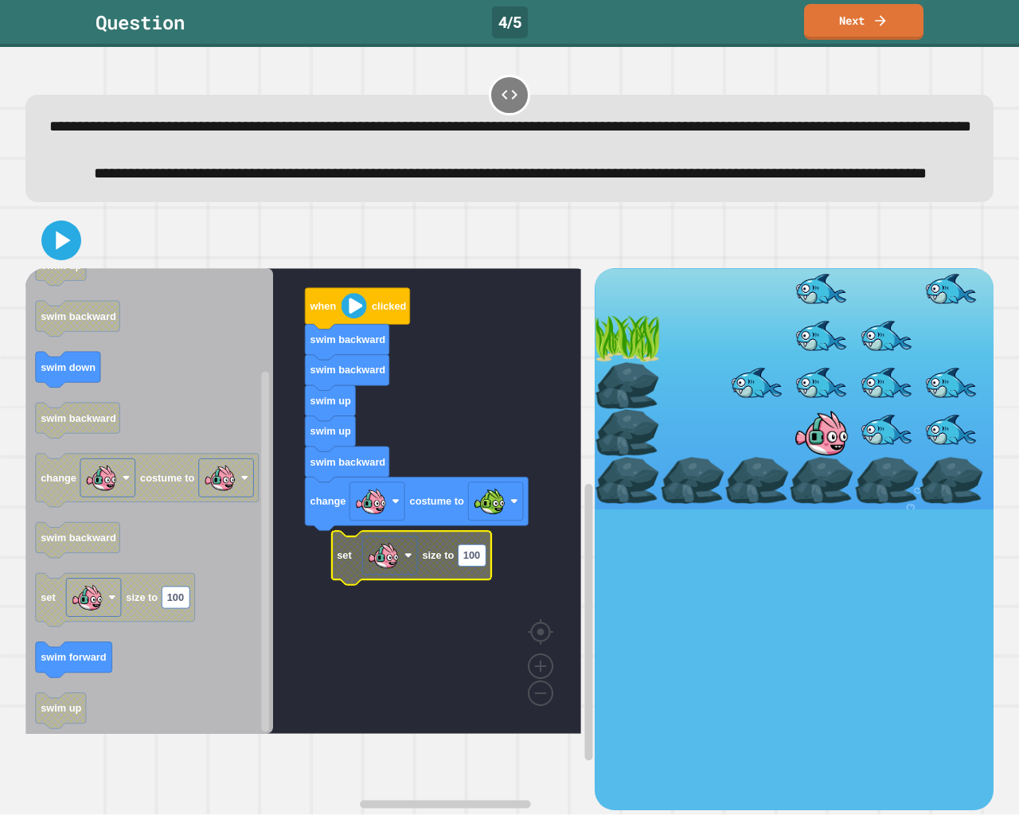
click at [479, 561] on text "100" at bounding box center [471, 555] width 17 height 12
type input "**"
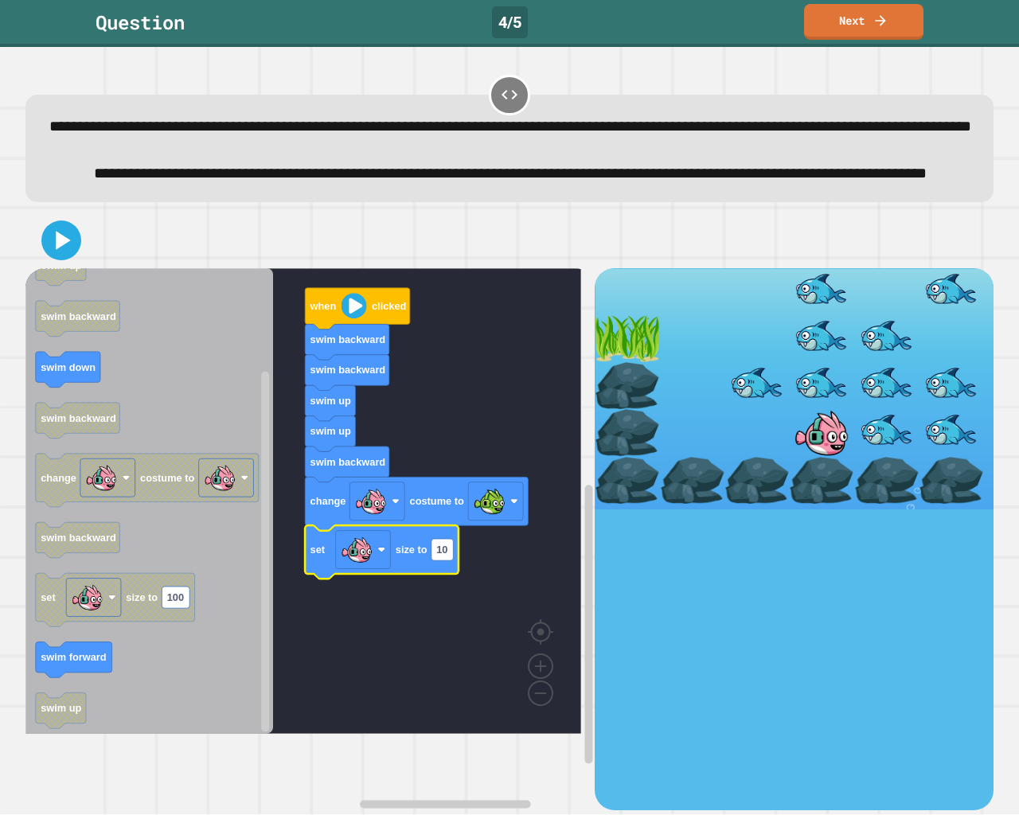
drag, startPoint x: 56, startPoint y: 270, endPoint x: 55, endPoint y: 283, distance: 13.6
click at [55, 268] on div at bounding box center [509, 241] width 968 height 56
click at [53, 260] on icon at bounding box center [61, 240] width 37 height 37
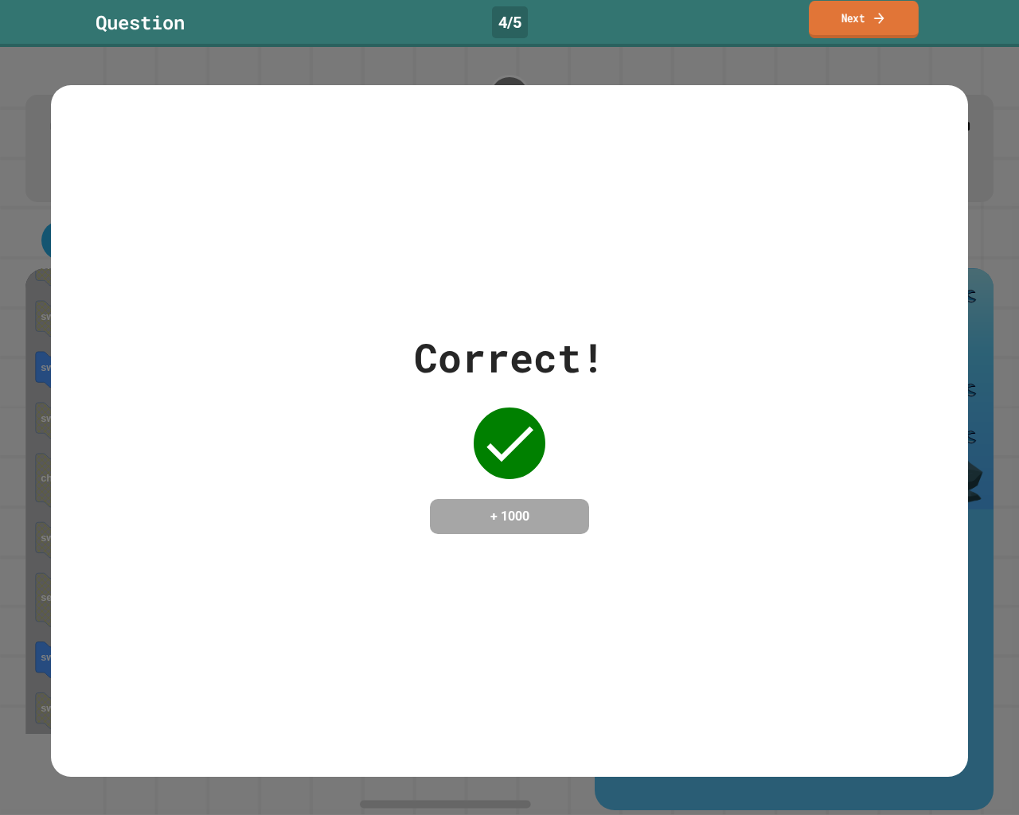
click at [812, 25] on link "Next" at bounding box center [864, 19] width 110 height 37
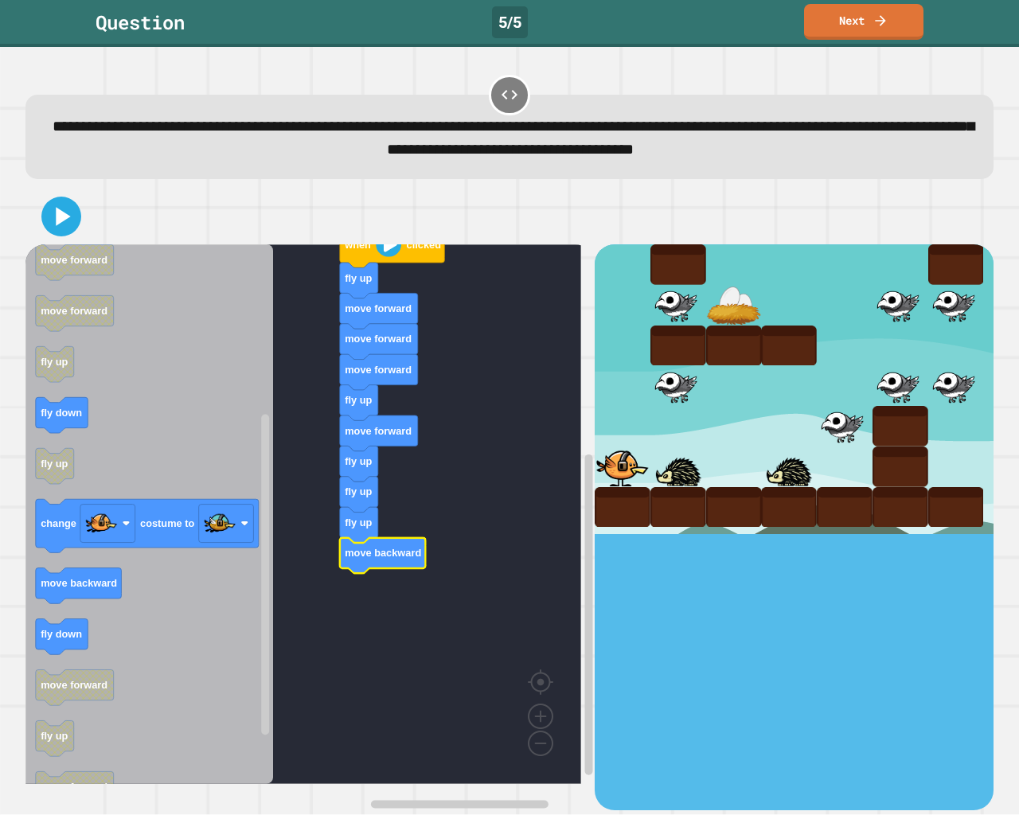
click at [84, 592] on icon "Blockly Workspace" at bounding box center [149, 514] width 248 height 540
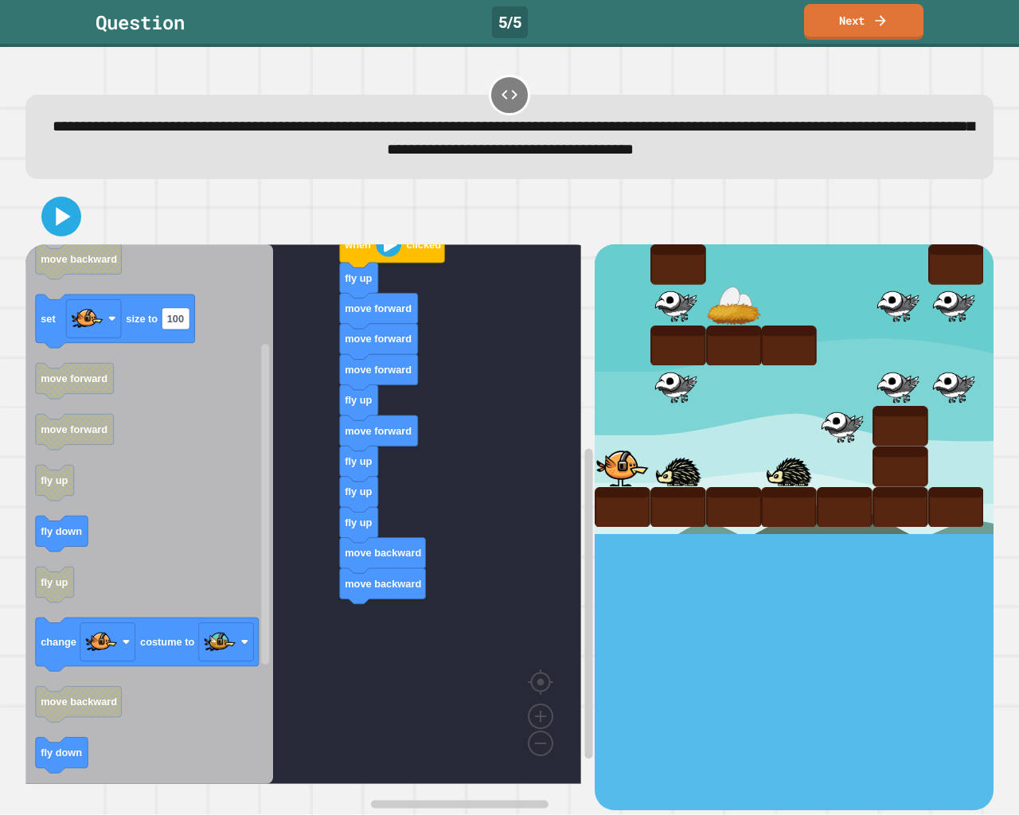
click at [433, 654] on div "when clicked fly up move forward move forward move forward fly up move forward …" at bounding box center [309, 526] width 569 height 565
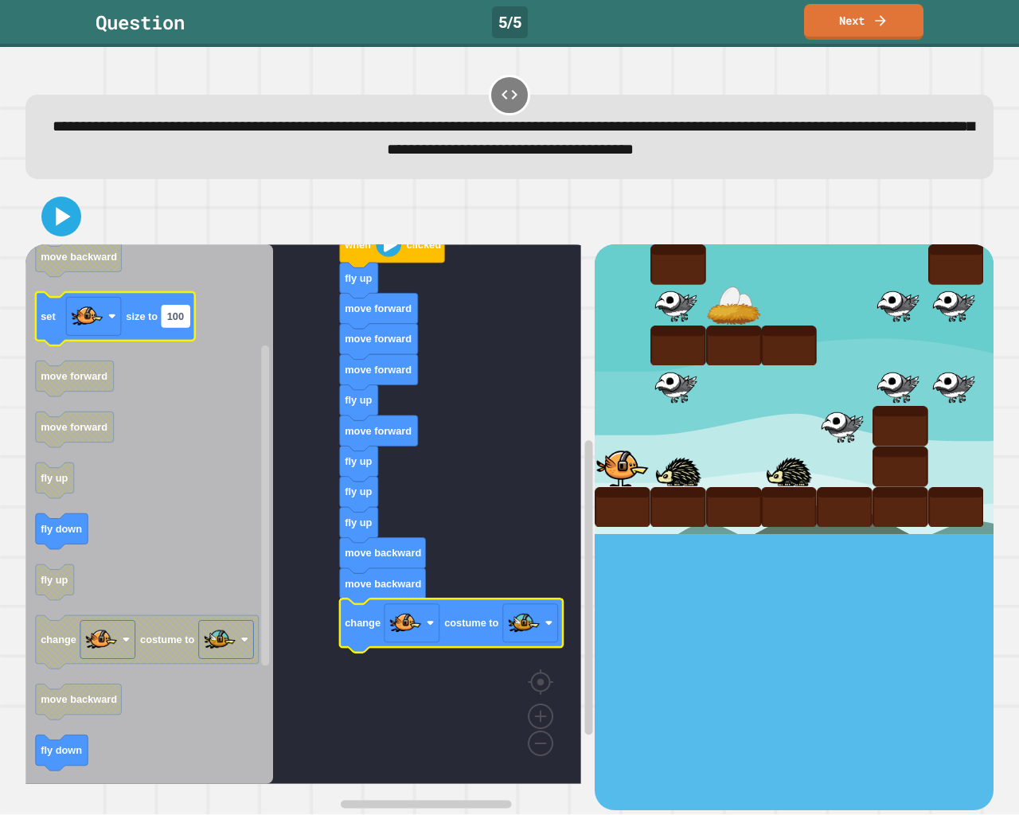
click at [172, 323] on text "100" at bounding box center [175, 317] width 17 height 12
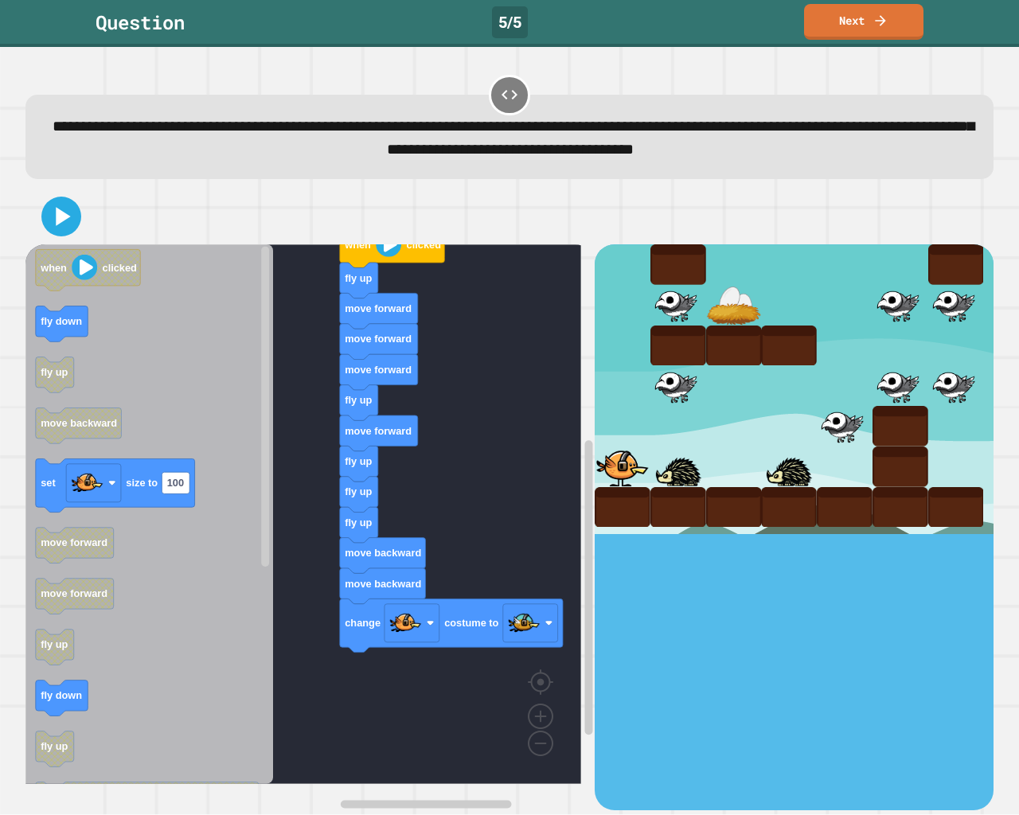
click at [400, 686] on div "when clicked fly up move forward move forward move forward fly up move forward …" at bounding box center [309, 526] width 569 height 565
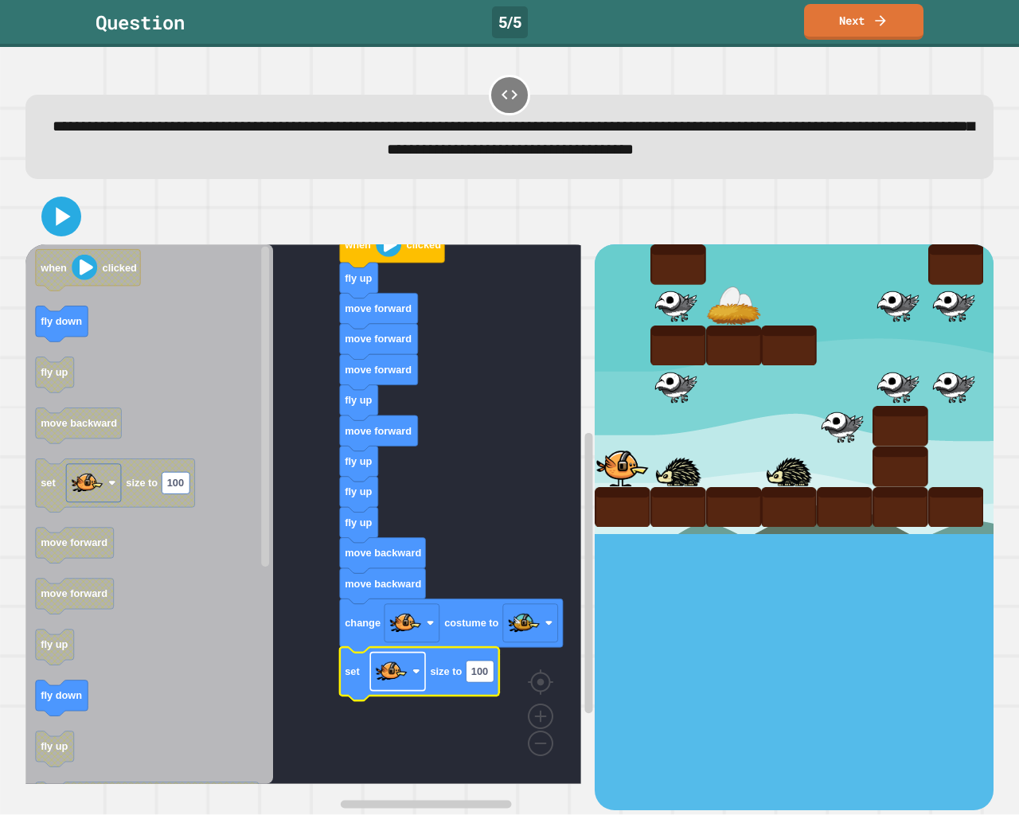
click at [391, 670] on image "Blockly Workspace" at bounding box center [392, 672] width 32 height 32
click at [481, 672] on text "100" at bounding box center [479, 673] width 17 height 12
type input "**"
click at [45, 217] on icon at bounding box center [61, 216] width 38 height 38
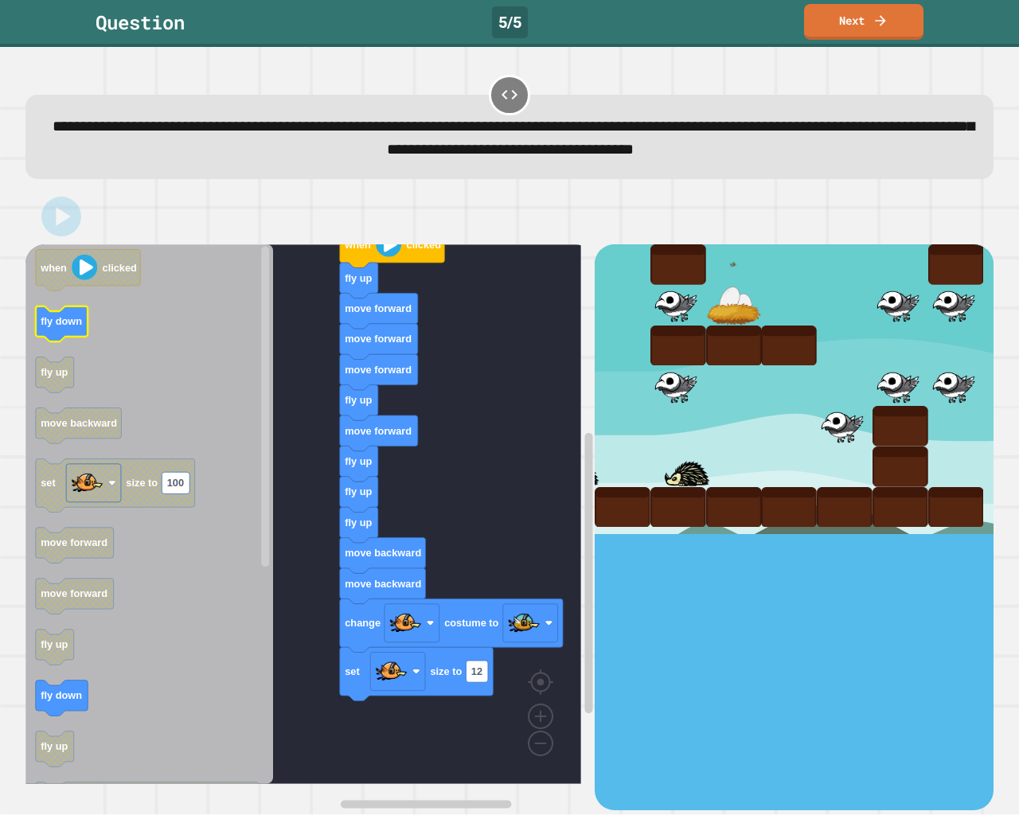
click at [330, 644] on div "when clicked fly up move forward move forward move forward fly up move forward …" at bounding box center [309, 526] width 569 height 565
click at [346, 577] on div "when clicked fly up move forward move forward move forward fly up move forward …" at bounding box center [309, 526] width 569 height 565
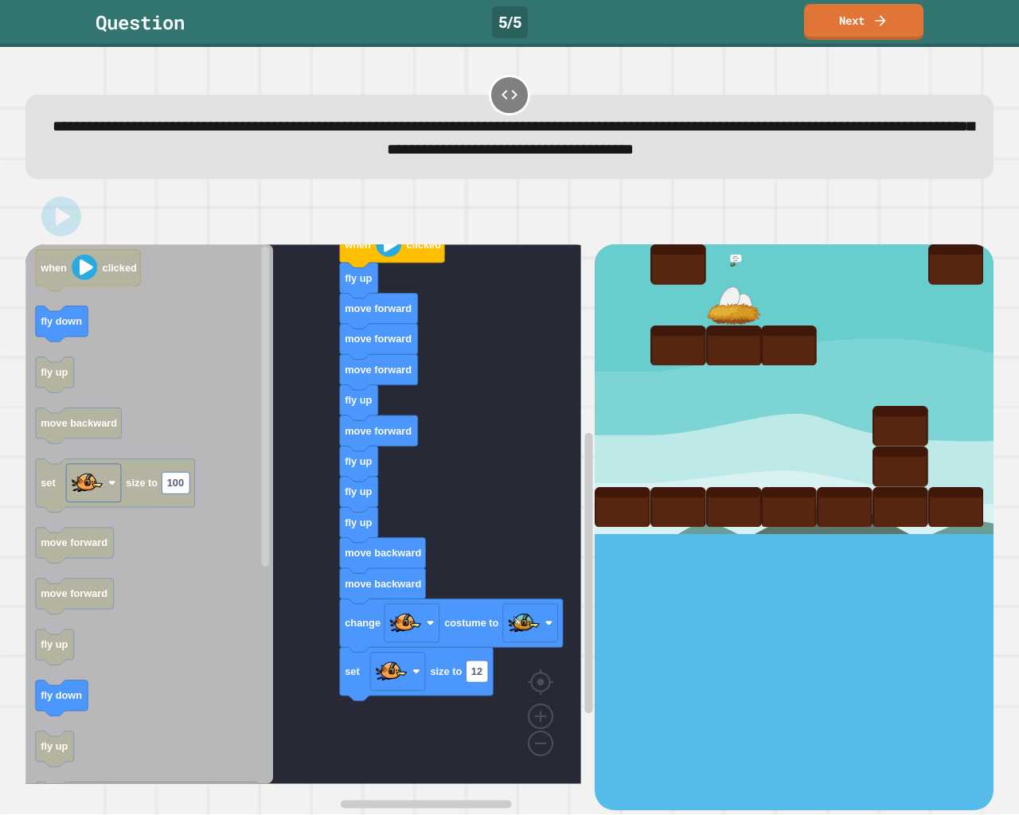
click at [400, 686] on div "when clicked fly up move forward move forward move forward fly up move forward …" at bounding box center [309, 526] width 569 height 565
click at [108, 421] on g "when clicked fly down fly up move backward set size to 100 move forward move fo…" at bounding box center [147, 696] width 223 height 893
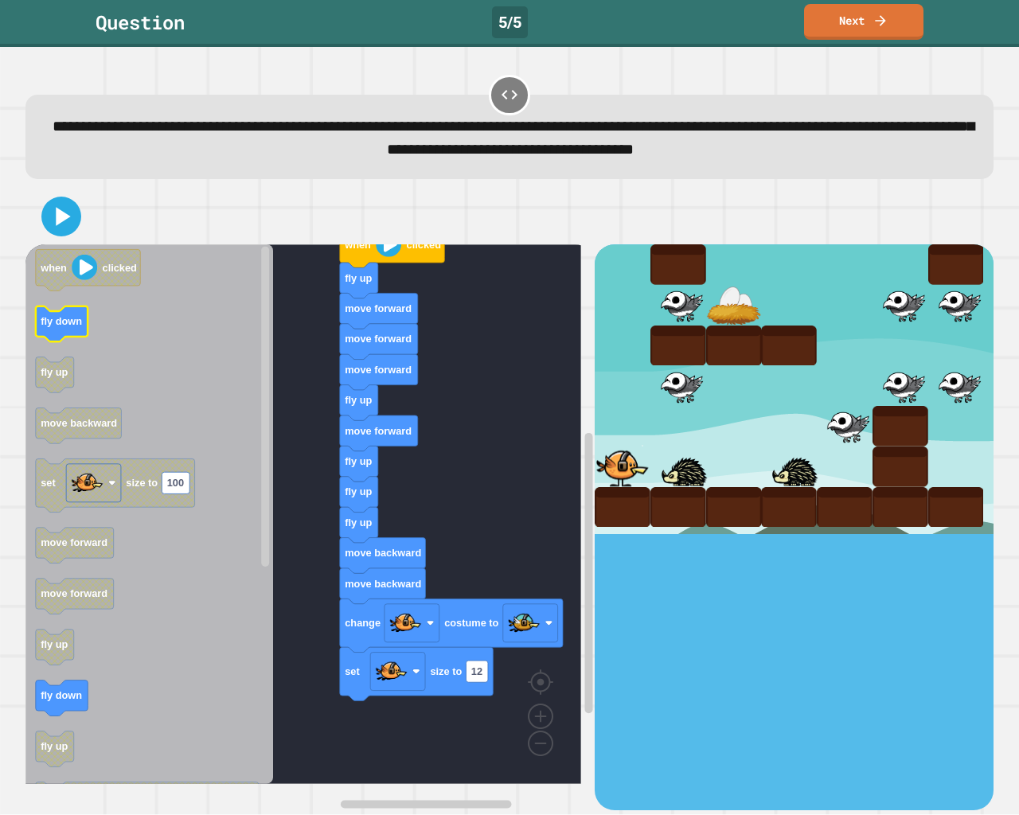
click at [60, 340] on icon "Blockly Workspace" at bounding box center [62, 325] width 53 height 36
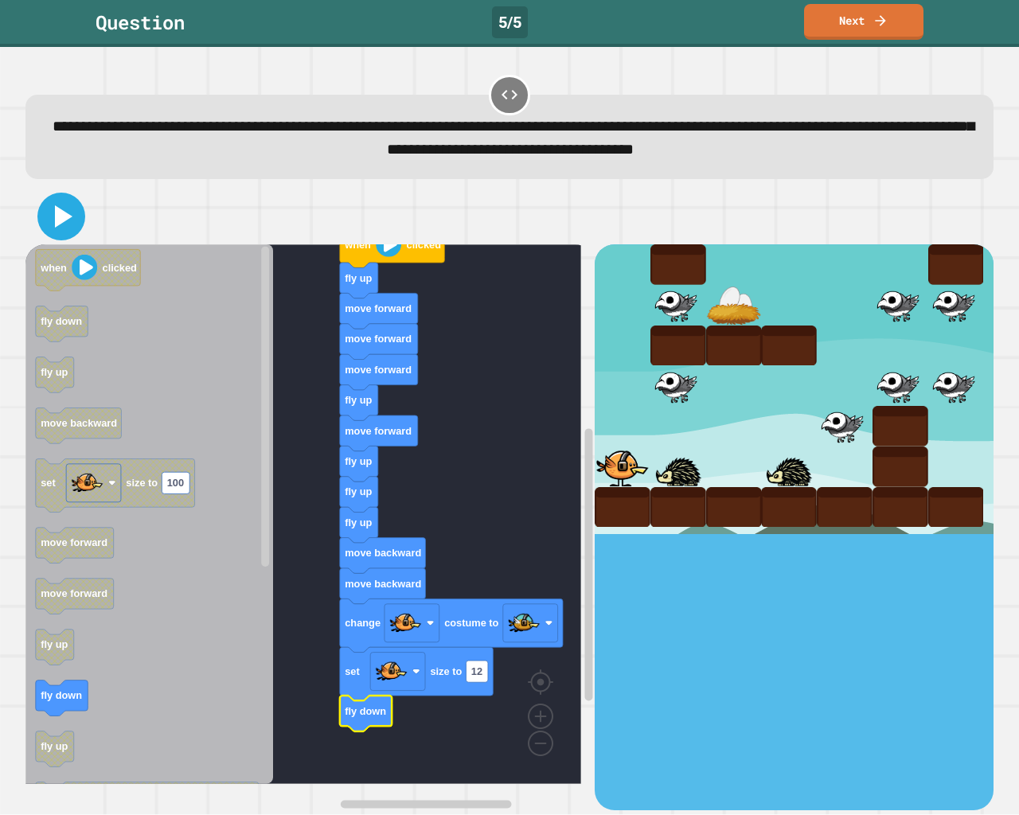
click at [51, 200] on icon at bounding box center [61, 216] width 38 height 38
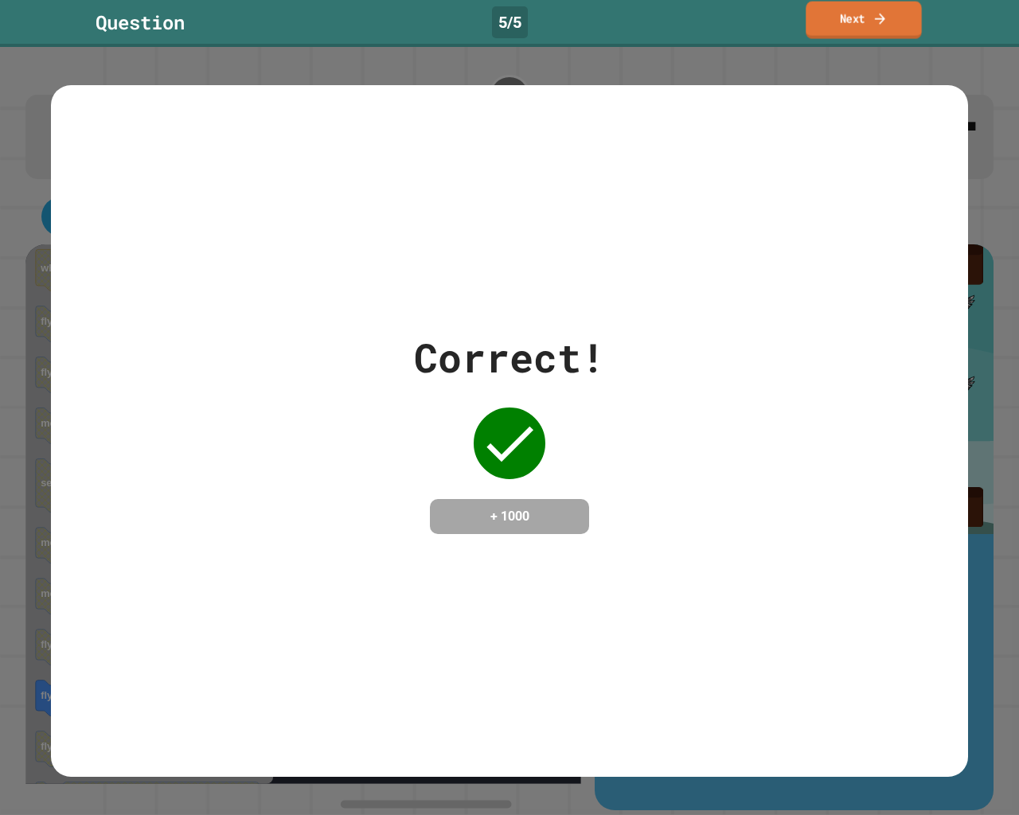
click at [854, 31] on link "Next" at bounding box center [863, 20] width 115 height 37
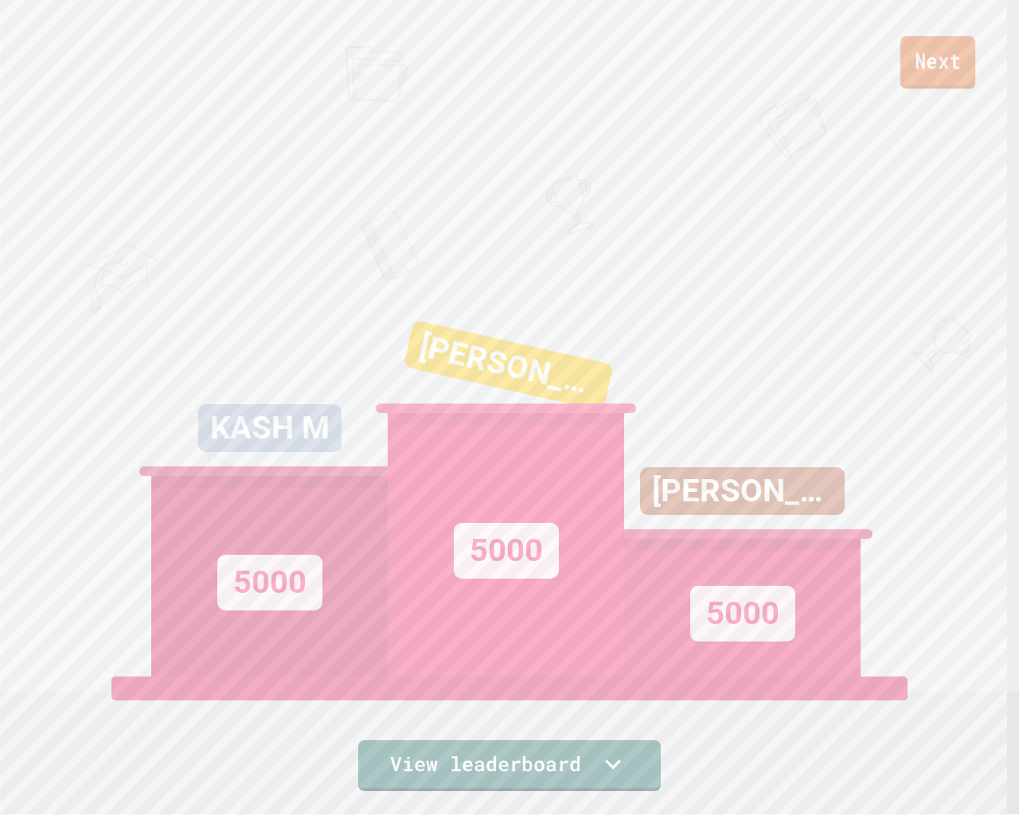
click at [936, 80] on link "Next" at bounding box center [938, 62] width 75 height 53
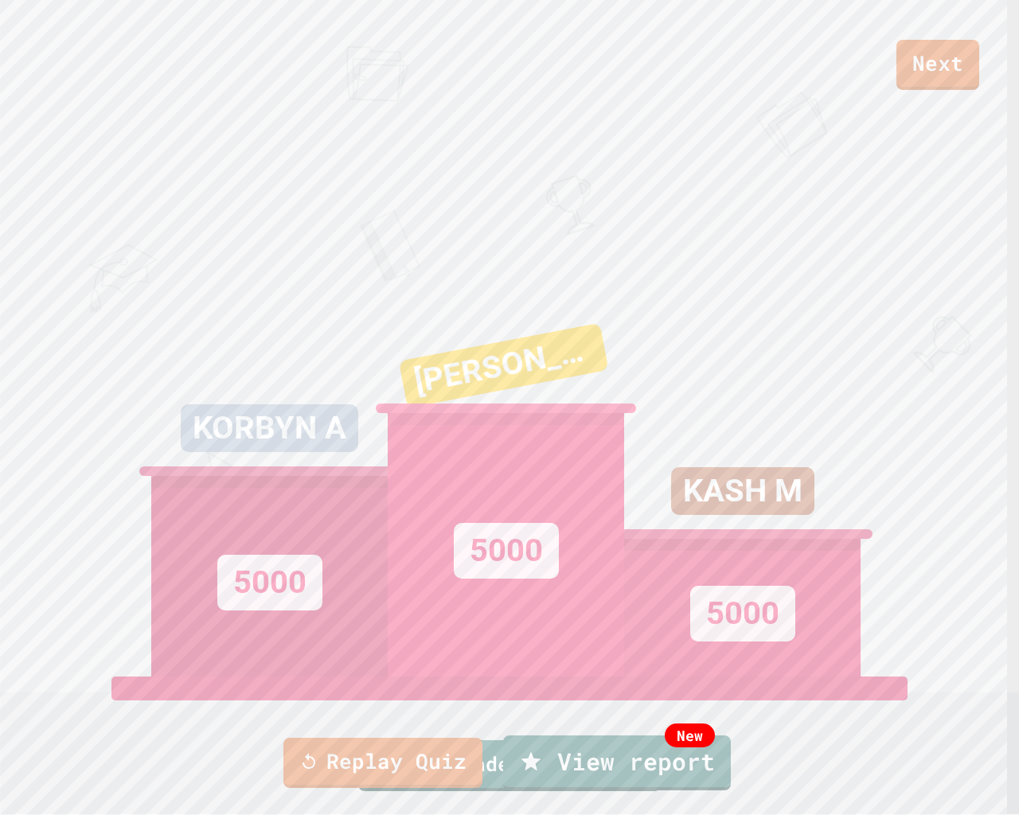
type textarea "**********"
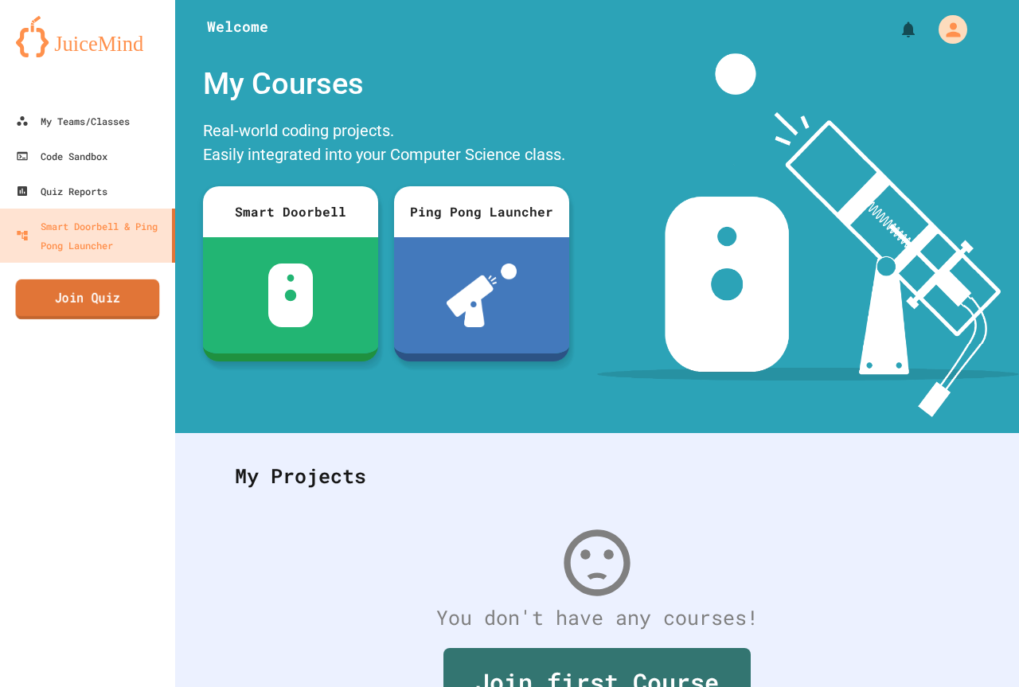
click at [138, 307] on link "Join Quiz" at bounding box center [88, 300] width 144 height 40
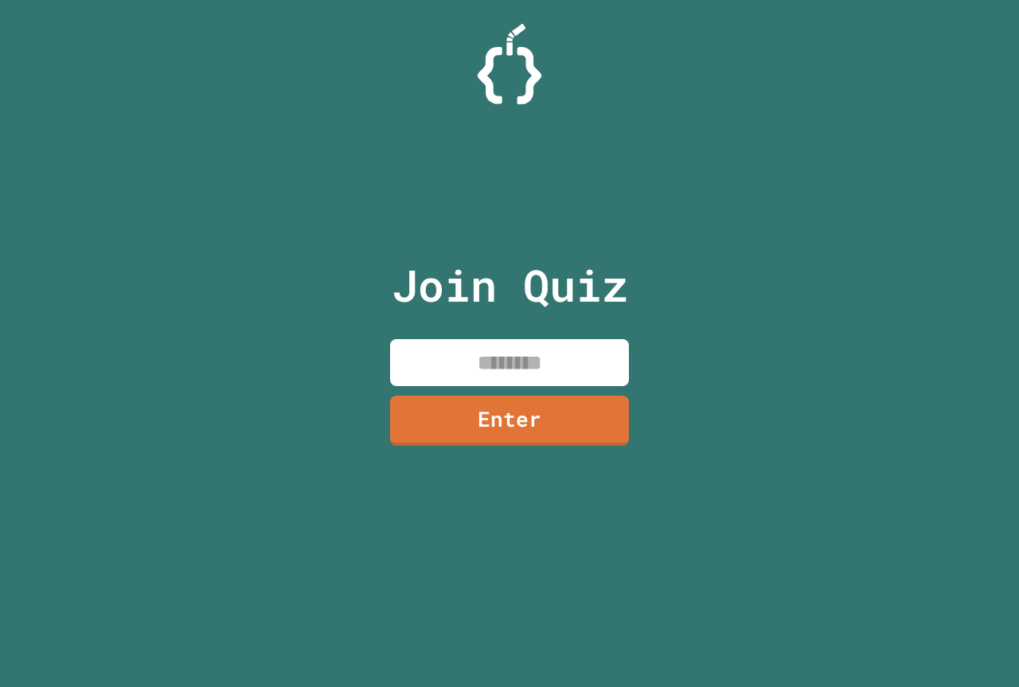
click at [453, 350] on input at bounding box center [509, 362] width 239 height 47
paste input
click at [460, 418] on link "Enter" at bounding box center [510, 419] width 243 height 53
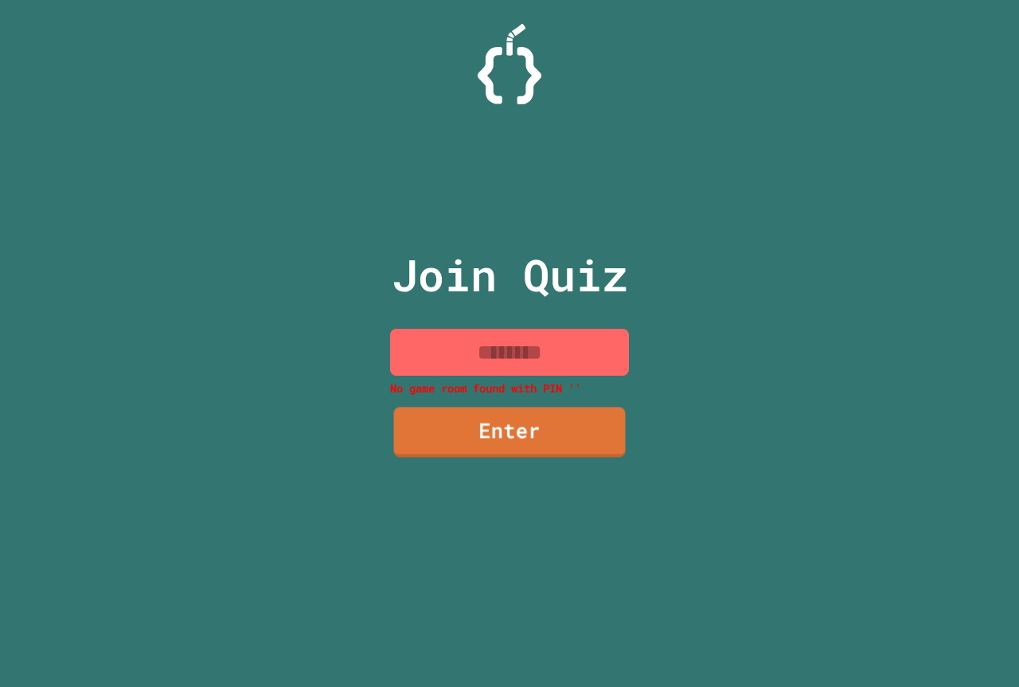
click at [490, 364] on input at bounding box center [509, 352] width 239 height 47
paste input
click at [520, 350] on input at bounding box center [509, 352] width 239 height 47
paste input
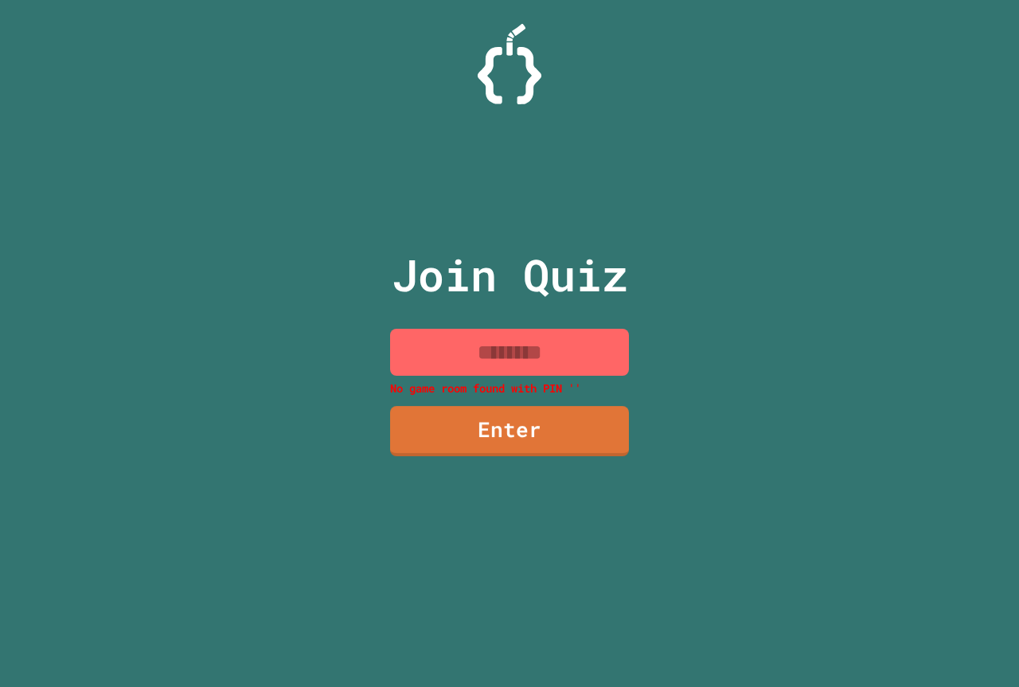
click at [547, 362] on input at bounding box center [509, 352] width 239 height 47
click at [559, 339] on input at bounding box center [509, 352] width 239 height 47
paste input "********"
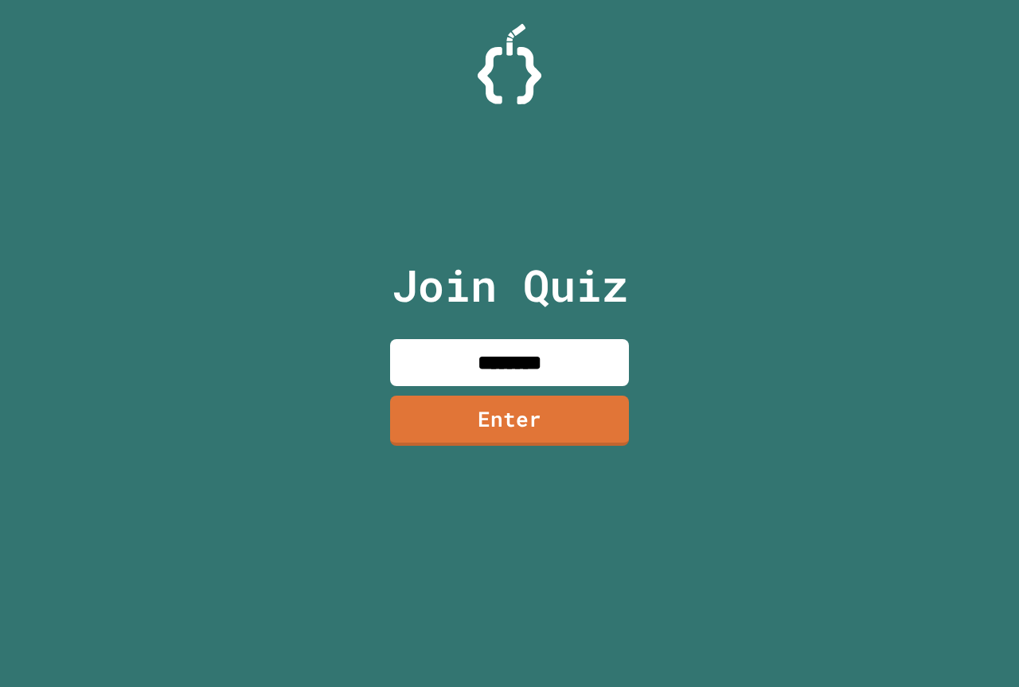
type input "********"
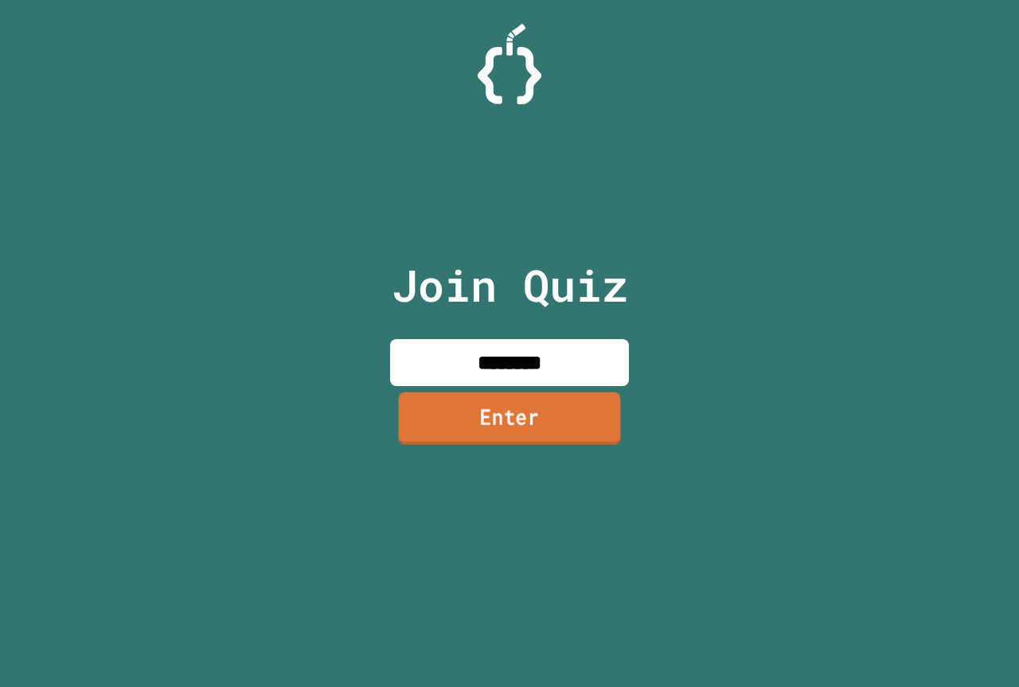
click at [495, 409] on link "Enter" at bounding box center [510, 418] width 222 height 53
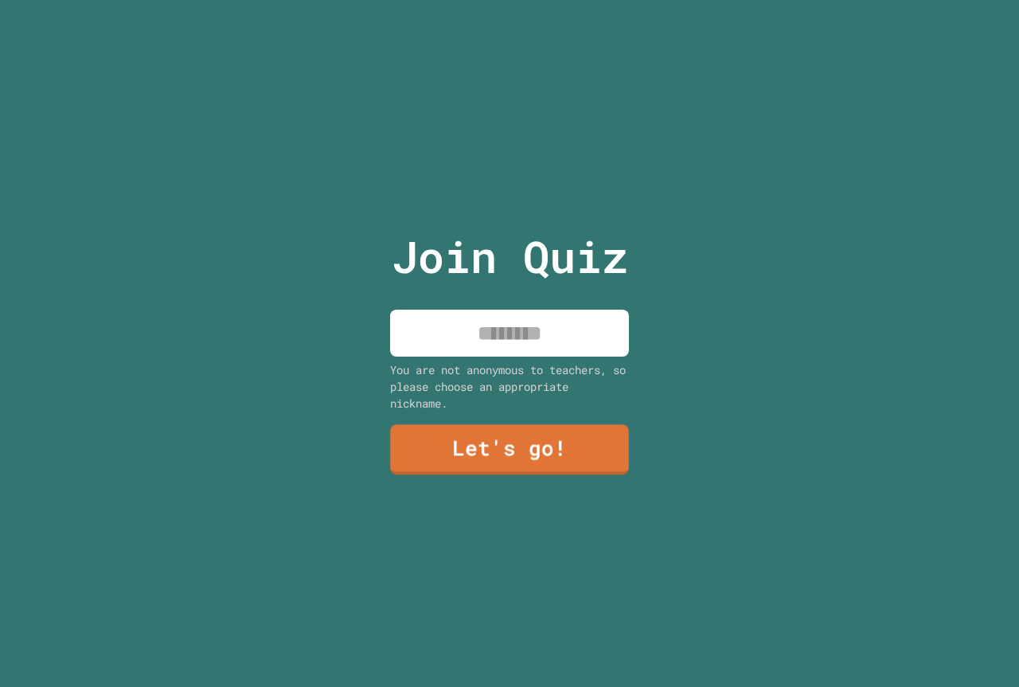
click at [549, 323] on input at bounding box center [509, 333] width 239 height 47
type input "*****"
click at [581, 437] on link "Let's go!" at bounding box center [509, 447] width 233 height 53
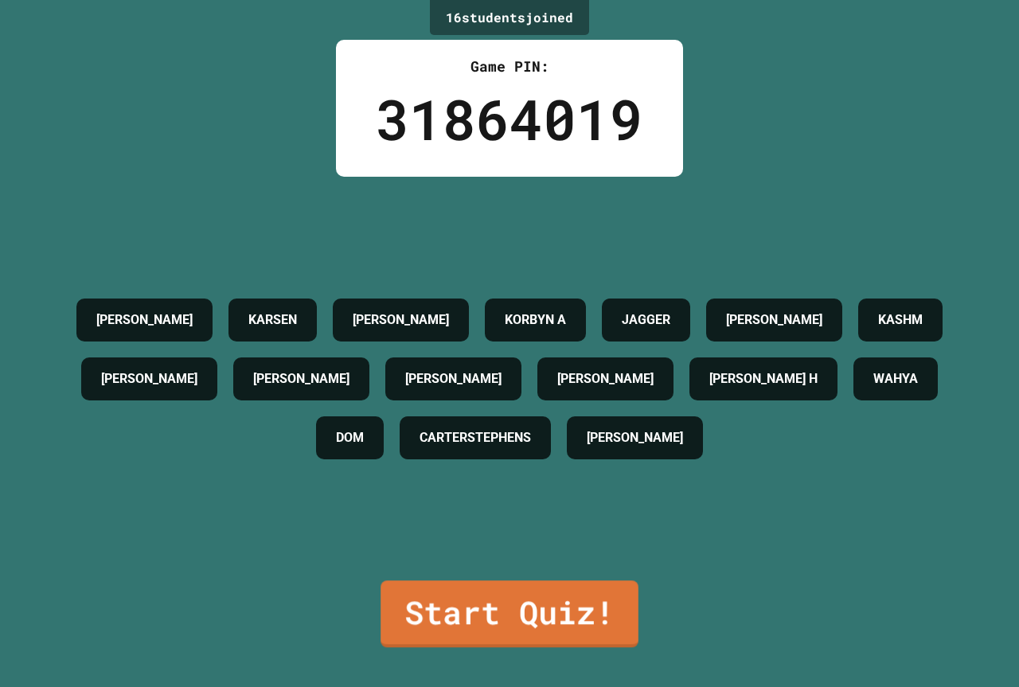
click at [534, 650] on div "16 student s joined Game PIN: 31864019 [PERSON_NAME] [PERSON_NAME] A [PERSON_NA…" at bounding box center [509, 343] width 1019 height 687
click at [518, 594] on link "Start Quiz!" at bounding box center [509, 612] width 252 height 70
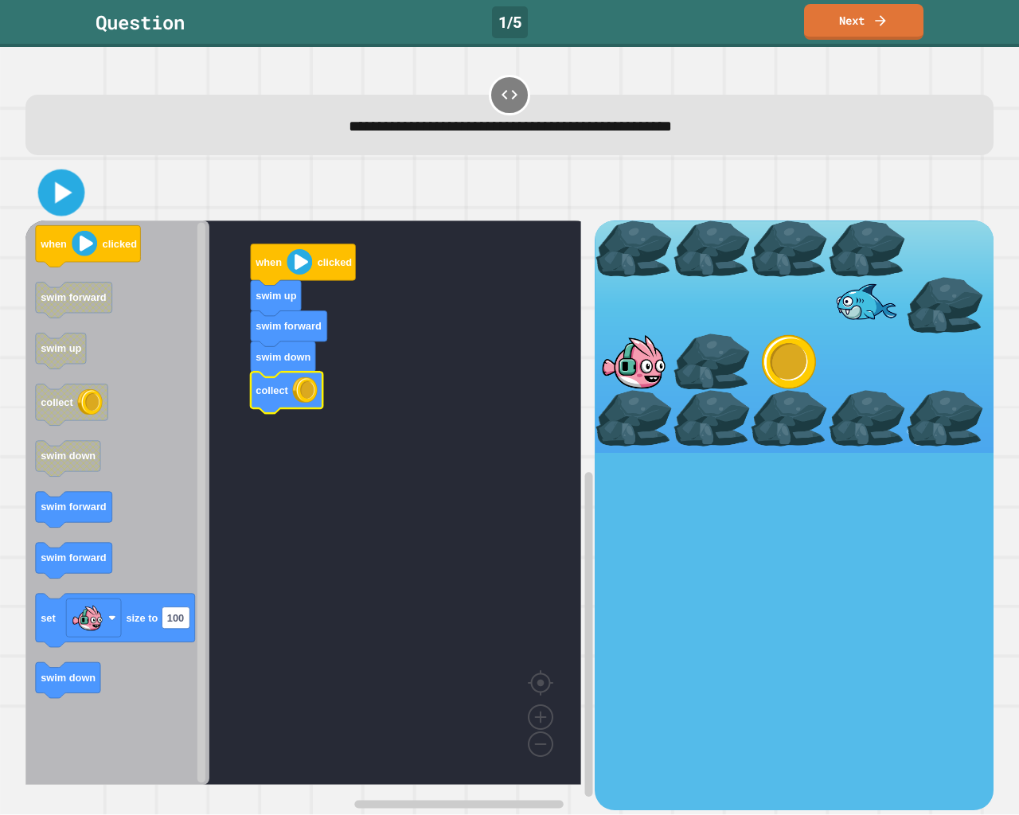
click at [54, 183] on icon at bounding box center [60, 192] width 37 height 37
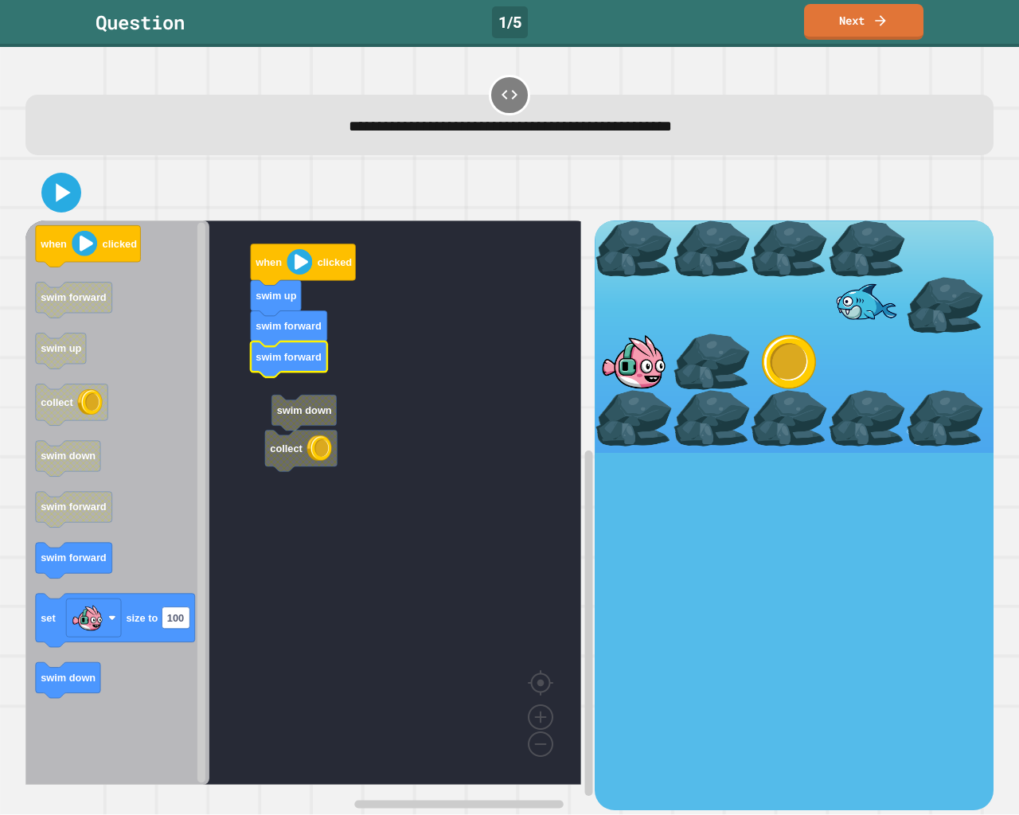
click at [273, 382] on rect "Blockly Workspace" at bounding box center [303, 503] width 556 height 565
click at [57, 193] on icon at bounding box center [63, 193] width 14 height 18
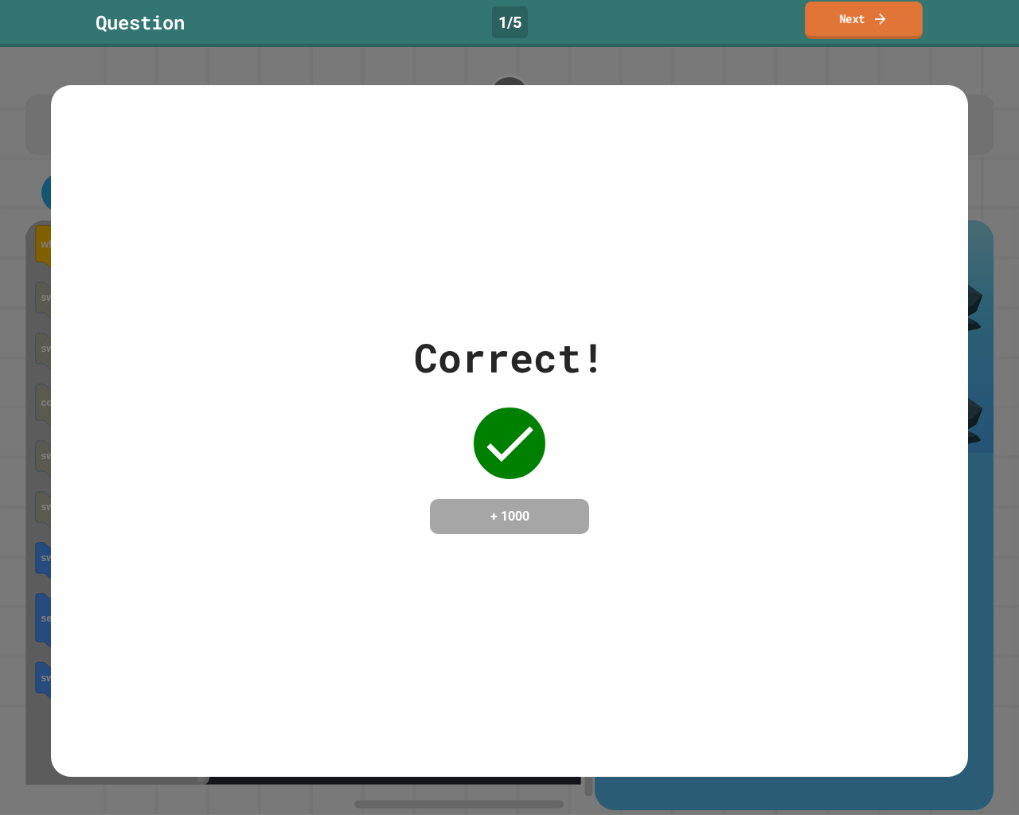
click at [838, 20] on link "Next" at bounding box center [864, 20] width 118 height 37
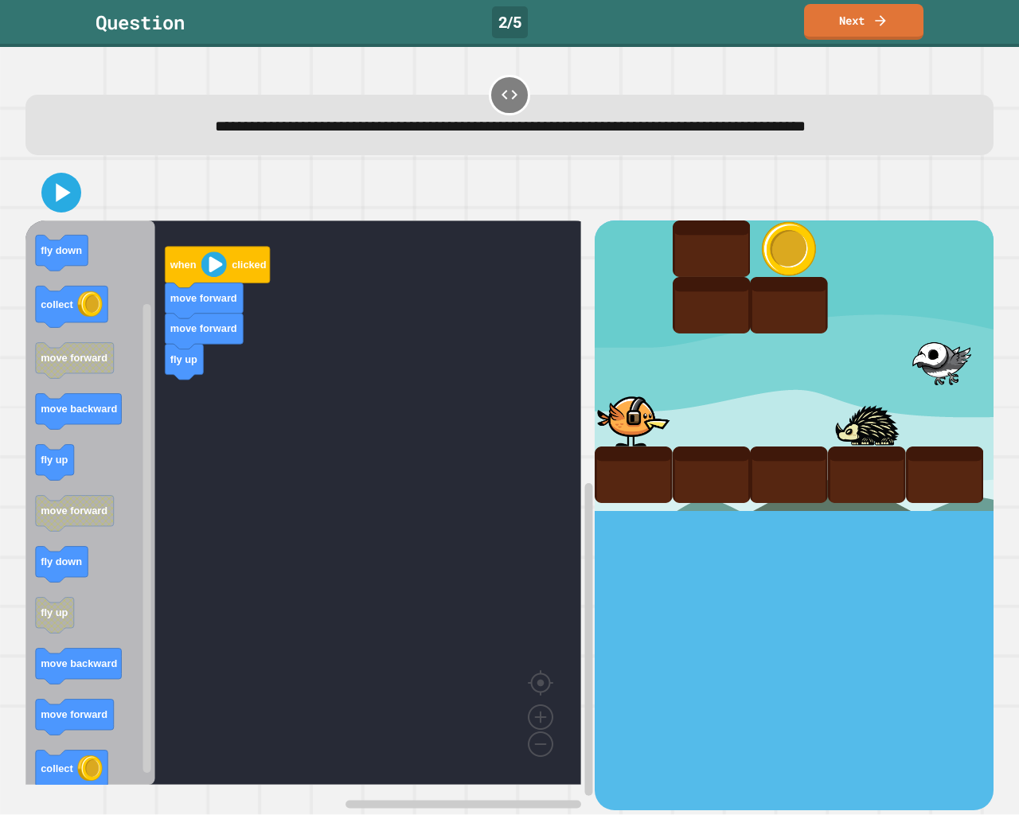
click at [96, 686] on icon "Blockly Workspace" at bounding box center [90, 503] width 130 height 565
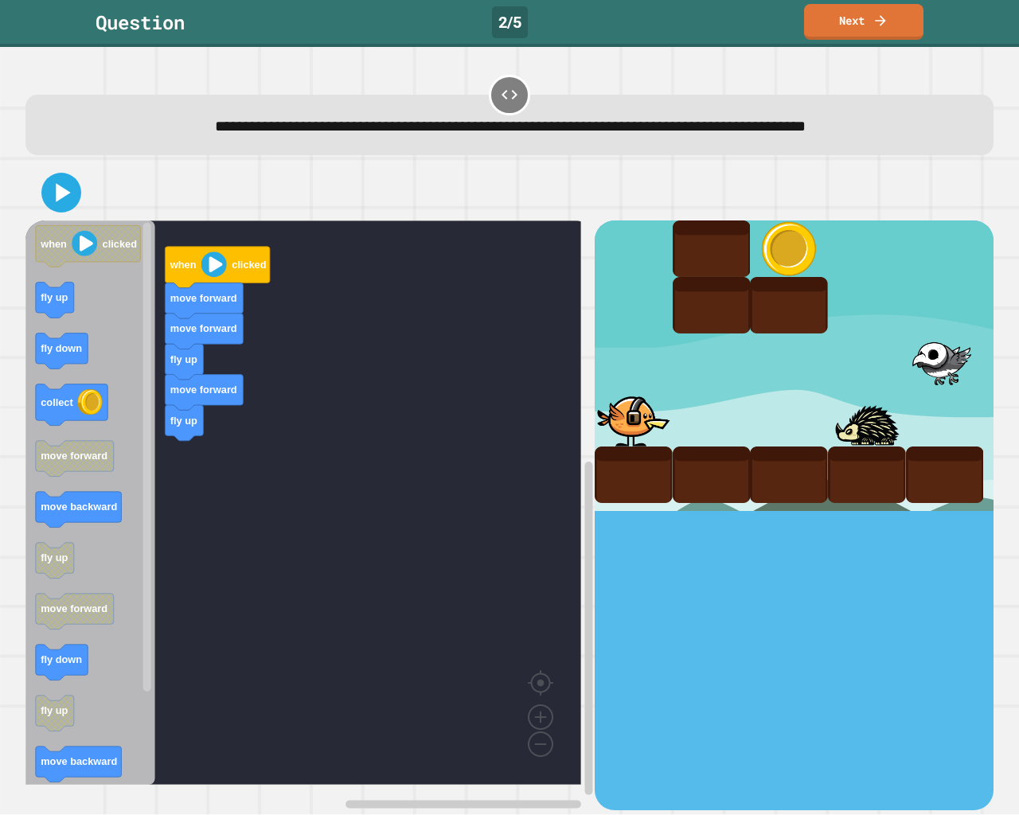
click at [154, 457] on icon "when clicked fly up fly down collect move forward move backward fly up move for…" at bounding box center [90, 503] width 130 height 565
click at [157, 423] on div "when clicked move forward move forward fly up move forward fly up when clicked …" at bounding box center [309, 515] width 569 height 589
click at [89, 361] on icon "when clicked fly up fly down collect move forward move backward fly up move for…" at bounding box center [90, 503] width 130 height 565
click at [71, 326] on icon "when clicked fly up fly down collect move forward move backward fly up move for…" at bounding box center [90, 503] width 130 height 565
click at [75, 324] on icon "when clicked fly up fly down collect move forward move backward fly up move for…" at bounding box center [90, 503] width 130 height 565
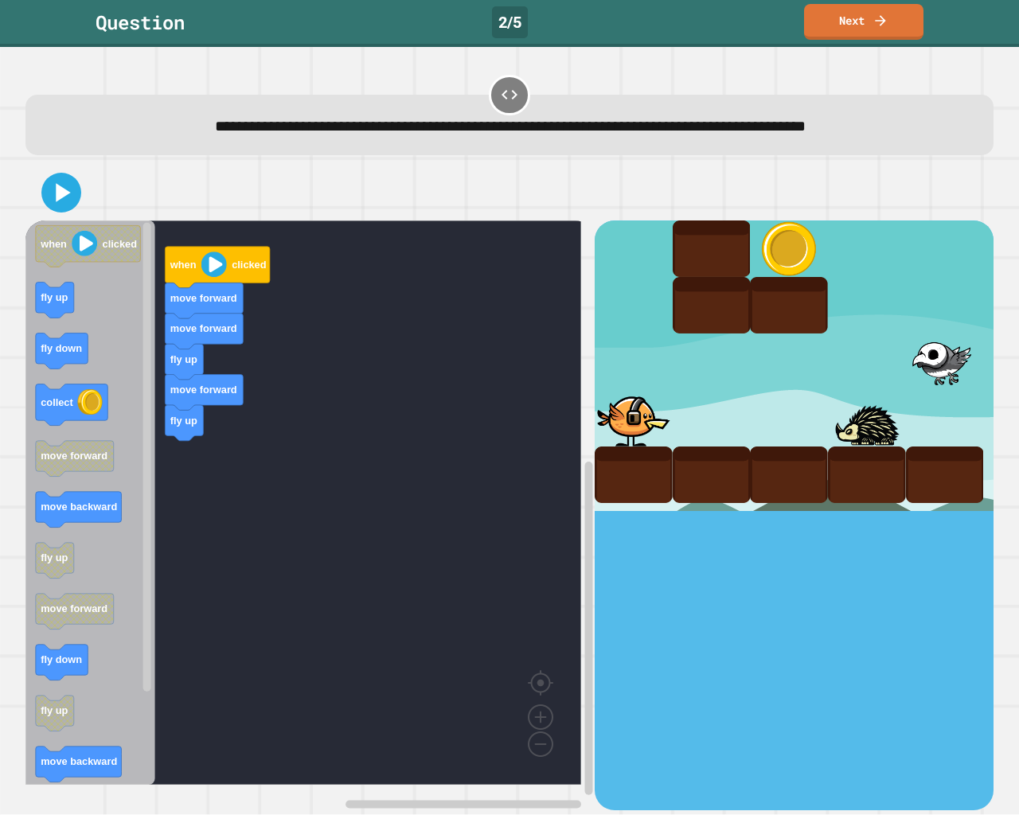
click at [114, 295] on icon "Blockly Workspace" at bounding box center [90, 503] width 130 height 565
click at [53, 195] on icon at bounding box center [61, 193] width 33 height 33
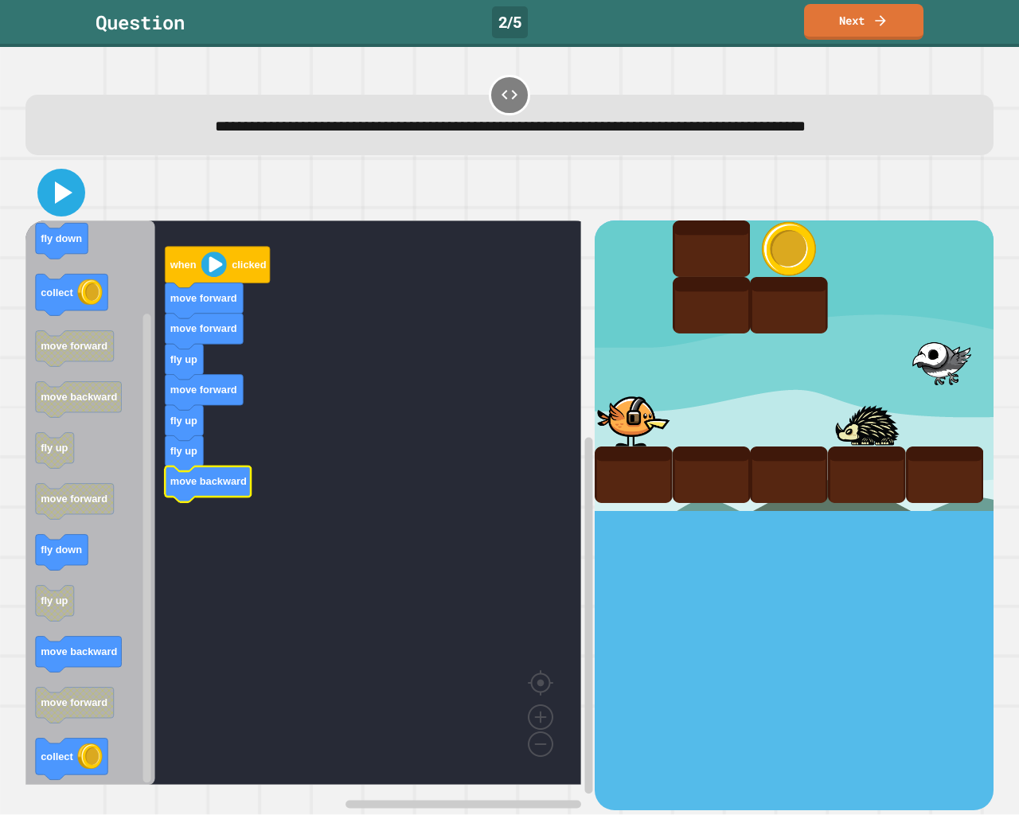
click at [52, 197] on icon at bounding box center [61, 193] width 38 height 38
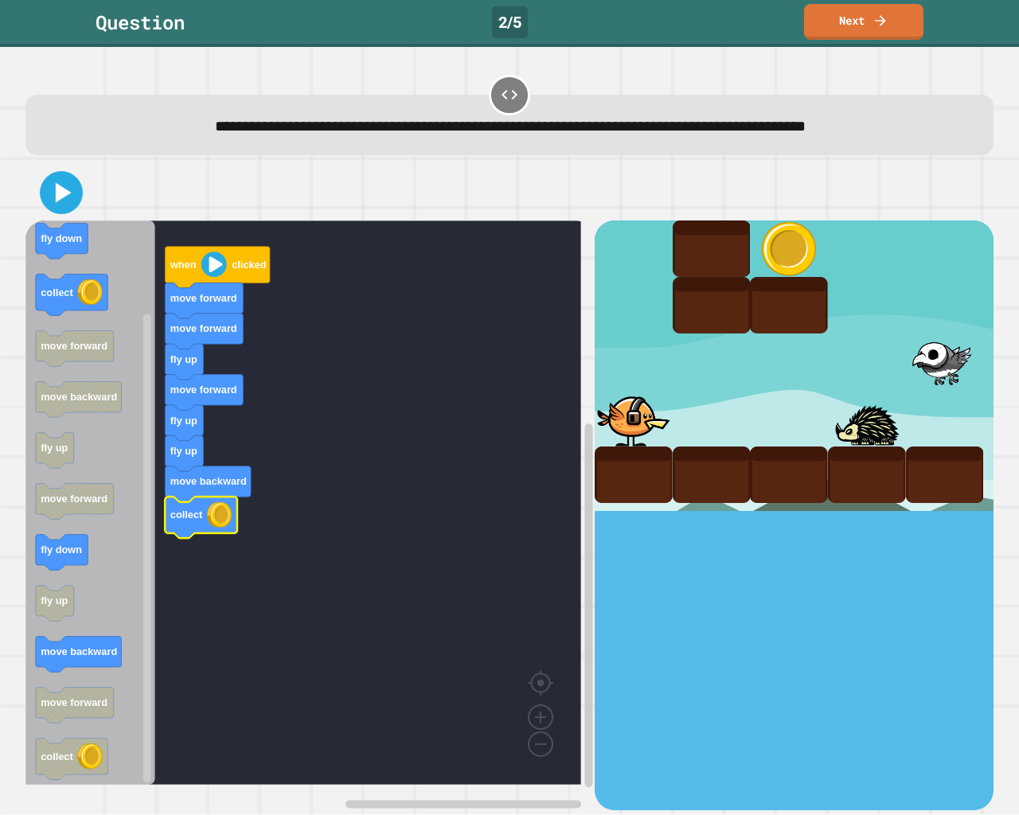
click at [61, 201] on icon at bounding box center [61, 193] width 34 height 34
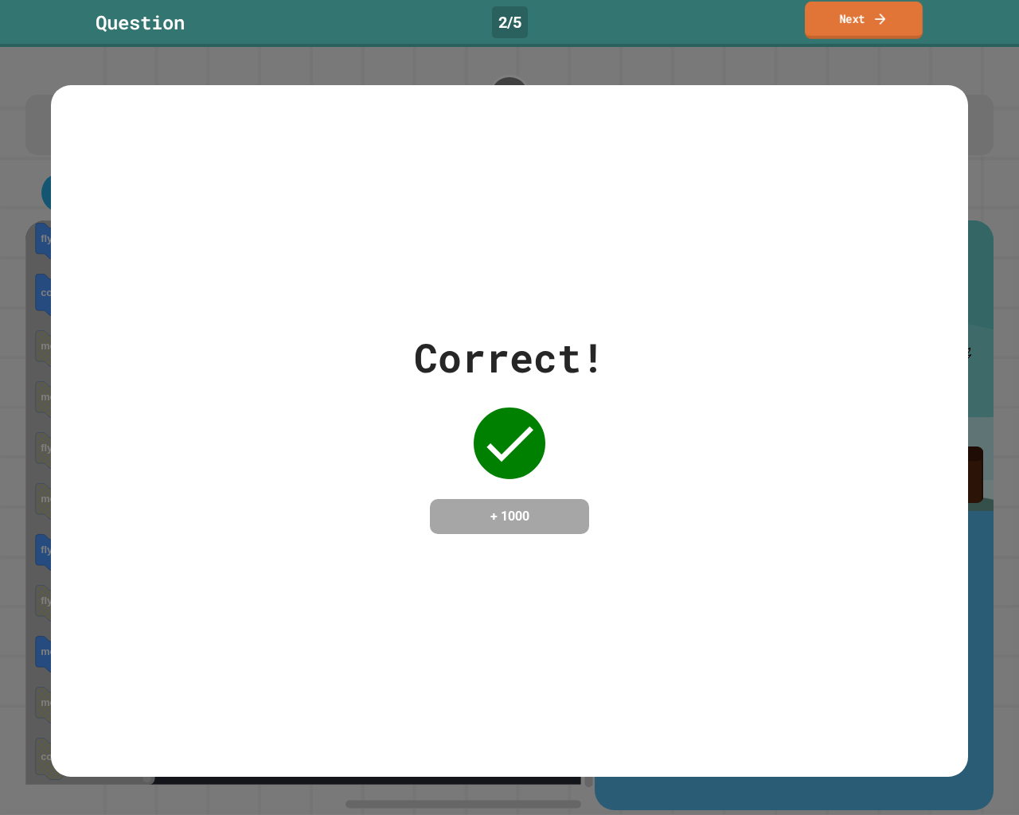
drag, startPoint x: 856, startPoint y: 33, endPoint x: 852, endPoint y: 40, distance: 8.2
click at [854, 39] on link "Next" at bounding box center [864, 20] width 118 height 37
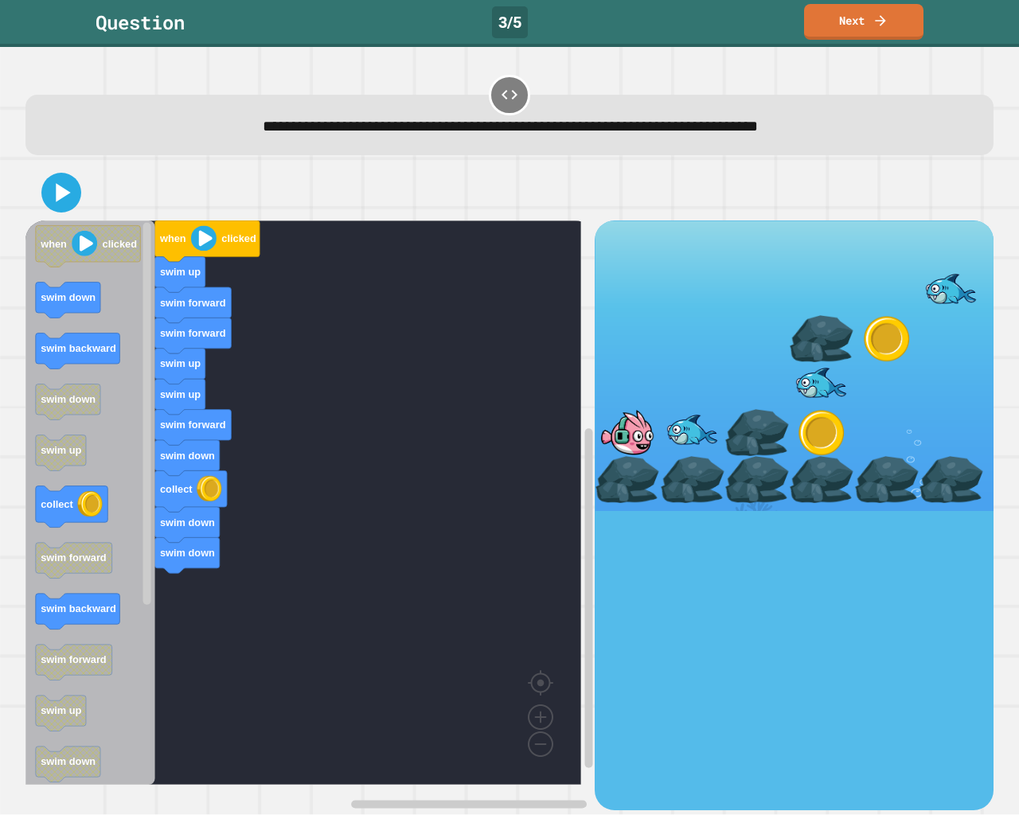
click at [174, 546] on div "when clicked swim up swim forward swim forward swim up swim up swim forward swi…" at bounding box center [309, 515] width 569 height 589
click at [170, 603] on div "when clicked swim up swim forward swim forward swim up swim up swim forward swi…" at bounding box center [309, 515] width 569 height 589
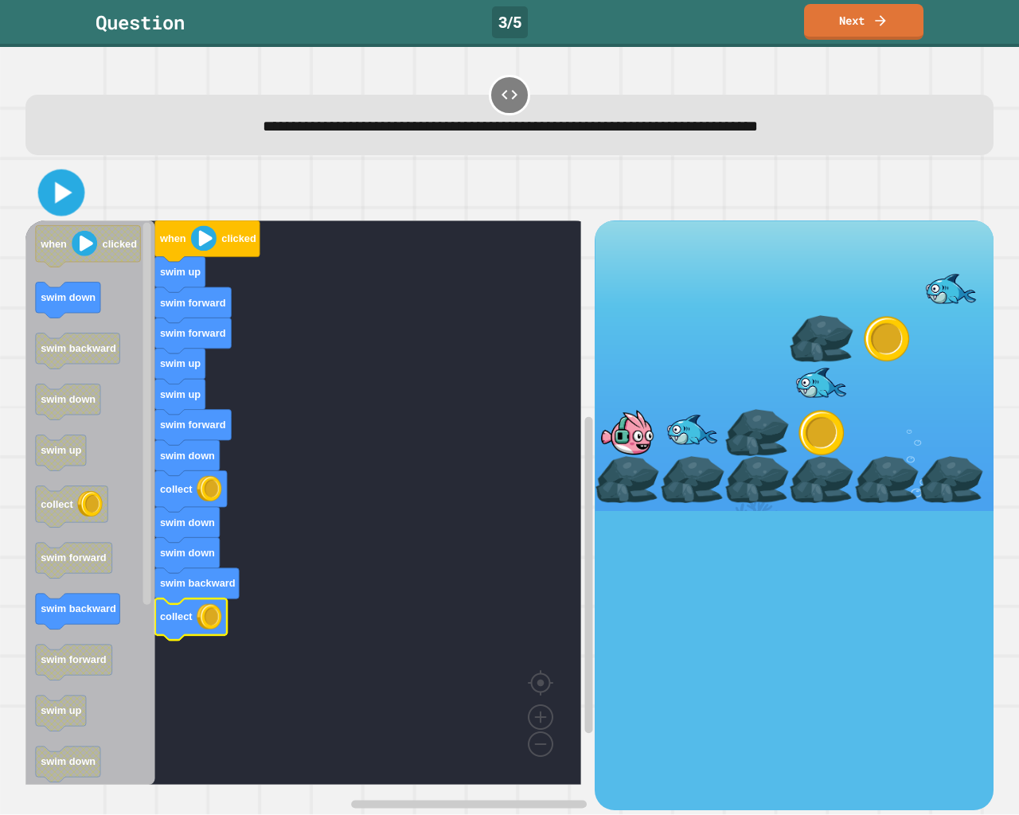
click at [63, 211] on button at bounding box center [61, 193] width 47 height 47
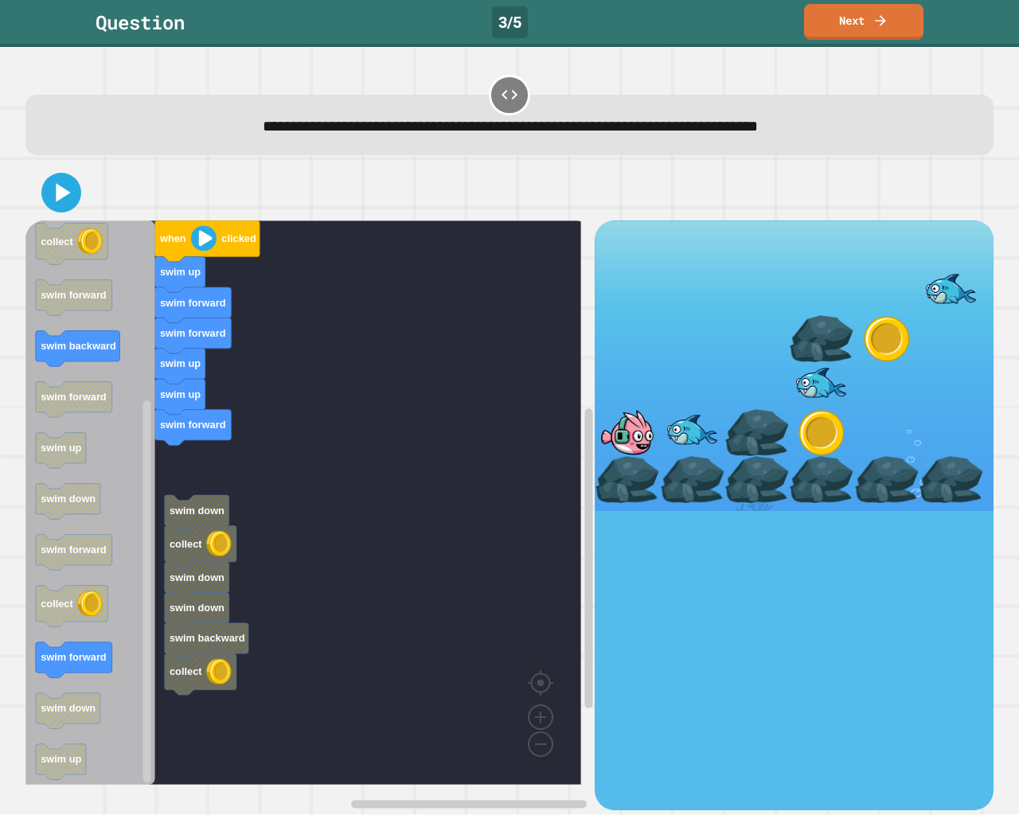
click at [178, 444] on div "when clicked swim up swim forward swim forward swim up swim up swim forward swi…" at bounding box center [309, 515] width 569 height 589
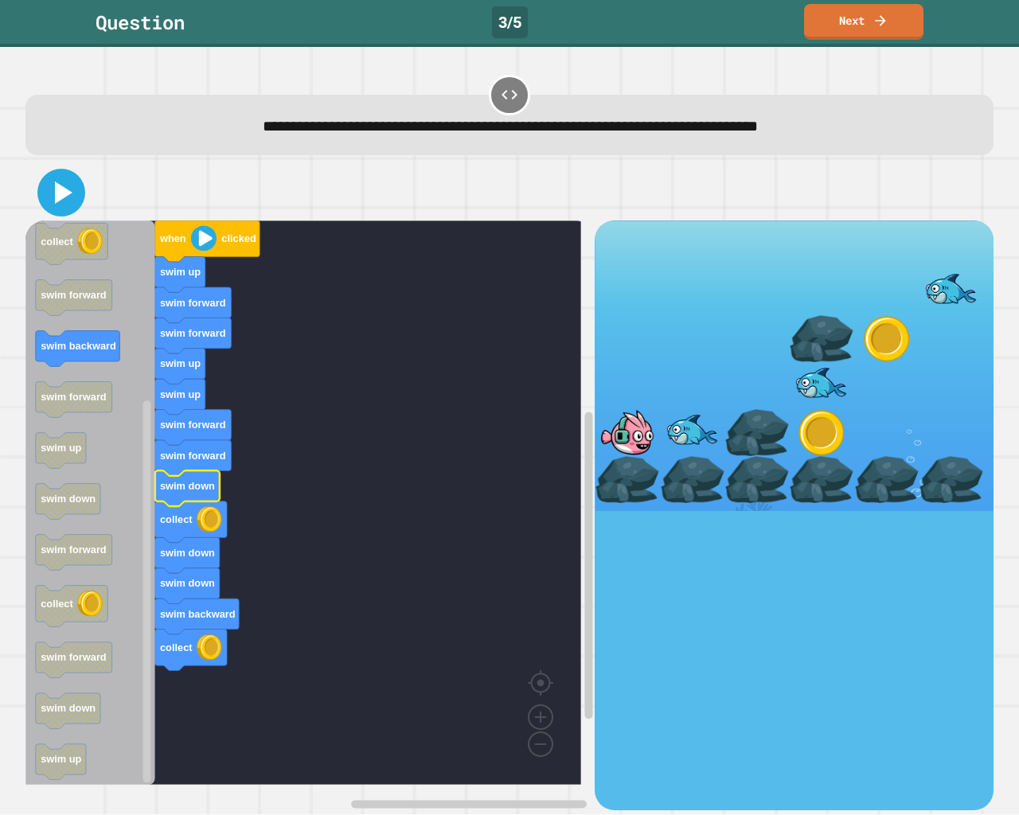
click at [58, 200] on icon at bounding box center [64, 193] width 18 height 22
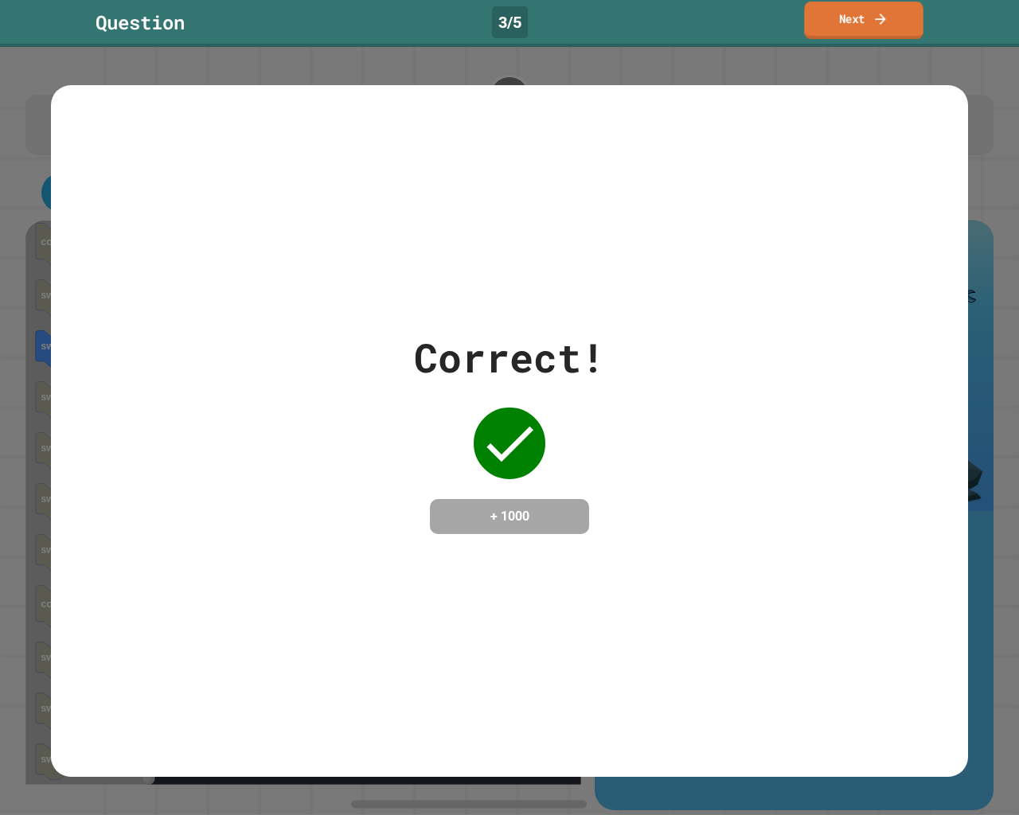
click at [850, 27] on link "Next" at bounding box center [863, 20] width 119 height 37
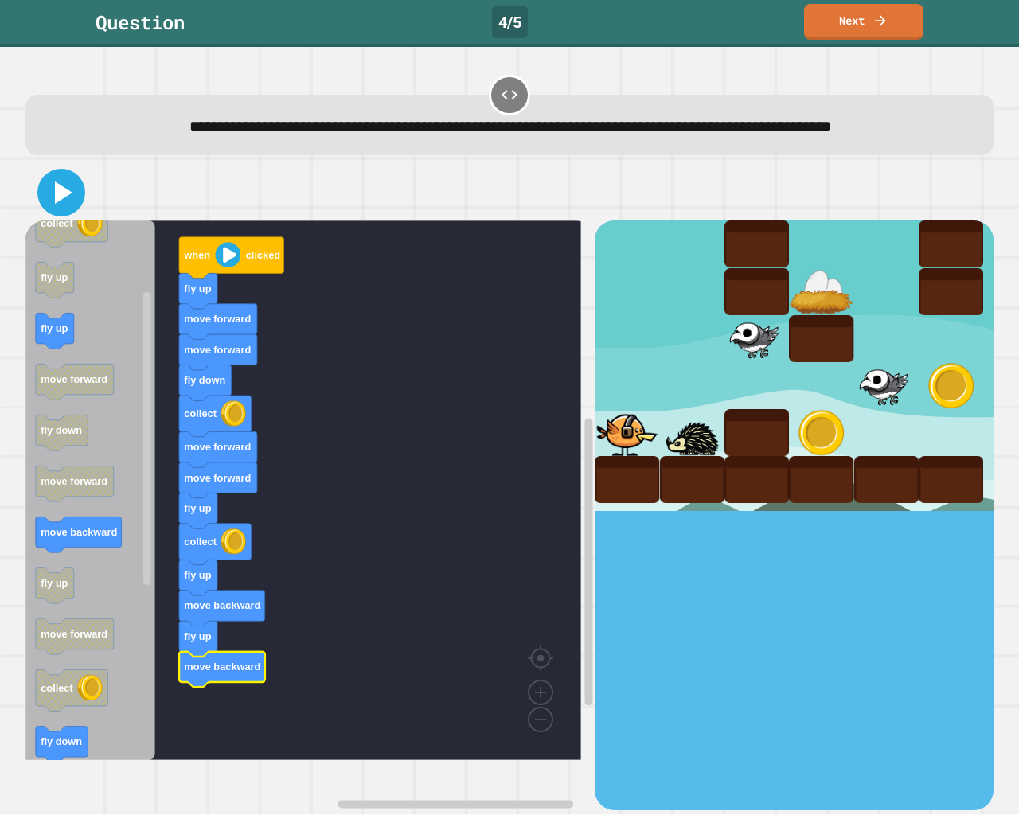
click at [67, 209] on icon at bounding box center [61, 193] width 38 height 38
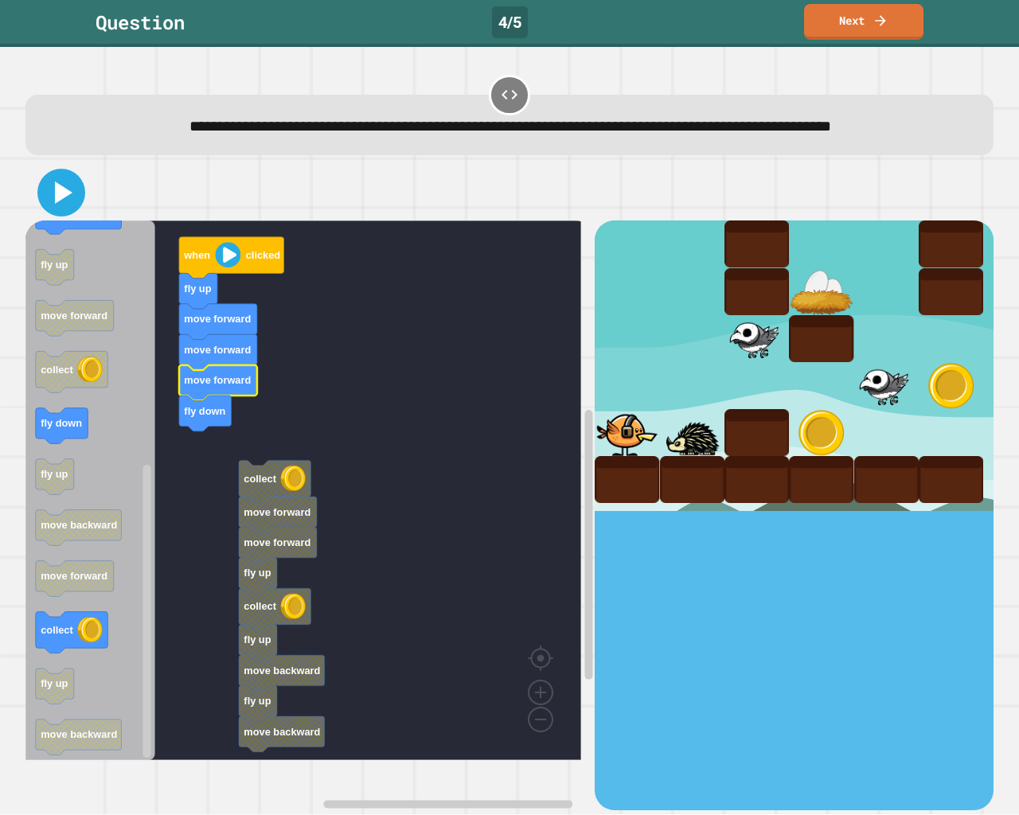
click at [65, 205] on icon at bounding box center [61, 193] width 38 height 38
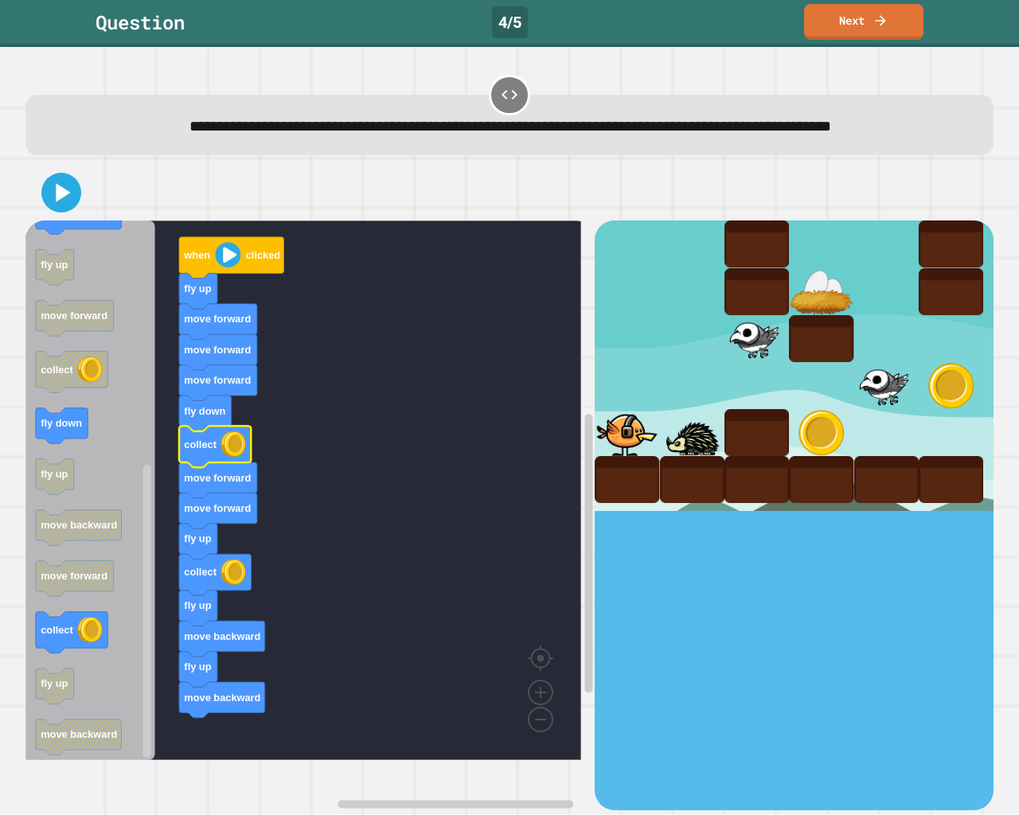
click at [42, 205] on div at bounding box center [509, 193] width 968 height 56
click at [51, 212] on icon at bounding box center [61, 193] width 37 height 37
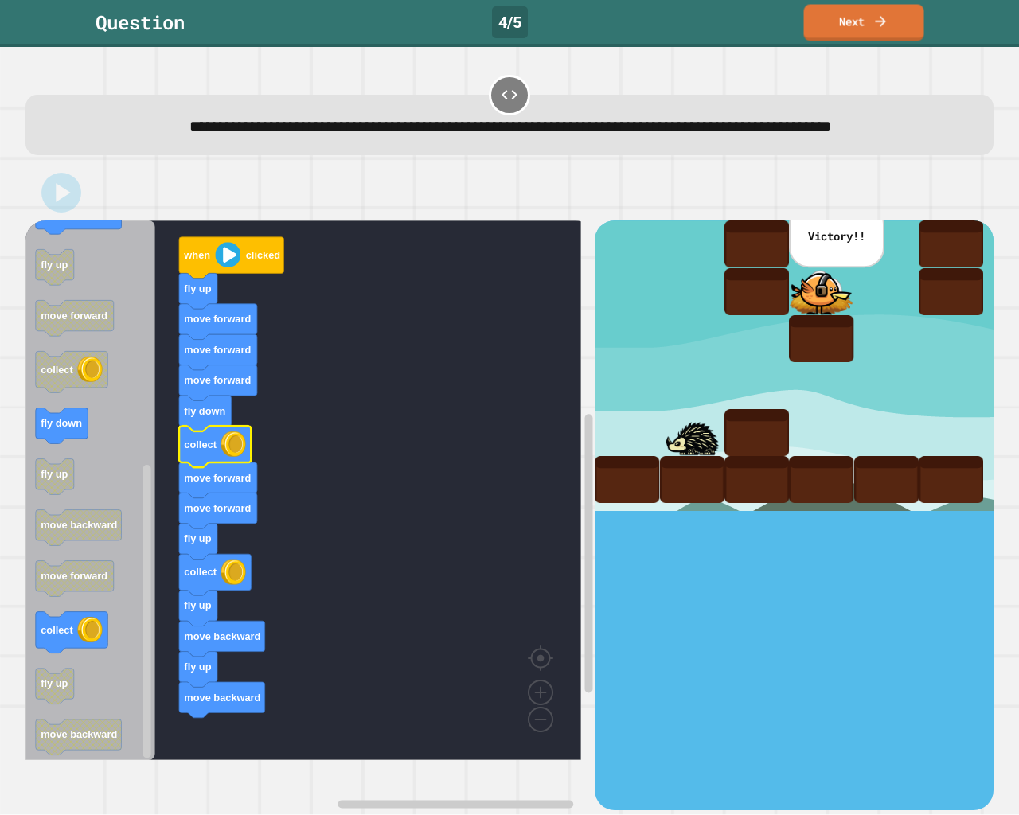
click at [794, 21] on div "Question 4 / 5 Next" at bounding box center [509, 22] width 1019 height 36
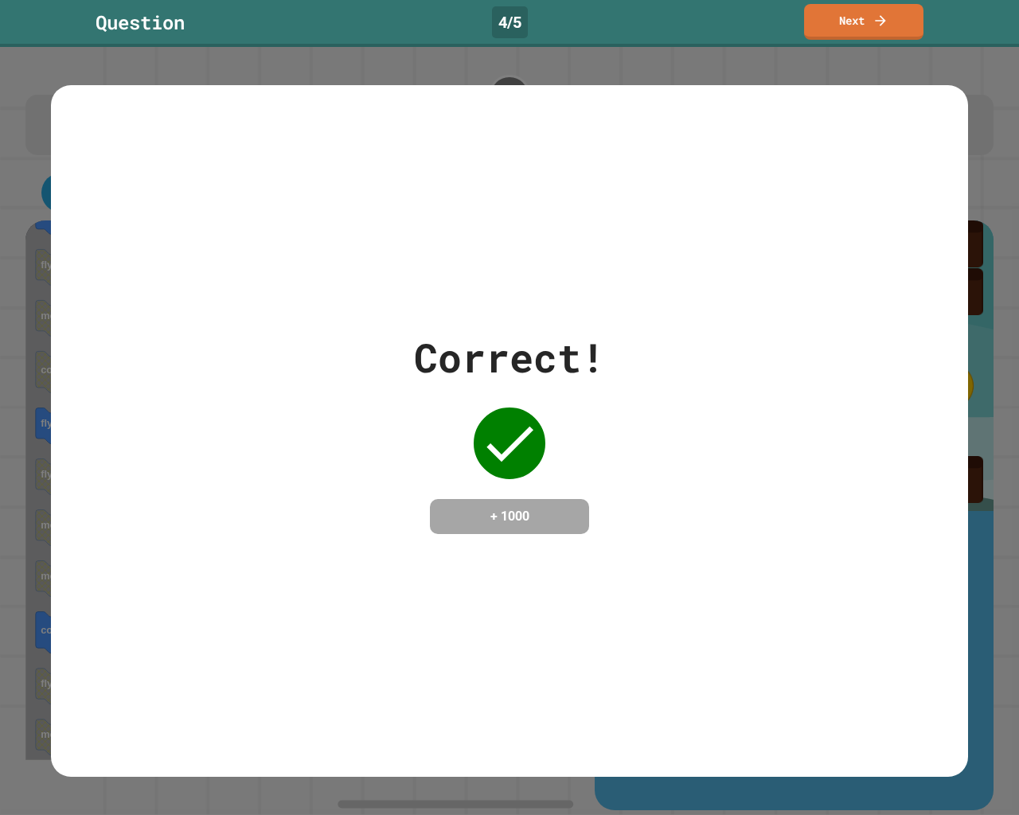
click at [849, 45] on div "Question 4 / 5 Next" at bounding box center [509, 23] width 1019 height 47
click at [837, 34] on link "Next" at bounding box center [864, 20] width 116 height 37
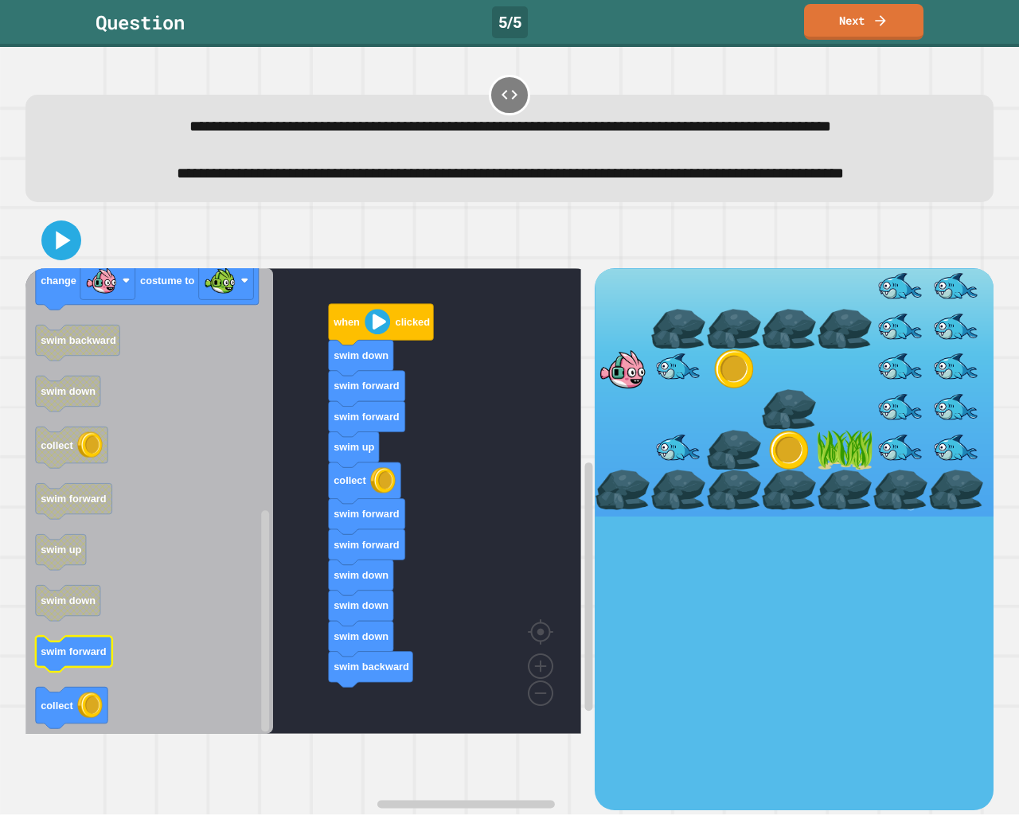
click at [68, 673] on icon "Blockly Workspace" at bounding box center [74, 655] width 76 height 36
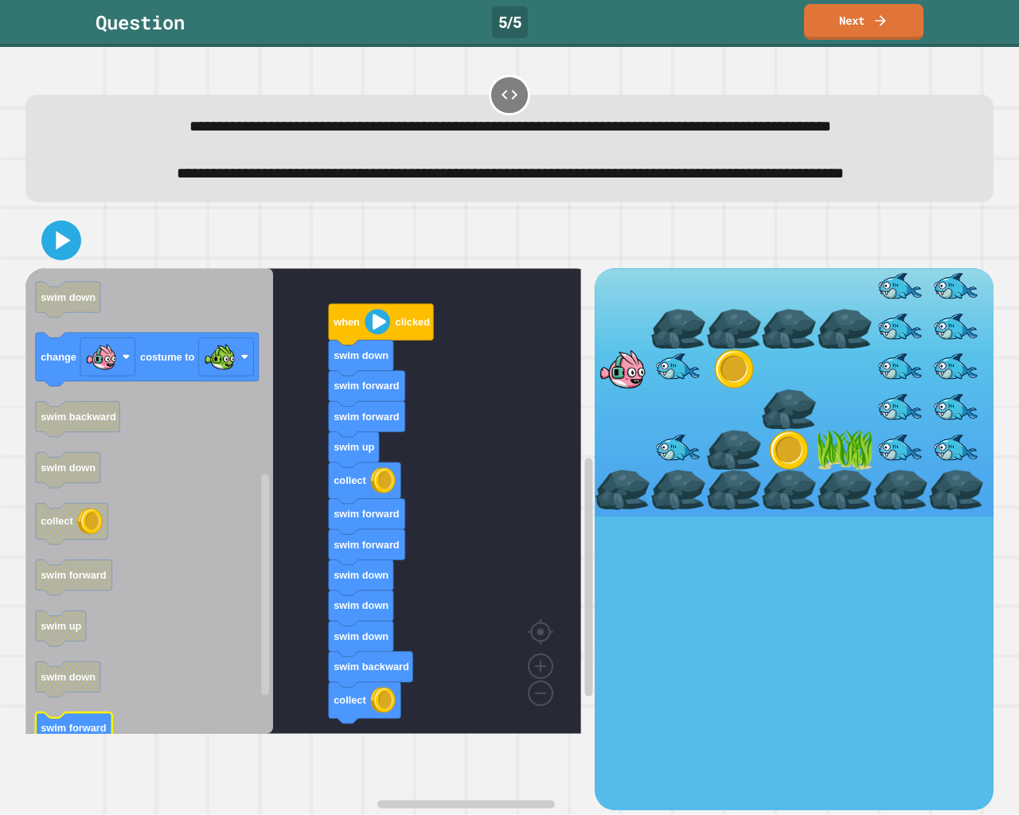
click at [307, 686] on div "when clicked swim down swim forward swim forward swim up collect swim forward s…" at bounding box center [309, 539] width 569 height 542
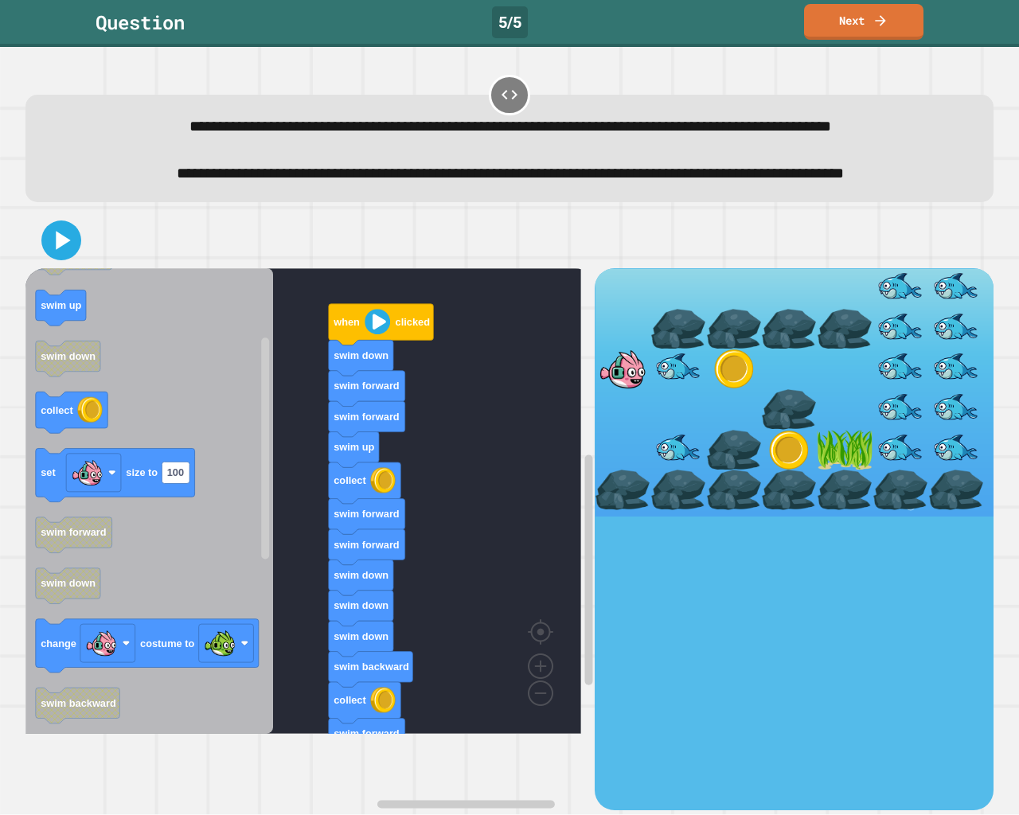
click at [330, 670] on div "when clicked swim down swim forward swim forward swim up collect swim forward s…" at bounding box center [309, 539] width 569 height 542
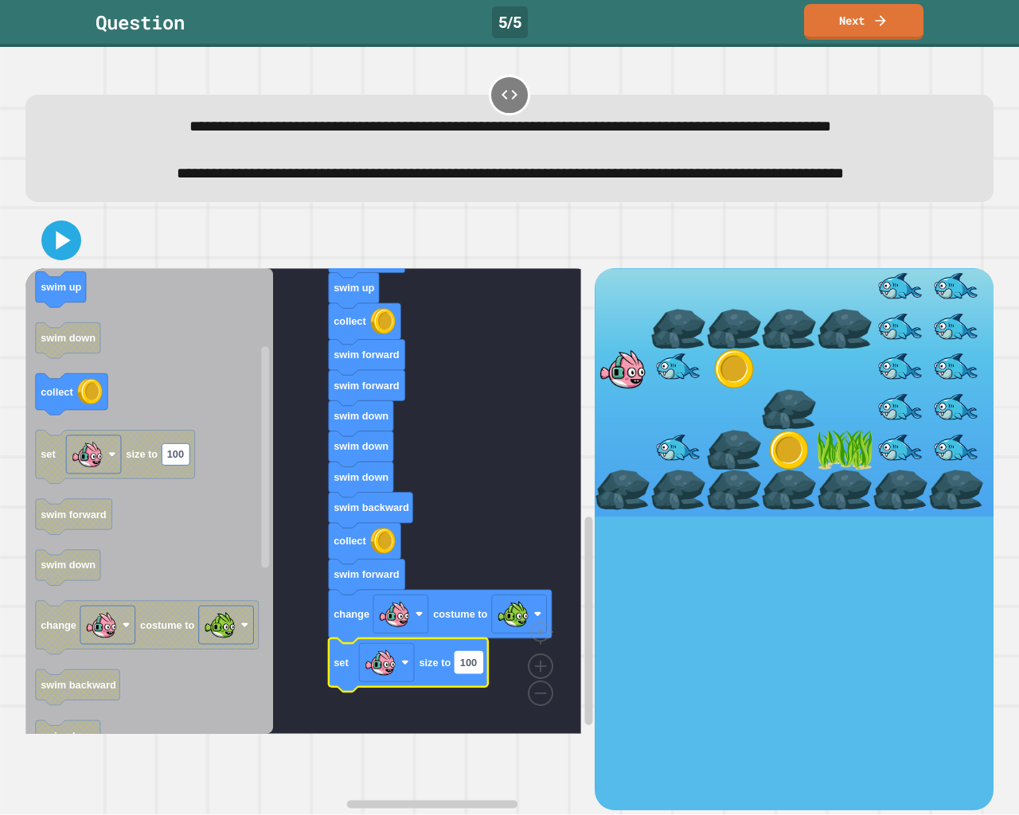
click at [472, 669] on text "100" at bounding box center [468, 663] width 17 height 12
type input "**"
click at [74, 256] on icon at bounding box center [61, 241] width 32 height 32
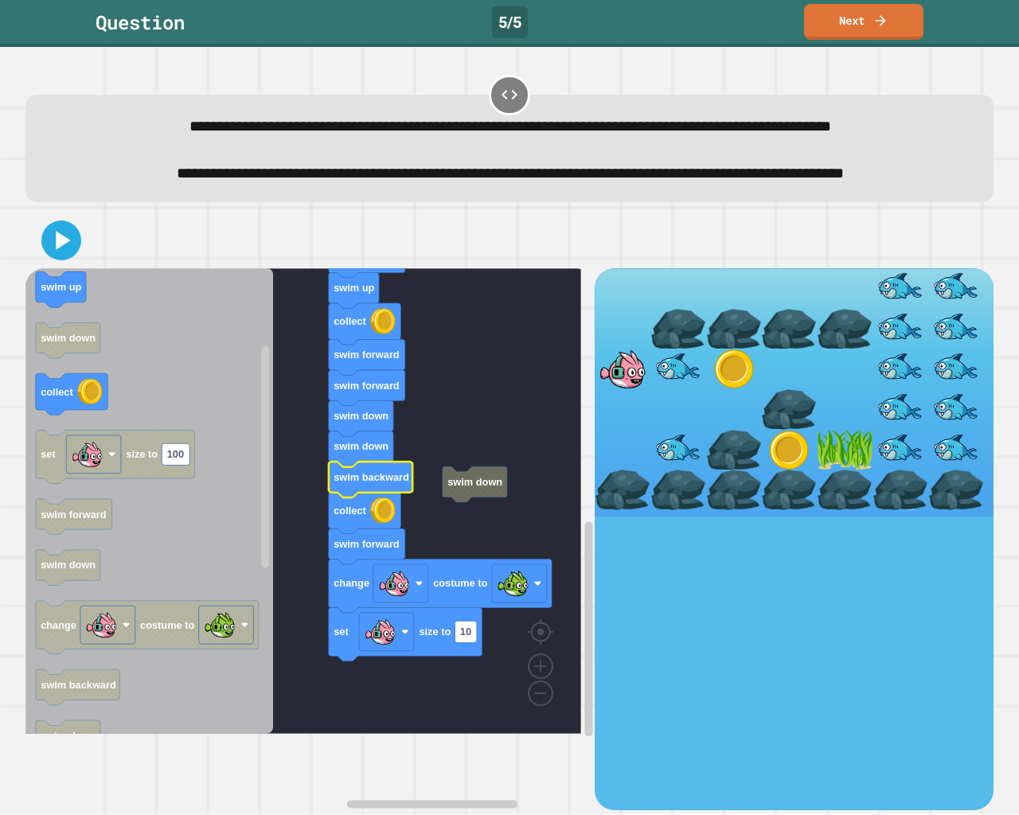
click at [72, 256] on icon at bounding box center [61, 241] width 32 height 32
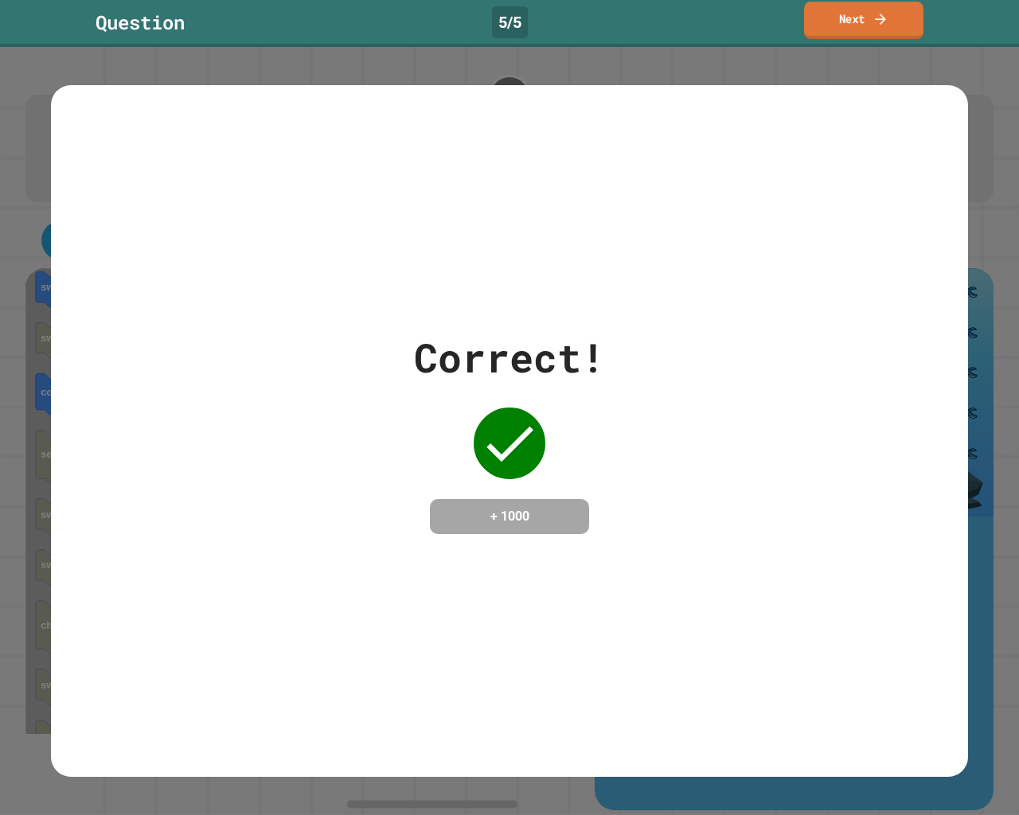
drag, startPoint x: 817, startPoint y: 14, endPoint x: 826, endPoint y: 13, distance: 8.9
click at [823, 13] on link "Next" at bounding box center [863, 20] width 119 height 37
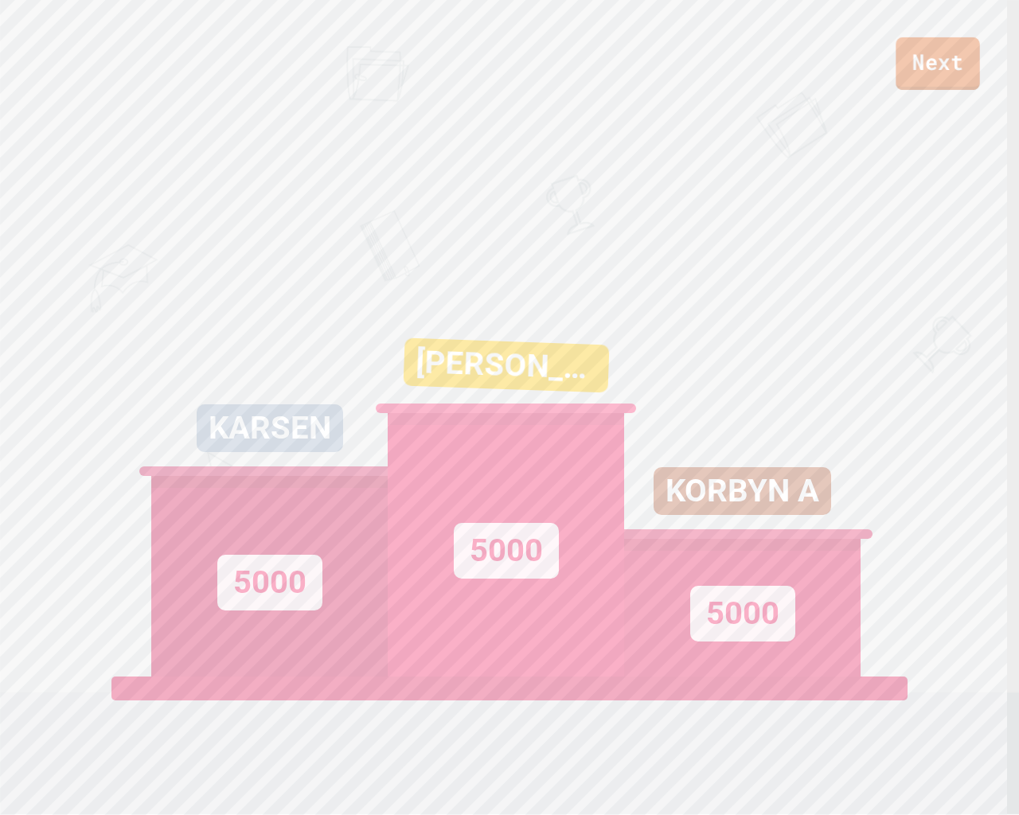
click at [953, 81] on link "Next" at bounding box center [938, 63] width 84 height 53
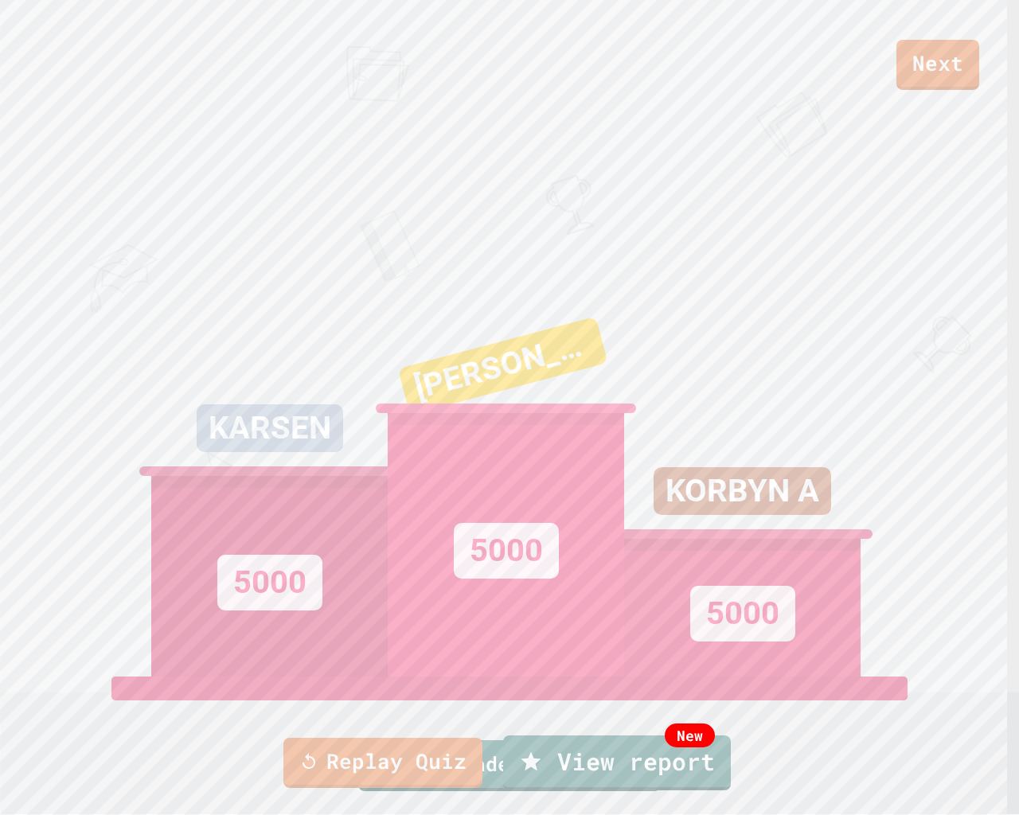
type textarea "**********"
